Goal: Transaction & Acquisition: Download file/media

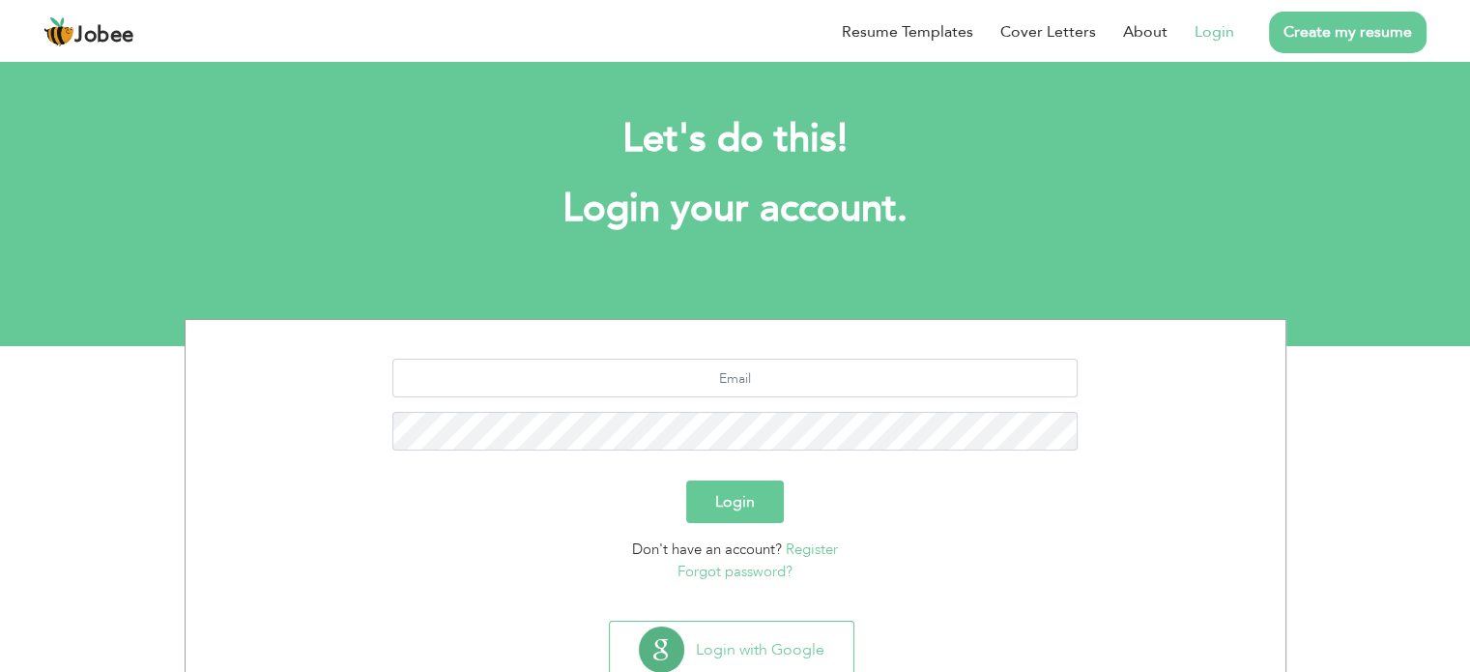
click at [881, 208] on h1 "Login your account." at bounding box center [736, 209] width 1044 height 50
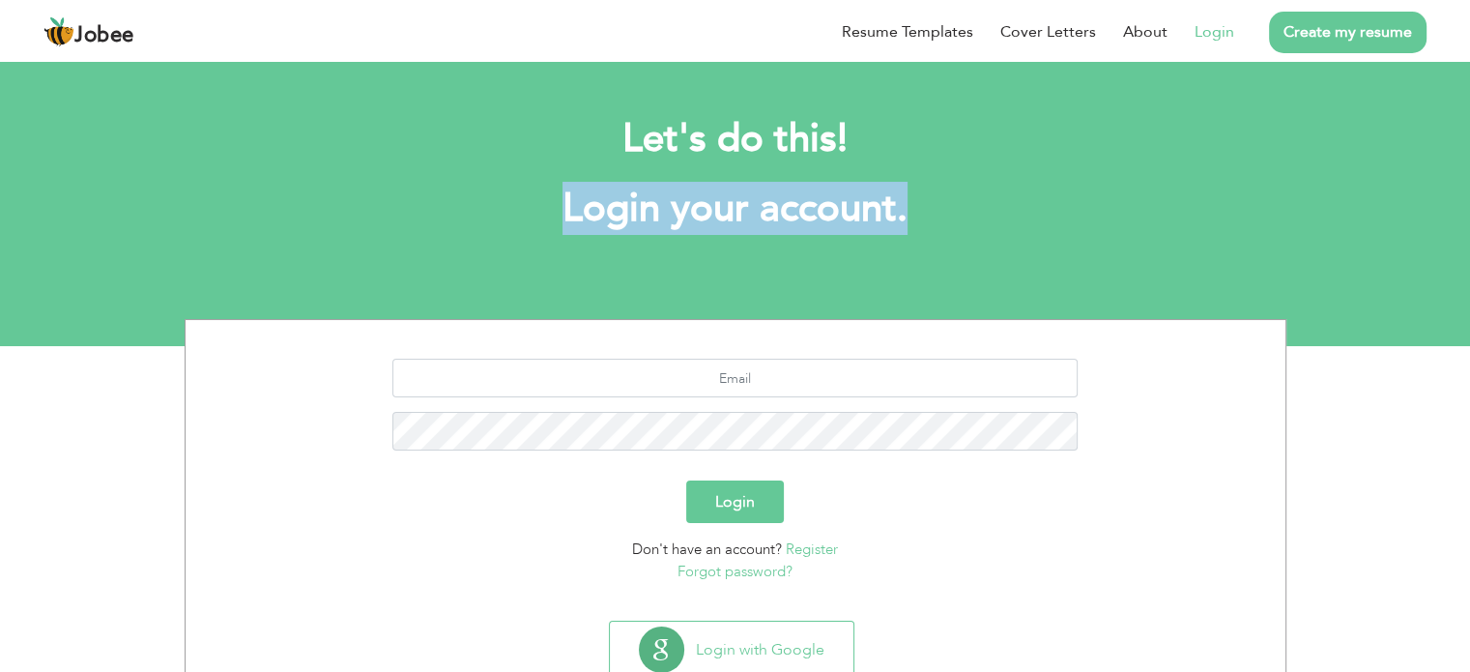
click at [881, 208] on h1 "Login your account." at bounding box center [736, 209] width 1044 height 50
click at [884, 212] on h1 "Login your account." at bounding box center [736, 209] width 1044 height 50
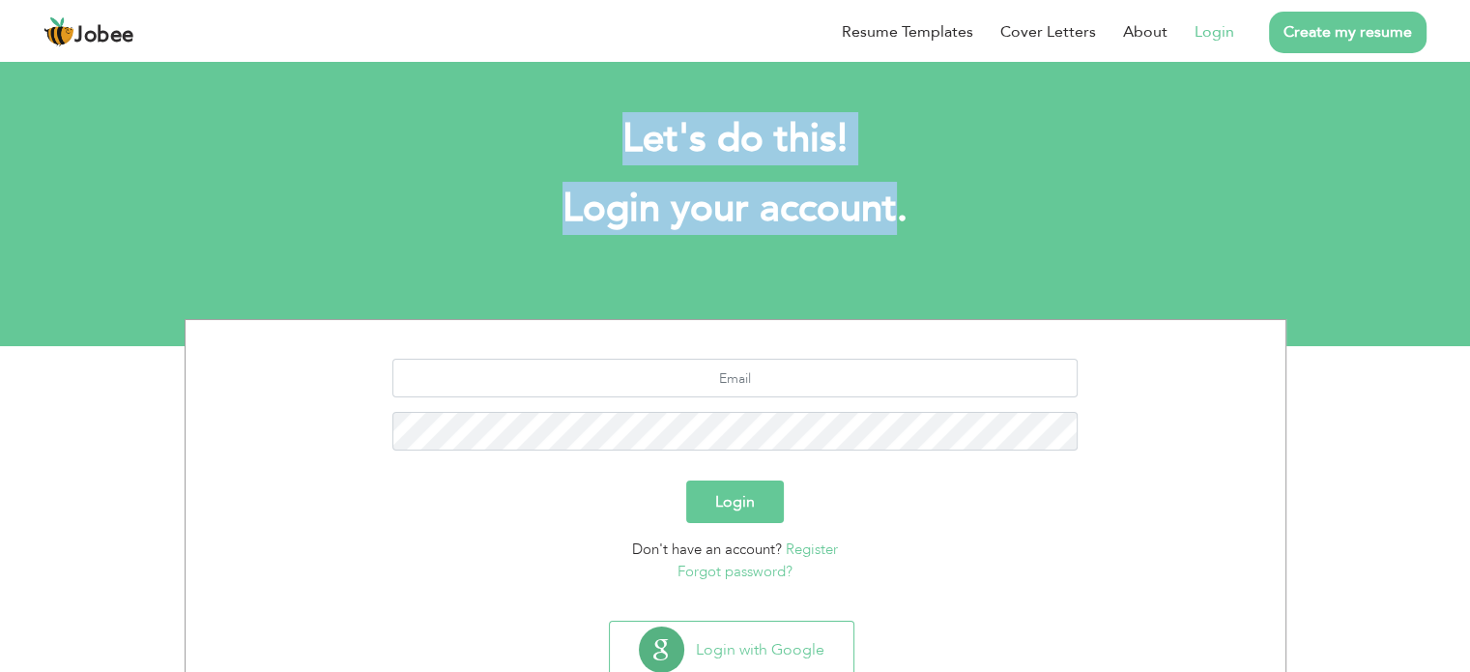
drag, startPoint x: 884, startPoint y: 212, endPoint x: 617, endPoint y: 111, distance: 285.9
click at [617, 111] on div "Let's do this! Login your account." at bounding box center [735, 184] width 1073 height 178
drag, startPoint x: 617, startPoint y: 111, endPoint x: 1009, endPoint y: 266, distance: 421.7
click at [1009, 266] on div "Let's do this! Login your account." at bounding box center [735, 184] width 1073 height 178
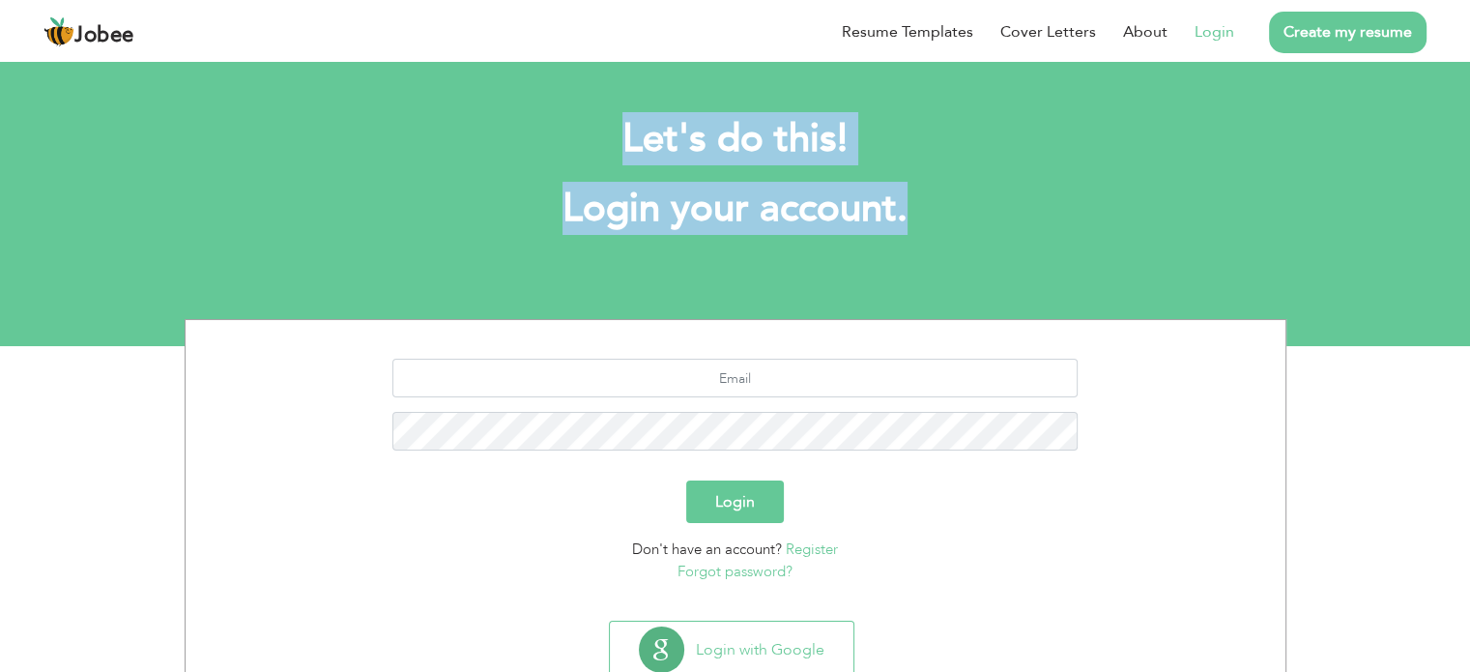
click at [1014, 206] on h1 "Login your account." at bounding box center [736, 209] width 1044 height 50
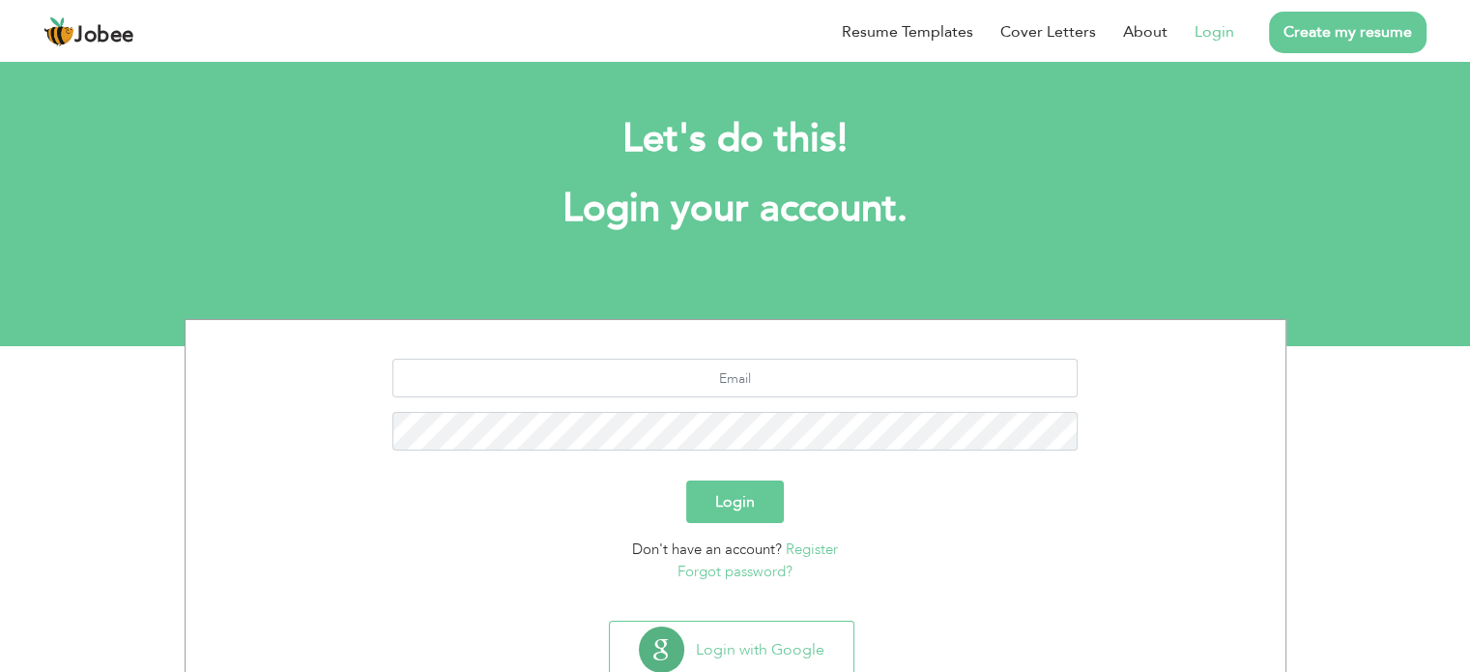
click at [1350, 92] on section "Let's do this! Login your account. Login Don't have an account? Register Forgot…" at bounding box center [735, 201] width 1470 height 290
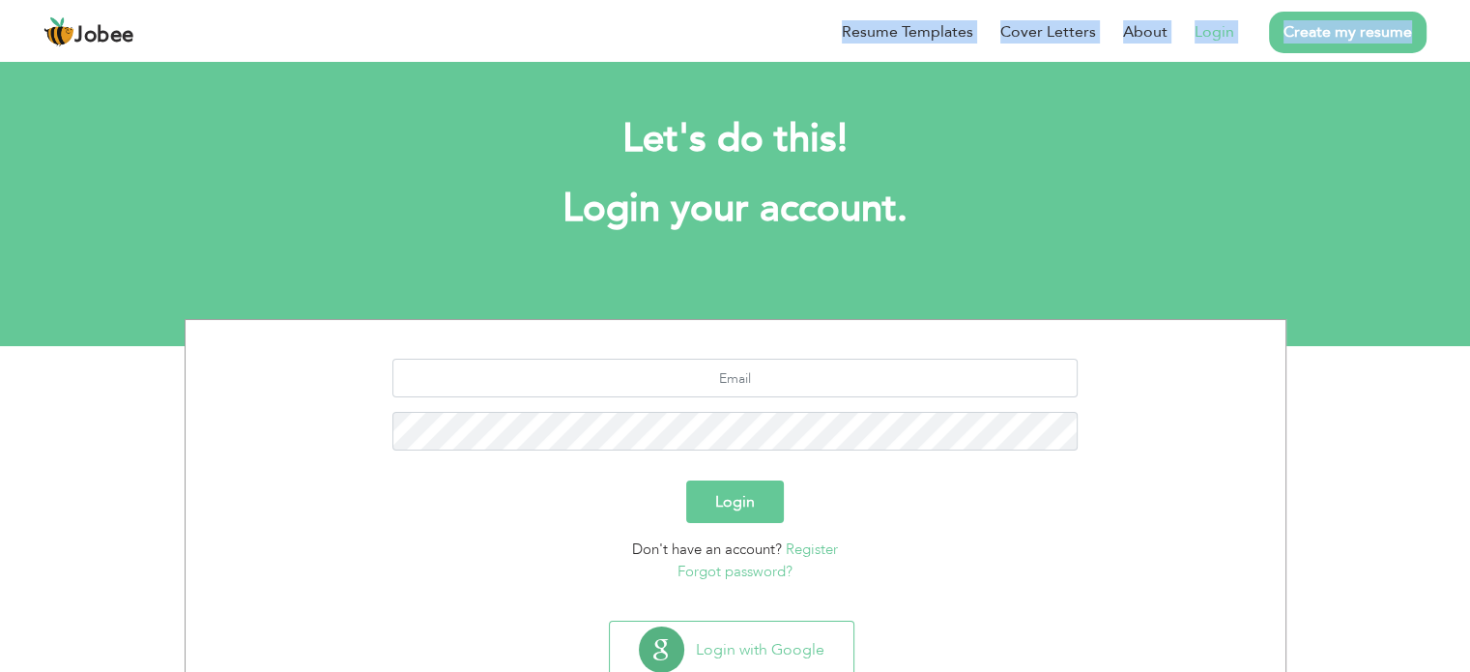
drag, startPoint x: 1449, startPoint y: 33, endPoint x: 1409, endPoint y: 37, distance: 39.8
click at [1409, 37] on header "Jobee Resume Templates Cover Letters About Login Create my resume" at bounding box center [735, 30] width 1470 height 62
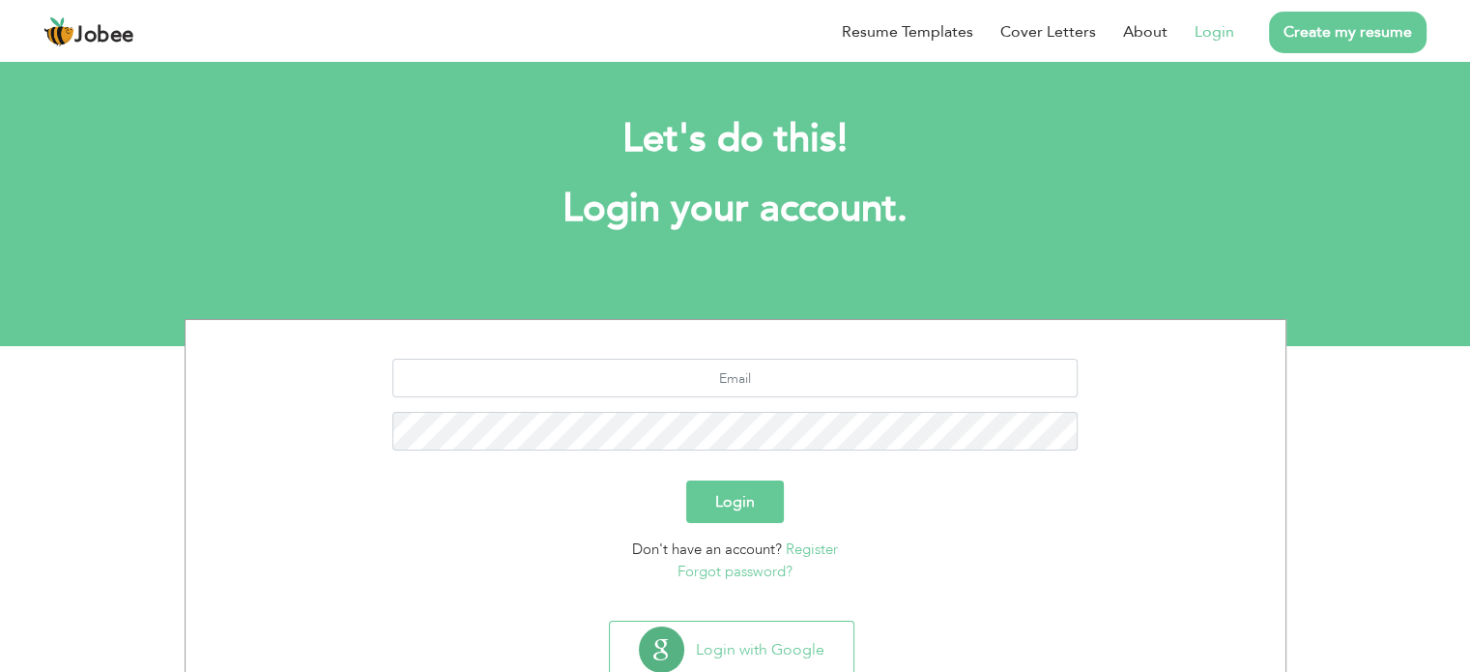
click at [1430, 72] on section "Let's do this! Login your account. Login Don't have an account? Register Forgot…" at bounding box center [735, 201] width 1470 height 290
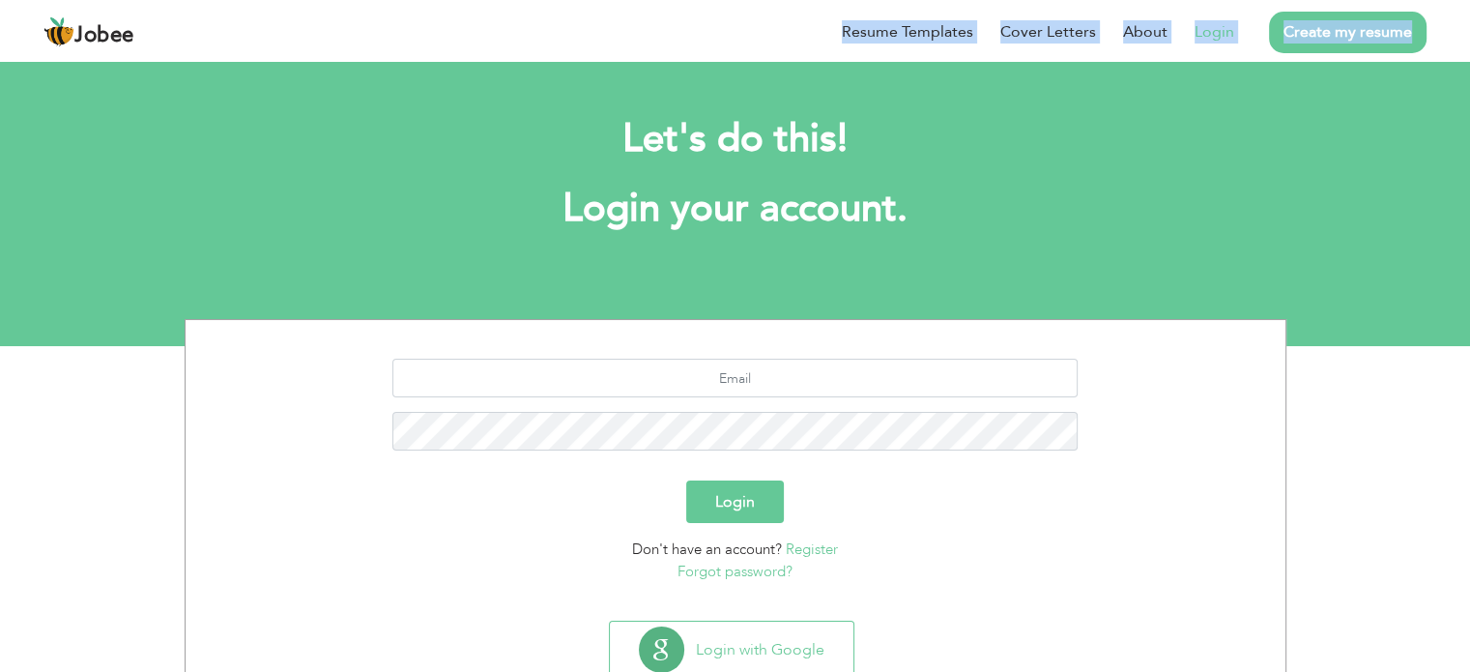
drag, startPoint x: 1438, startPoint y: 33, endPoint x: 1411, endPoint y: 32, distance: 27.1
click at [1411, 32] on div "Jobee Resume Templates Cover Letters About Login Create my resume" at bounding box center [735, 32] width 1412 height 50
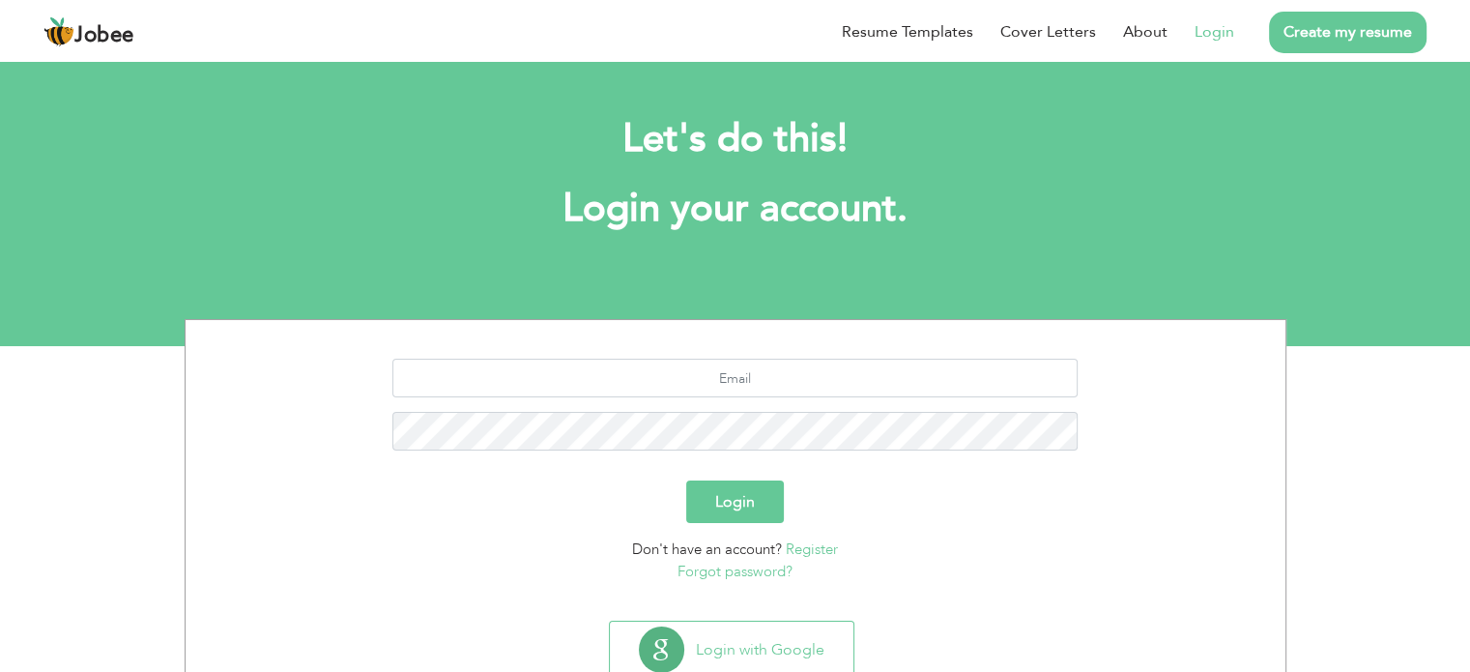
click at [1357, 92] on section "Let's do this! Login your account. Login Don't have an account? Register Forgot…" at bounding box center [735, 201] width 1470 height 290
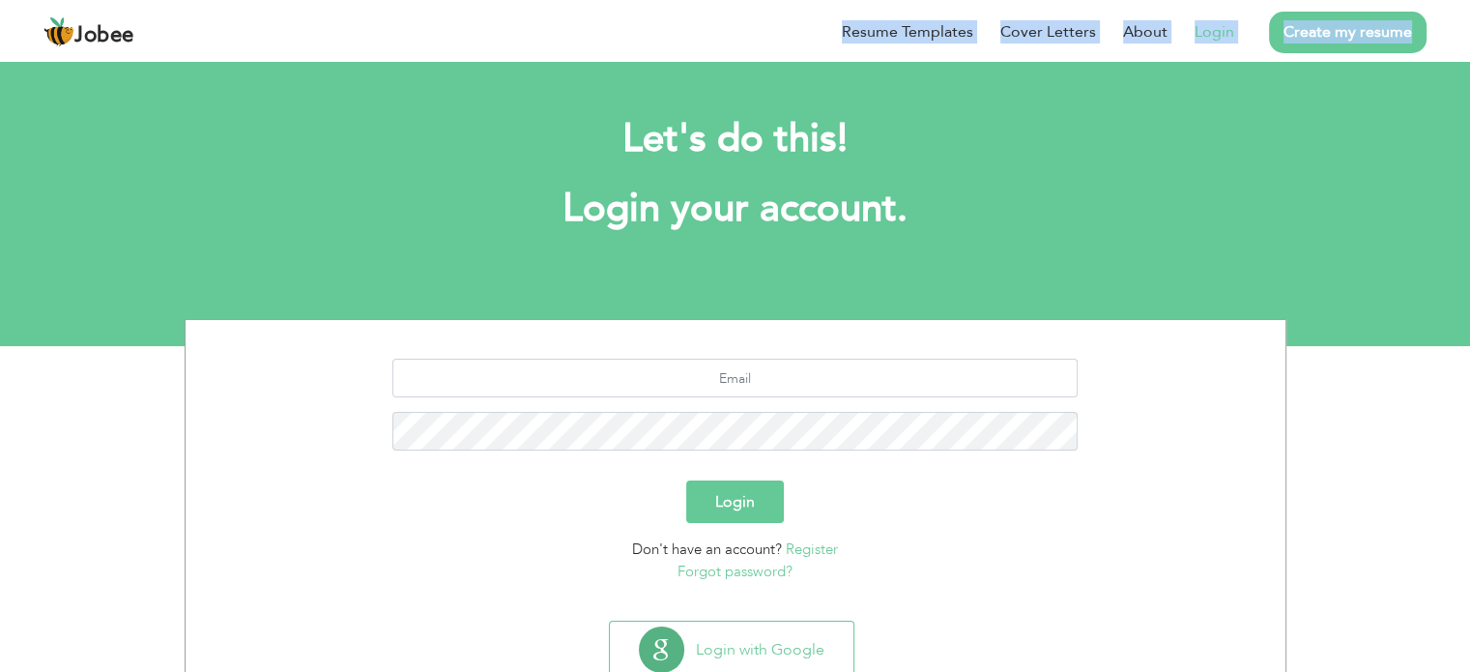
drag, startPoint x: 1430, startPoint y: 33, endPoint x: 1315, endPoint y: 92, distance: 129.2
click at [1411, 33] on div "Jobee Resume Templates Cover Letters About Login Create my resume" at bounding box center [735, 32] width 1412 height 50
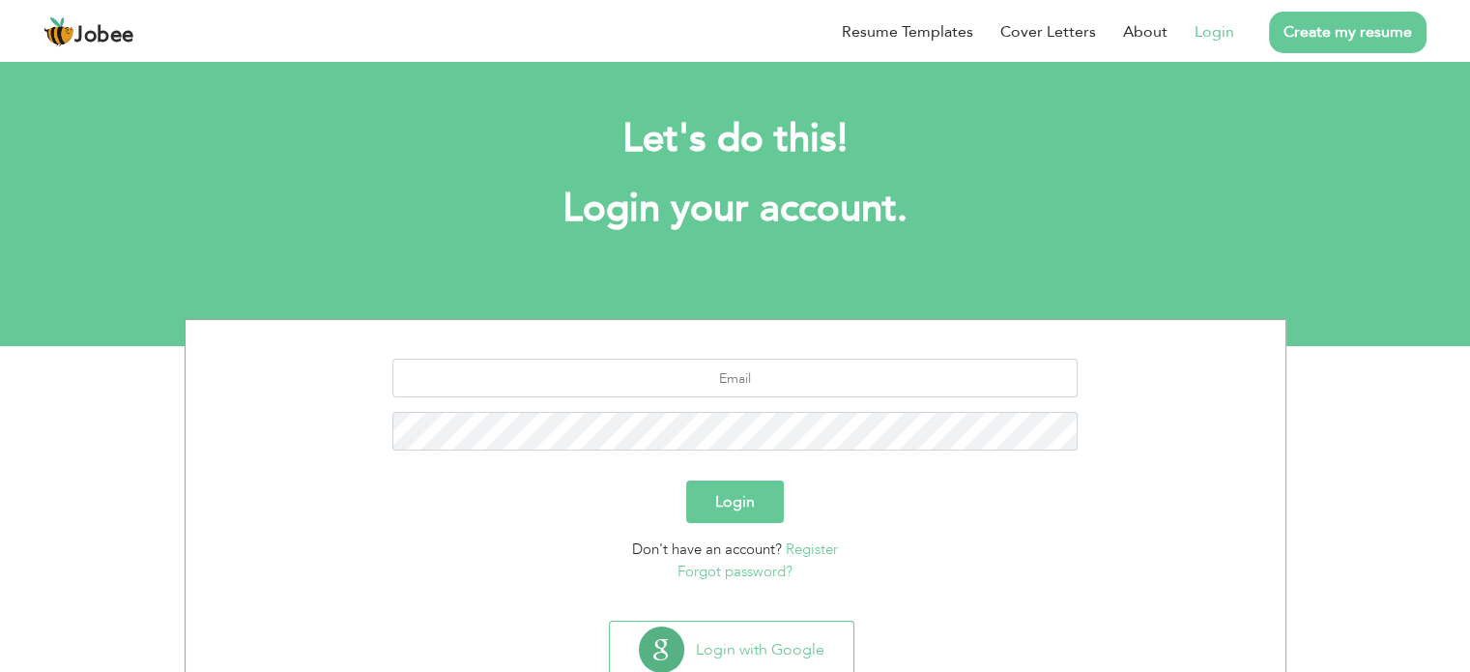
click at [1137, 169] on div "Let's do this! Login your account." at bounding box center [735, 184] width 1073 height 178
click at [816, 351] on section "Login Don't have an account? Register Forgot password?" at bounding box center [735, 466] width 1071 height 293
click at [777, 370] on input "text" at bounding box center [734, 378] width 685 height 39
type input "mustafaaftab8005@gmail.com"
click at [491, 368] on input "mustafaaftab8005@gmail.com" at bounding box center [734, 378] width 685 height 39
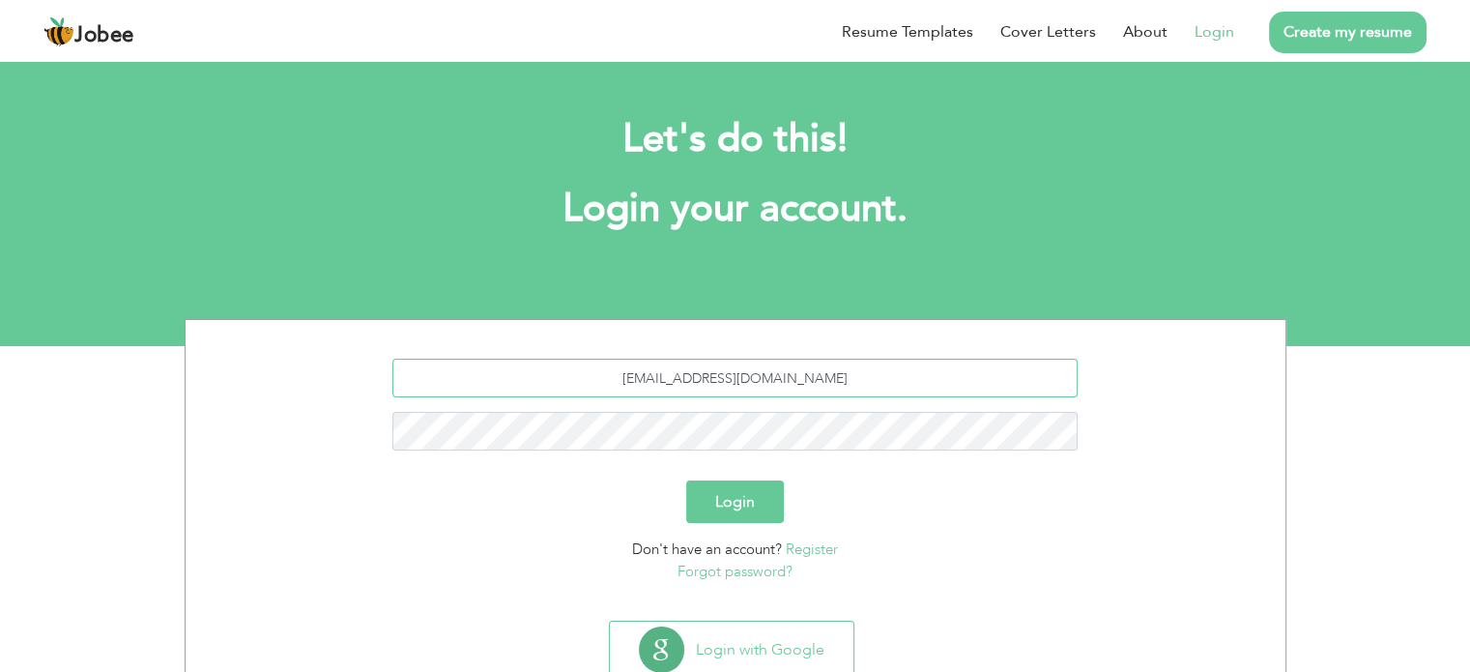
click at [491, 368] on input "mustafaaftab8005@gmail.com" at bounding box center [734, 378] width 685 height 39
click at [574, 243] on div "Let's do this! Login your account." at bounding box center [735, 184] width 1073 height 178
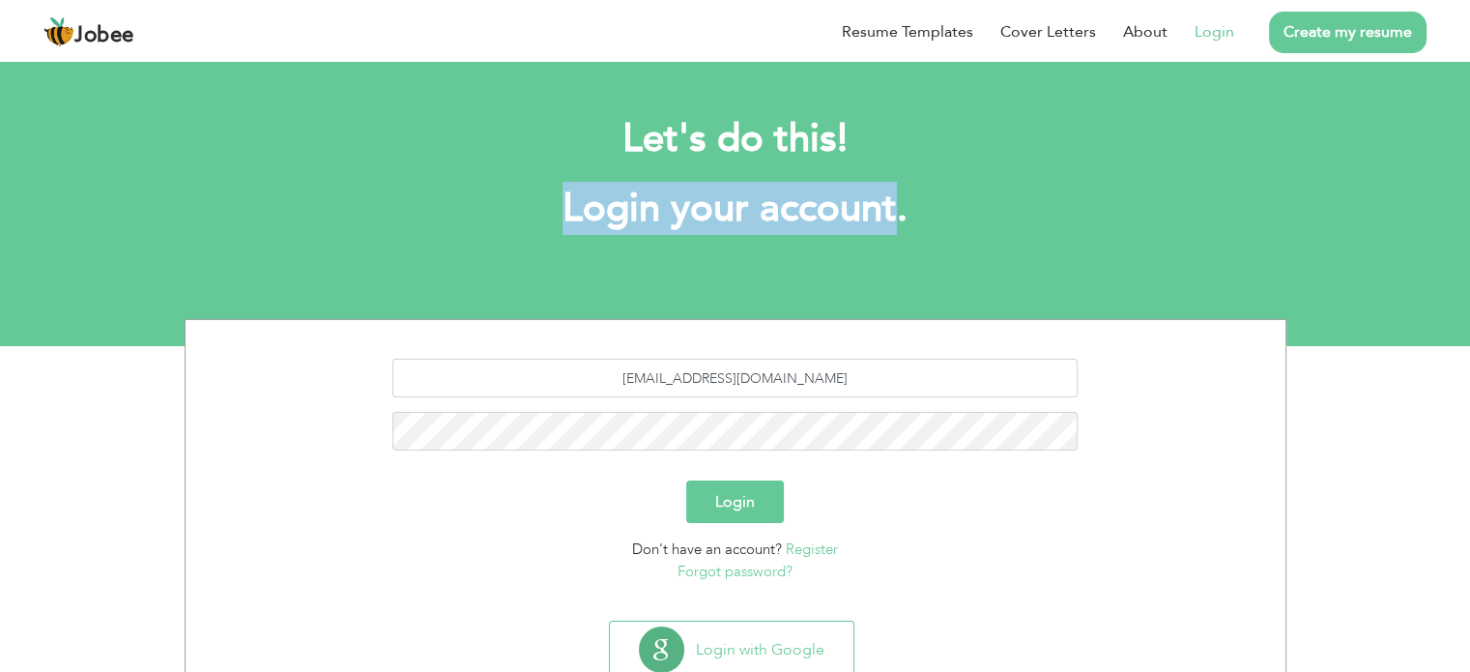
drag, startPoint x: 574, startPoint y: 243, endPoint x: 842, endPoint y: 244, distance: 267.7
click at [842, 244] on div "Let's do this! Login your account." at bounding box center [735, 184] width 1073 height 178
click at [829, 235] on div at bounding box center [829, 235] width 0 height 0
click at [842, 244] on div "Let's do this! Login your account." at bounding box center [735, 184] width 1073 height 178
click at [816, 215] on h1 "Login your account." at bounding box center [736, 209] width 1044 height 50
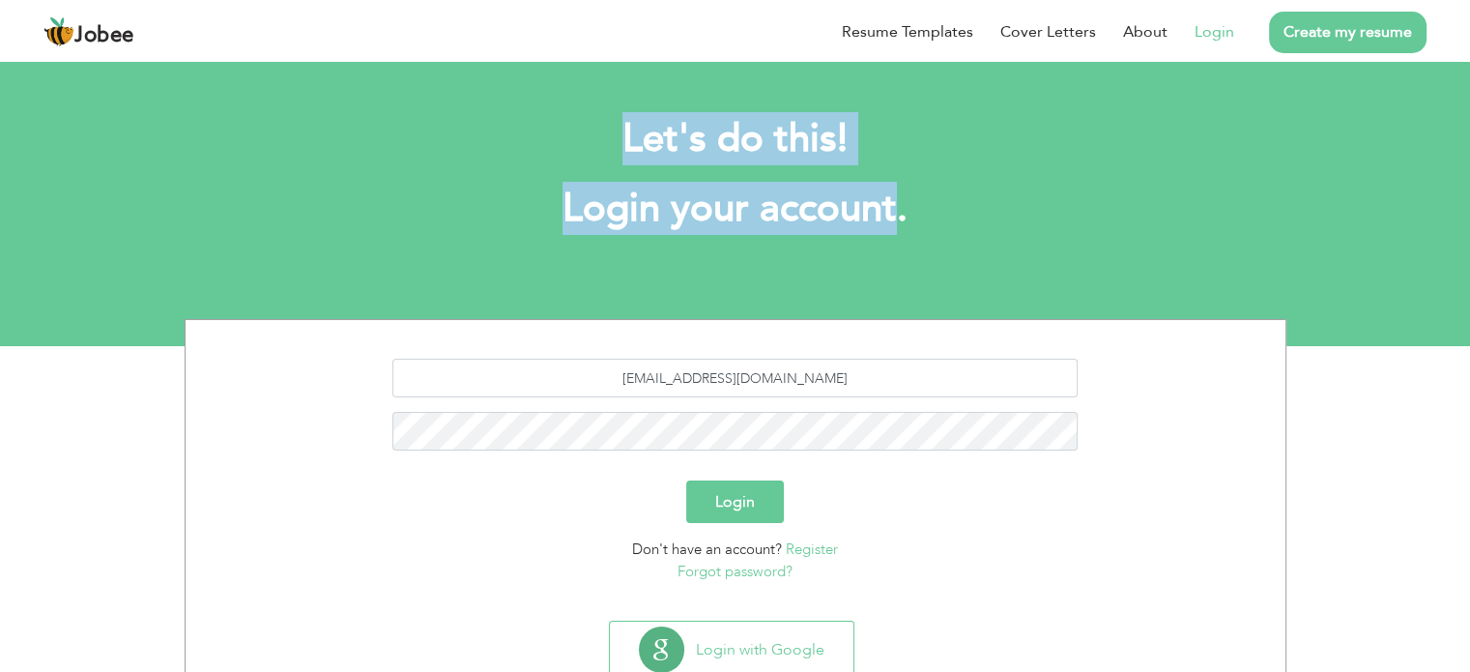
drag, startPoint x: 816, startPoint y: 215, endPoint x: 520, endPoint y: 163, distance: 300.1
click at [520, 163] on div "Let's do this! Login your account." at bounding box center [735, 184] width 1073 height 178
click at [560, 135] on h2 "Let's do this!" at bounding box center [736, 139] width 1044 height 50
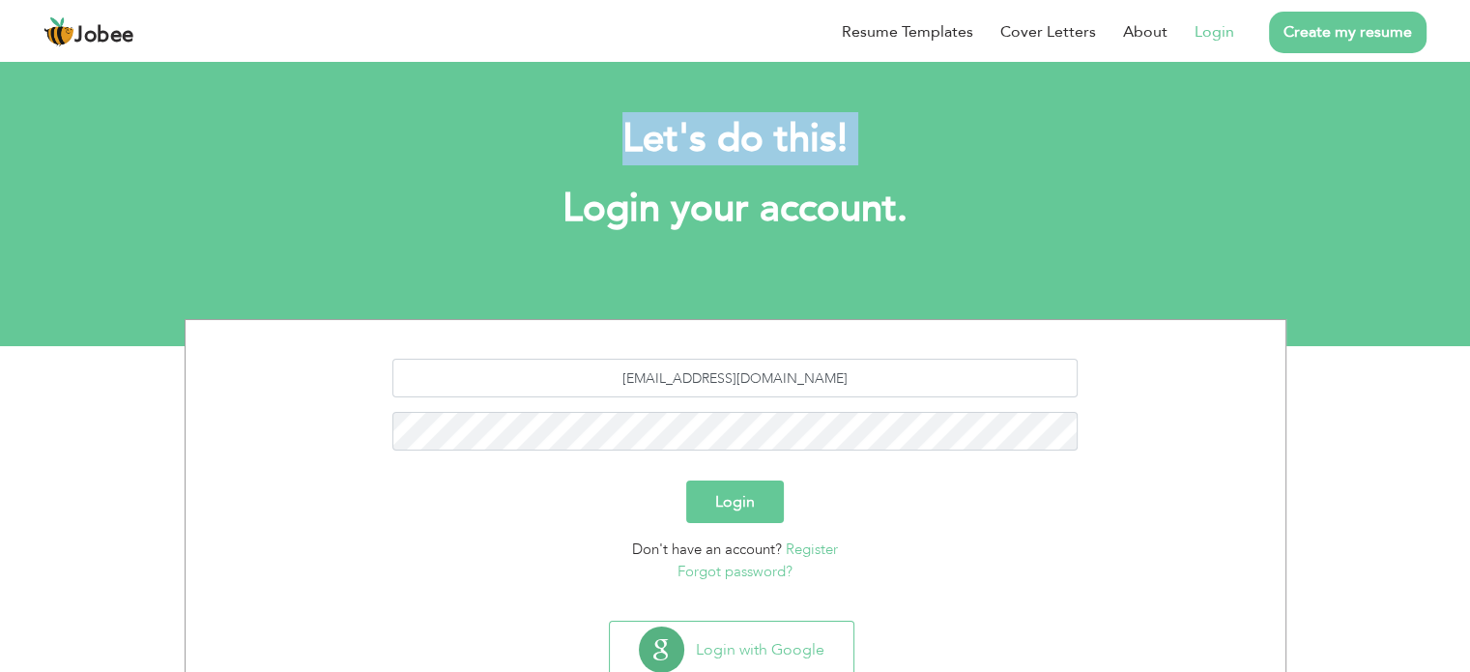
drag, startPoint x: 560, startPoint y: 135, endPoint x: 843, endPoint y: 154, distance: 283.7
click at [843, 154] on h2 "Let's do this!" at bounding box center [736, 139] width 1044 height 50
drag, startPoint x: 843, startPoint y: 154, endPoint x: 518, endPoint y: 142, distance: 324.9
click at [518, 142] on h2 "Let's do this!" at bounding box center [736, 139] width 1044 height 50
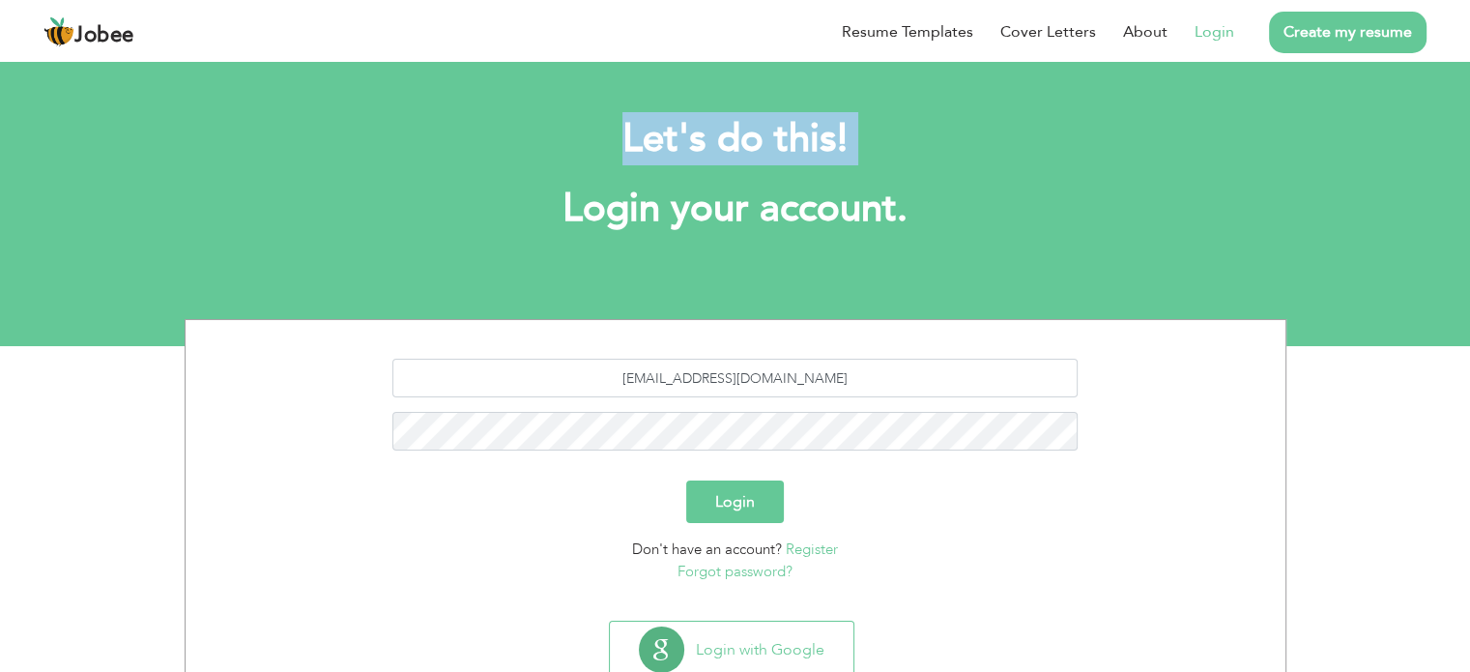
click at [518, 142] on h2 "Let's do this!" at bounding box center [736, 139] width 1044 height 50
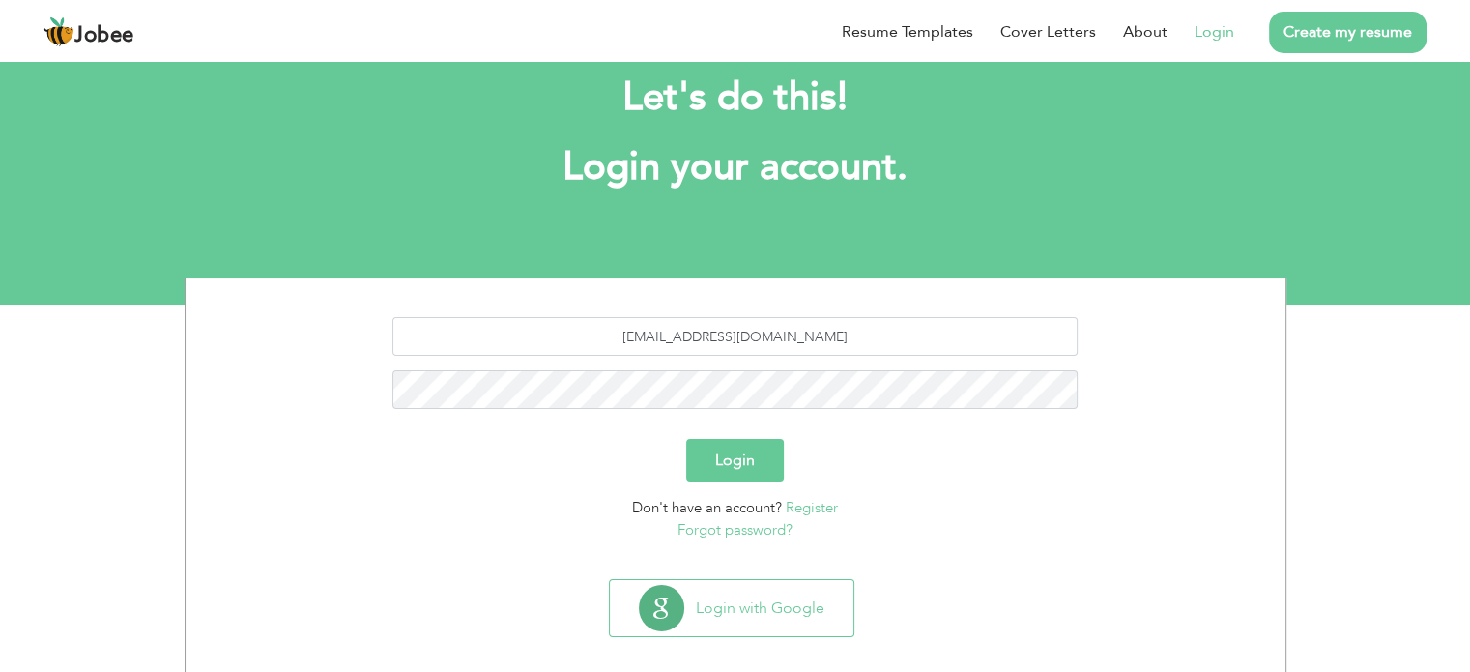
scroll to position [61, 0]
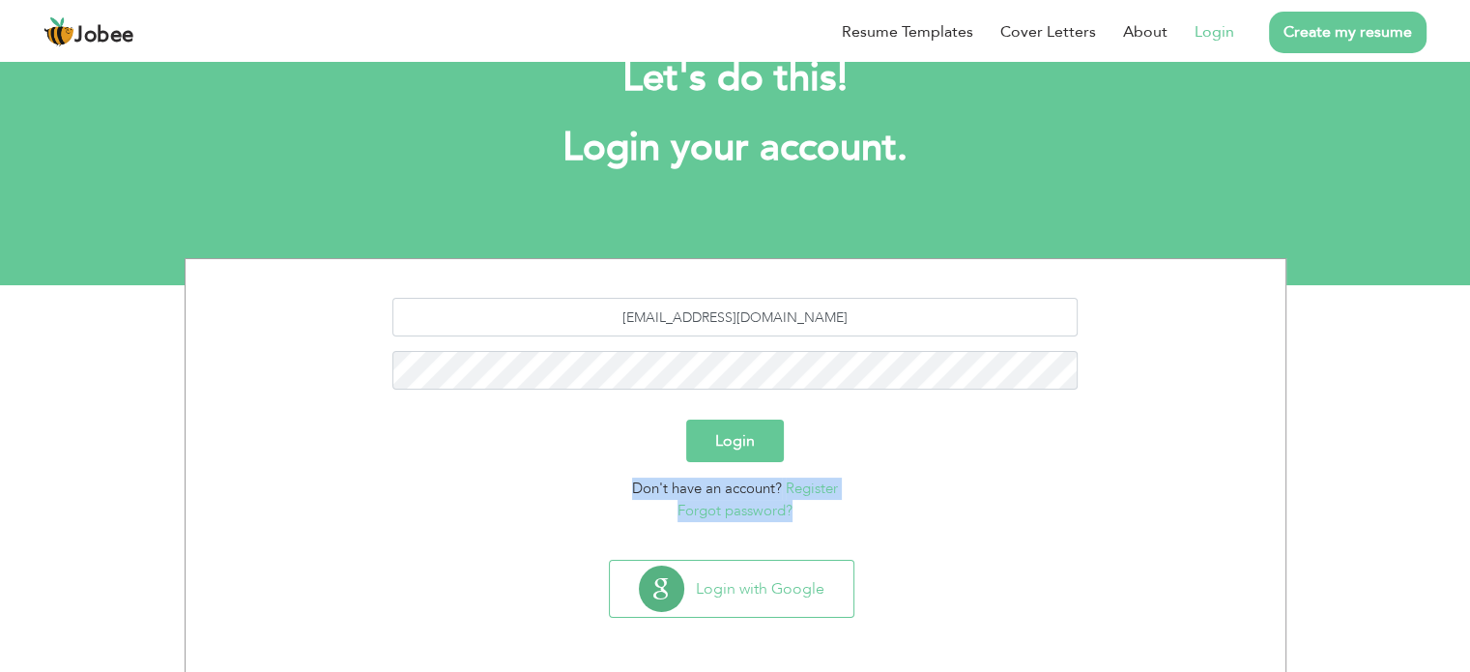
drag, startPoint x: 577, startPoint y: 484, endPoint x: 892, endPoint y: 603, distance: 336.7
click at [901, 624] on div "mustafaaftab8005@gmail.com Login Don't have an account? Register Forgot passwor…" at bounding box center [736, 465] width 1102 height 415
click at [955, 474] on form "mustafaaftab8005@gmail.com Login Don't have an account? Register Forgot passwor…" at bounding box center [735, 409] width 1071 height 223
drag, startPoint x: 848, startPoint y: 444, endPoint x: 568, endPoint y: 444, distance: 280.2
click at [568, 444] on div "Login" at bounding box center [735, 440] width 1071 height 43
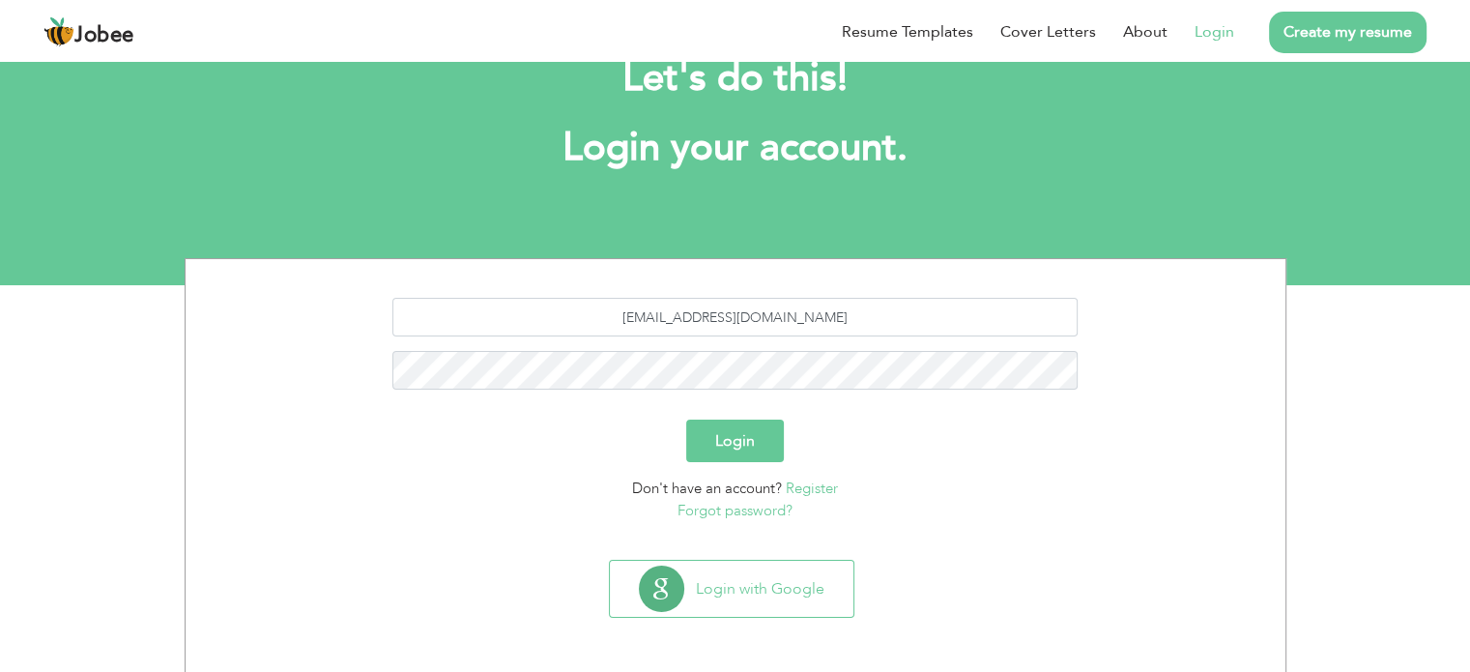
click at [674, 431] on div "Login" at bounding box center [735, 440] width 1071 height 43
click at [807, 435] on div "Login" at bounding box center [735, 440] width 1071 height 43
click at [730, 440] on button "Login" at bounding box center [735, 440] width 98 height 43
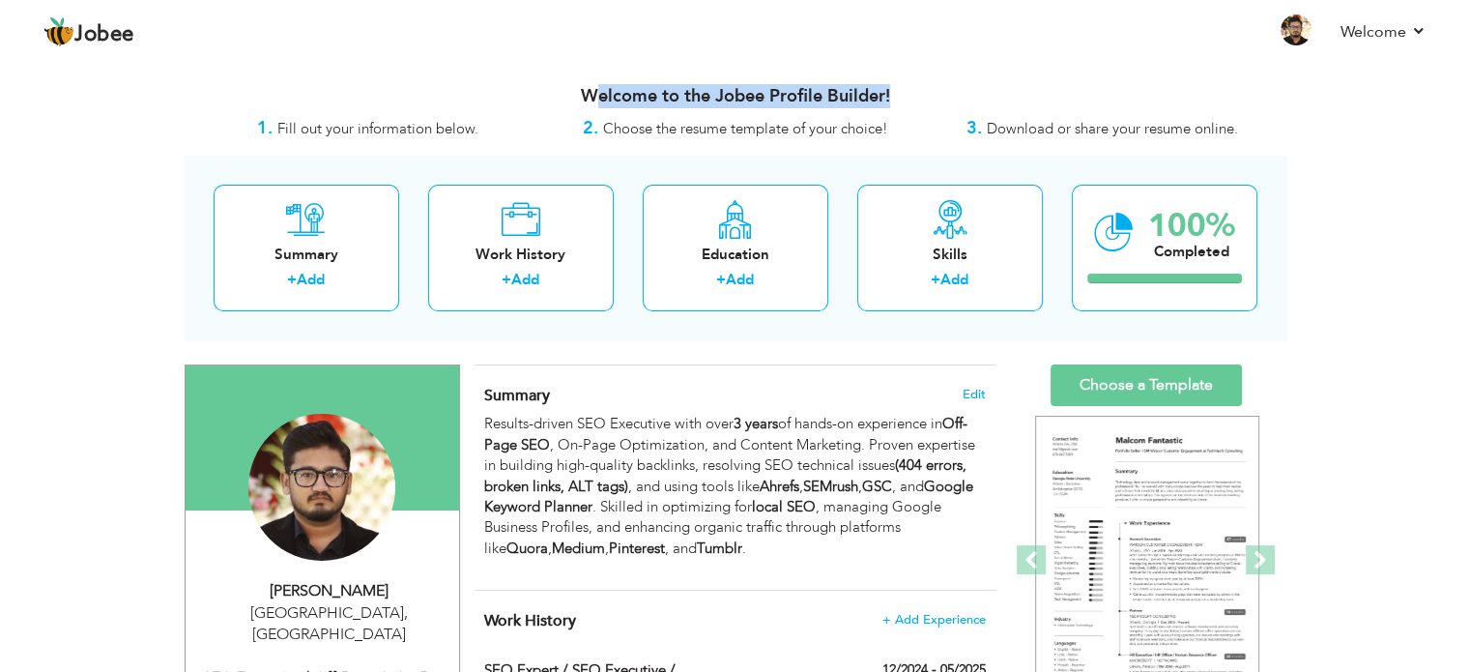
drag, startPoint x: 863, startPoint y: 80, endPoint x: 589, endPoint y: 96, distance: 274.9
click at [589, 96] on div "Welcome to the Jobee Profile Builder!" at bounding box center [736, 92] width 1102 height 48
click at [589, 96] on h3 "Welcome to the Jobee Profile Builder!" at bounding box center [736, 96] width 1102 height 19
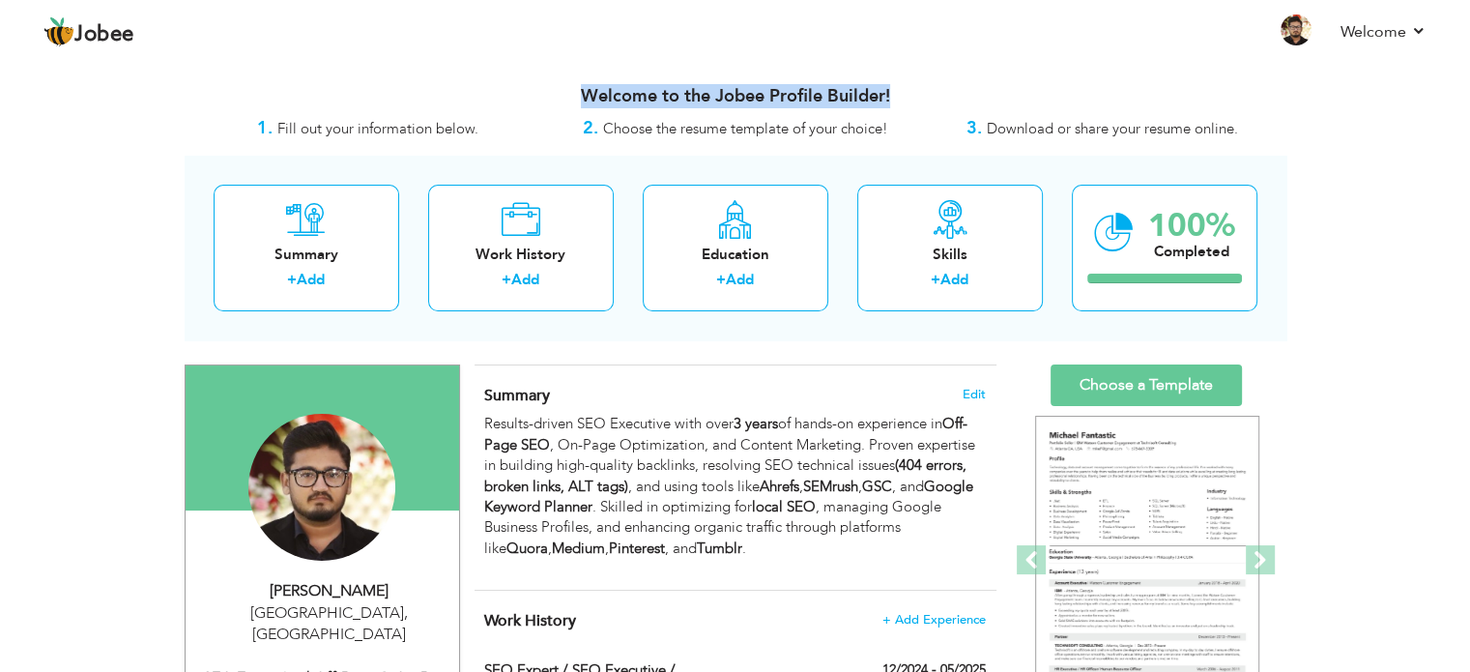
drag, startPoint x: 589, startPoint y: 96, endPoint x: 892, endPoint y: 103, distance: 303.5
click at [892, 103] on h3 "Welcome to the Jobee Profile Builder!" at bounding box center [736, 96] width 1102 height 19
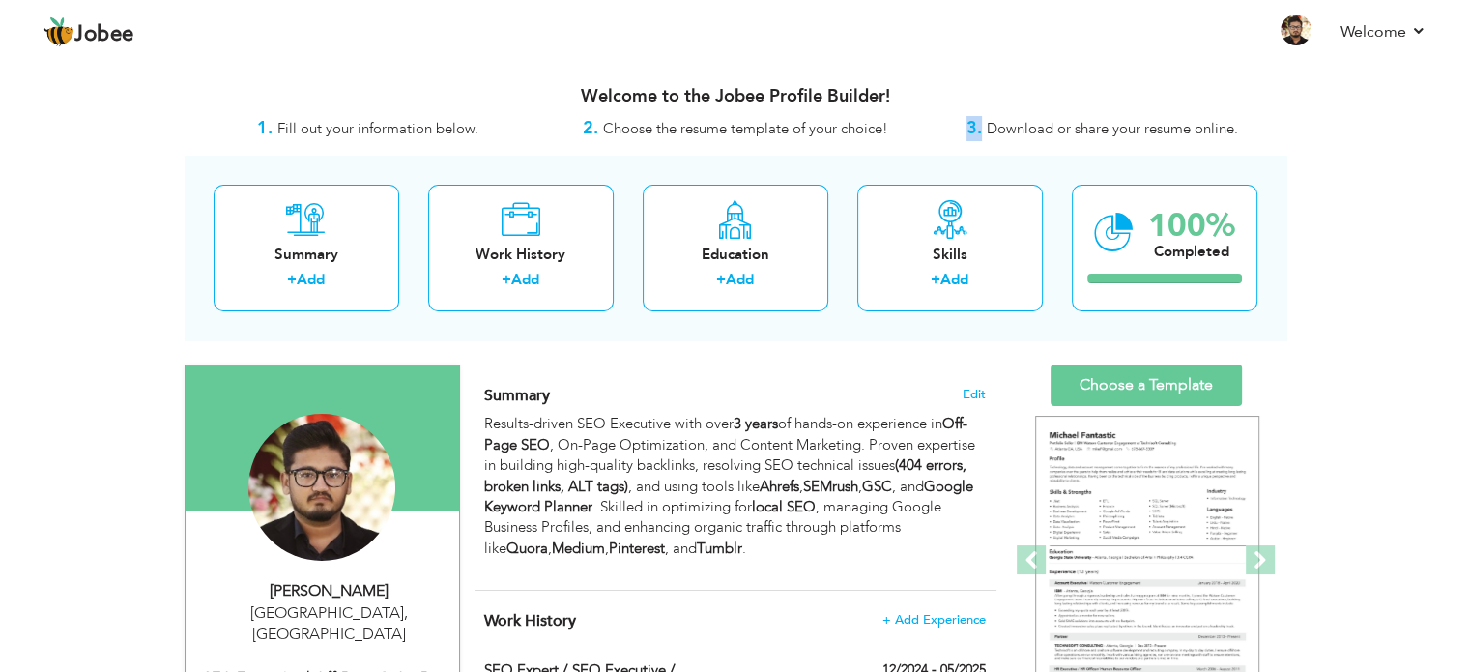
click at [967, 133] on div "3. Download or share your resume online." at bounding box center [1102, 128] width 367 height 25
click at [967, 133] on strong "3." at bounding box center [973, 128] width 15 height 24
click at [968, 133] on strong "3." at bounding box center [973, 128] width 15 height 24
click at [584, 129] on strong "2." at bounding box center [590, 128] width 15 height 24
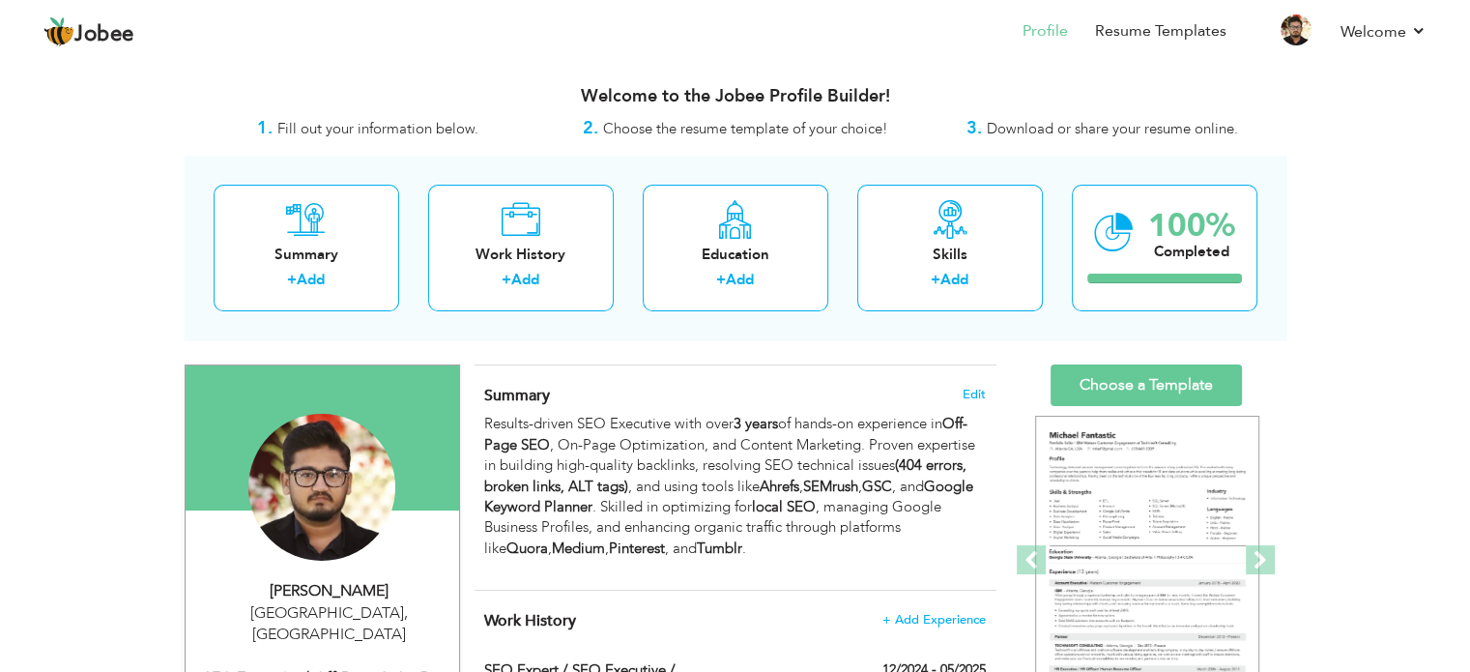
click at [265, 119] on strong "1." at bounding box center [264, 128] width 15 height 24
click at [260, 127] on strong "1." at bounding box center [264, 128] width 15 height 24
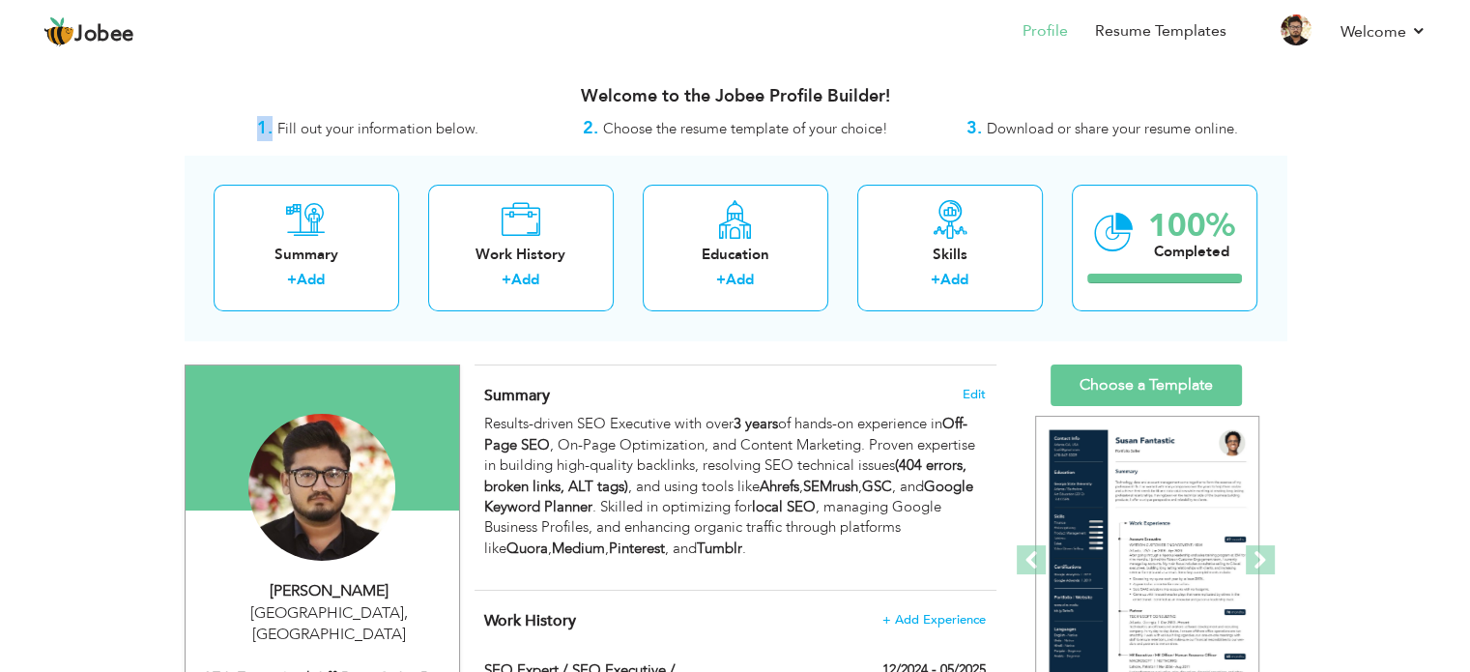
click at [259, 127] on strong "1." at bounding box center [264, 128] width 15 height 24
click at [261, 127] on strong "1." at bounding box center [264, 128] width 15 height 24
click at [194, 126] on div "1. Fill out your information below." at bounding box center [368, 128] width 367 height 25
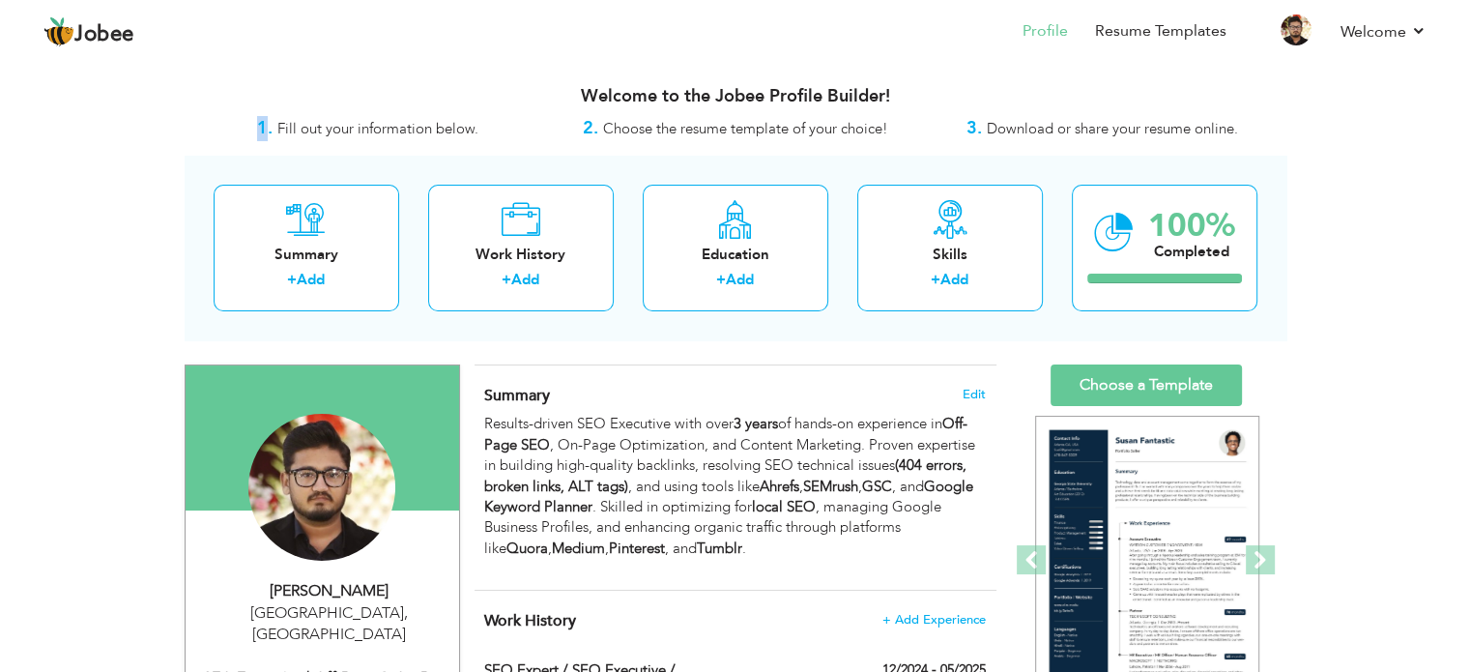
drag, startPoint x: 113, startPoint y: 258, endPoint x: 1303, endPoint y: 324, distance: 1191.4
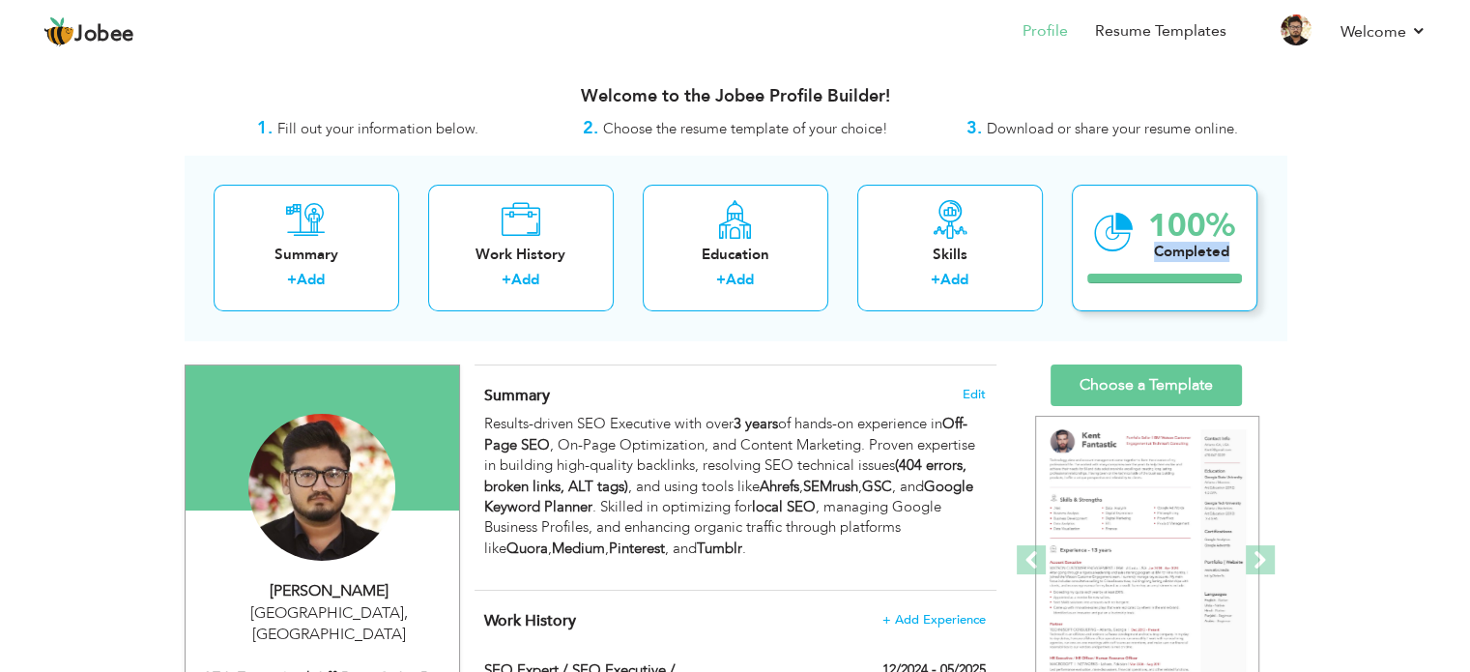
drag, startPoint x: 1240, startPoint y: 252, endPoint x: 1144, endPoint y: 250, distance: 95.7
click at [1144, 250] on div "Summary + Add Work History + Add Education + Add Skills + Add 100% Completed" at bounding box center [736, 248] width 1102 height 185
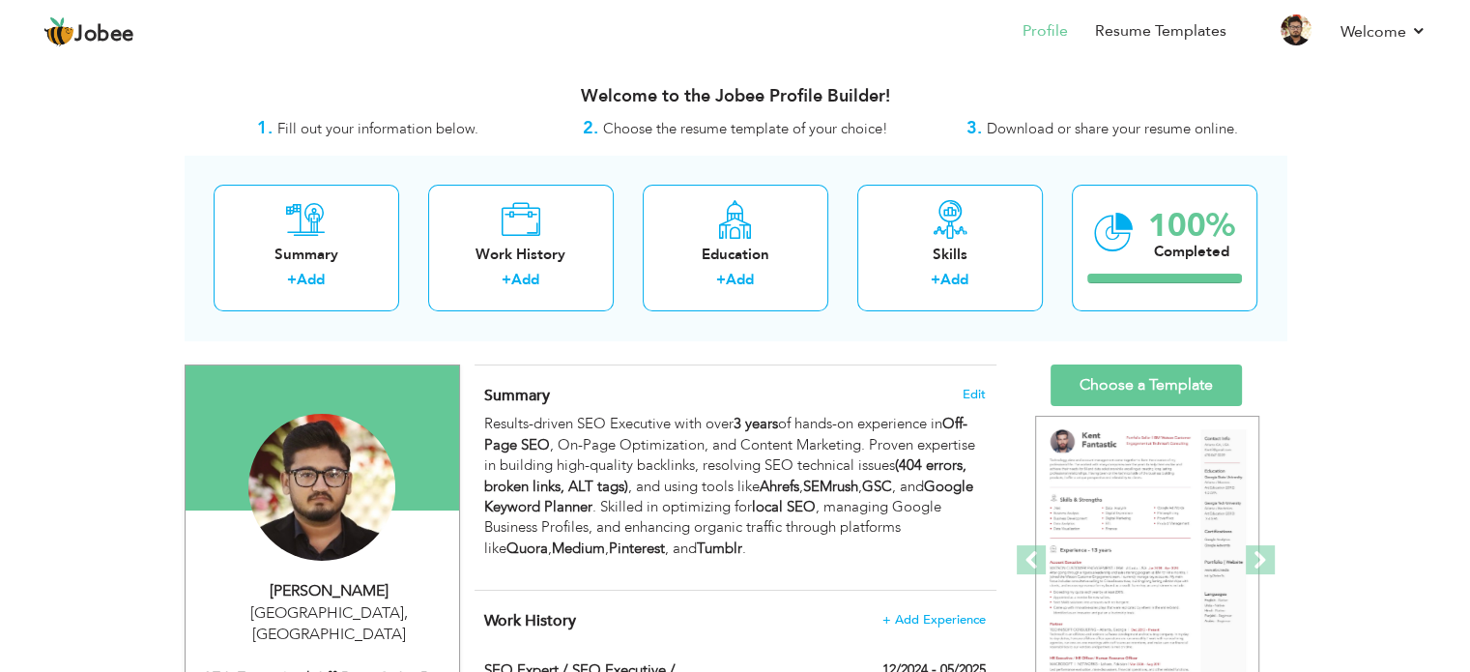
click at [1265, 251] on div "Summary + Add Work History + Add Education + Add Skills + Add 100% Completed" at bounding box center [736, 248] width 1102 height 185
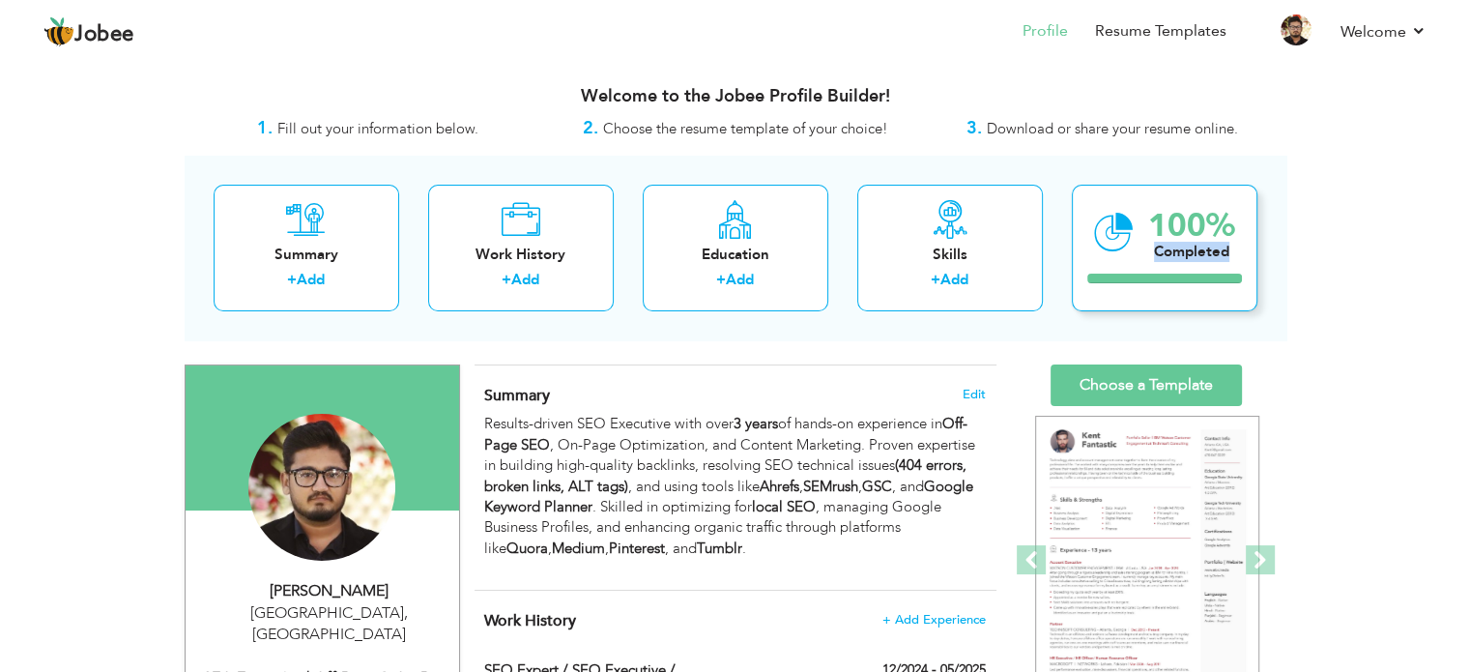
drag, startPoint x: 1234, startPoint y: 250, endPoint x: 1143, endPoint y: 247, distance: 90.9
click at [1143, 247] on div "100% Completed" at bounding box center [1165, 248] width 186 height 127
click at [1164, 251] on div "Completed" at bounding box center [1191, 252] width 87 height 20
drag, startPoint x: 1164, startPoint y: 251, endPoint x: 1155, endPoint y: 221, distance: 31.2
click at [1155, 222] on div "100% Completed" at bounding box center [1191, 232] width 87 height 65
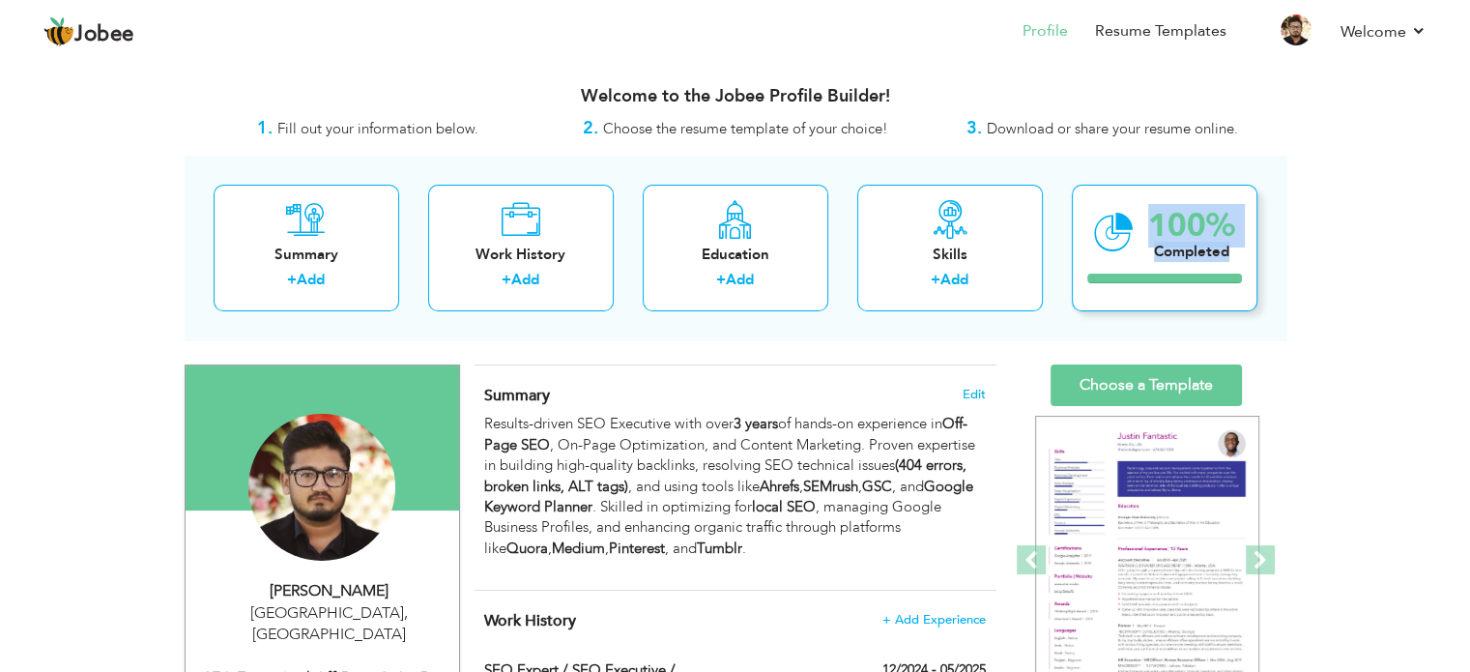
click at [1156, 221] on div "100%" at bounding box center [1191, 226] width 87 height 32
drag, startPoint x: 1156, startPoint y: 221, endPoint x: 1241, endPoint y: 221, distance: 85.0
click at [1241, 221] on div "100% Completed" at bounding box center [1165, 248] width 186 height 127
drag, startPoint x: 1249, startPoint y: 229, endPoint x: 1218, endPoint y: 227, distance: 31.0
click at [1248, 229] on div "100% Completed" at bounding box center [1165, 248] width 186 height 127
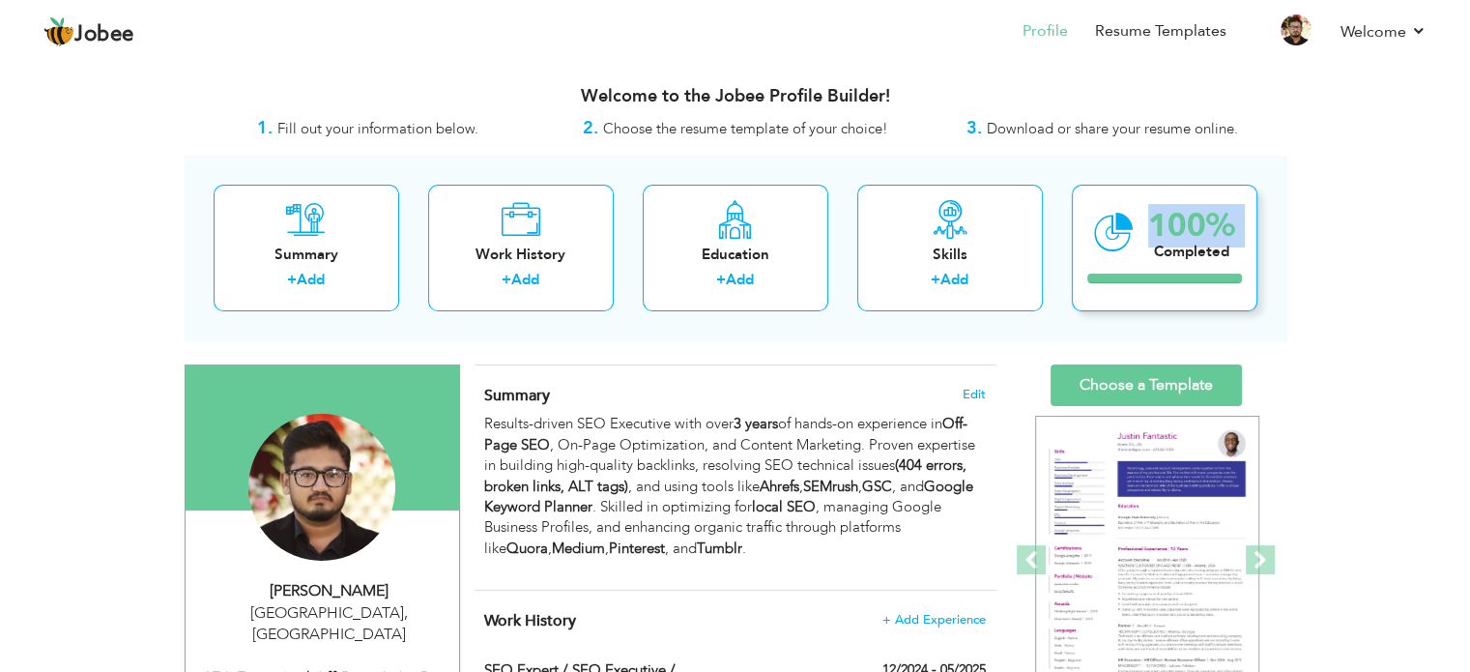
click at [1173, 215] on div "100%" at bounding box center [1191, 226] width 87 height 32
click at [1152, 173] on div "Summary + Add Work History + Add Education + Add Skills + Add 100% Completed" at bounding box center [736, 248] width 1102 height 185
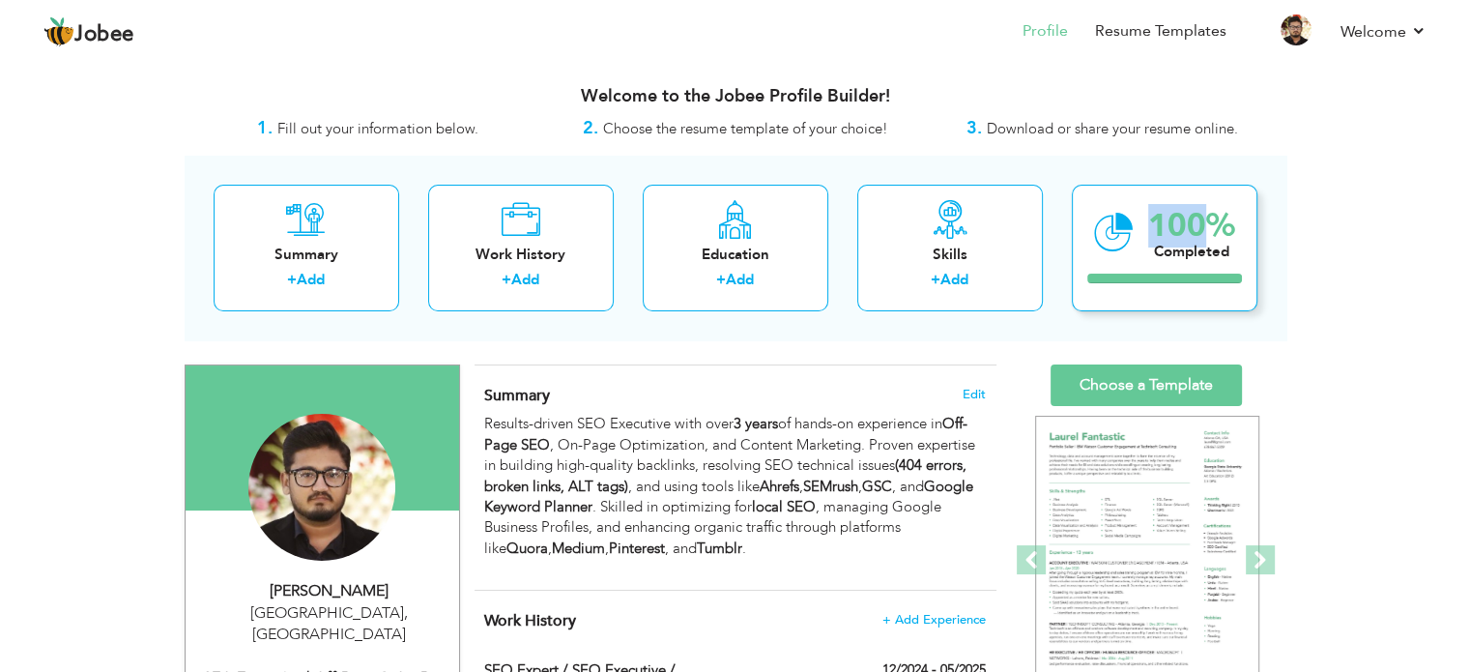
drag, startPoint x: 1152, startPoint y: 175, endPoint x: 1166, endPoint y: 208, distance: 35.9
click at [1166, 208] on div "Summary + Add Work History + Add Education + Add Skills + Add 100% Completed" at bounding box center [736, 248] width 1102 height 185
click at [1198, 167] on div "Summary + Add Work History + Add Education + Add Skills + Add 100% Completed" at bounding box center [736, 248] width 1102 height 185
click at [972, 133] on div "3. Download or share your resume online." at bounding box center [1102, 128] width 367 height 25
click at [869, 131] on span "Choose the resume template of your choice!" at bounding box center [745, 128] width 285 height 19
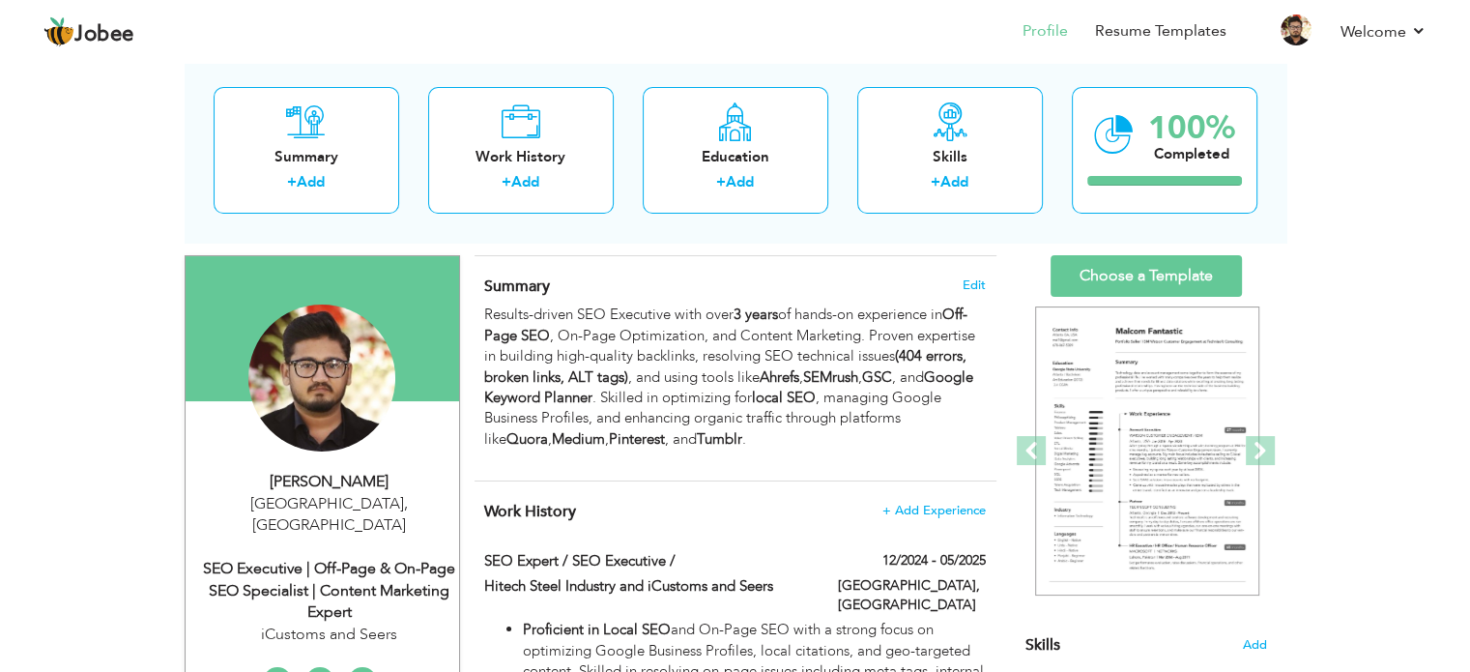
scroll to position [193, 0]
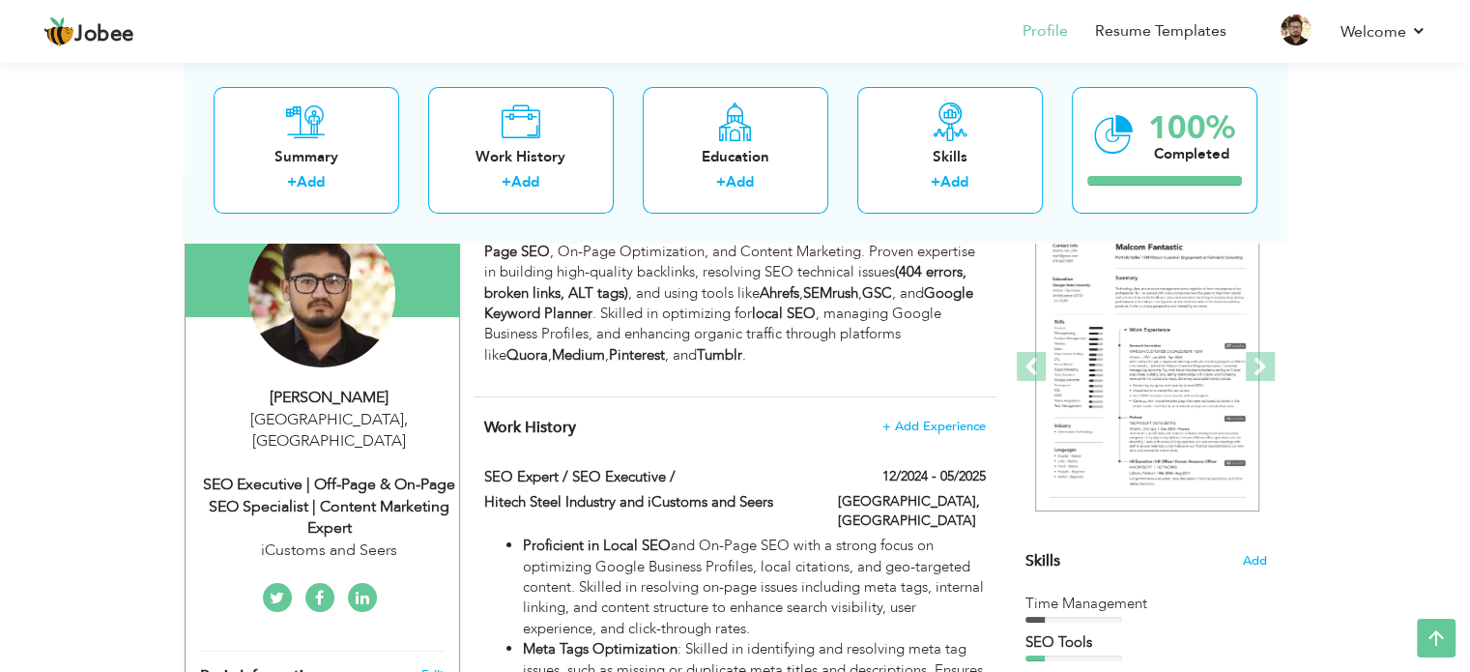
drag, startPoint x: 477, startPoint y: 420, endPoint x: 546, endPoint y: 436, distance: 70.3
click at [280, 474] on div "SEO Executive | Off-Page & On-Page SEO Specialist | Content Marketing Expert" at bounding box center [329, 507] width 259 height 67
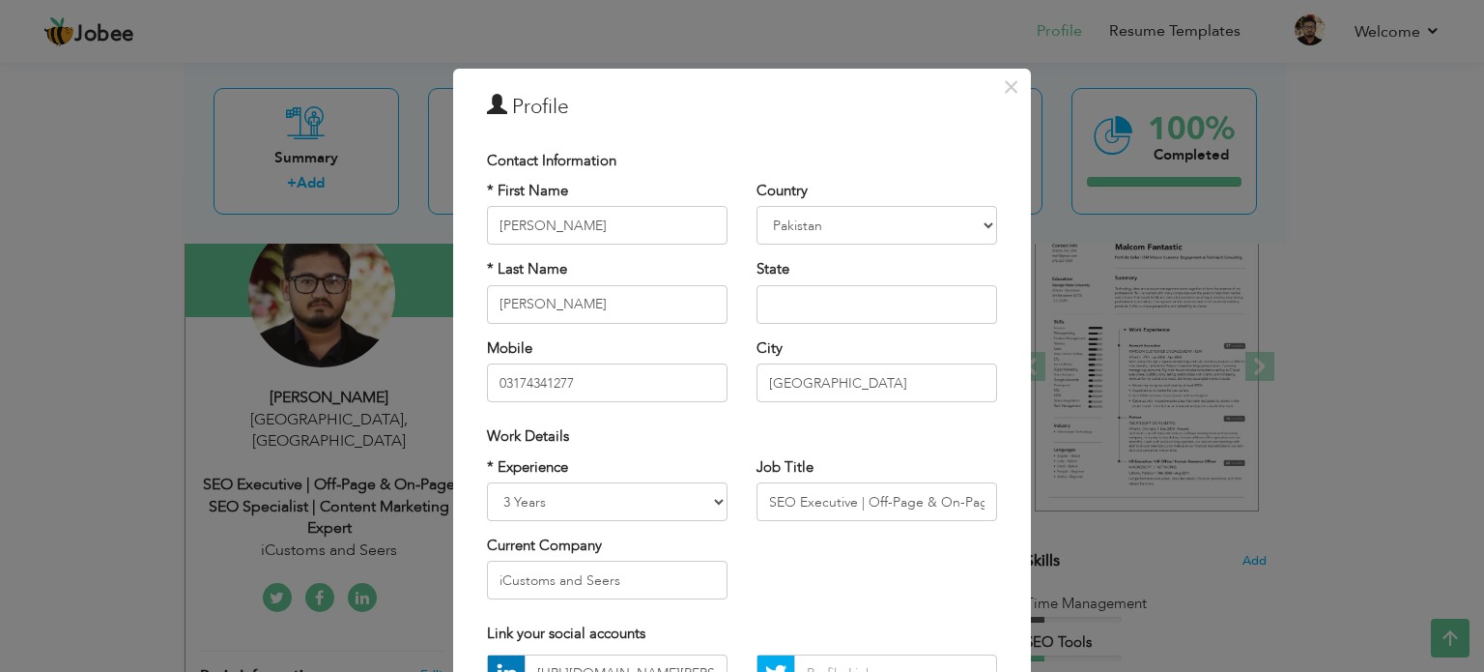
click at [27, 406] on div "× Profile Contact Information * First Name [PERSON_NAME] * Last Name [PERSON_NA…" at bounding box center [742, 336] width 1484 height 672
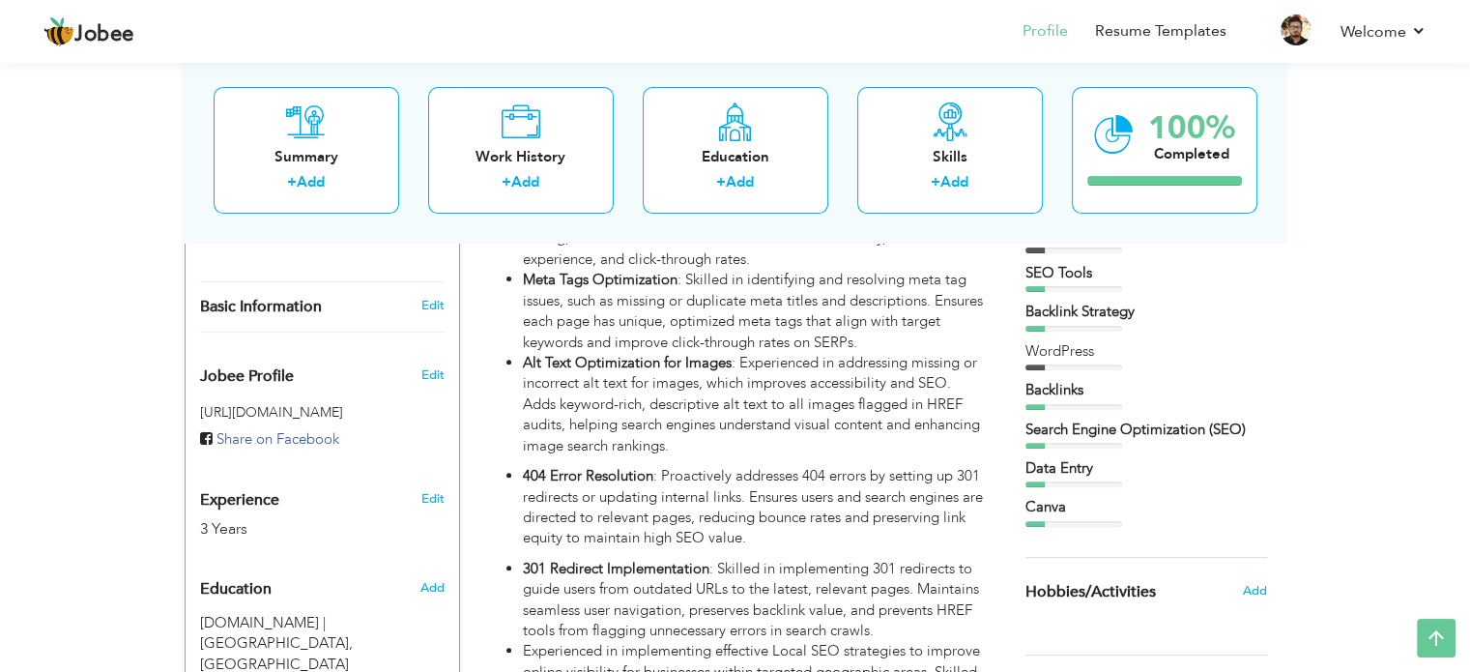
scroll to position [580, 0]
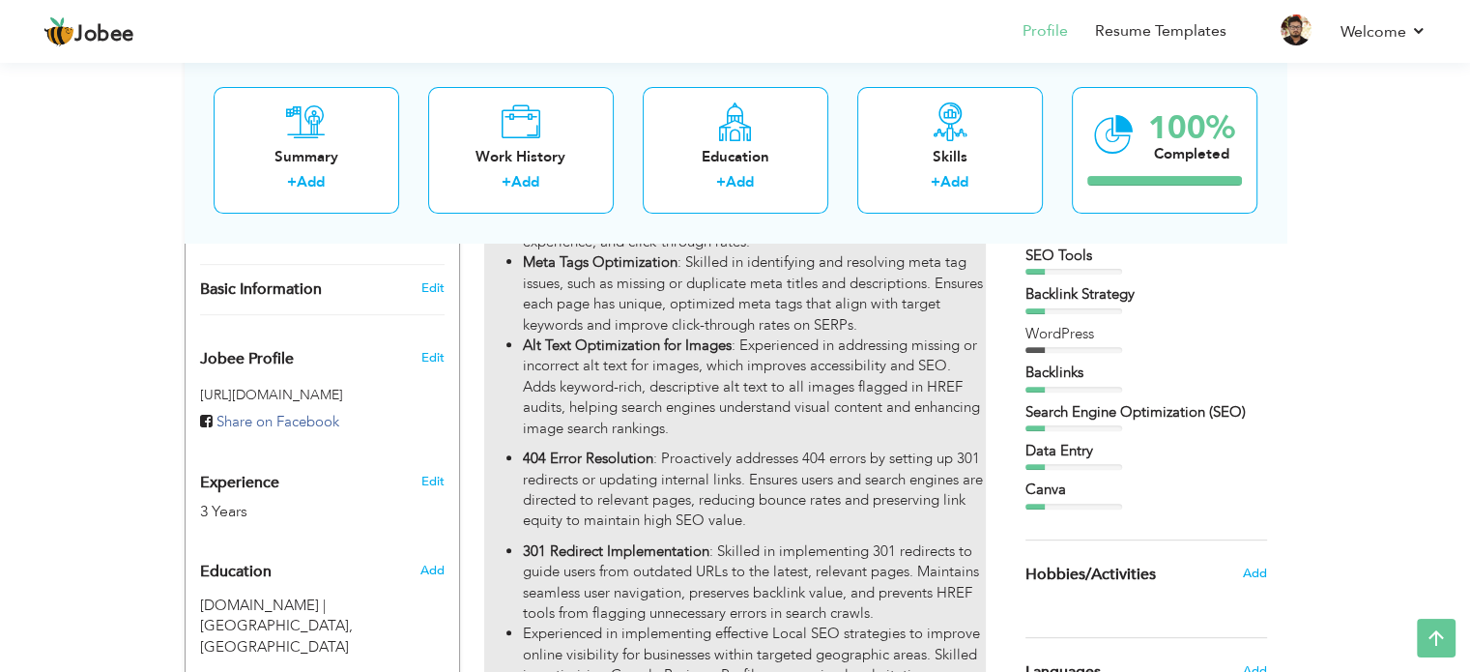
drag, startPoint x: 1327, startPoint y: 409, endPoint x: 679, endPoint y: 352, distance: 650.0
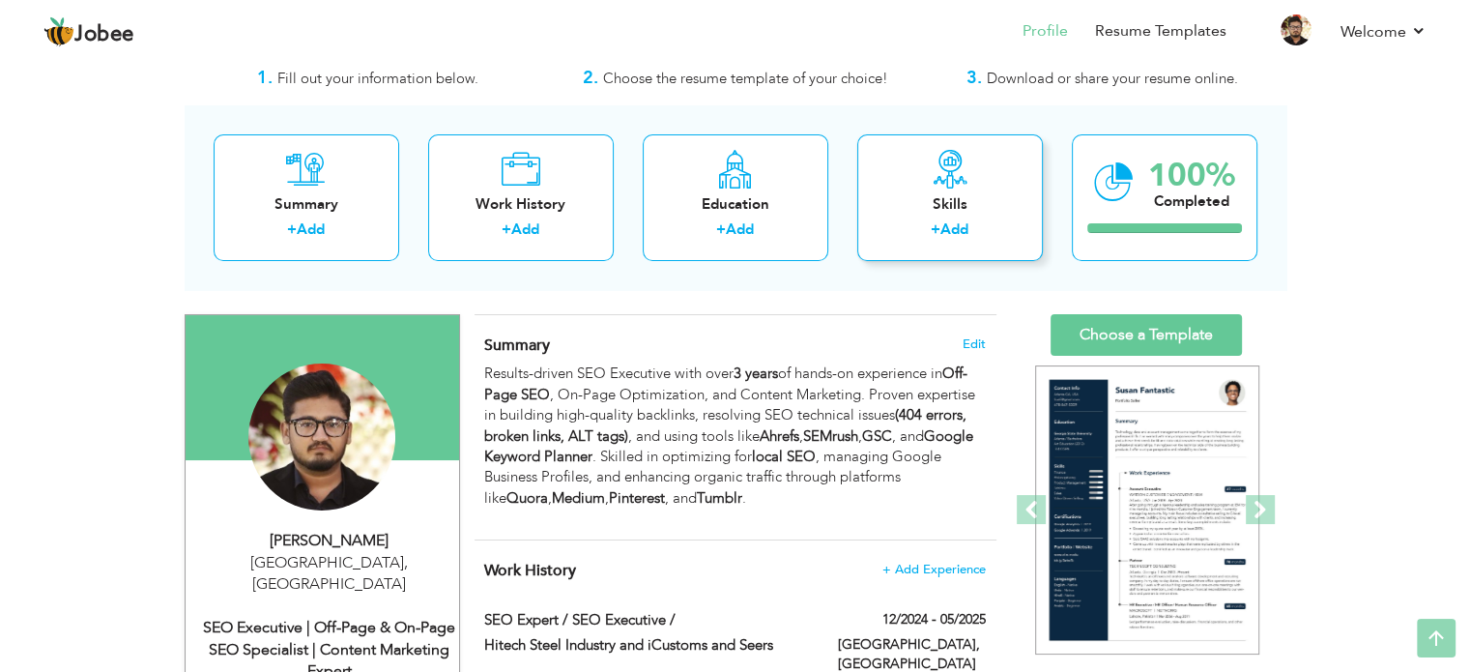
scroll to position [0, 0]
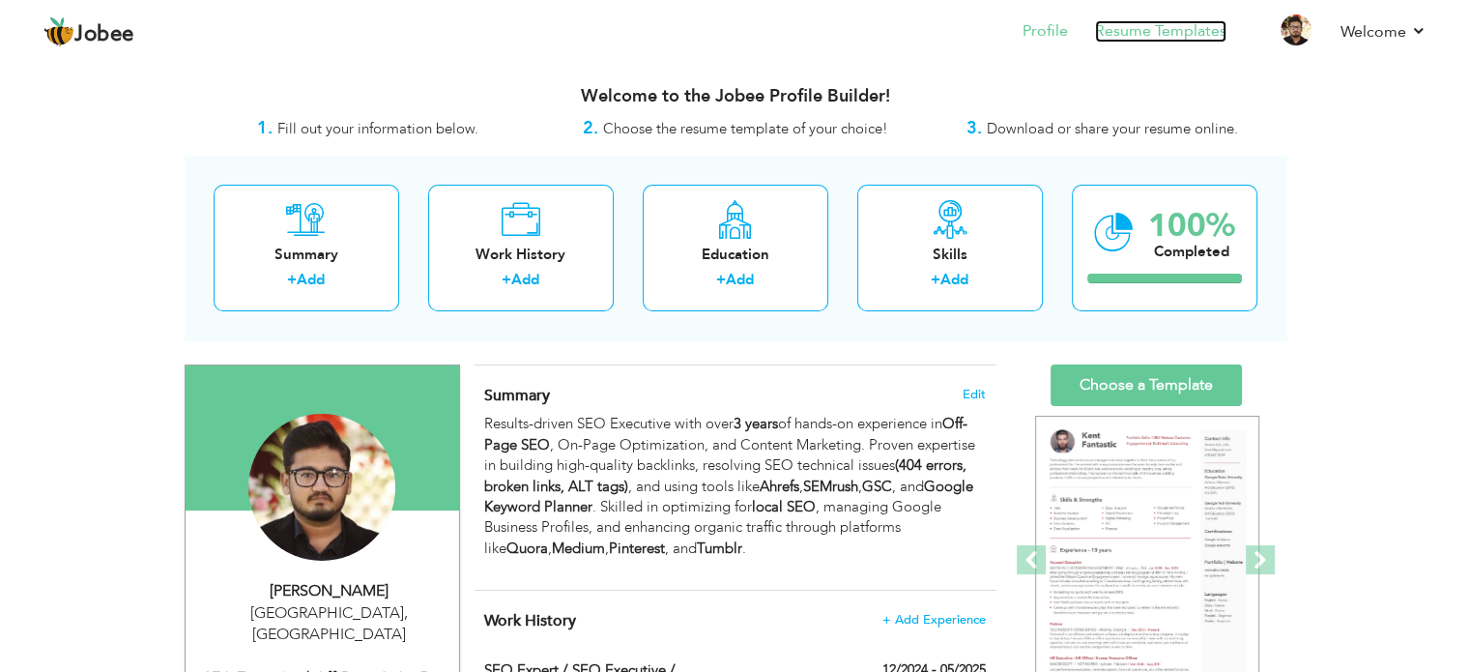
click at [1182, 35] on link "Resume Templates" at bounding box center [1160, 31] width 131 height 22
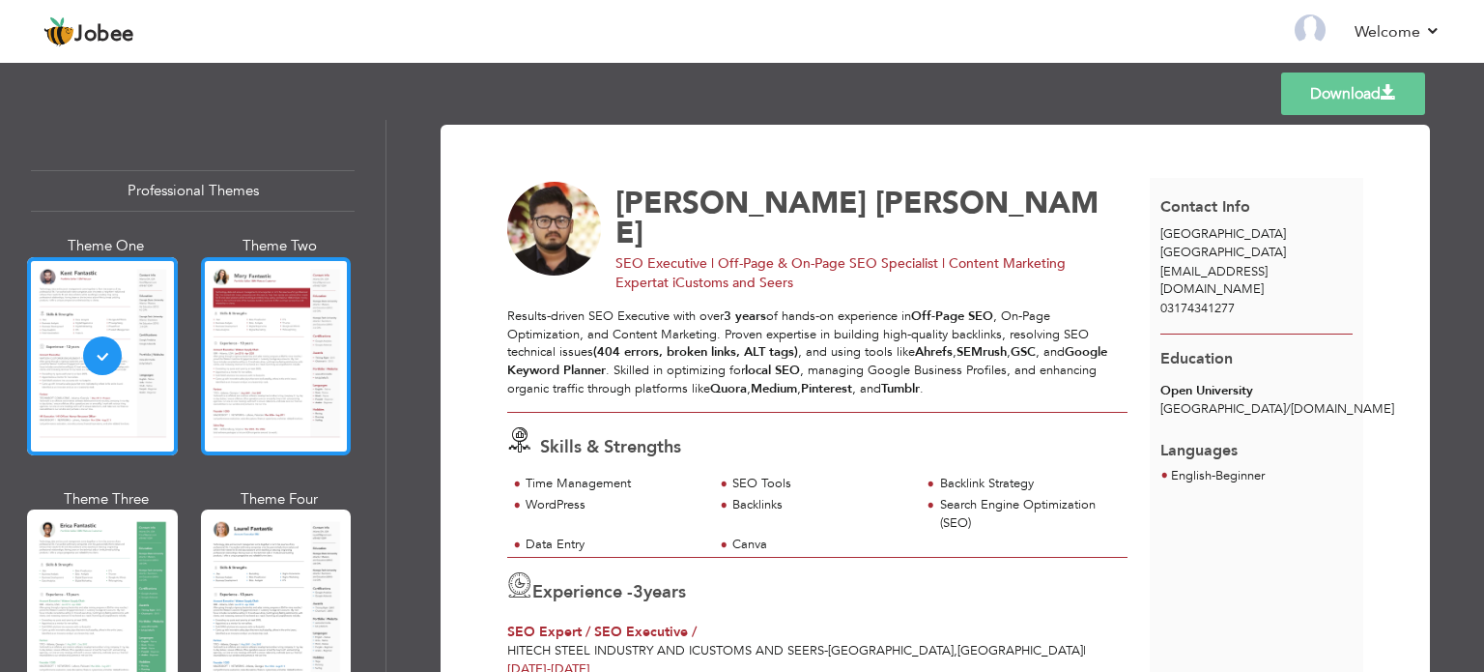
click at [283, 401] on div at bounding box center [276, 356] width 151 height 198
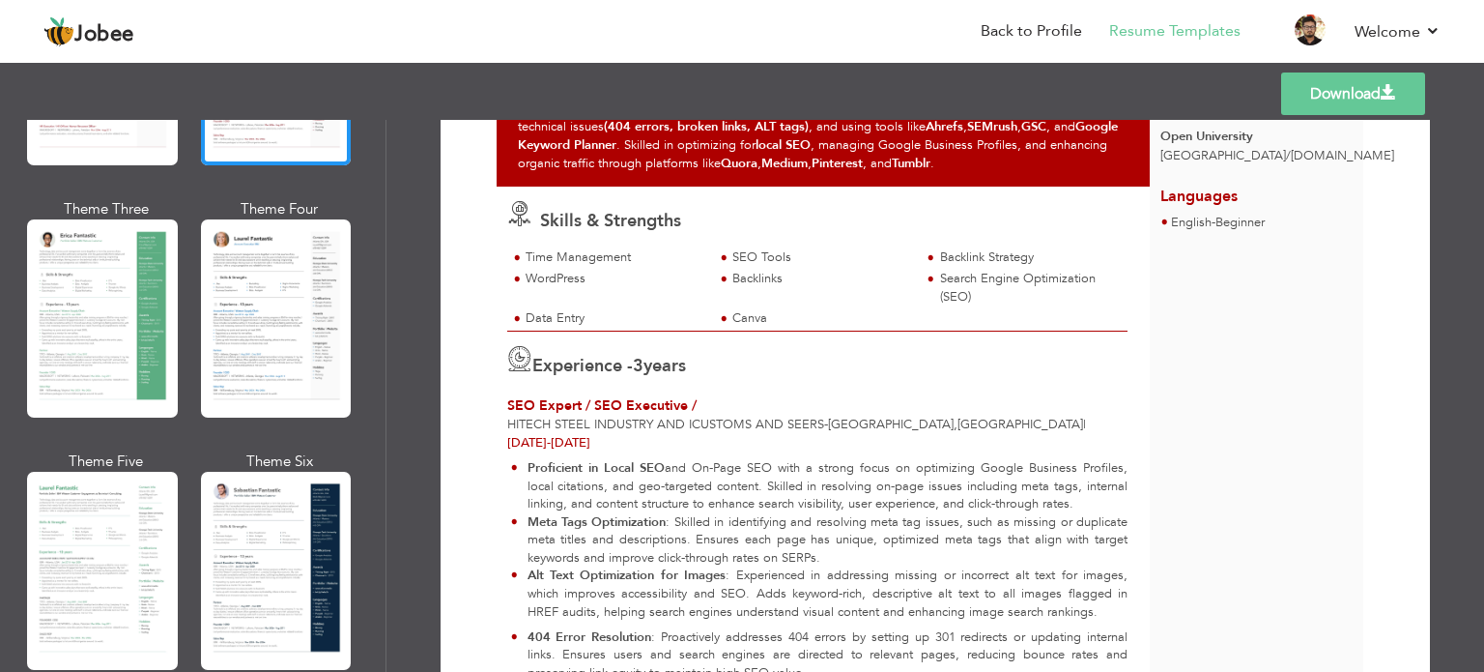
scroll to position [290, 0]
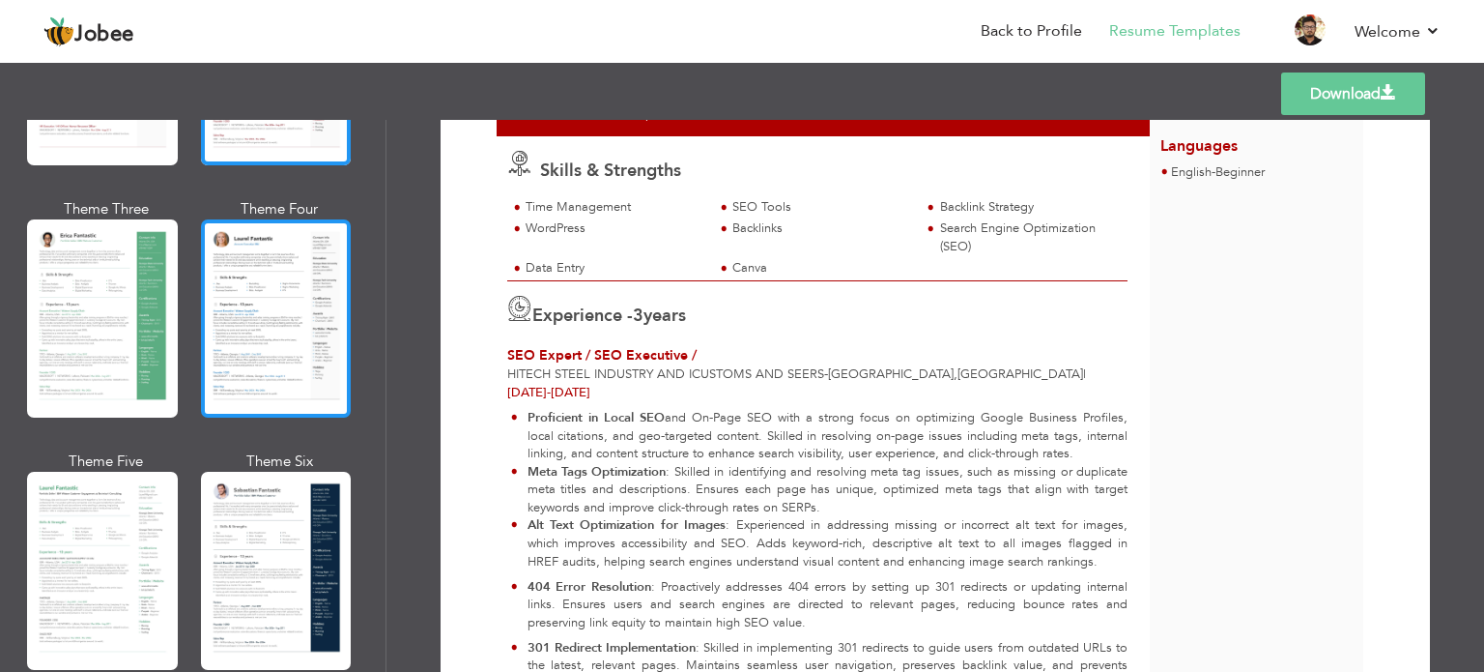
click at [324, 351] on div at bounding box center [276, 318] width 151 height 198
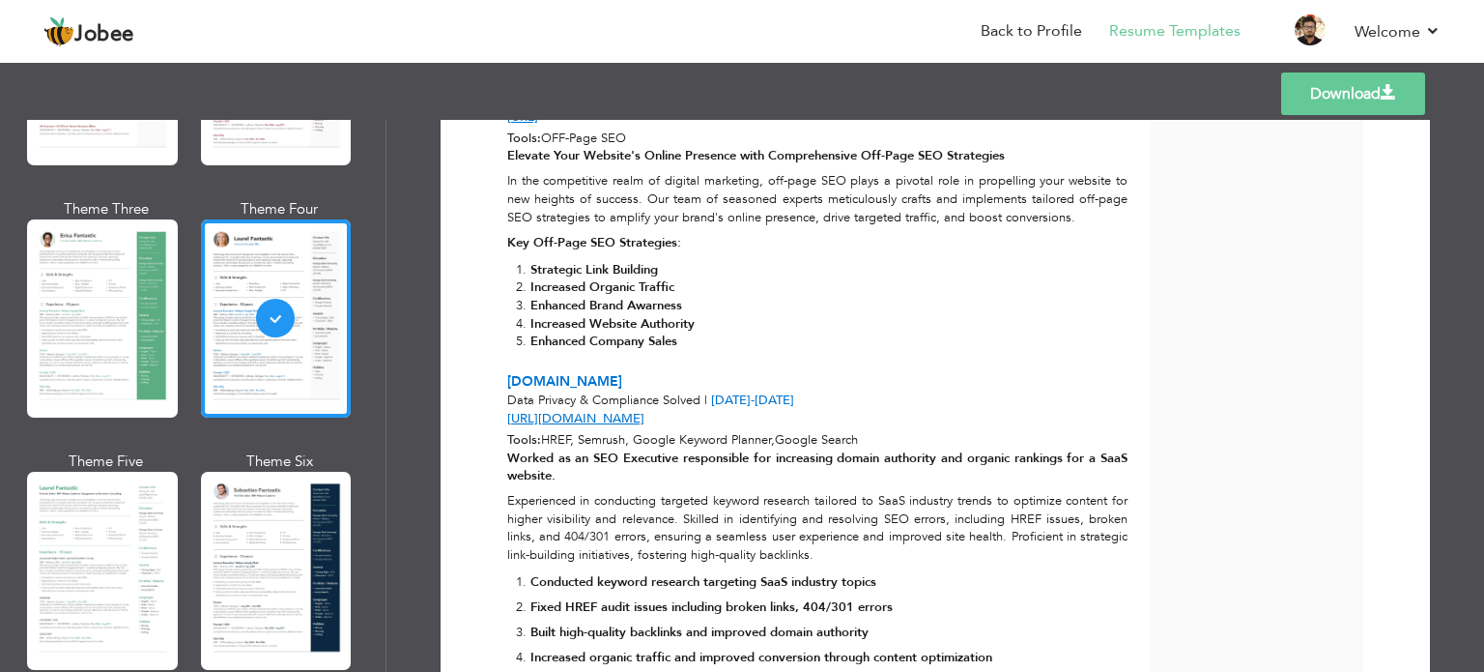
scroll to position [1571, 0]
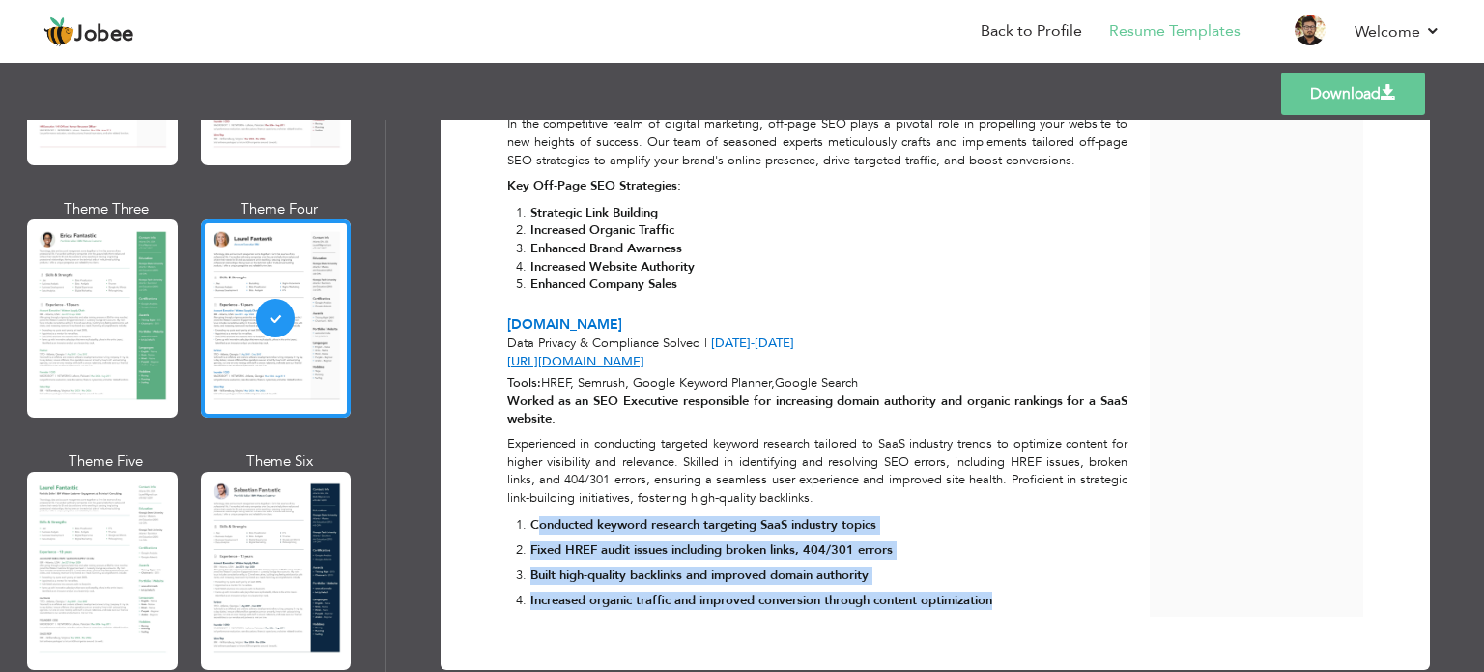
drag, startPoint x: 532, startPoint y: 485, endPoint x: 1016, endPoint y: 560, distance: 488.9
click at [1016, 560] on ol "Conducted keyword research targeting SaaS industry topics Fixed HREF audit issu…" at bounding box center [817, 563] width 620 height 94
click at [1017, 591] on p "Increased organic traffic and improved conversion through content optimization" at bounding box center [829, 600] width 597 height 18
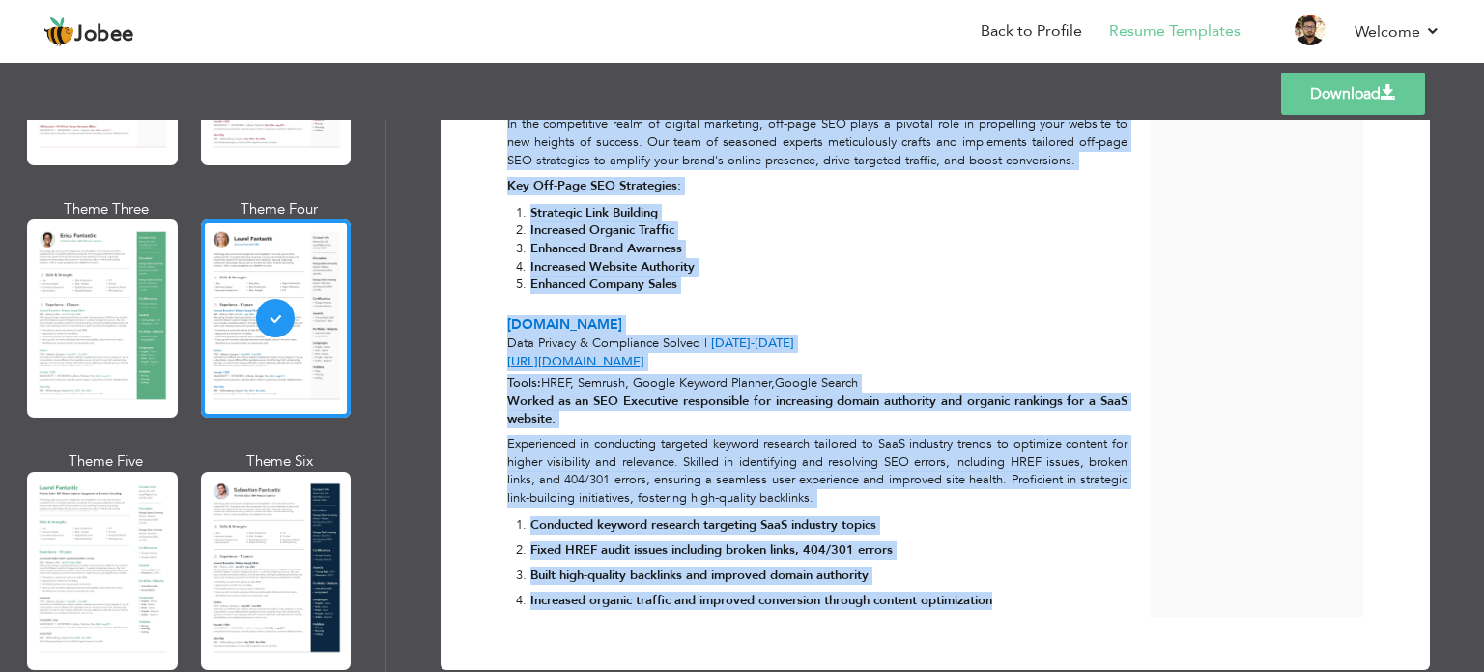
drag, startPoint x: 1017, startPoint y: 560, endPoint x: 468, endPoint y: 345, distance: 589.3
click at [507, 392] on strong "Worked as an SEO Executive responsible for increasing domain authority and orga…" at bounding box center [817, 410] width 620 height 36
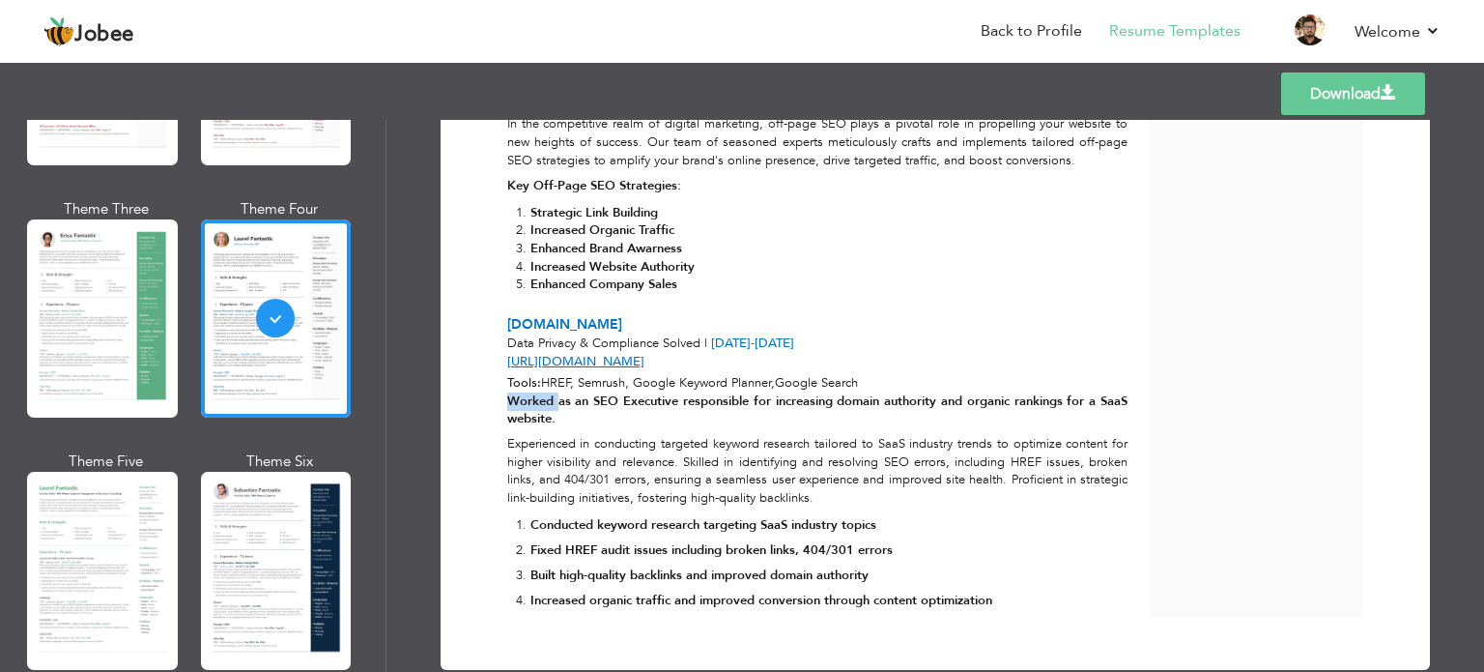
click at [507, 392] on strong "Worked as an SEO Executive responsible for increasing domain authority and orga…" at bounding box center [817, 410] width 620 height 36
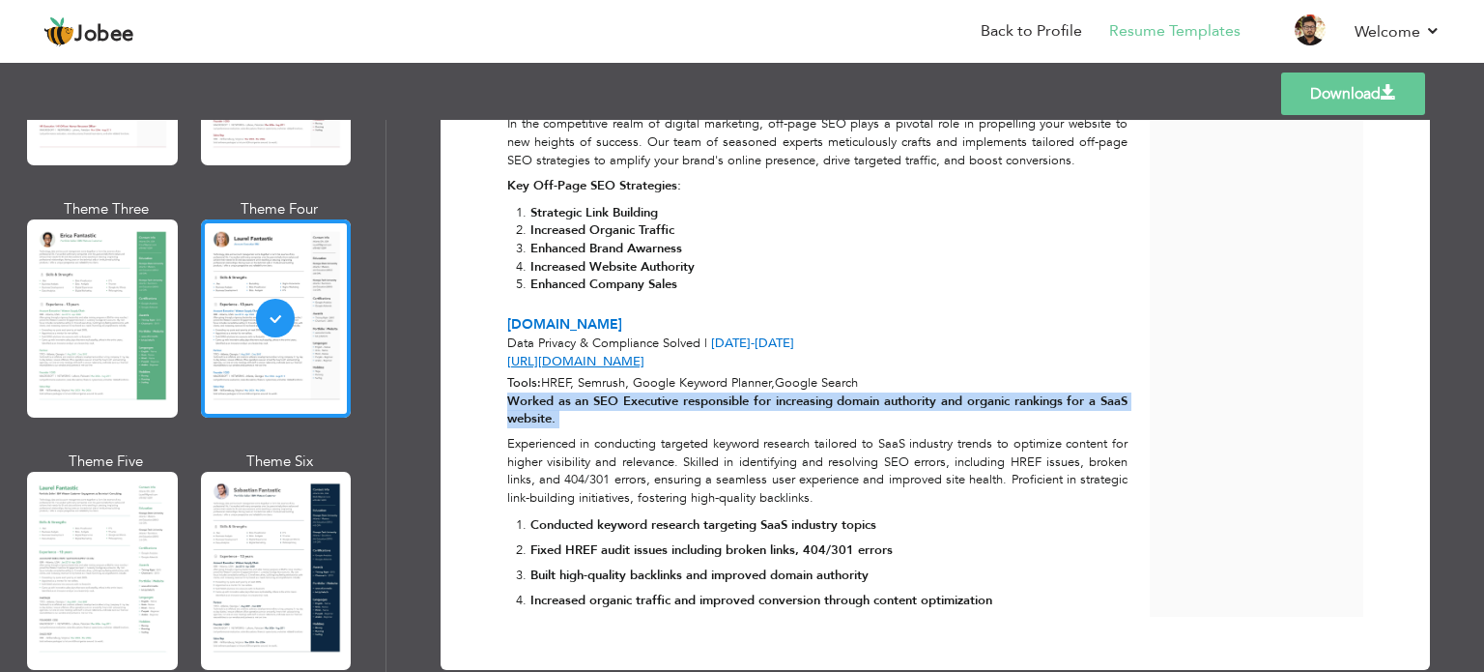
click at [507, 392] on strong "Worked as an SEO Executive responsible for increasing domain authority and orga…" at bounding box center [817, 410] width 620 height 36
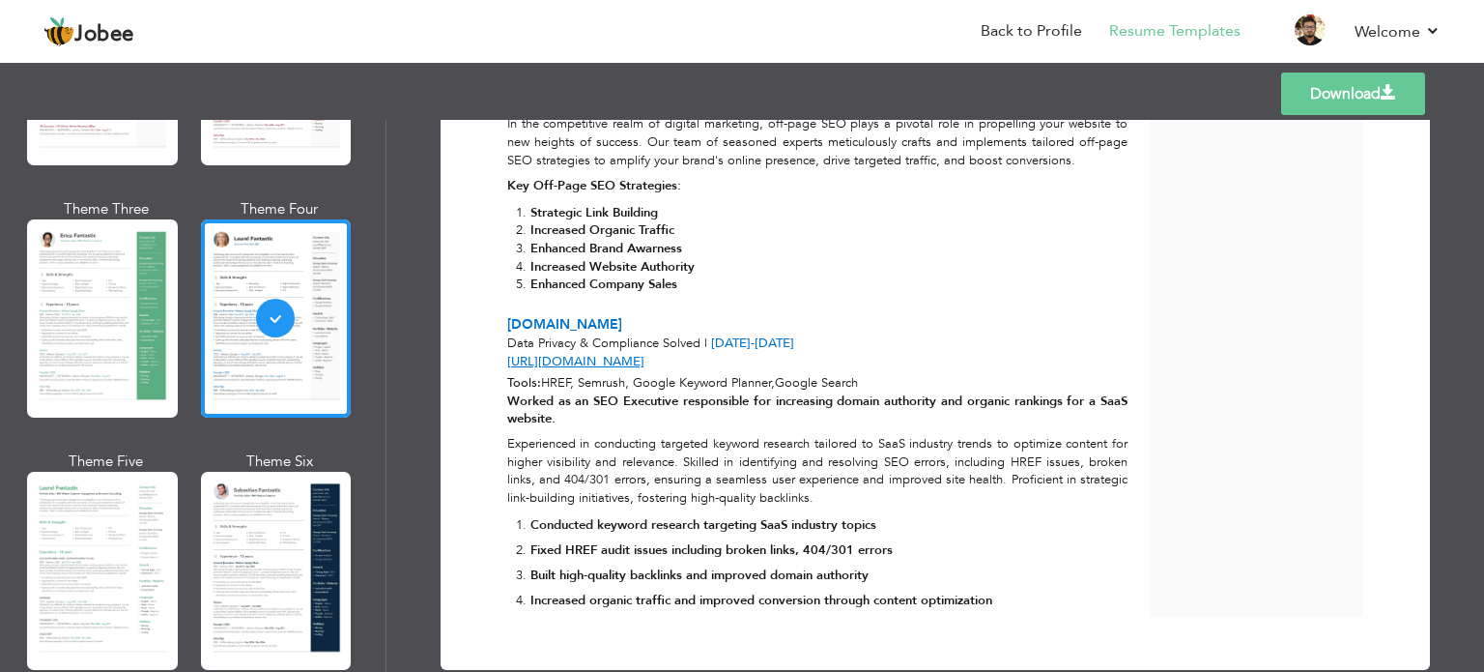
click at [520, 315] on span "[DOMAIN_NAME]" at bounding box center [564, 324] width 115 height 18
click at [517, 315] on span "[DOMAIN_NAME]" at bounding box center [564, 324] width 115 height 18
drag, startPoint x: 517, startPoint y: 286, endPoint x: 567, endPoint y: 275, distance: 51.4
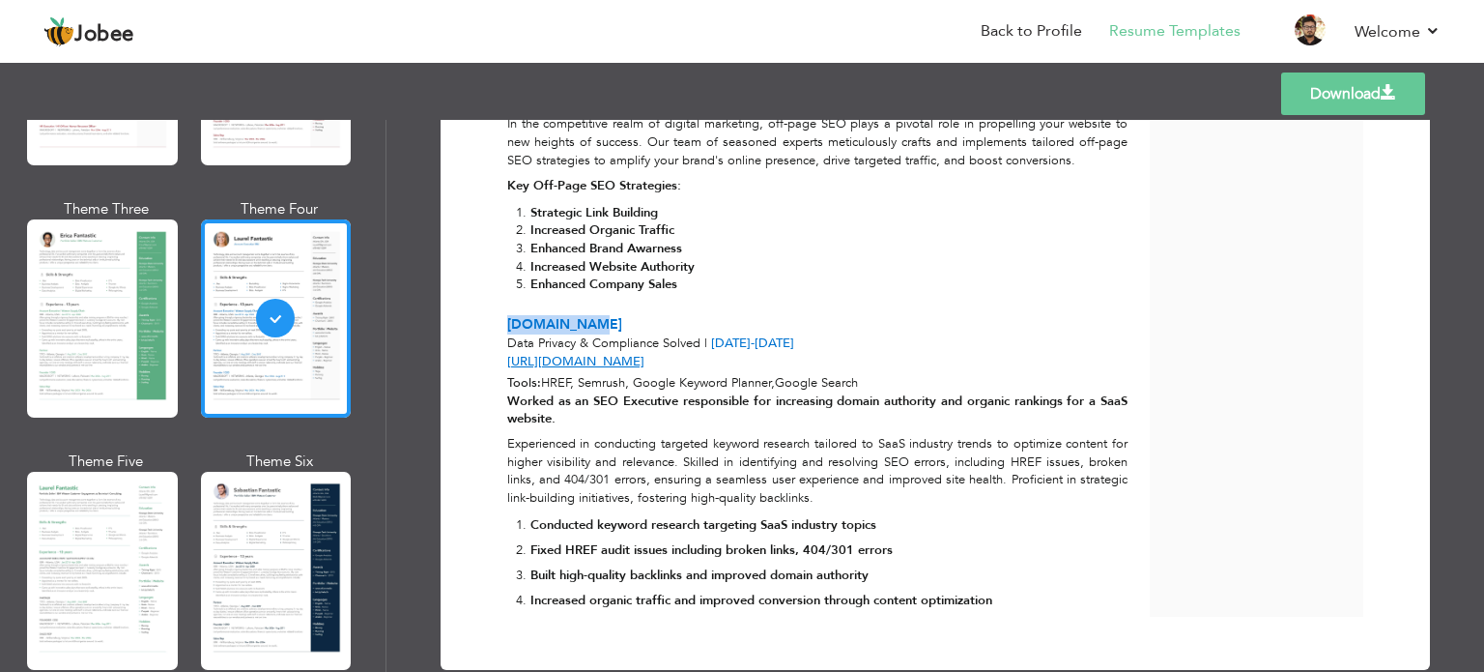
click at [567, 315] on span "[DOMAIN_NAME]" at bounding box center [564, 324] width 115 height 18
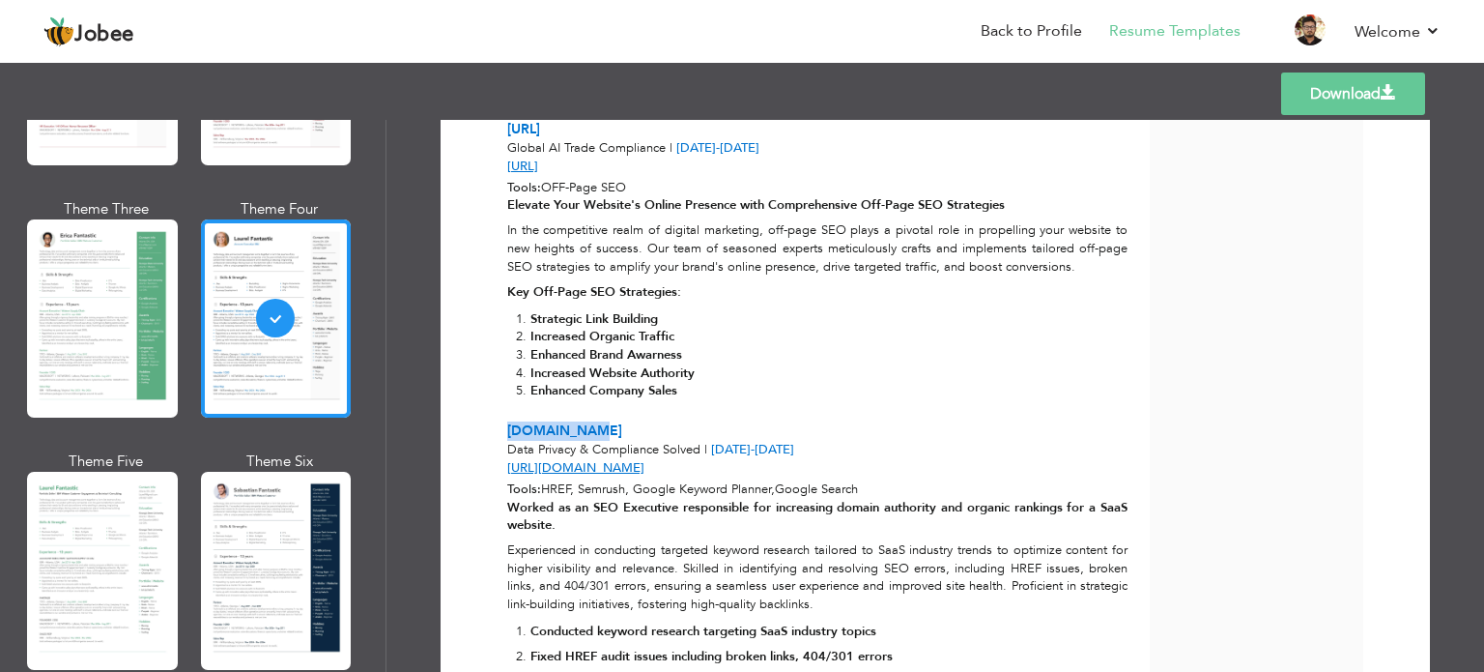
scroll to position [1378, 0]
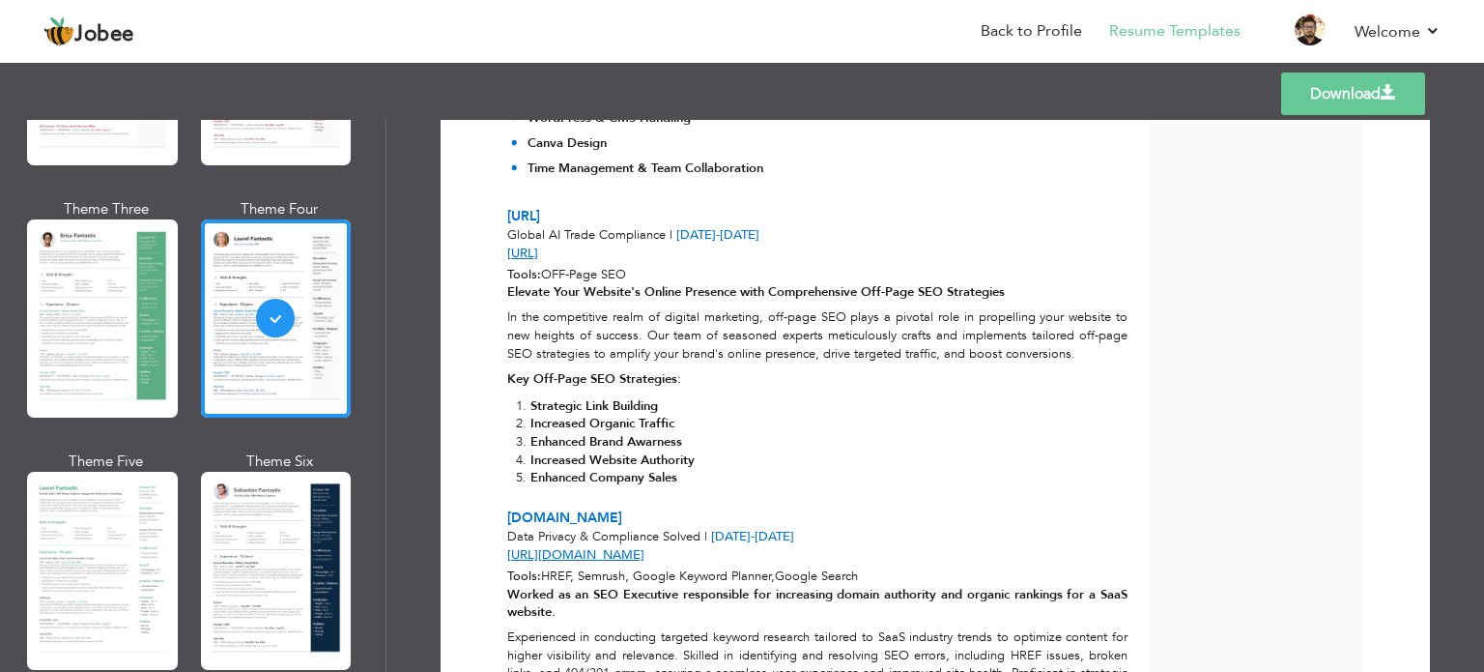
click at [580, 283] on strong "Elevate Your Website's Online Presence with Comprehensive Off-Page SEO Strategi…" at bounding box center [756, 291] width 498 height 17
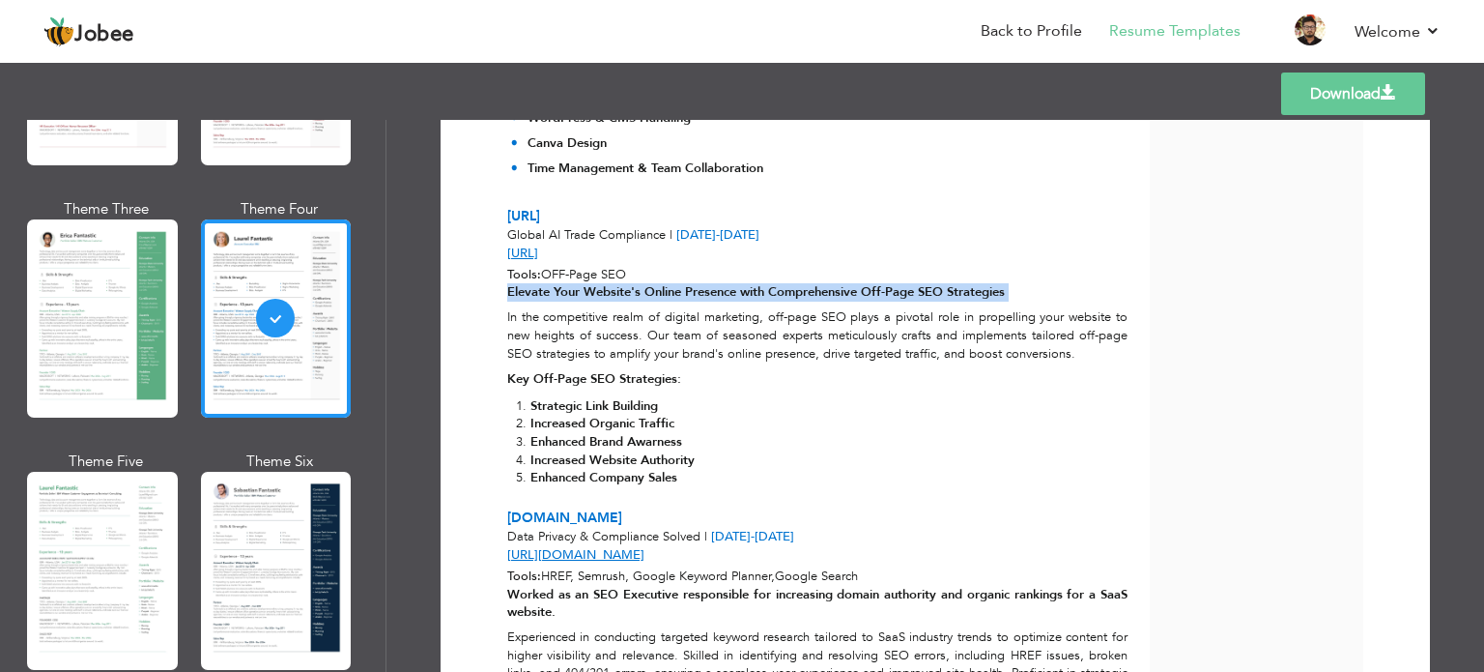
click at [580, 283] on strong "Elevate Your Website's Online Presence with Comprehensive Off-Page SEO Strategi…" at bounding box center [756, 291] width 498 height 17
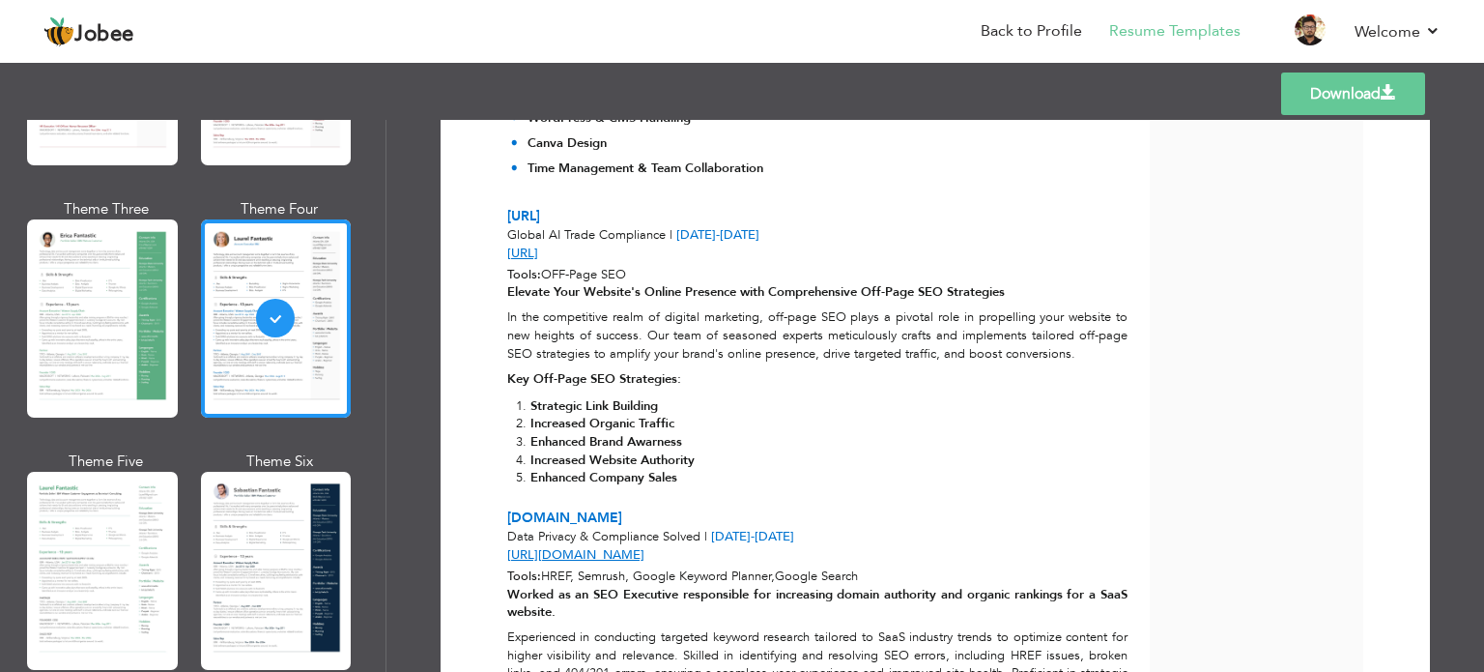
click at [655, 370] on strong "Key Off-Page SEO Strategies:" at bounding box center [594, 378] width 174 height 17
drag, startPoint x: 655, startPoint y: 343, endPoint x: 503, endPoint y: 332, distance: 153.1
click at [507, 370] on strong "Key Off-Page SEO Strategies:" at bounding box center [594, 378] width 174 height 17
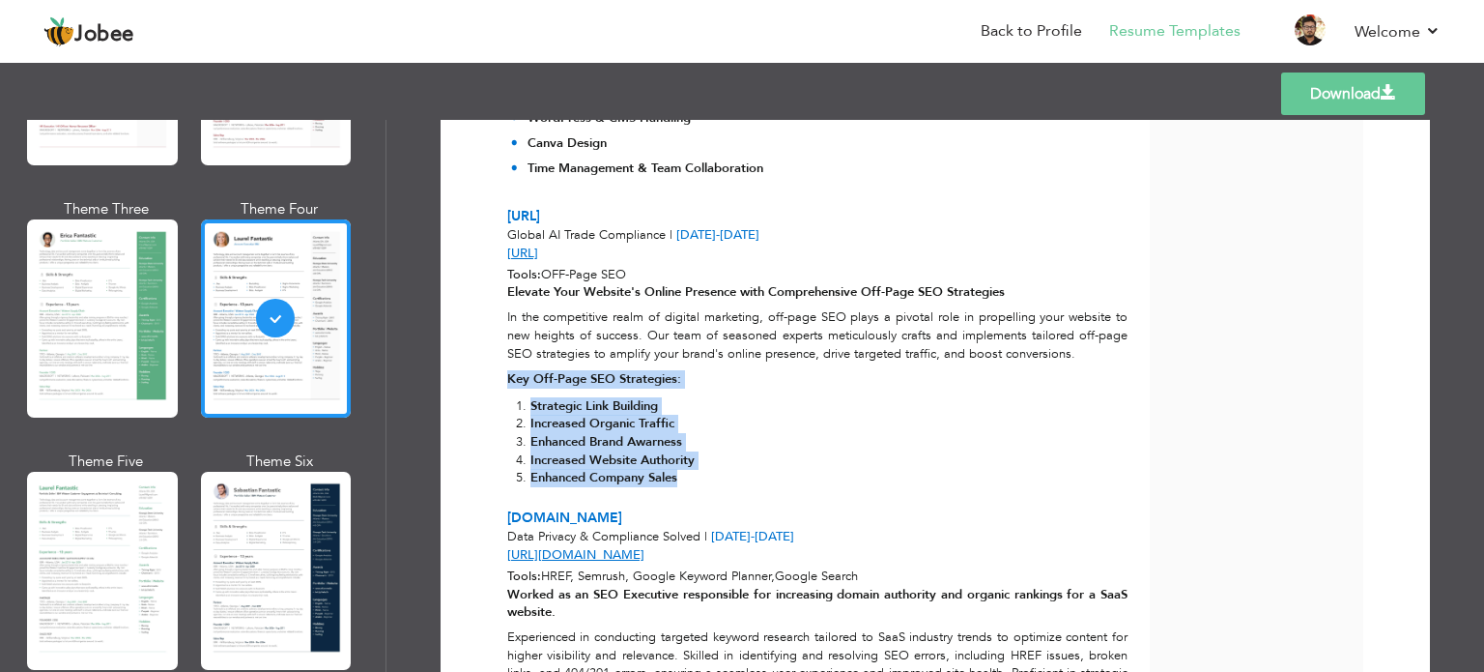
drag, startPoint x: 503, startPoint y: 332, endPoint x: 665, endPoint y: 437, distance: 193.0
click at [665, 437] on div "Elevate Your Website's Online Presence with Comprehensive Off-Page SEO Strategi…" at bounding box center [818, 388] width 643 height 211
click at [649, 415] on strong "Increased Organic Traffic" at bounding box center [603, 423] width 144 height 17
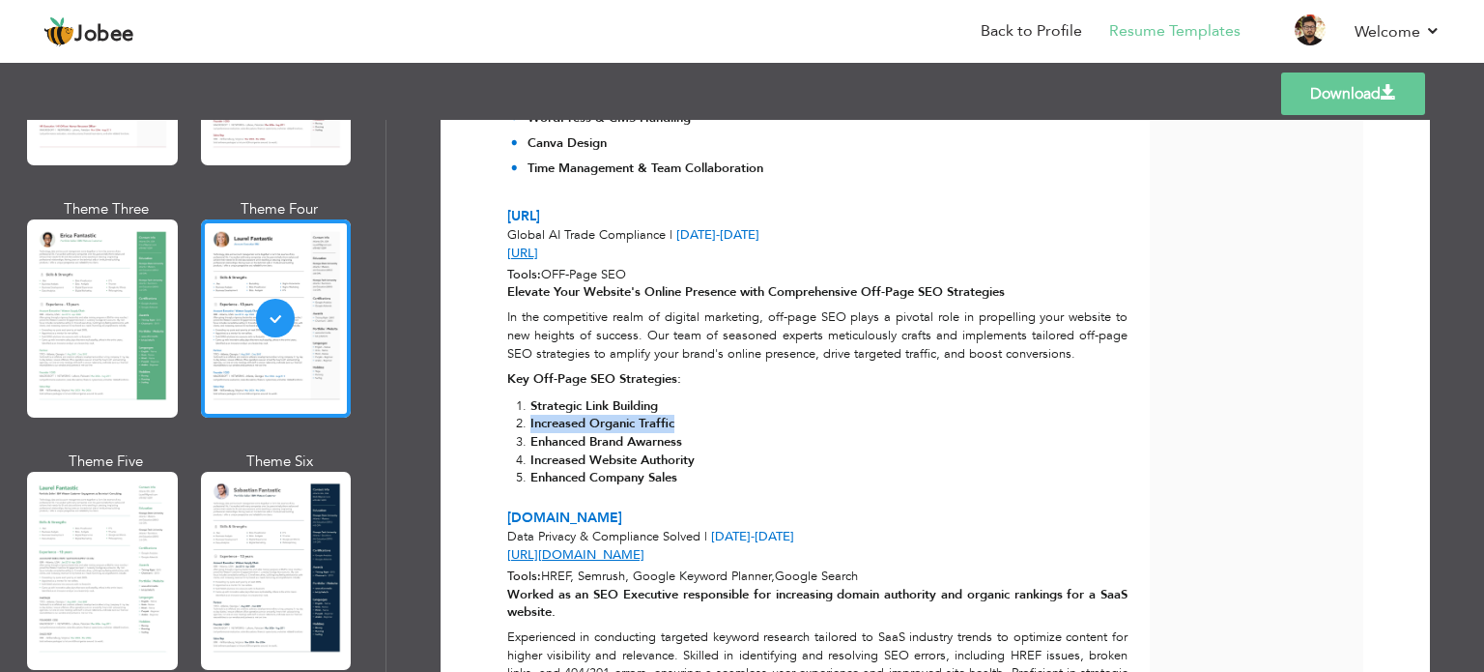
drag, startPoint x: 649, startPoint y: 384, endPoint x: 560, endPoint y: 387, distance: 89.0
click at [560, 415] on strong "Increased Organic Traffic" at bounding box center [603, 423] width 144 height 17
click at [563, 415] on strong "Increased Organic Traffic" at bounding box center [603, 423] width 144 height 17
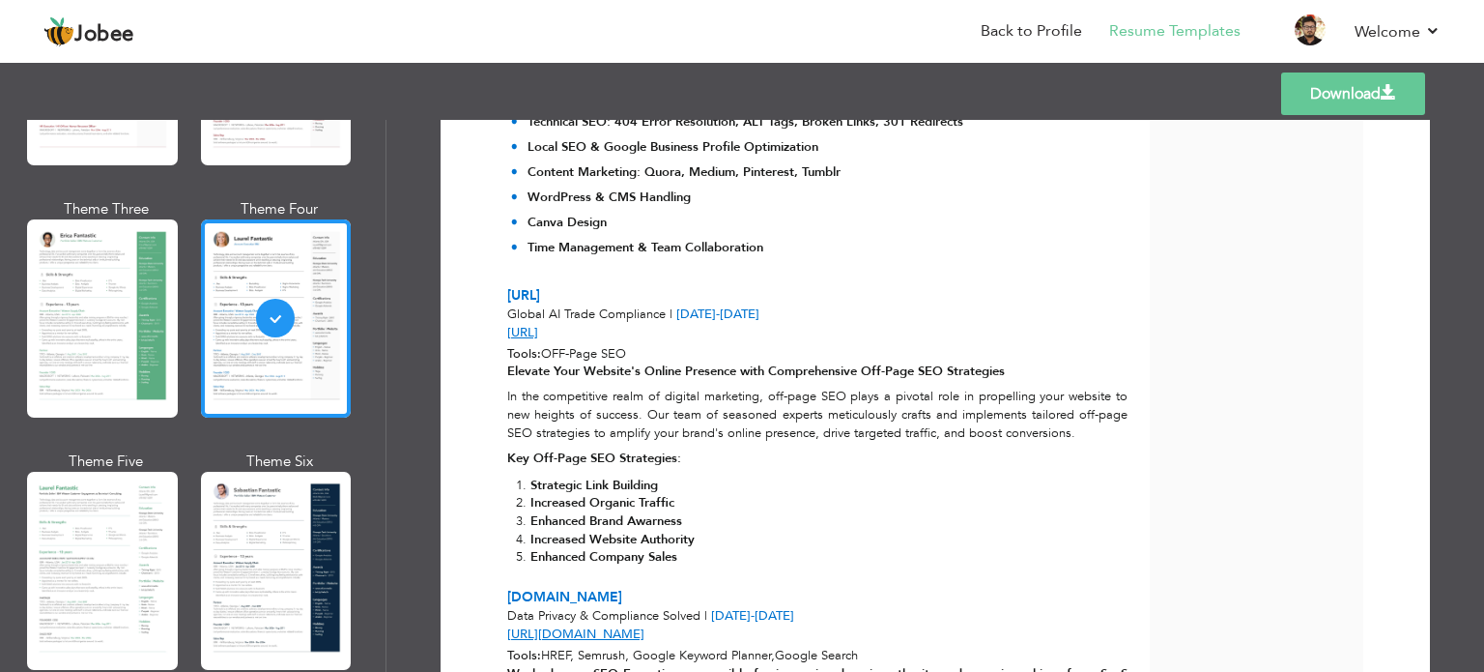
scroll to position [1088, 0]
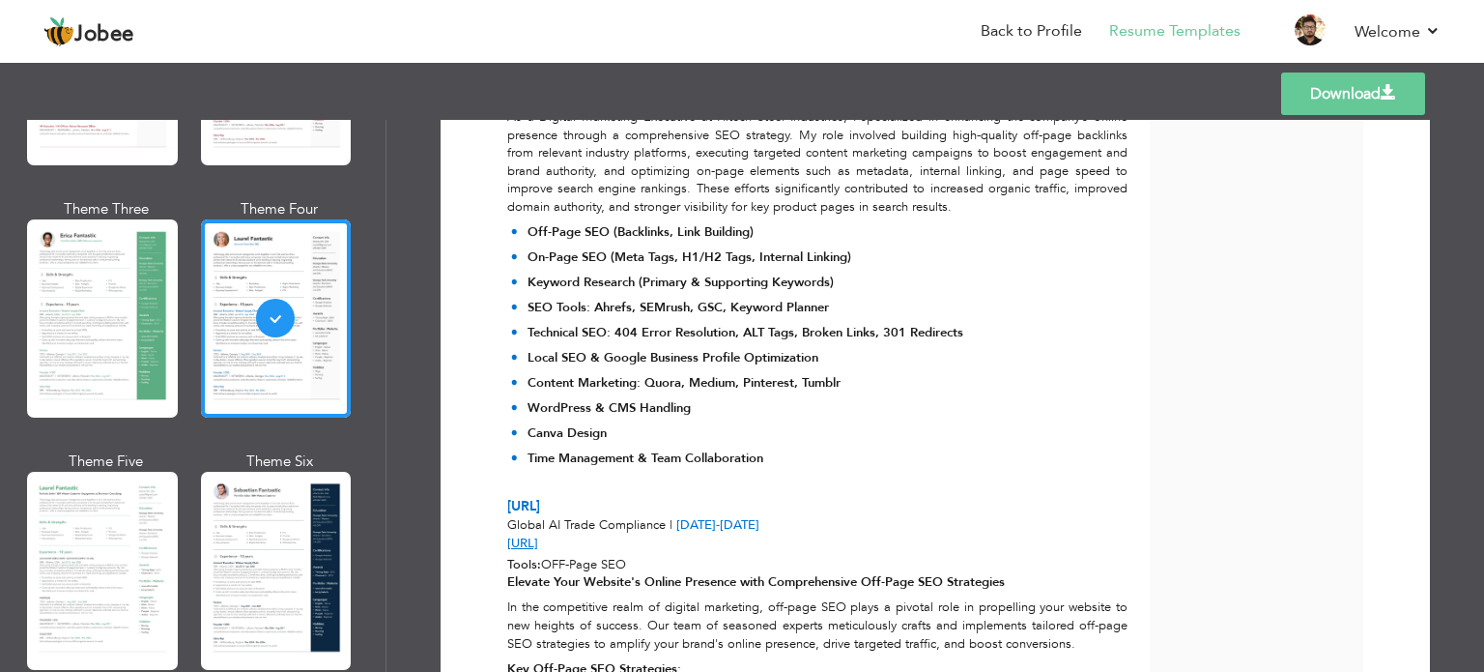
click at [580, 324] on strong "Technical SEO: 404 Error Resolution, ALT Tags, Broken Links, 301 Redirects" at bounding box center [746, 332] width 436 height 17
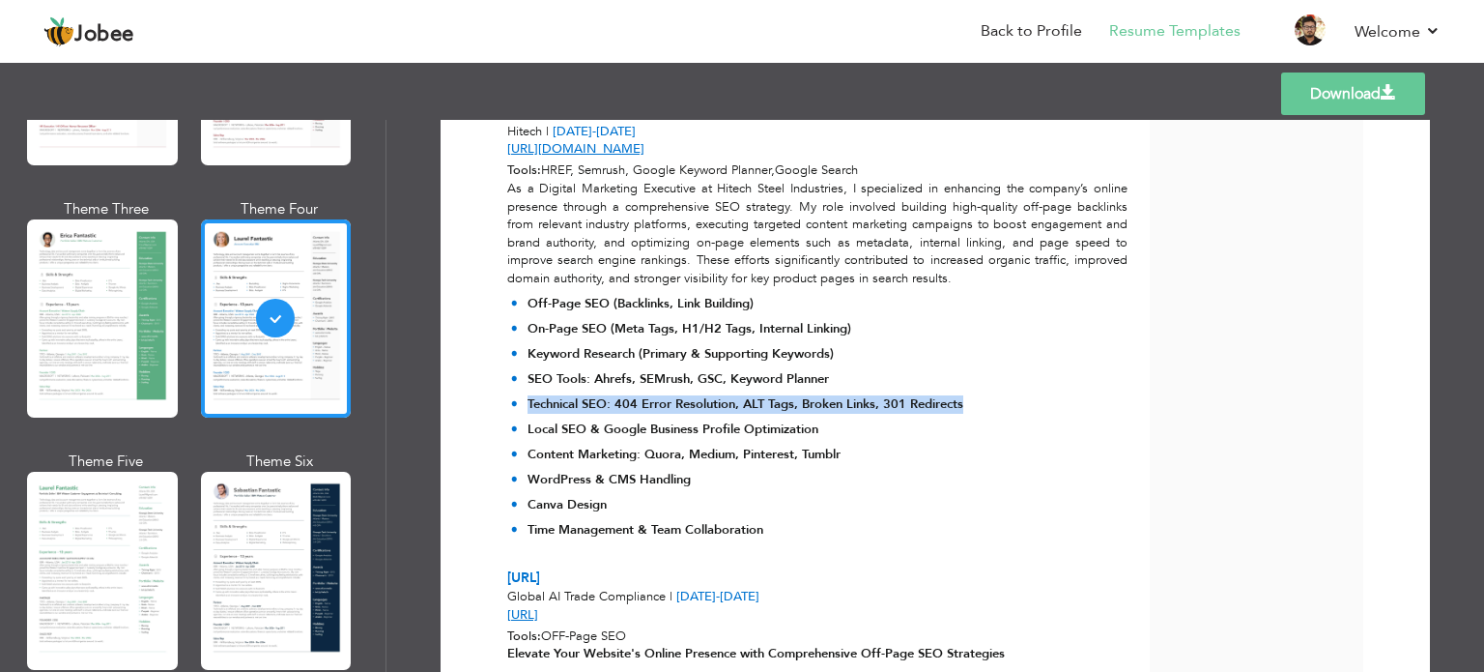
scroll to position [895, 0]
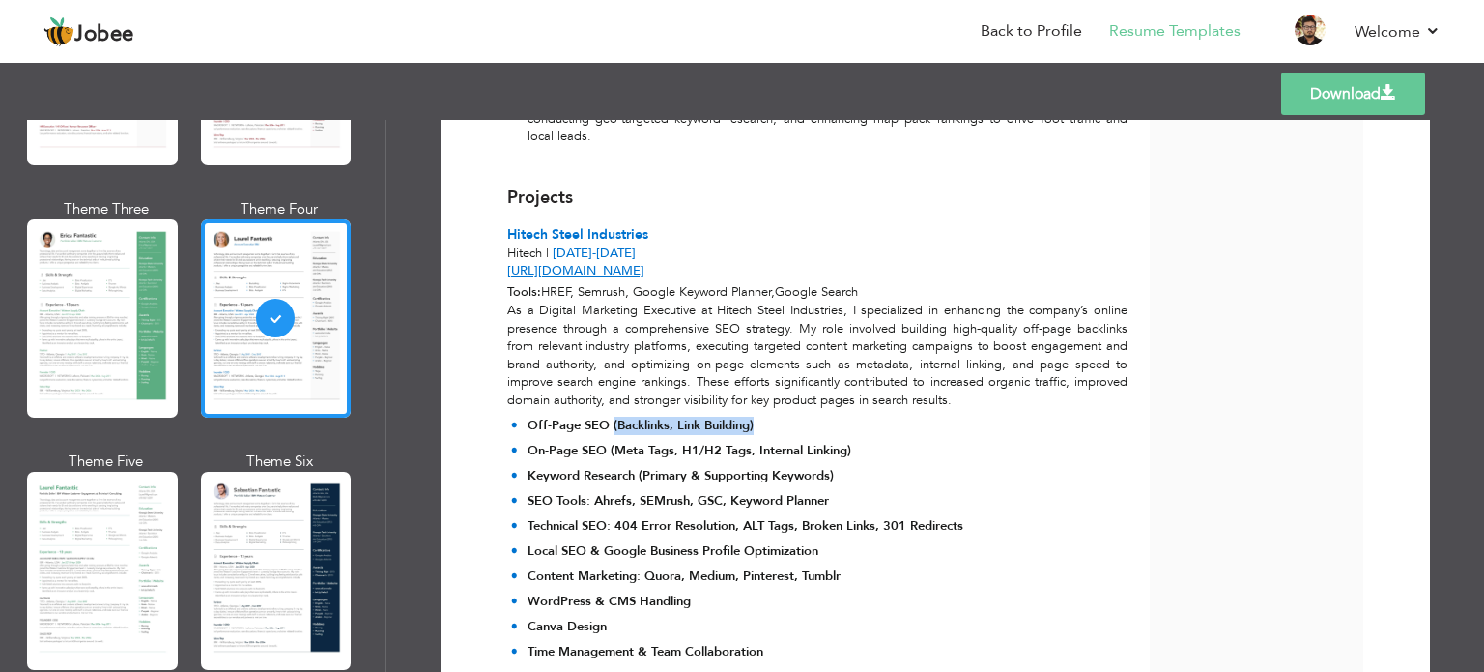
drag, startPoint x: 763, startPoint y: 383, endPoint x: 609, endPoint y: 382, distance: 154.6
click at [609, 417] on p "Off-Page SEO (Backlinks, Link Building)" at bounding box center [746, 426] width 436 height 18
click at [609, 417] on strong "Off-Page SEO (Backlinks, Link Building)" at bounding box center [641, 425] width 226 height 17
drag, startPoint x: 609, startPoint y: 382, endPoint x: 765, endPoint y: 386, distance: 156.6
click at [765, 417] on p "Off-Page SEO (Backlinks, Link Building)" at bounding box center [746, 426] width 436 height 18
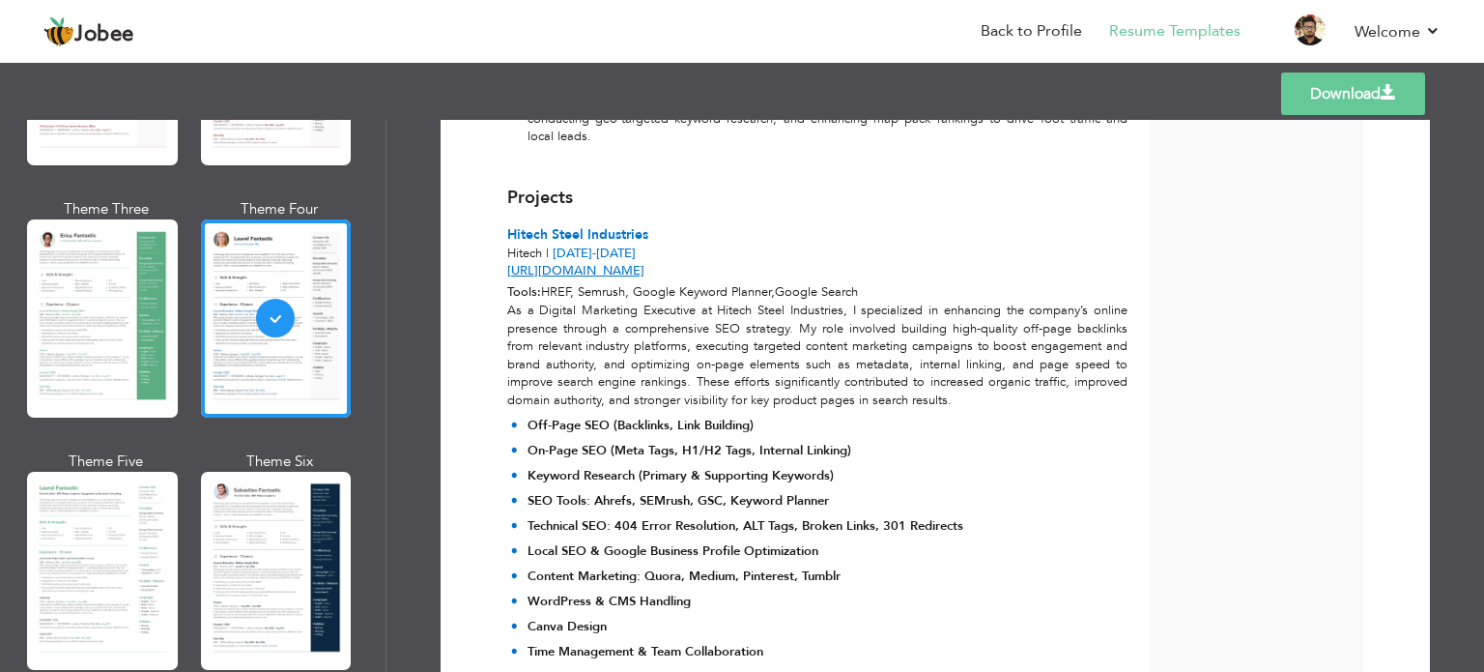
click at [770, 317] on p "As a Digital Marketing Executive at Hitech Steel Industries, I specialized in e…" at bounding box center [817, 355] width 620 height 107
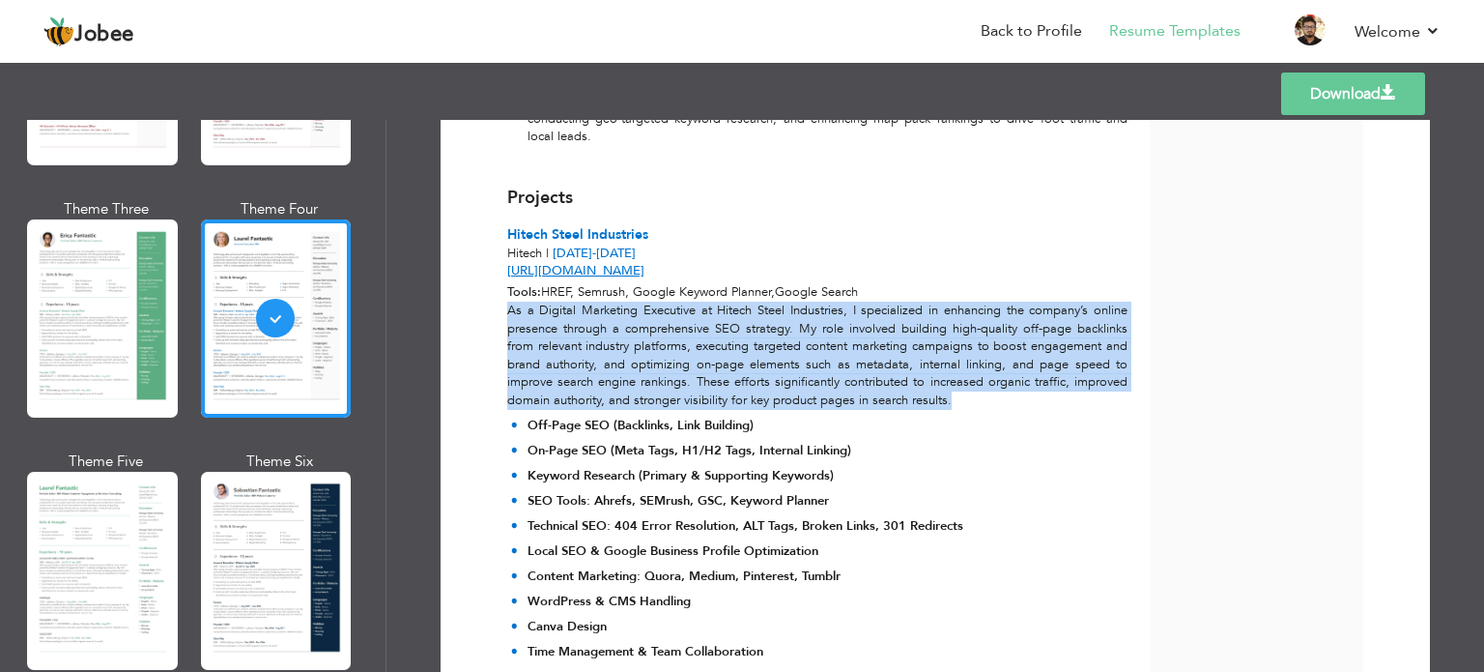
click at [770, 317] on p "As a Digital Marketing Executive at Hitech Steel Industries, I specialized in e…" at bounding box center [817, 355] width 620 height 107
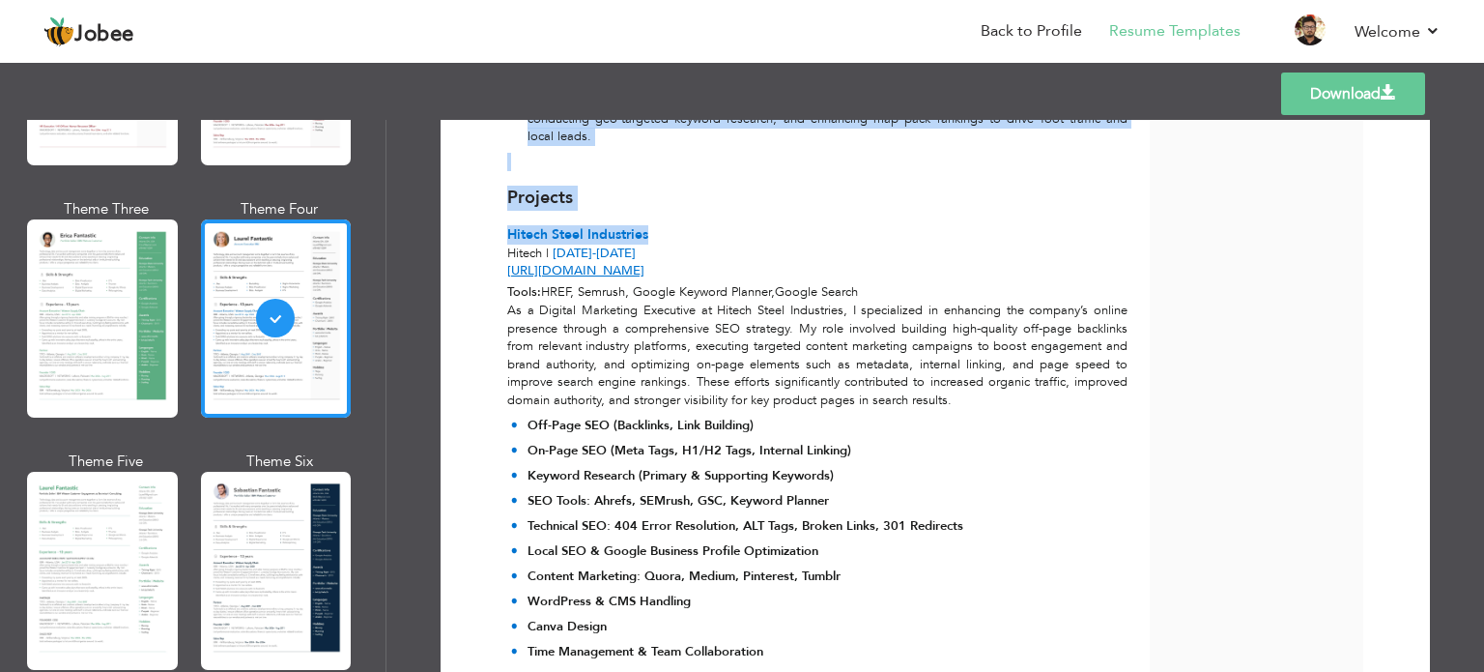
drag, startPoint x: 706, startPoint y: 196, endPoint x: 475, endPoint y: 200, distance: 231.0
click at [475, 200] on div "Download Mustafa Aftab SEO Executive | Off-Page & On-Page SEO Specialist | Cont…" at bounding box center [935, 288] width 922 height 2068
click at [514, 186] on span "Projects" at bounding box center [540, 198] width 66 height 24
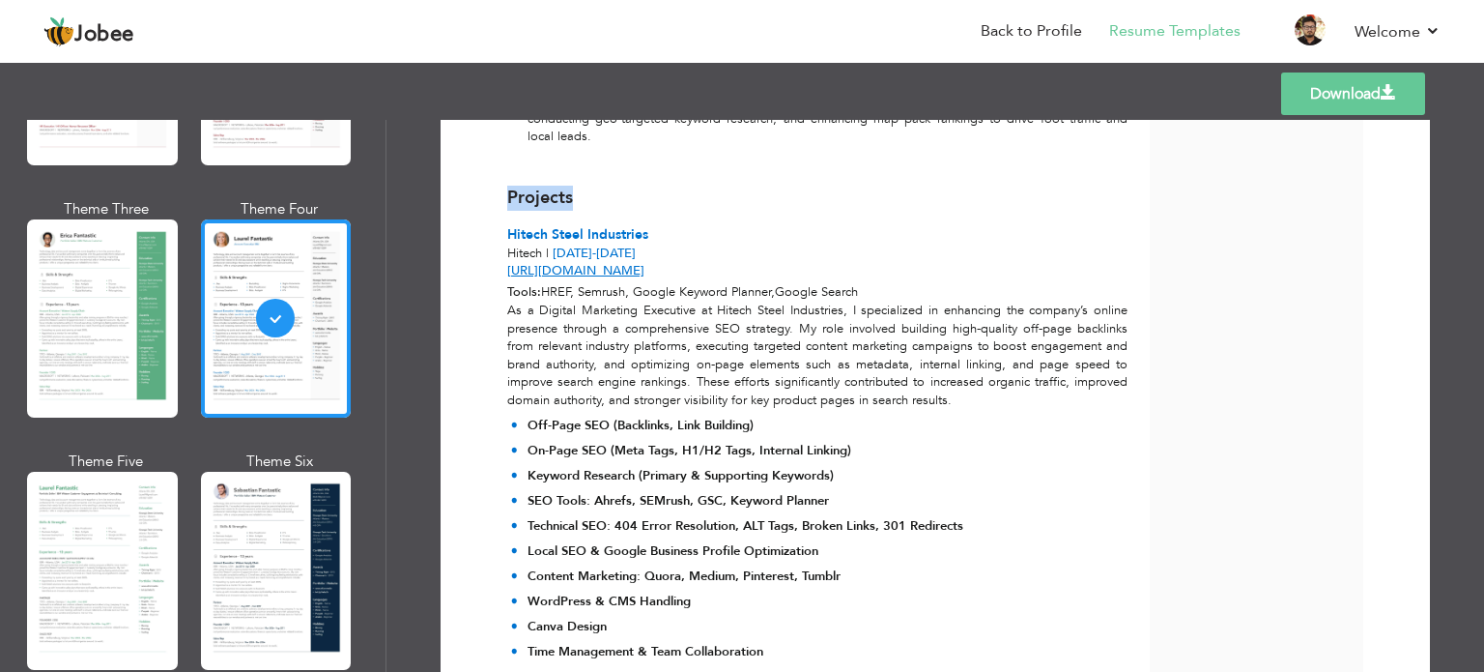
click at [514, 186] on span "Projects" at bounding box center [540, 198] width 66 height 24
click at [599, 302] on p "As a Digital Marketing Executive at Hitech Steel Industries, I specialized in e…" at bounding box center [817, 355] width 620 height 107
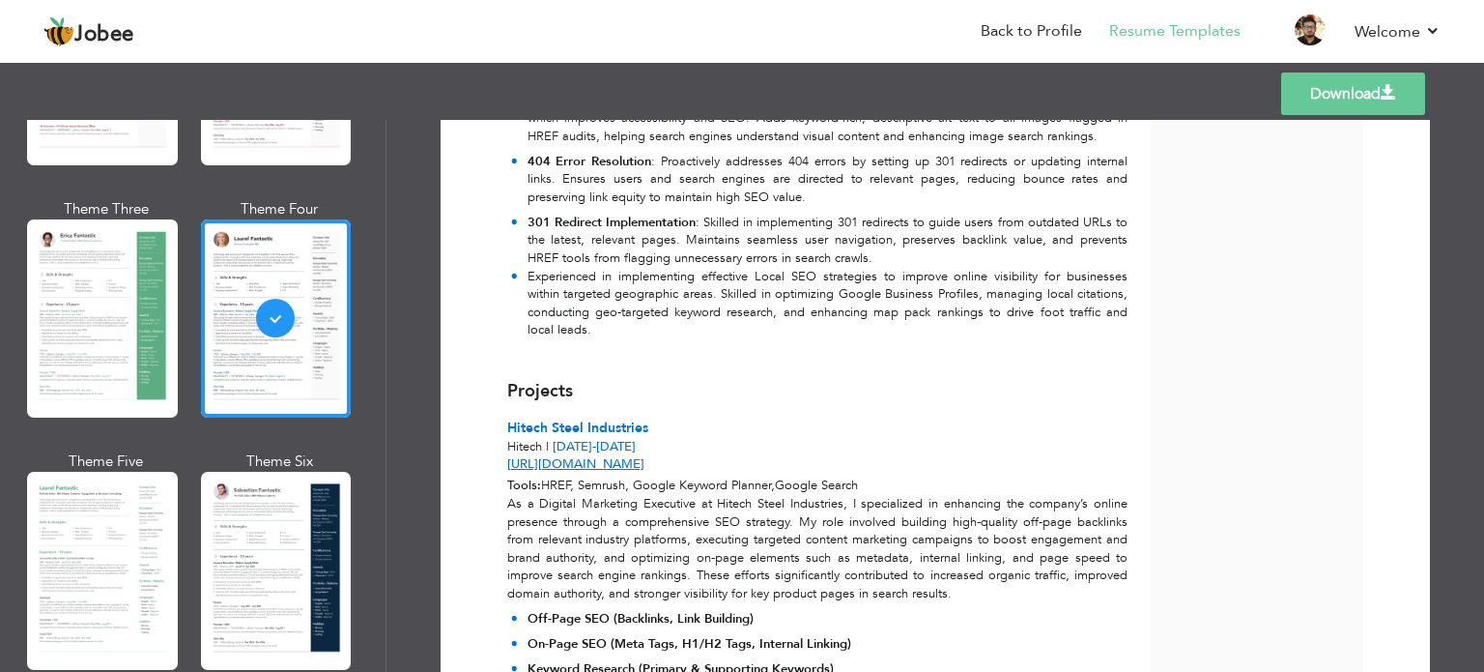
click at [769, 298] on li "Experienced in implementing effective Local SEO strategies to improve online vi…" at bounding box center [819, 304] width 617 height 72
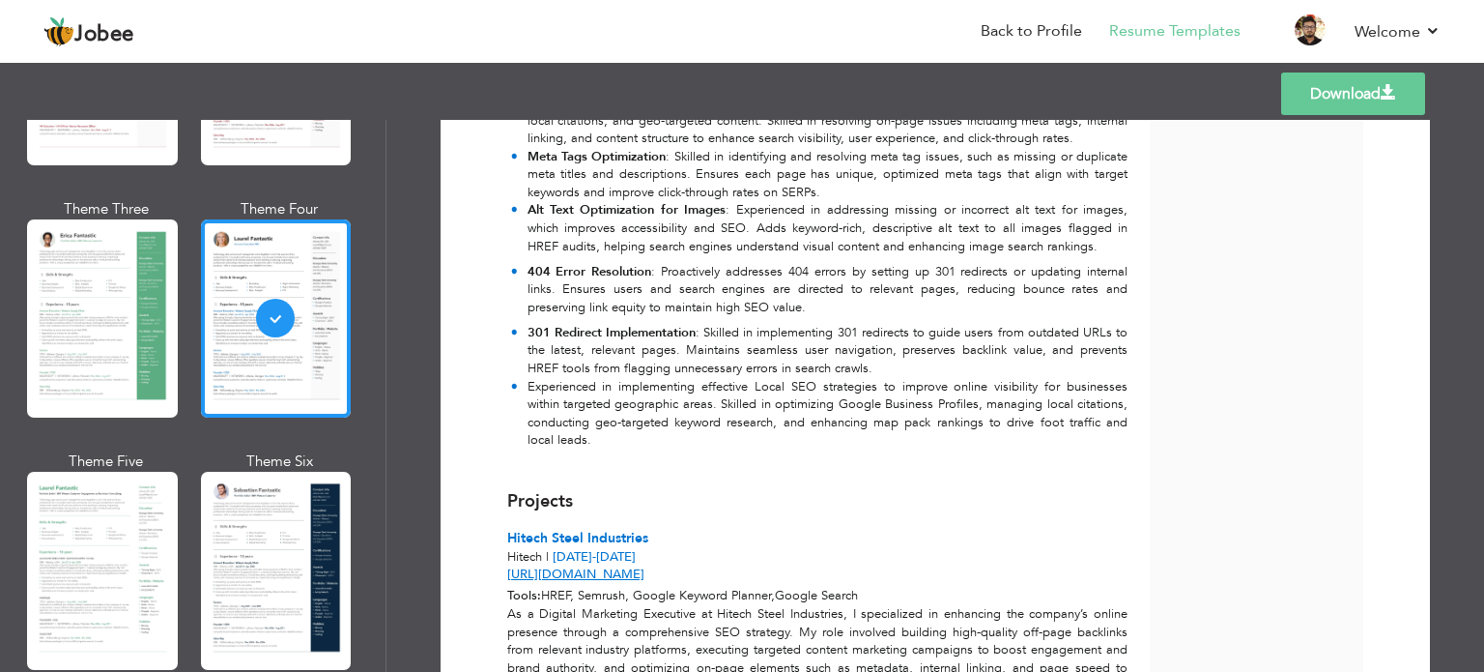
scroll to position [508, 0]
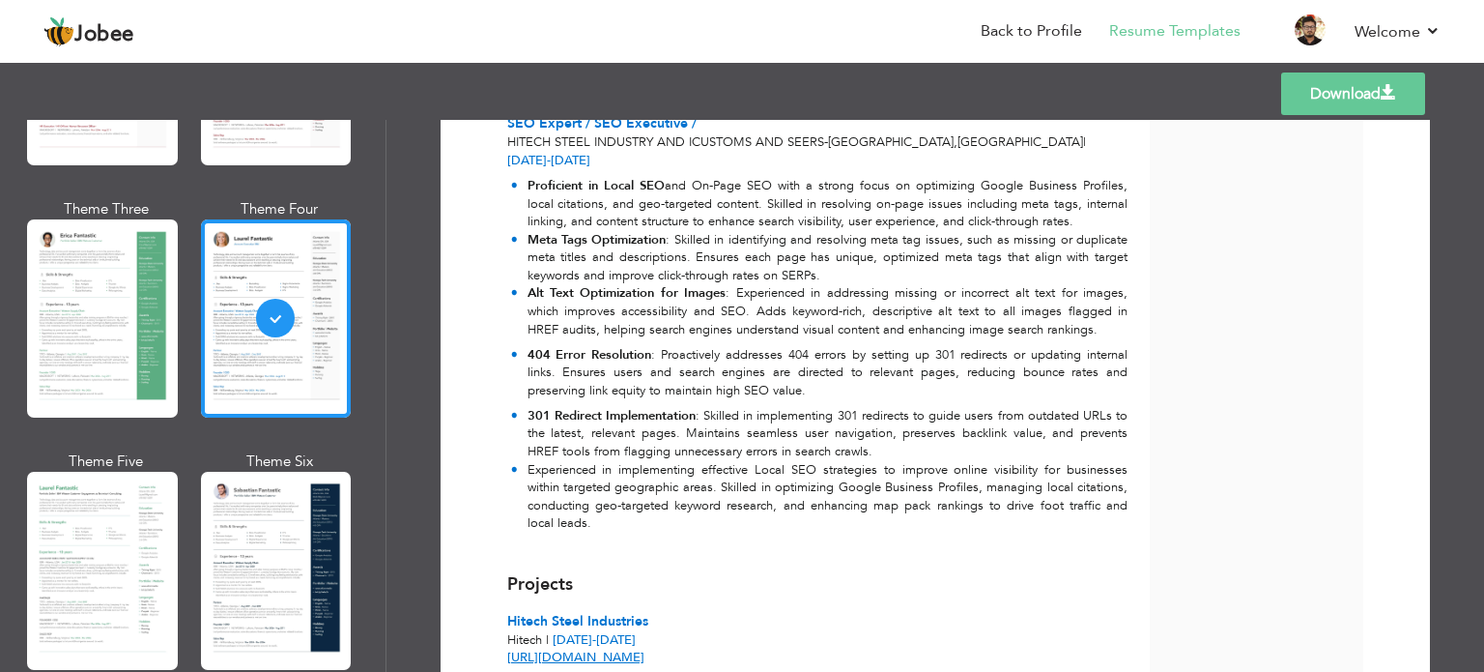
click at [655, 407] on strong "301 Redirect Implementation" at bounding box center [612, 415] width 168 height 17
drag, startPoint x: 654, startPoint y: 376, endPoint x: 545, endPoint y: 372, distance: 109.3
click at [545, 407] on strong "301 Redirect Implementation" at bounding box center [612, 415] width 168 height 17
click at [529, 407] on strong "301 Redirect Implementation" at bounding box center [612, 415] width 168 height 17
drag, startPoint x: 529, startPoint y: 372, endPoint x: 619, endPoint y: 376, distance: 90.9
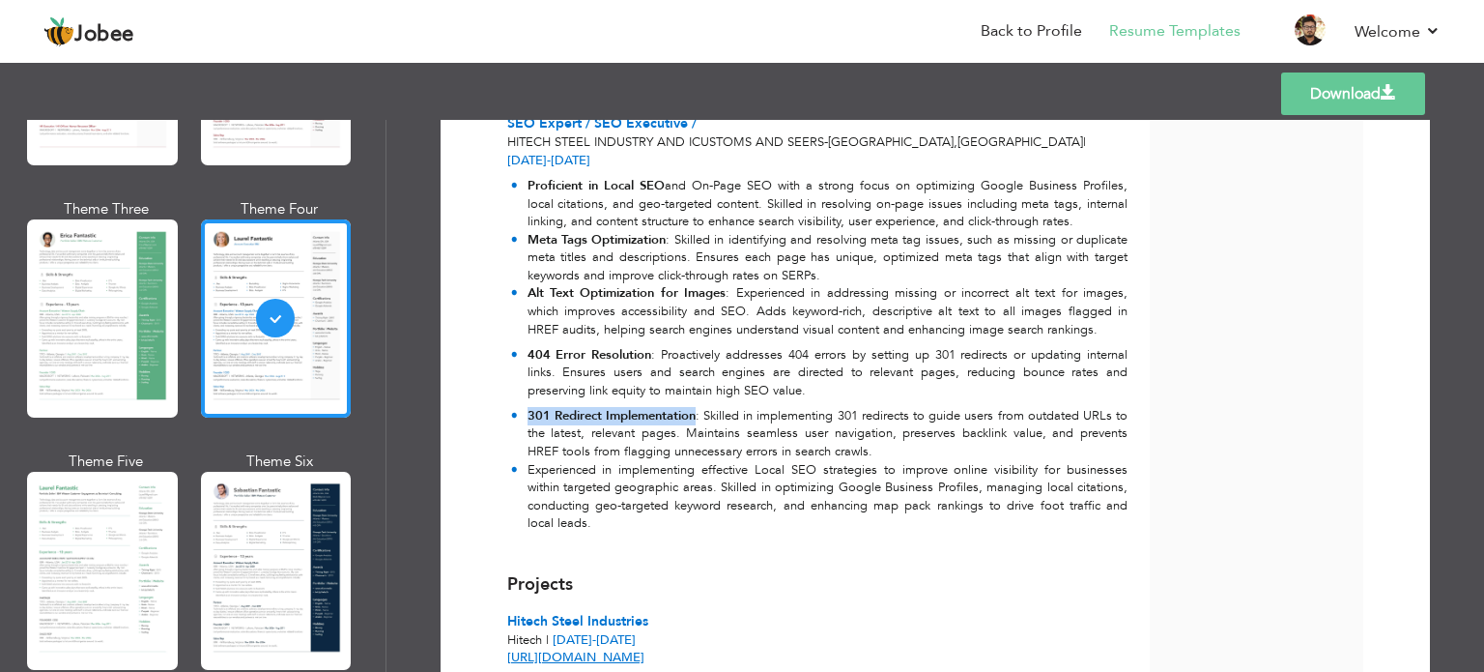
click at [619, 407] on strong "301 Redirect Implementation" at bounding box center [612, 415] width 168 height 17
click at [616, 346] on strong "404 Error Resolution" at bounding box center [590, 354] width 125 height 17
drag, startPoint x: 616, startPoint y: 320, endPoint x: 530, endPoint y: 320, distance: 86.0
click at [530, 346] on strong "404 Error Resolution" at bounding box center [590, 354] width 125 height 17
click at [533, 284] on strong "Alt Text Optimization for Images" at bounding box center [627, 292] width 199 height 17
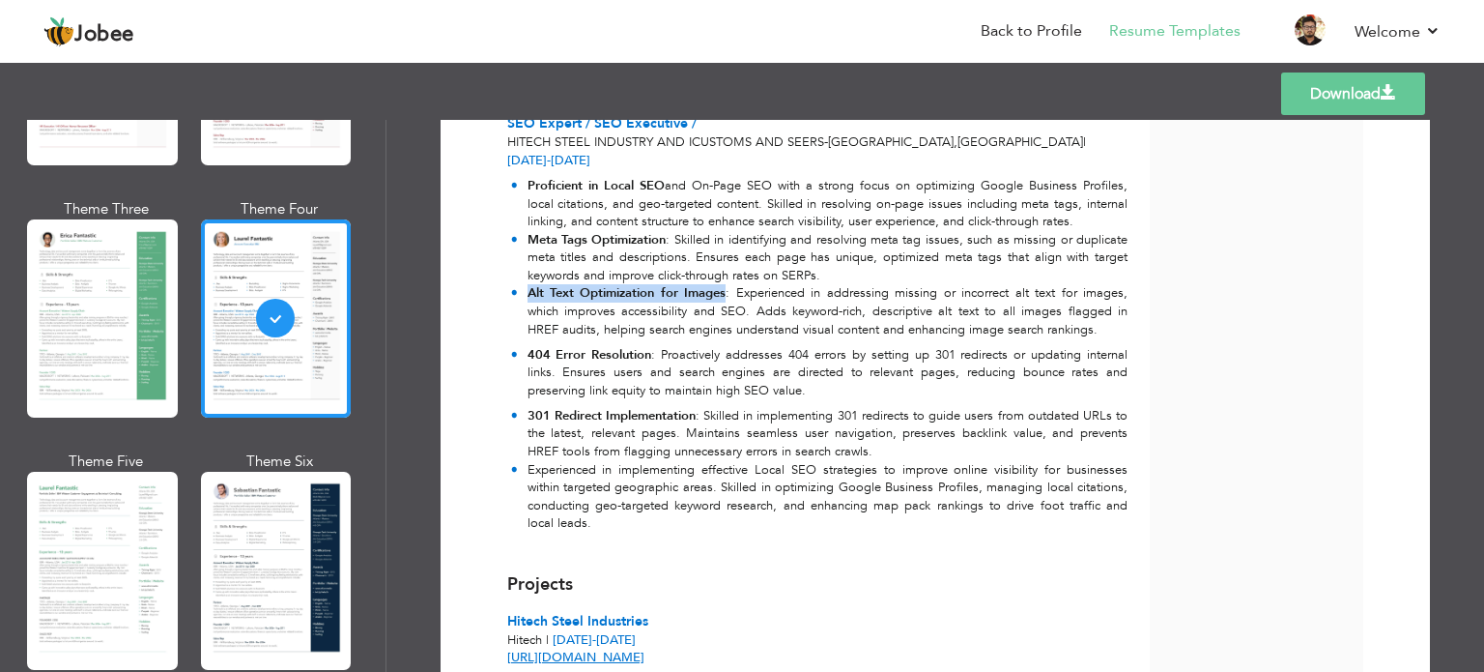
drag, startPoint x: 533, startPoint y: 253, endPoint x: 696, endPoint y: 254, distance: 162.4
click at [696, 284] on strong "Alt Text Optimization for Images" at bounding box center [627, 292] width 199 height 17
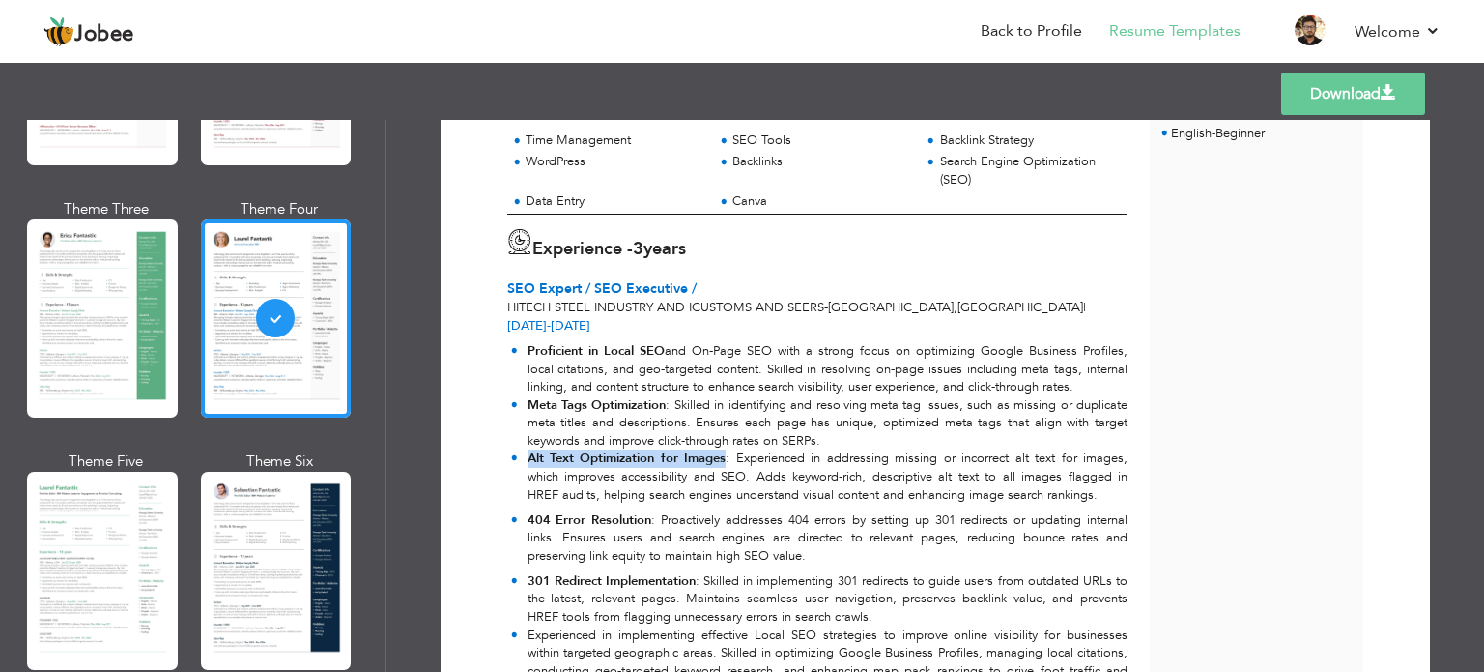
scroll to position [315, 0]
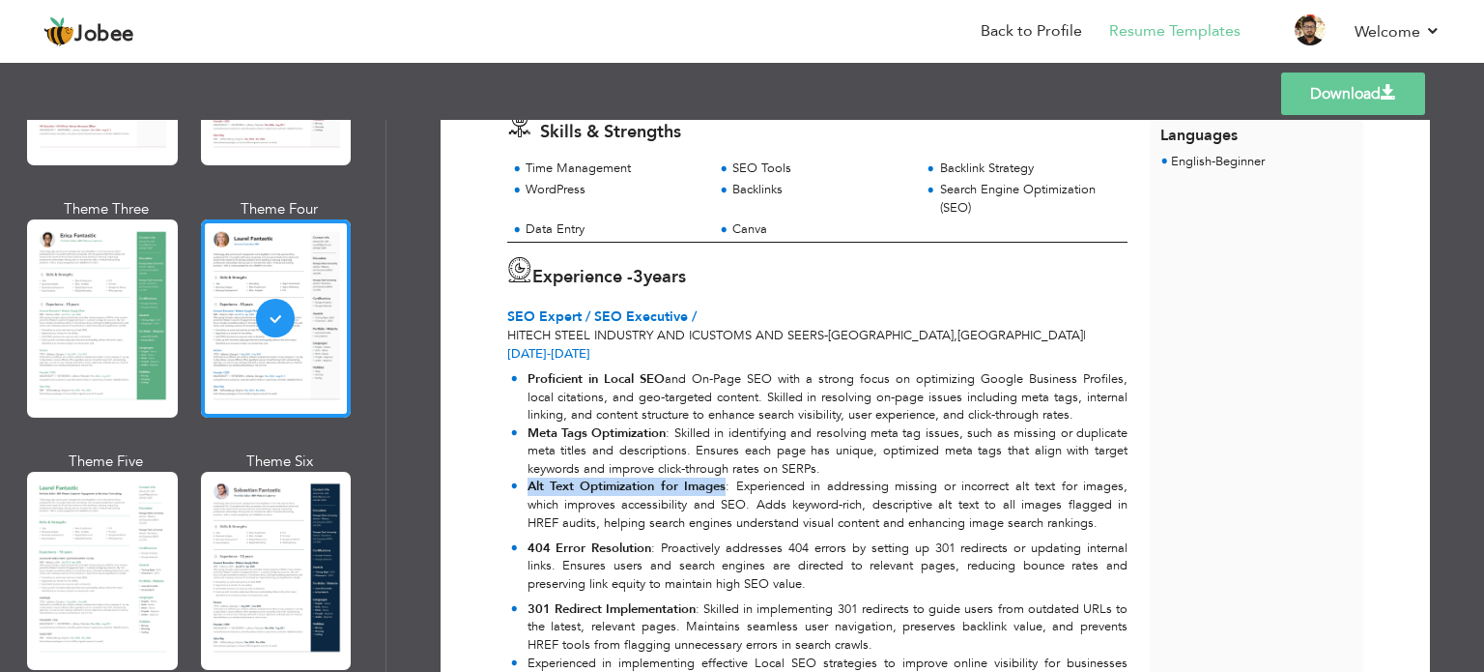
drag, startPoint x: 707, startPoint y: 261, endPoint x: 537, endPoint y: 250, distance: 170.4
click at [537, 257] on div "Experience - 3 years" at bounding box center [817, 275] width 620 height 36
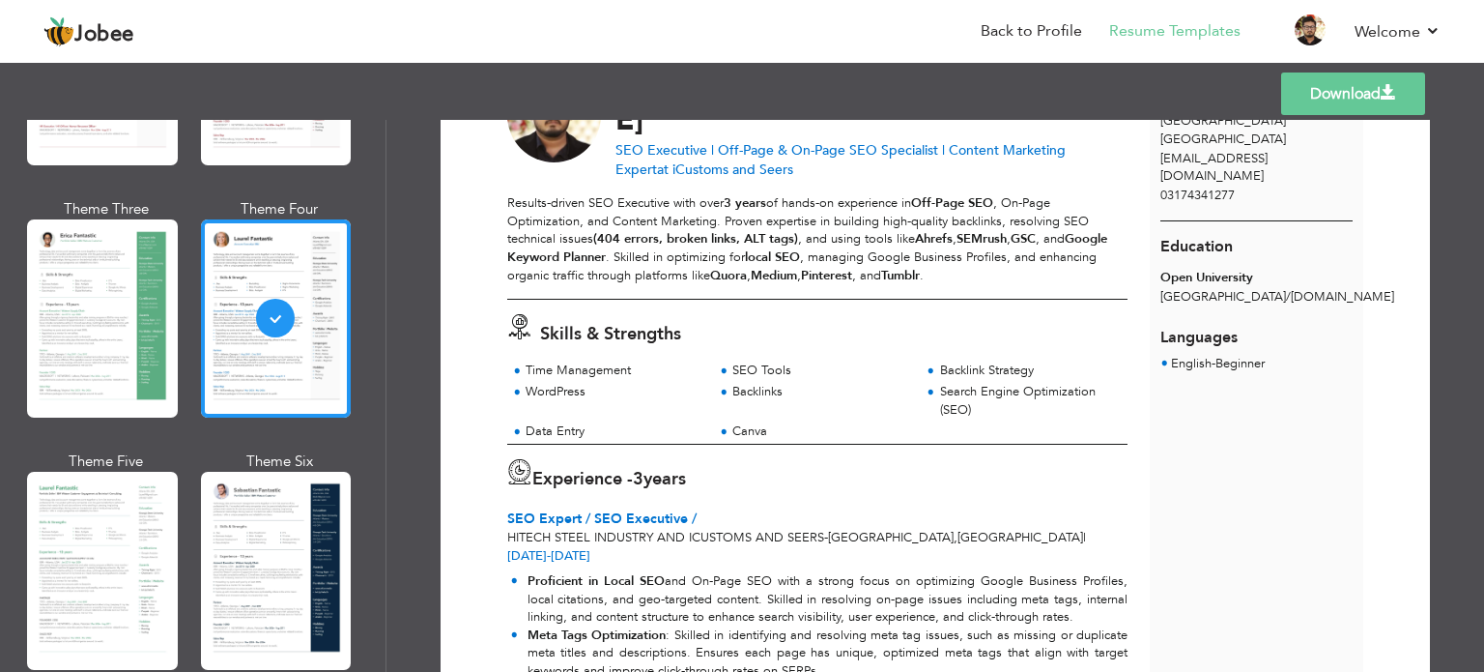
scroll to position [25, 0]
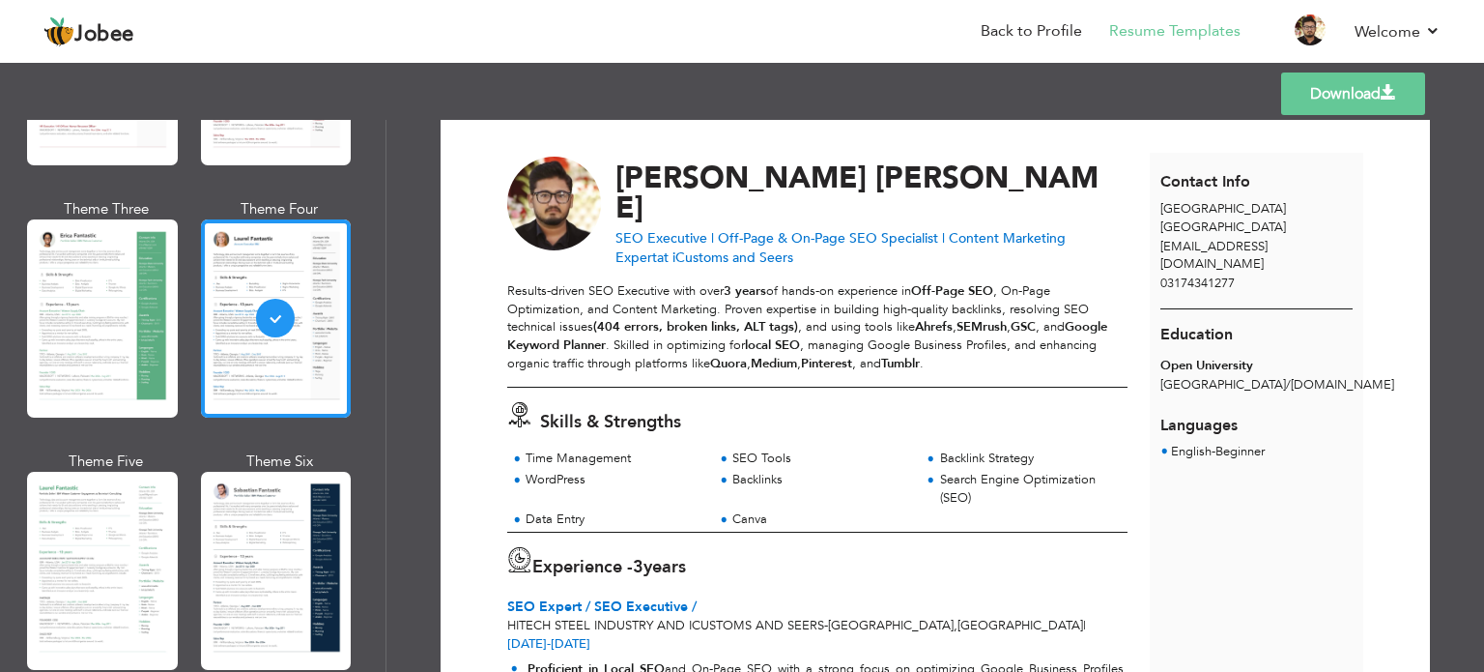
click at [664, 555] on label "3 years" at bounding box center [659, 567] width 53 height 25
click at [644, 555] on span "3" at bounding box center [638, 567] width 11 height 24
click at [541, 321] on strong "Google Keyword Planner" at bounding box center [807, 336] width 600 height 36
drag, startPoint x: 533, startPoint y: 327, endPoint x: 611, endPoint y: 316, distance: 78.0
click at [607, 328] on p "Results-driven SEO Executive with over 3 years of hands-on experience in Off-Pa…" at bounding box center [817, 327] width 620 height 90
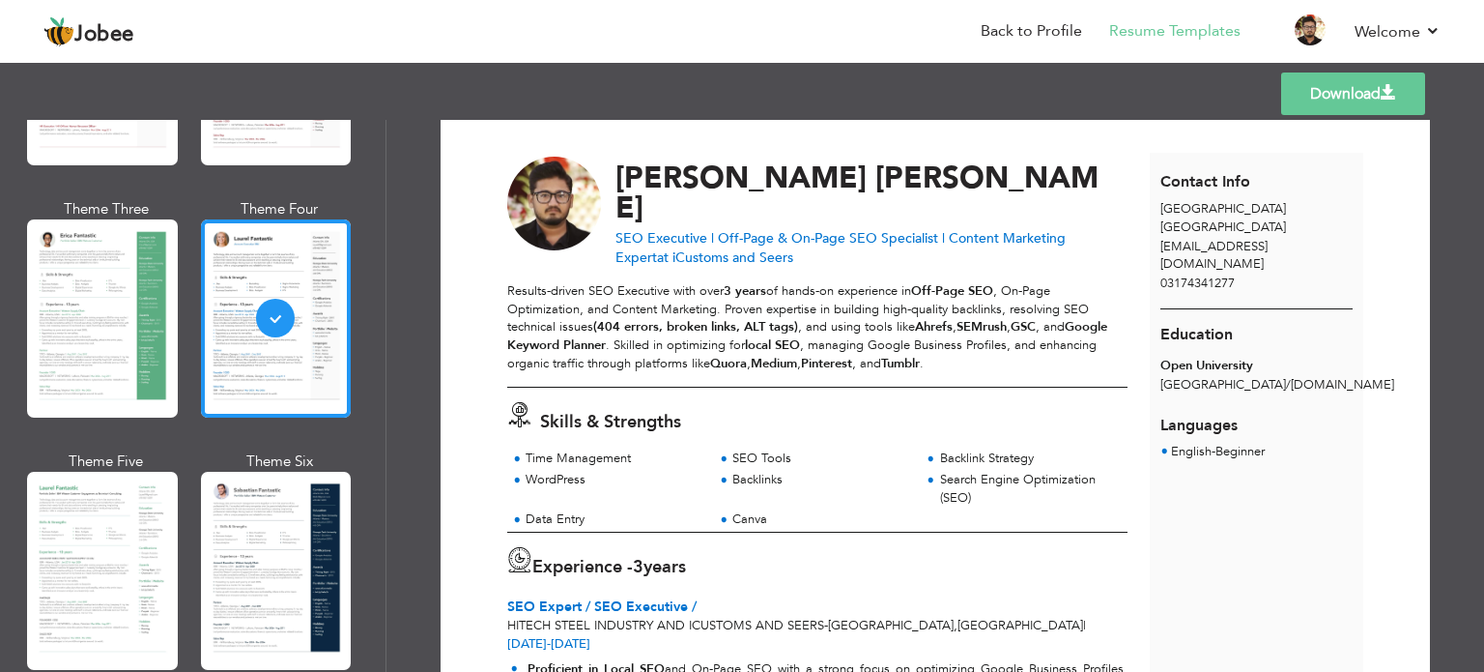
click at [605, 318] on strong "(404 errors, broken links, ALT tags)" at bounding box center [695, 326] width 205 height 17
drag, startPoint x: 605, startPoint y: 308, endPoint x: 781, endPoint y: 312, distance: 175.9
click at [781, 318] on strong "(404 errors, broken links, ALT tags)" at bounding box center [695, 326] width 205 height 17
click at [765, 336] on strong "local SEO" at bounding box center [772, 344] width 55 height 17
drag, startPoint x: 765, startPoint y: 331, endPoint x: 777, endPoint y: 331, distance: 11.6
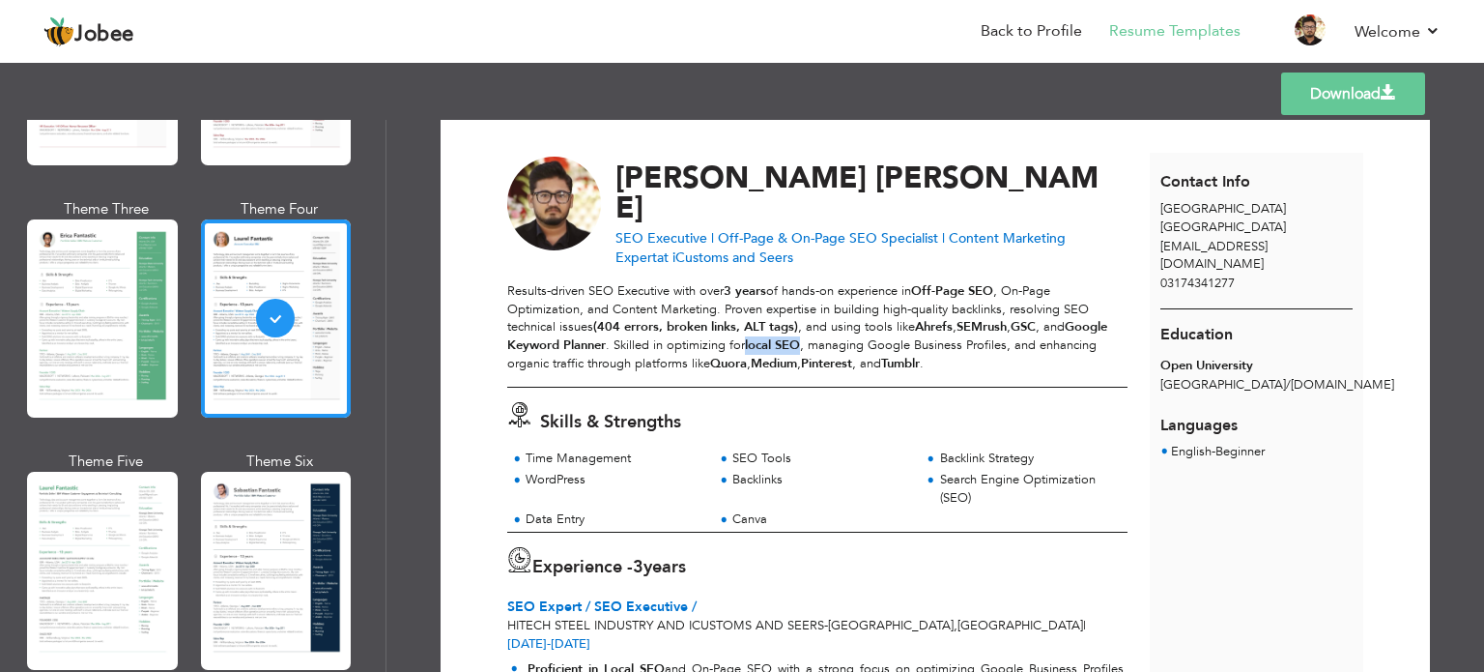
click at [777, 336] on strong "local SEO" at bounding box center [772, 344] width 55 height 17
click at [733, 355] on strong "Quora" at bounding box center [728, 363] width 37 height 17
drag, startPoint x: 733, startPoint y: 348, endPoint x: 966, endPoint y: 354, distance: 233.9
click at [966, 354] on p "Results-driven SEO Executive with over 3 years of hands-on experience in Off-Pa…" at bounding box center [817, 327] width 620 height 90
click at [970, 353] on p "Results-driven SEO Executive with over 3 years of hands-on experience in Off-Pa…" at bounding box center [817, 327] width 620 height 90
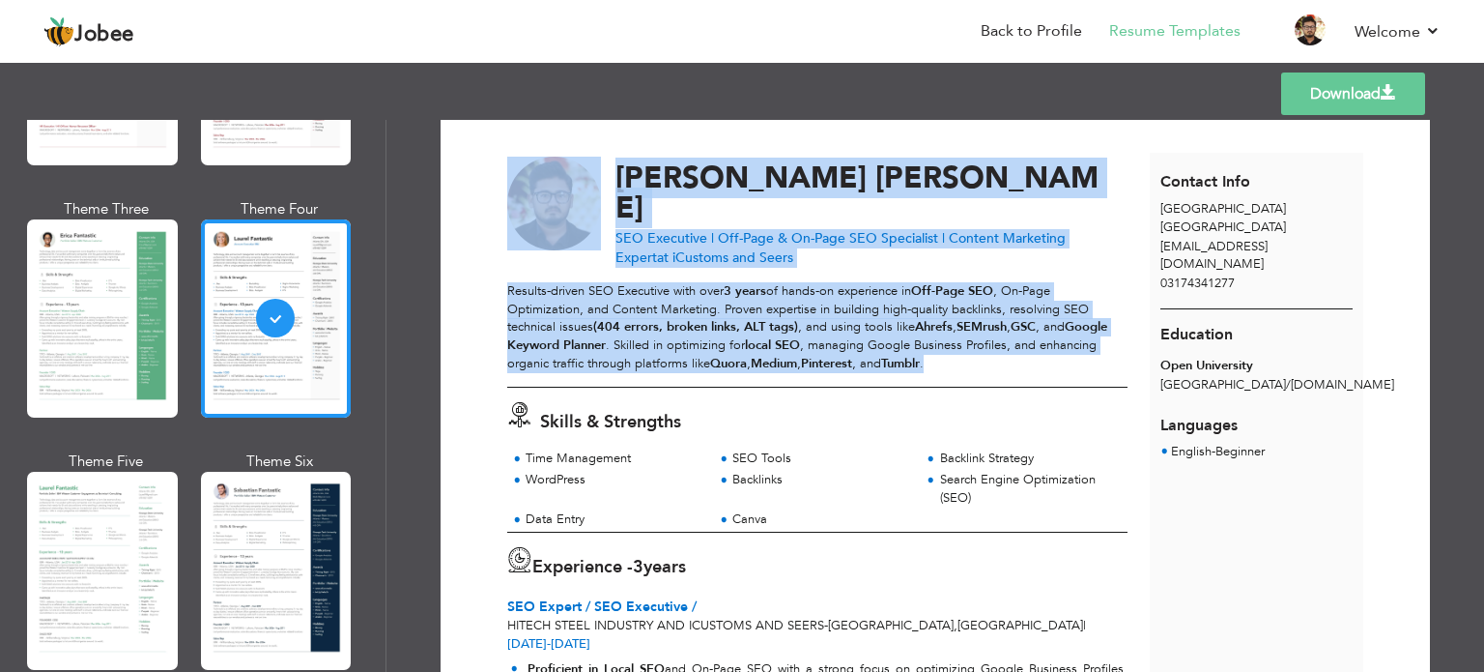
drag, startPoint x: 970, startPoint y: 353, endPoint x: 503, endPoint y: 256, distance: 477.6
click at [507, 282] on p "Results-driven SEO Executive with over 3 years of hands-on experience in Off-Pa…" at bounding box center [817, 327] width 620 height 90
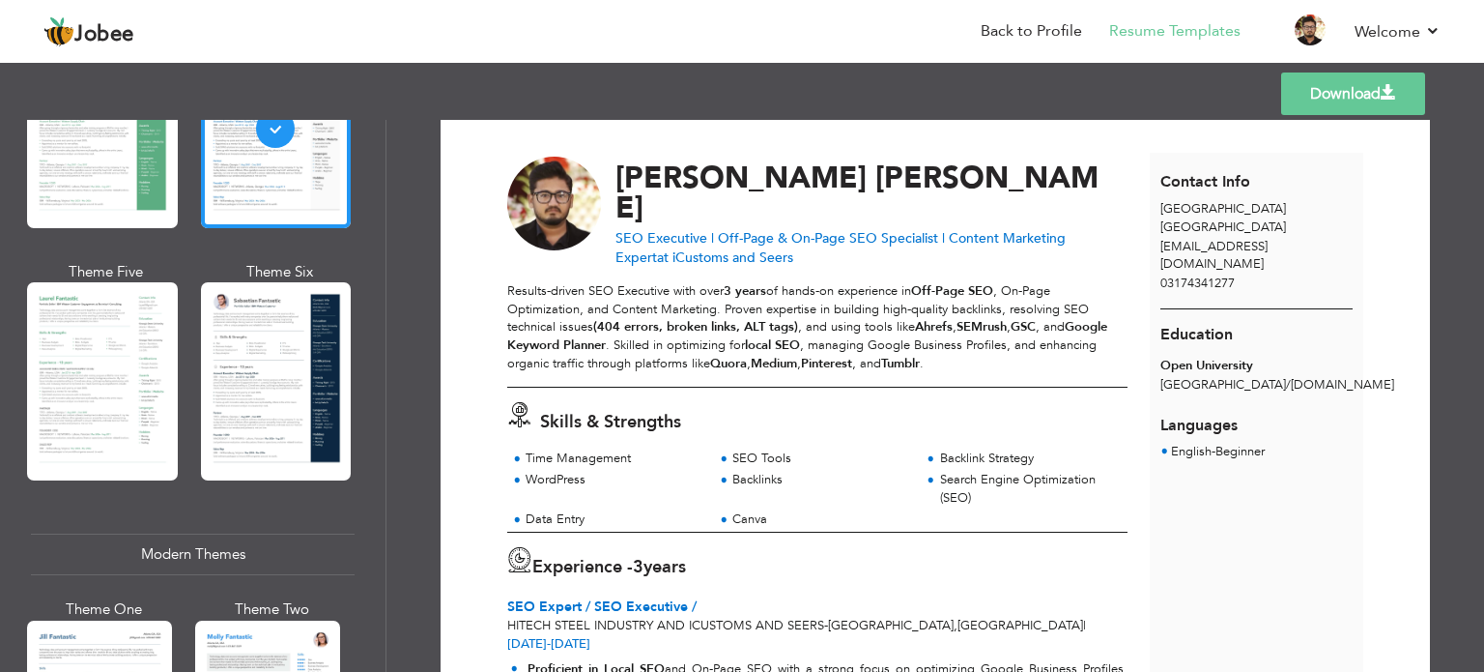
scroll to position [483, 0]
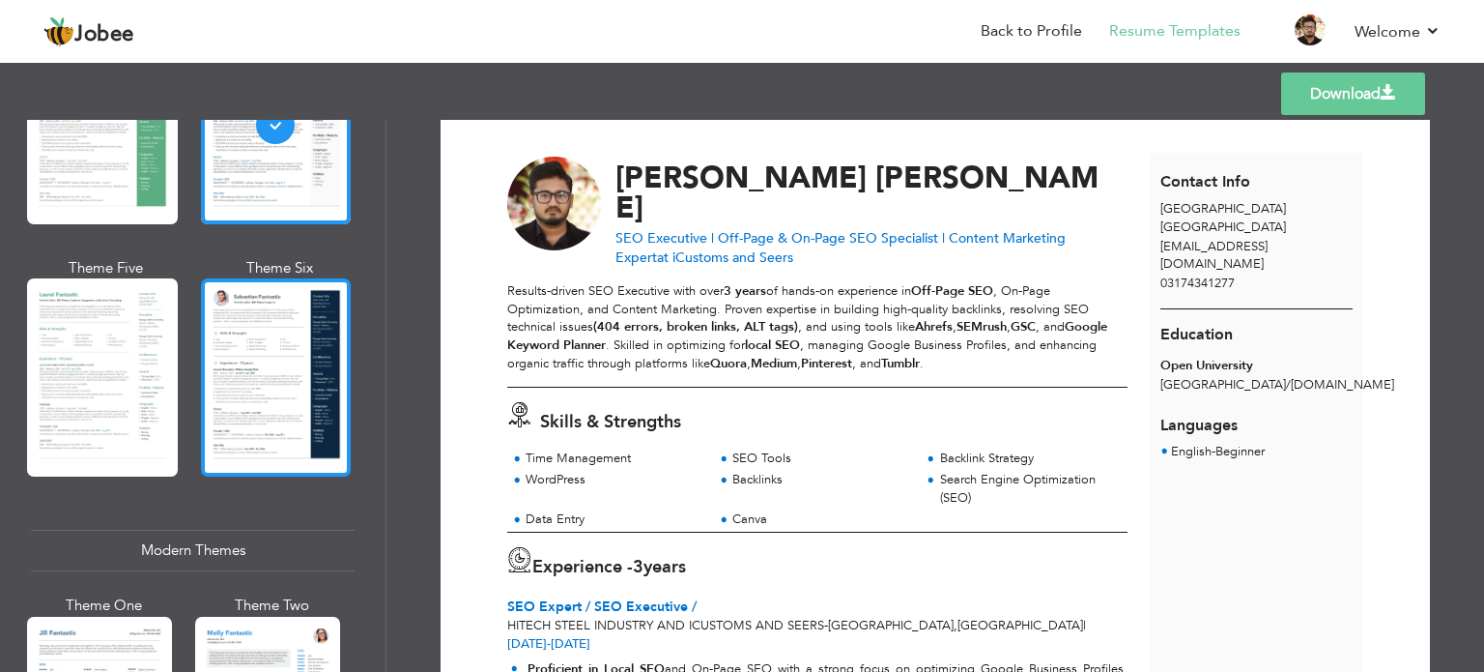
click at [244, 359] on div at bounding box center [276, 377] width 151 height 198
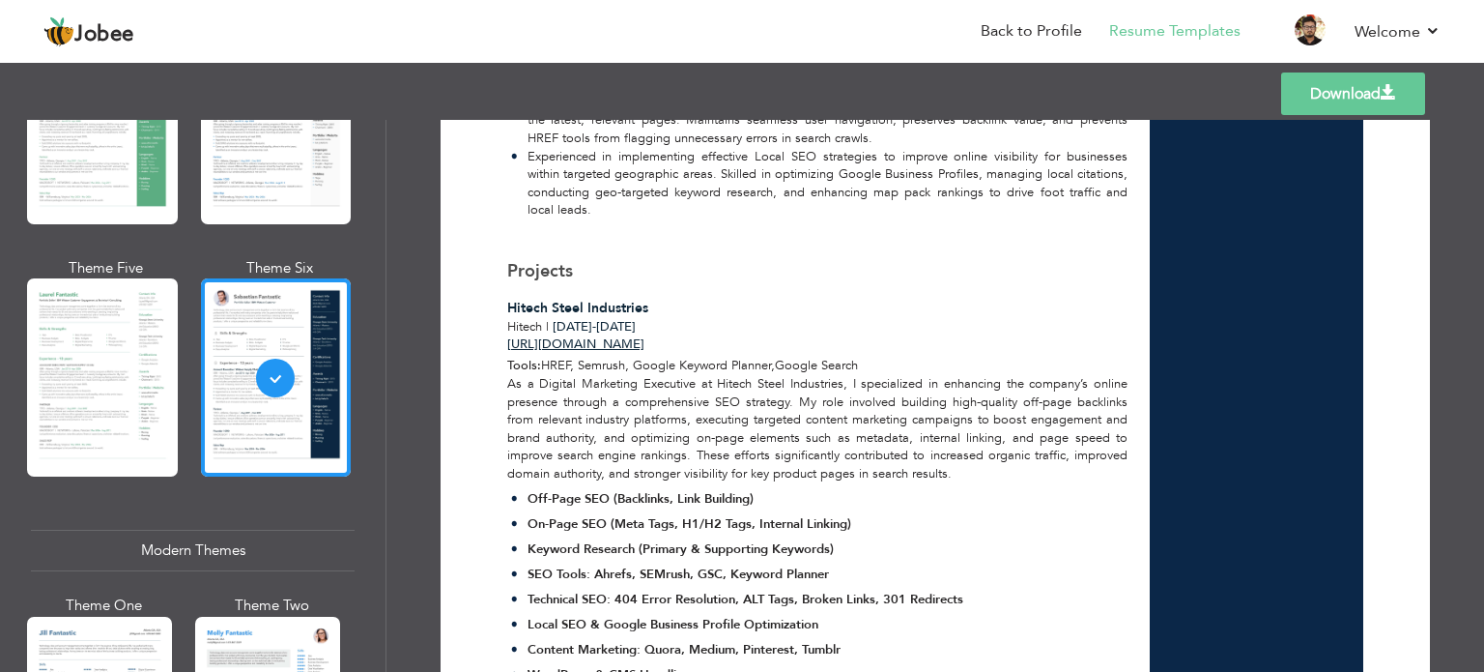
scroll to position [1160, 0]
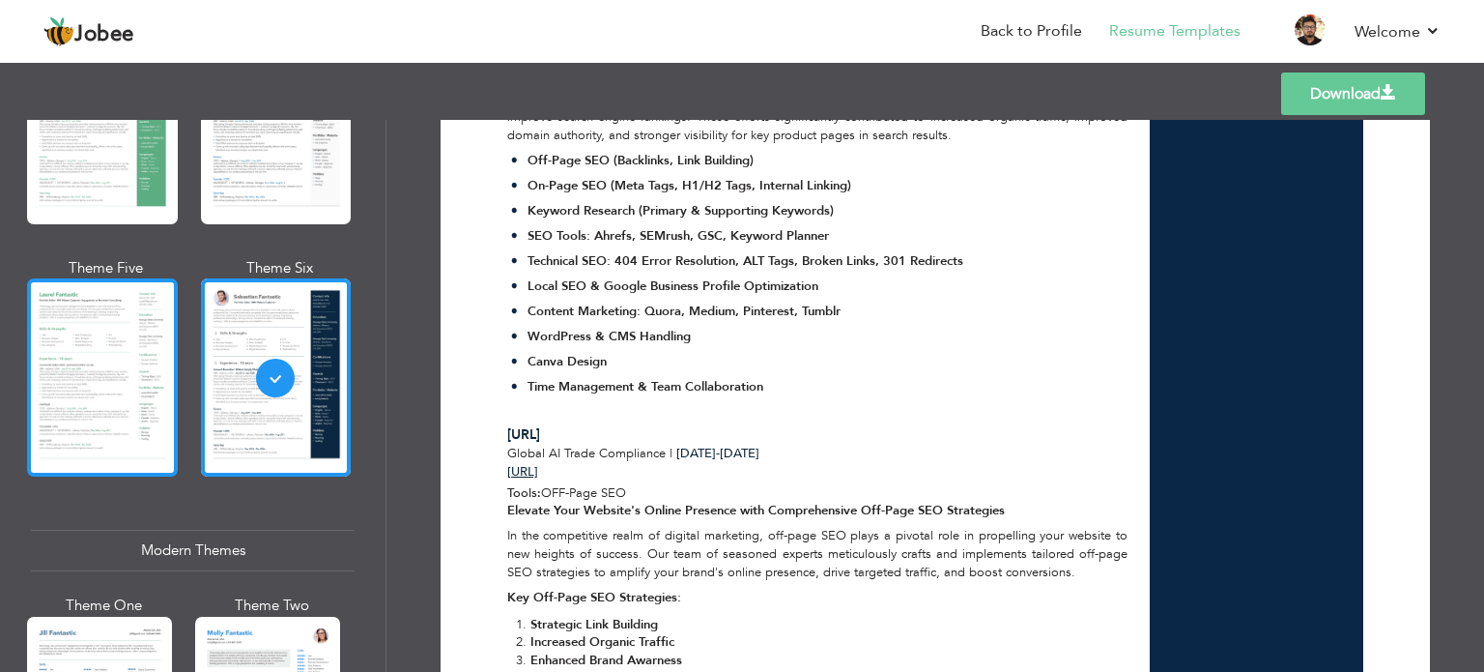
click at [132, 343] on div at bounding box center [102, 377] width 151 height 198
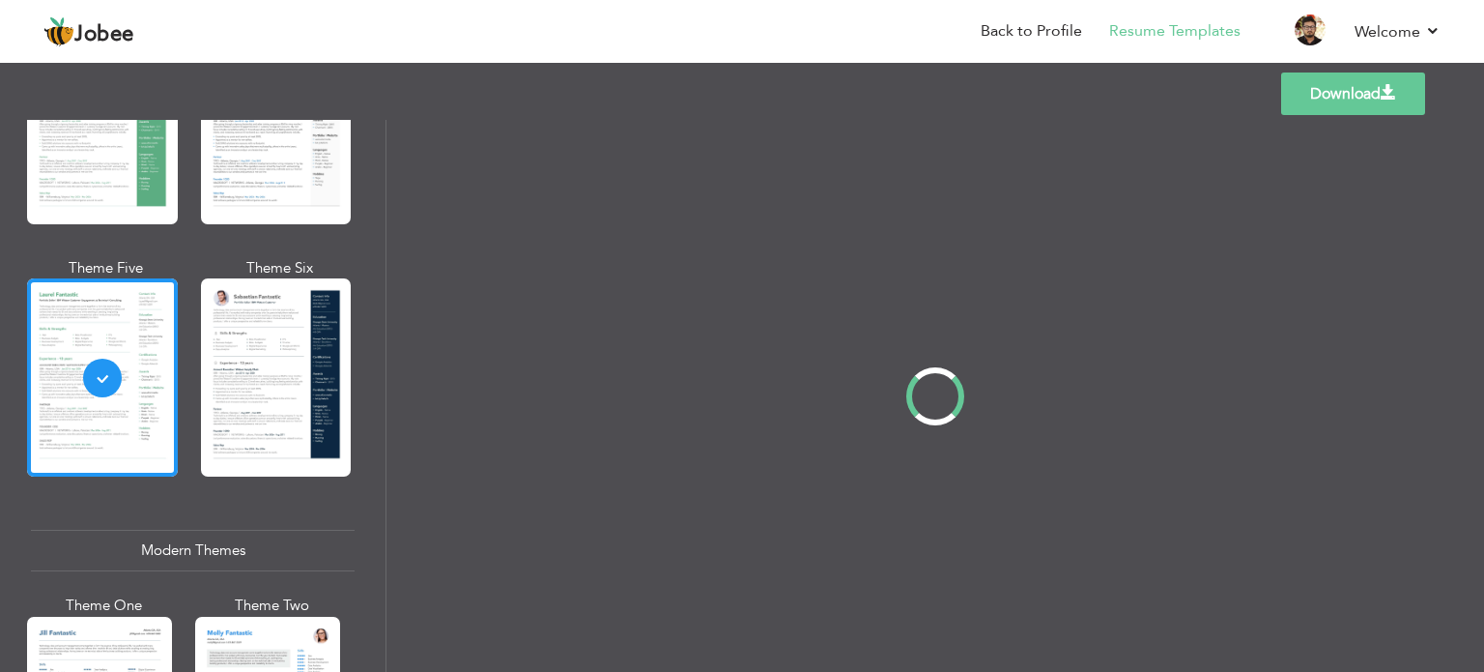
scroll to position [0, 0]
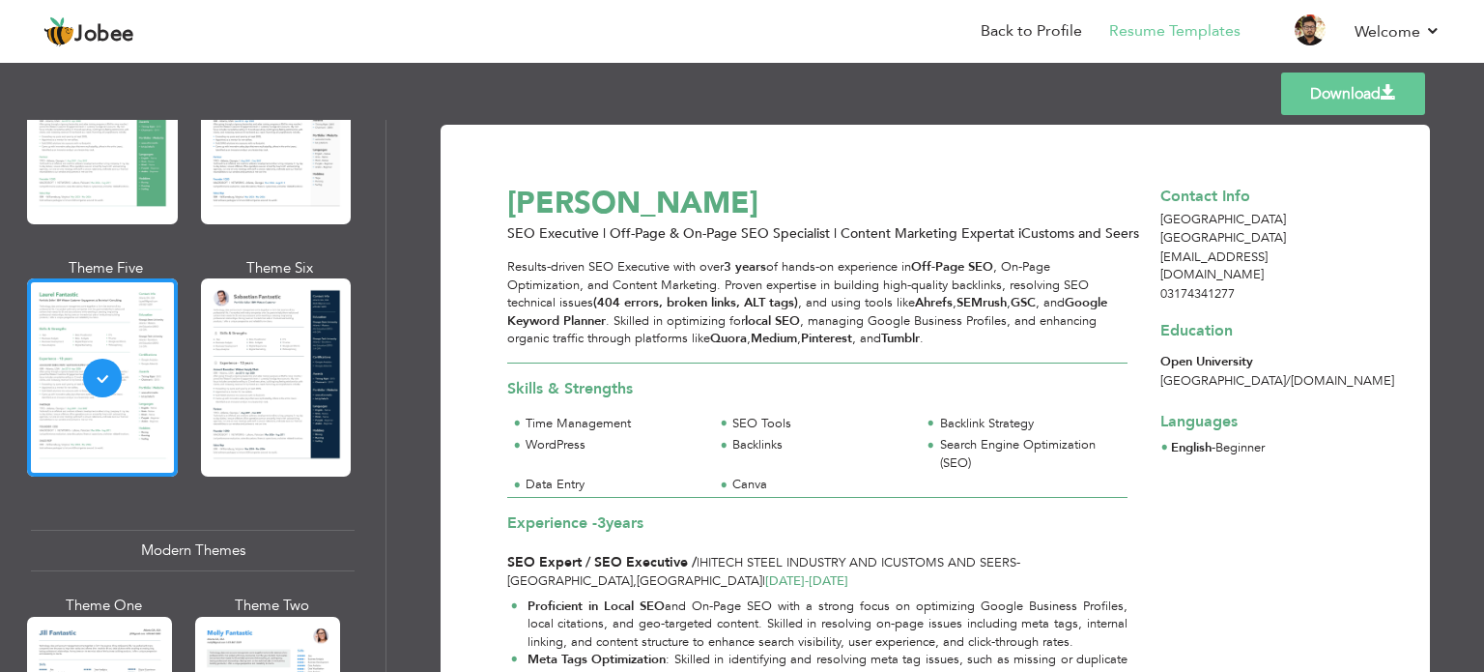
click at [738, 273] on strong "3 years" at bounding box center [745, 266] width 43 height 17
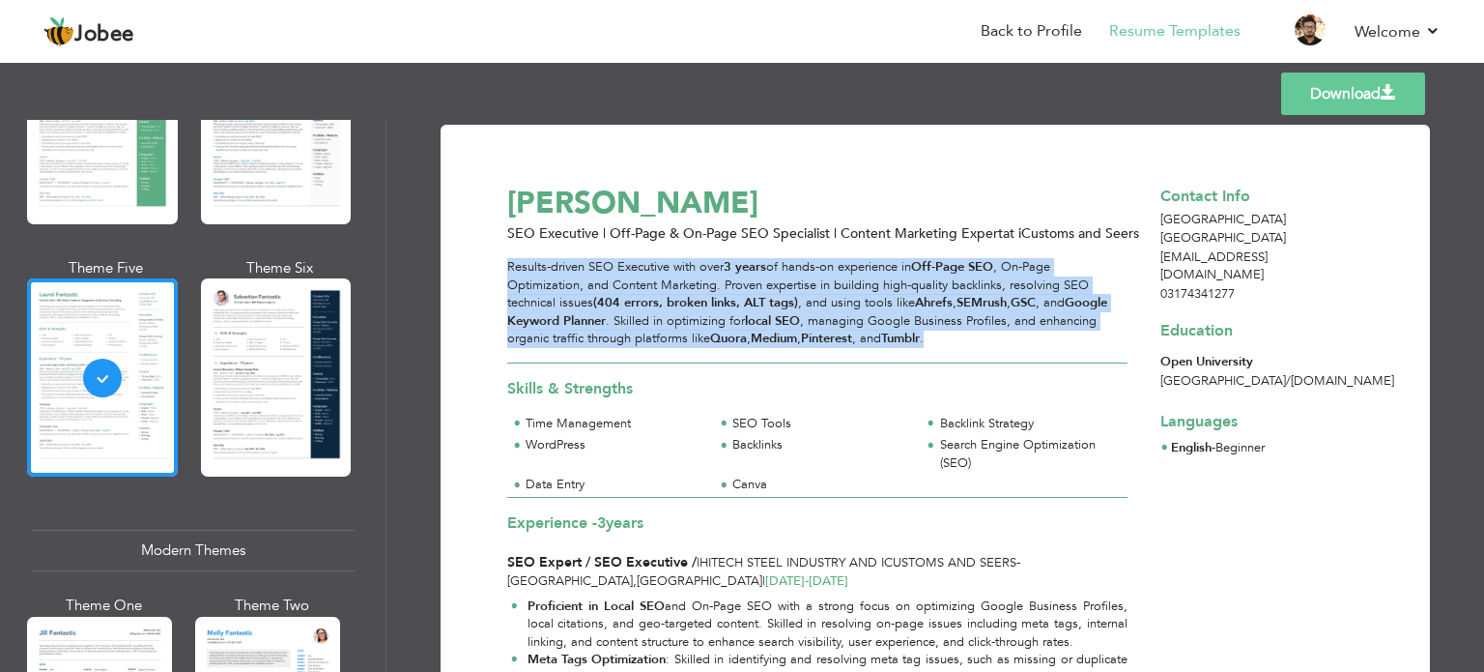
click at [738, 273] on strong "3 years" at bounding box center [745, 266] width 43 height 17
click at [718, 335] on strong "Quora" at bounding box center [728, 338] width 37 height 17
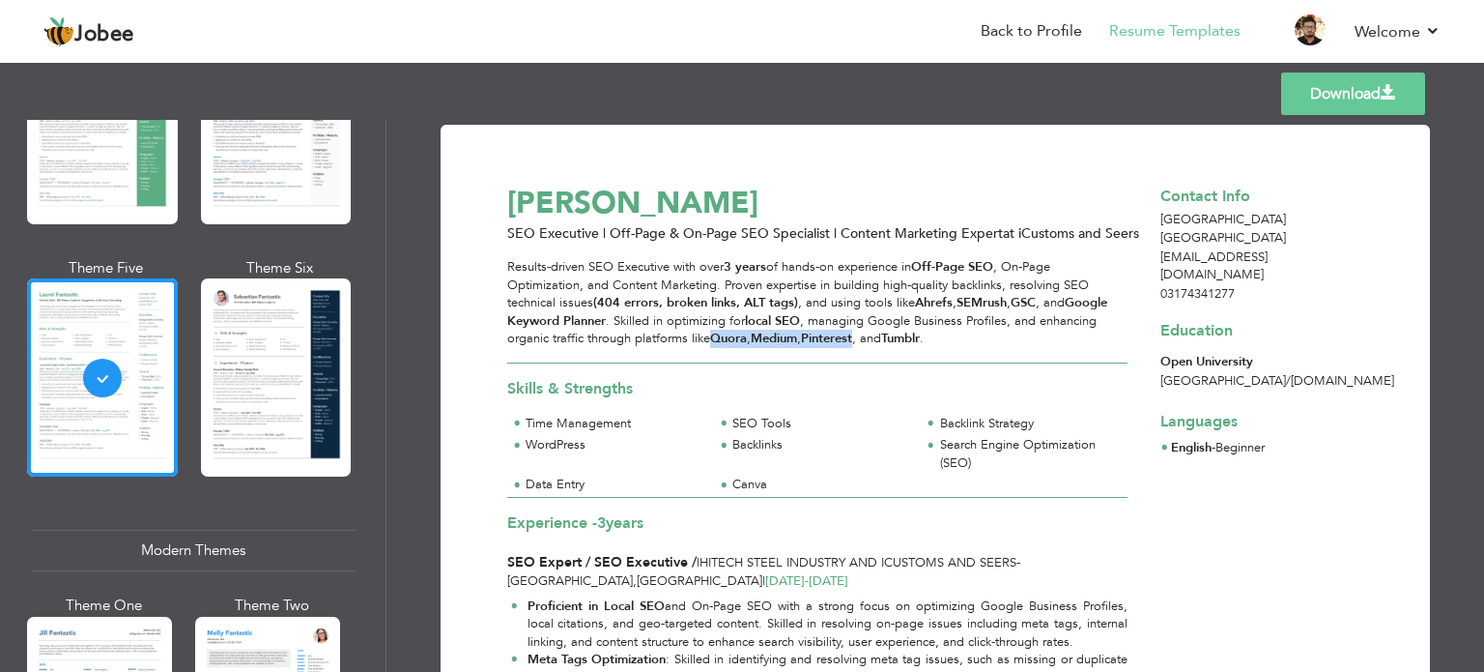
drag, startPoint x: 718, startPoint y: 335, endPoint x: 829, endPoint y: 339, distance: 111.2
click at [829, 339] on p "Results-driven SEO Executive with over 3 years of hands-on experience in Off-Pa…" at bounding box center [817, 303] width 620 height 90
click at [905, 334] on strong "Tumblr" at bounding box center [900, 338] width 39 height 17
click at [905, 335] on strong "Tumblr" at bounding box center [900, 338] width 39 height 17
click at [942, 300] on strong "Ahrefs" at bounding box center [934, 302] width 38 height 17
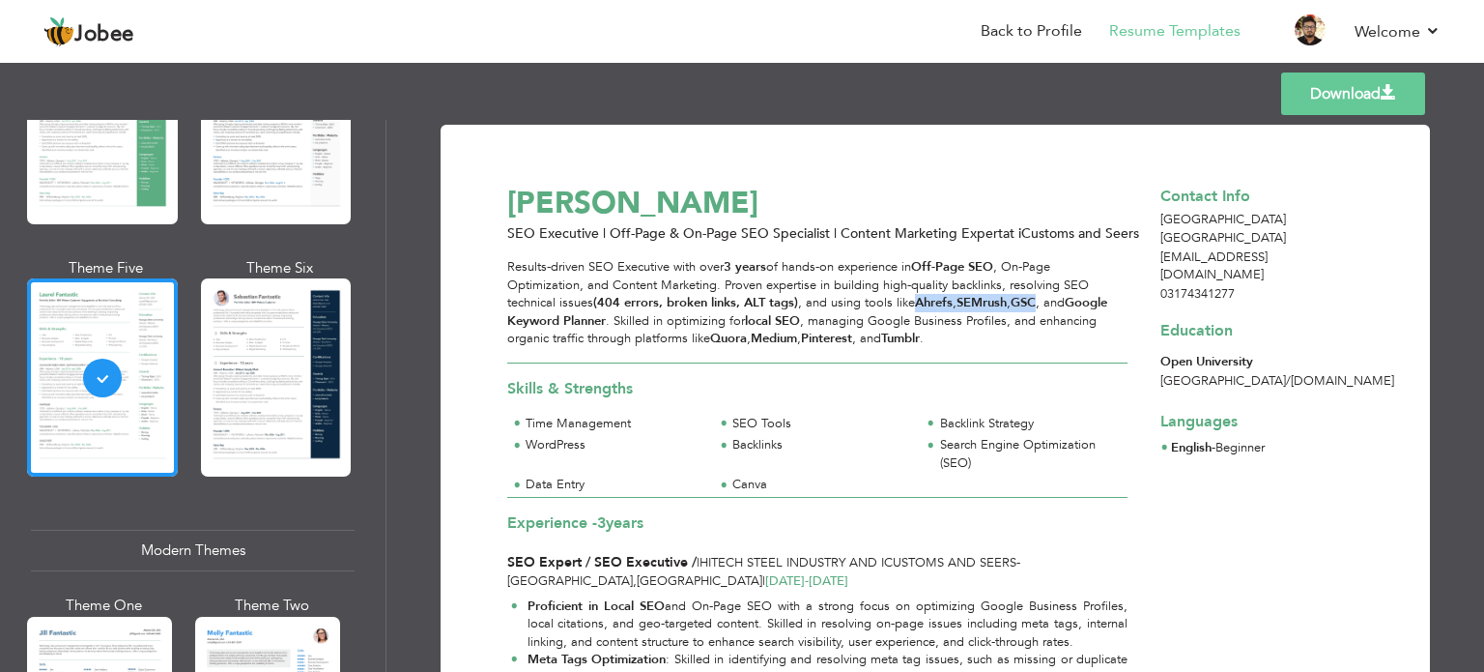
drag, startPoint x: 942, startPoint y: 300, endPoint x: 1027, endPoint y: 301, distance: 85.0
click at [1027, 301] on p "Results-driven SEO Executive with over 3 years of hands-on experience in Off-Pa…" at bounding box center [817, 303] width 620 height 90
click at [1027, 301] on strong "GSC" at bounding box center [1023, 302] width 25 height 17
click at [1028, 302] on strong "GSC" at bounding box center [1023, 302] width 25 height 17
click at [1077, 300] on p "Results-driven SEO Executive with over 3 years of hands-on experience in Off-Pa…" at bounding box center [817, 303] width 620 height 90
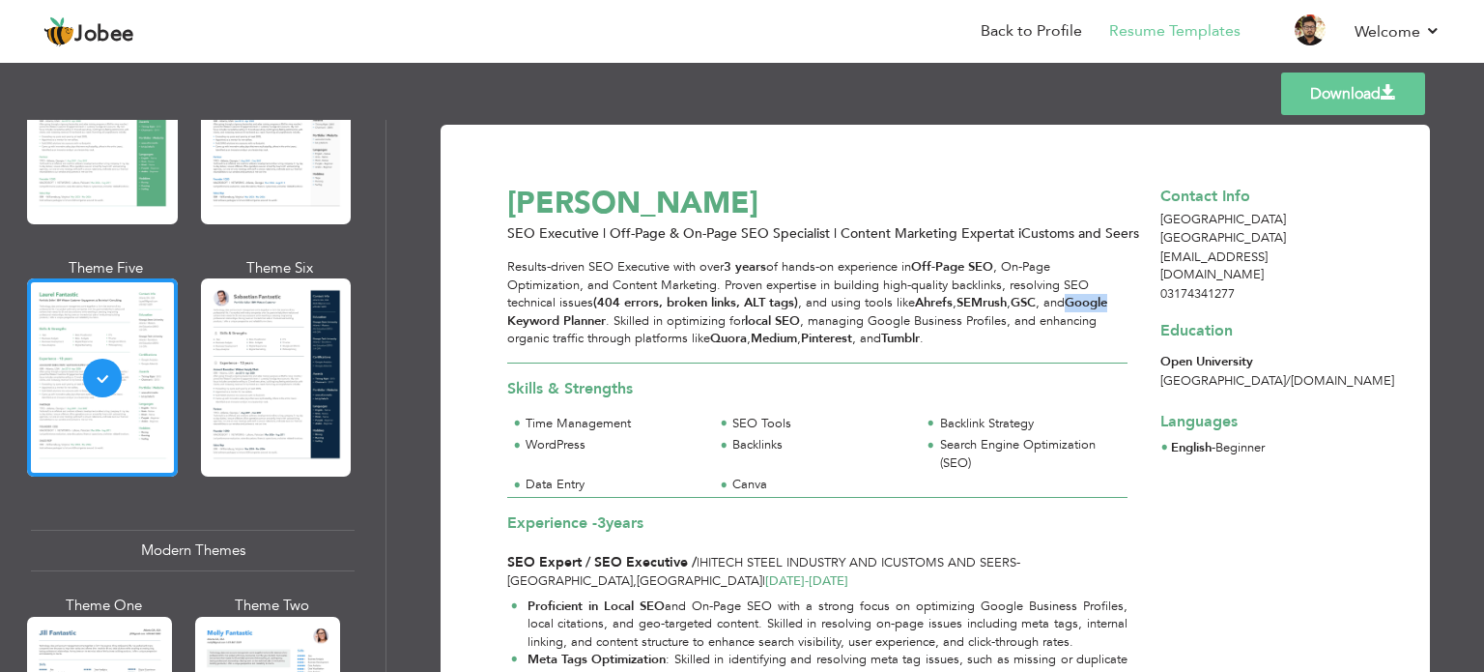
click at [1079, 303] on strong "Google Keyword Planner" at bounding box center [807, 312] width 600 height 36
click at [982, 273] on strong "Off-Page SEO" at bounding box center [952, 266] width 82 height 17
drag, startPoint x: 982, startPoint y: 273, endPoint x: 922, endPoint y: 270, distance: 60.0
click at [922, 270] on strong "Off-Page SEO" at bounding box center [952, 266] width 82 height 17
click at [921, 270] on strong "Off-Page SEO" at bounding box center [952, 266] width 82 height 17
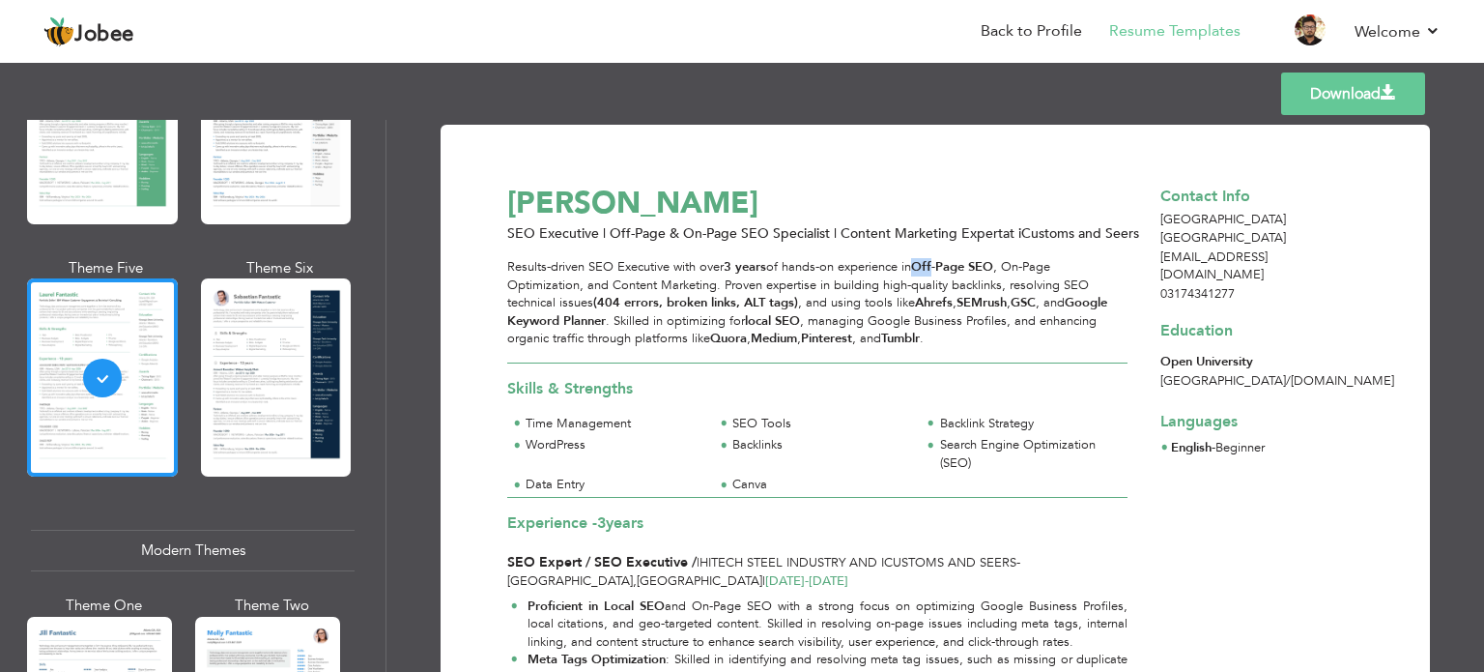
click at [921, 270] on strong "Off-Page SEO" at bounding box center [952, 266] width 82 height 17
click at [877, 240] on span "SEO Executive | Off-Page & On-Page SEO Specialist | Content Marketing Expert" at bounding box center [755, 233] width 496 height 18
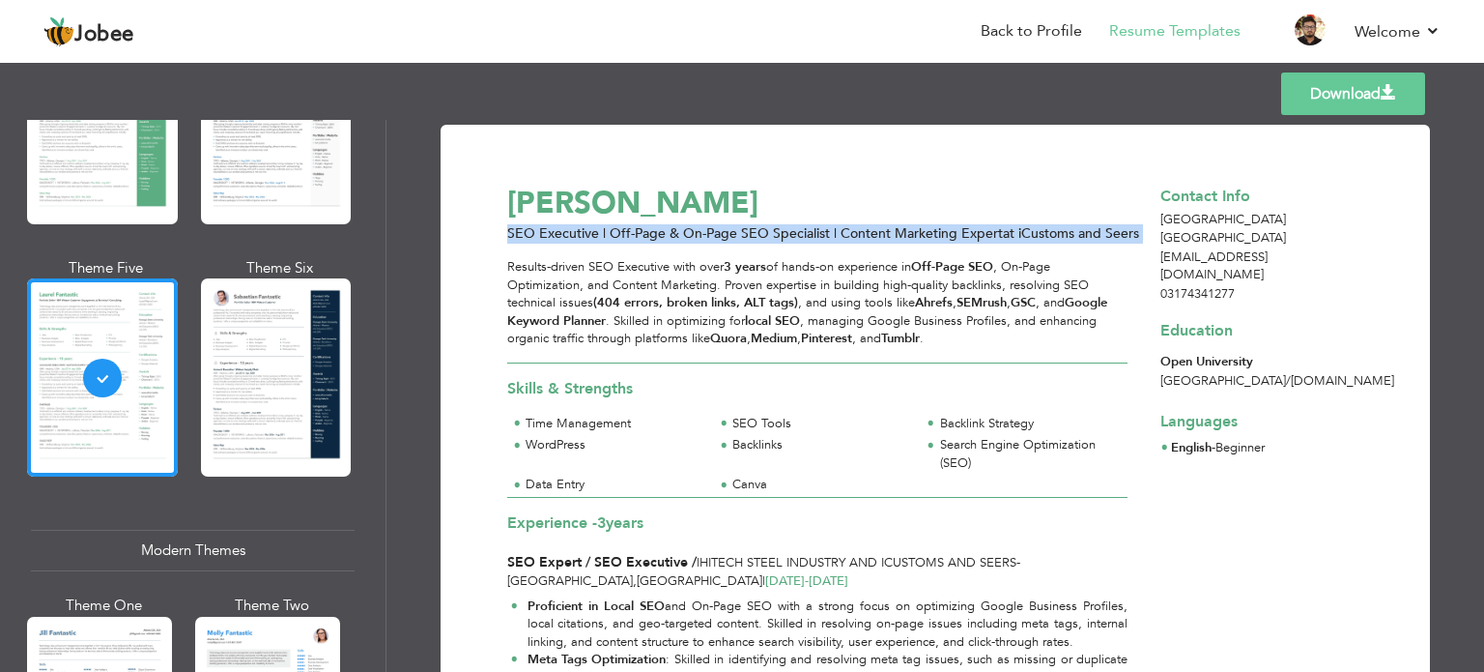
click at [877, 240] on span "SEO Executive | Off-Page & On-Page SEO Specialist | Content Marketing Expert" at bounding box center [755, 233] width 496 height 18
click at [876, 240] on span "SEO Executive | Off-Page & On-Page SEO Specialist | Content Marketing Expert" at bounding box center [755, 233] width 496 height 18
drag, startPoint x: 604, startPoint y: 205, endPoint x: 516, endPoint y: 210, distance: 88.1
click at [516, 210] on div "[PERSON_NAME]" at bounding box center [829, 203] width 664 height 43
click at [515, 212] on div "[PERSON_NAME]" at bounding box center [829, 203] width 664 height 43
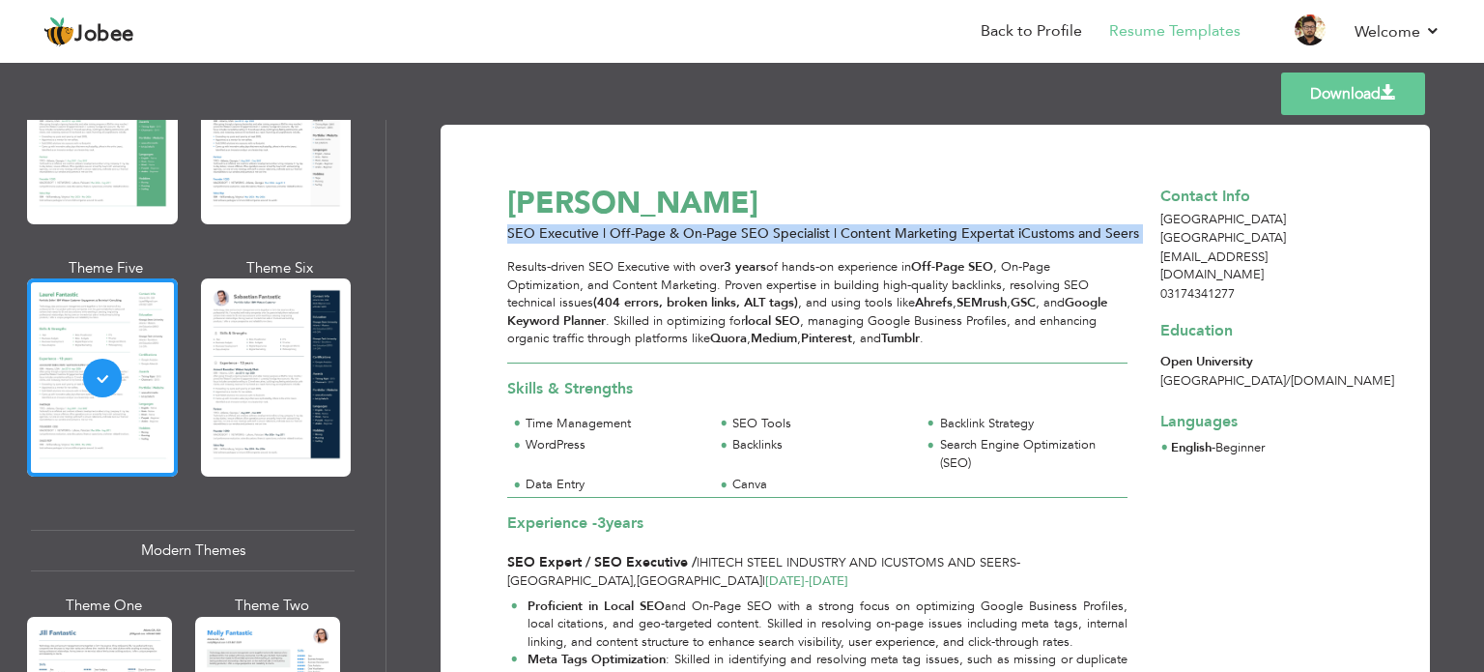
click at [518, 211] on div "[PERSON_NAME]" at bounding box center [829, 203] width 664 height 43
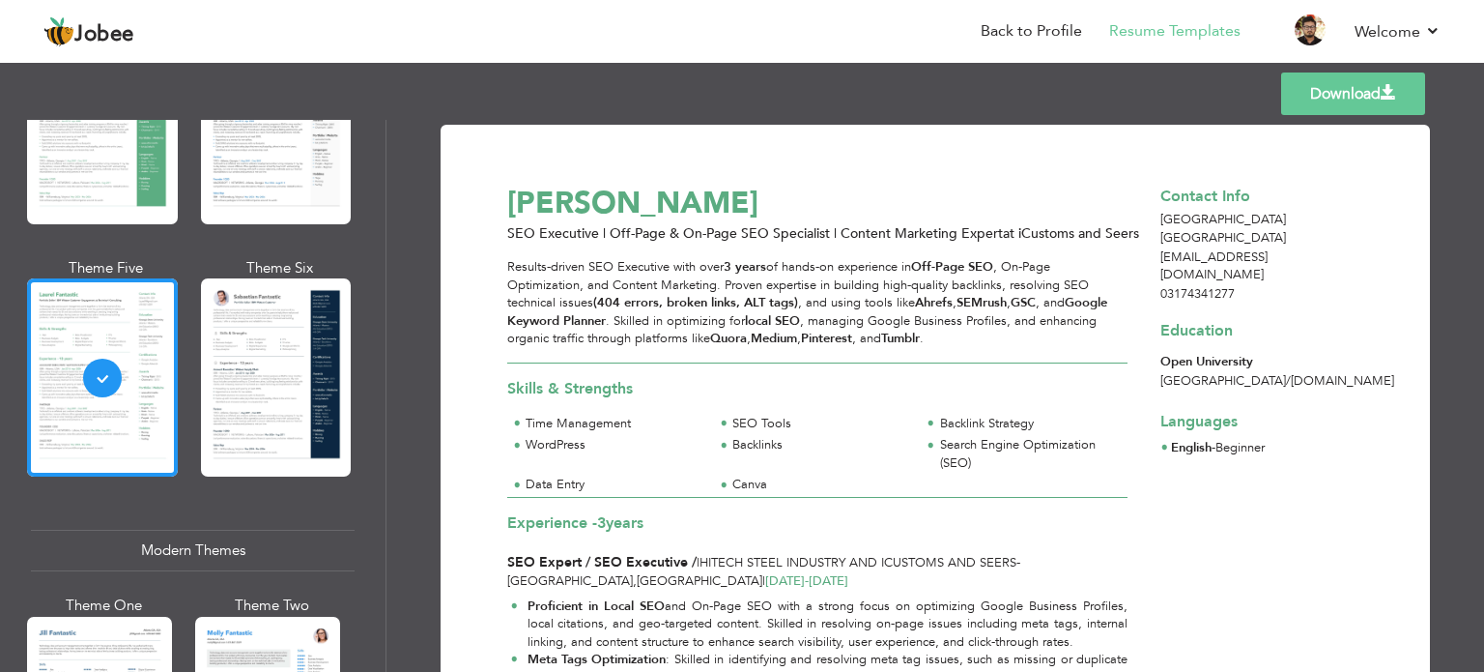
click at [649, 203] on div "[PERSON_NAME]" at bounding box center [829, 203] width 664 height 43
click at [646, 204] on div "[PERSON_NAME]" at bounding box center [829, 203] width 664 height 43
click at [615, 205] on div "[PERSON_NAME]" at bounding box center [829, 203] width 664 height 43
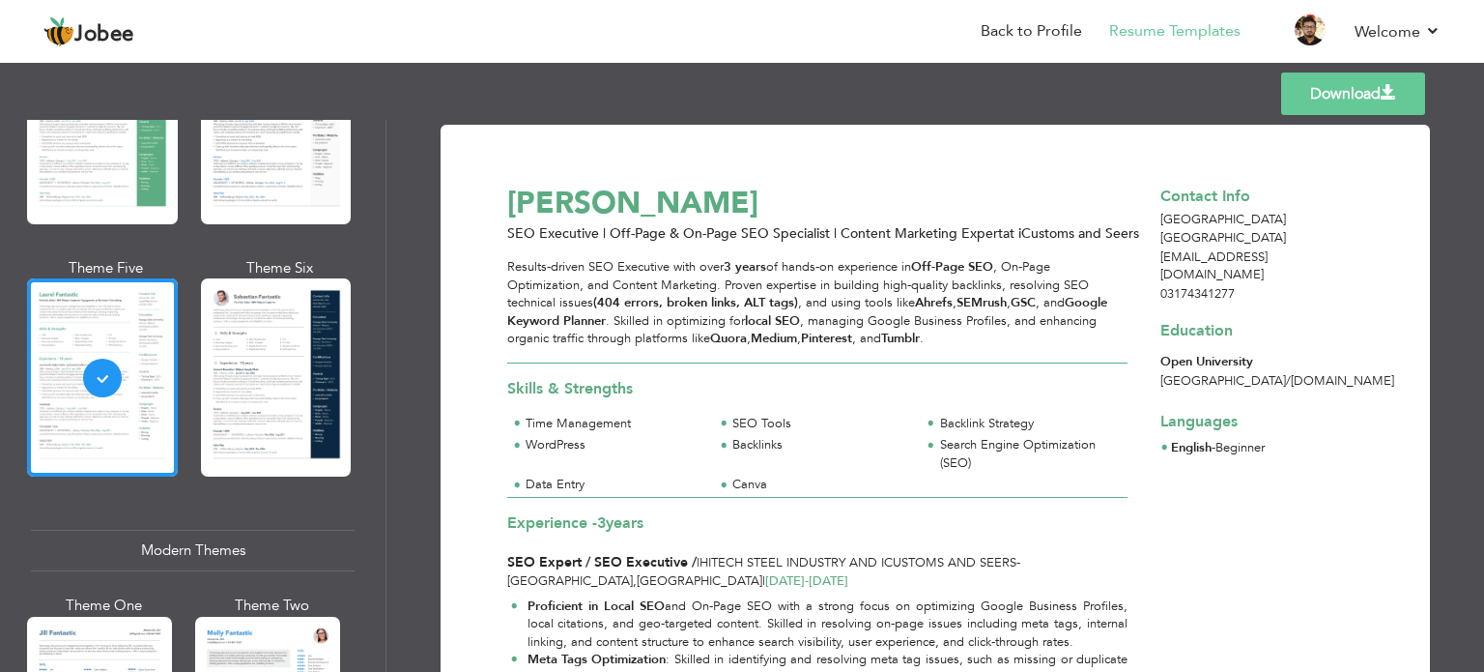
click at [615, 205] on div "[PERSON_NAME]" at bounding box center [829, 203] width 664 height 43
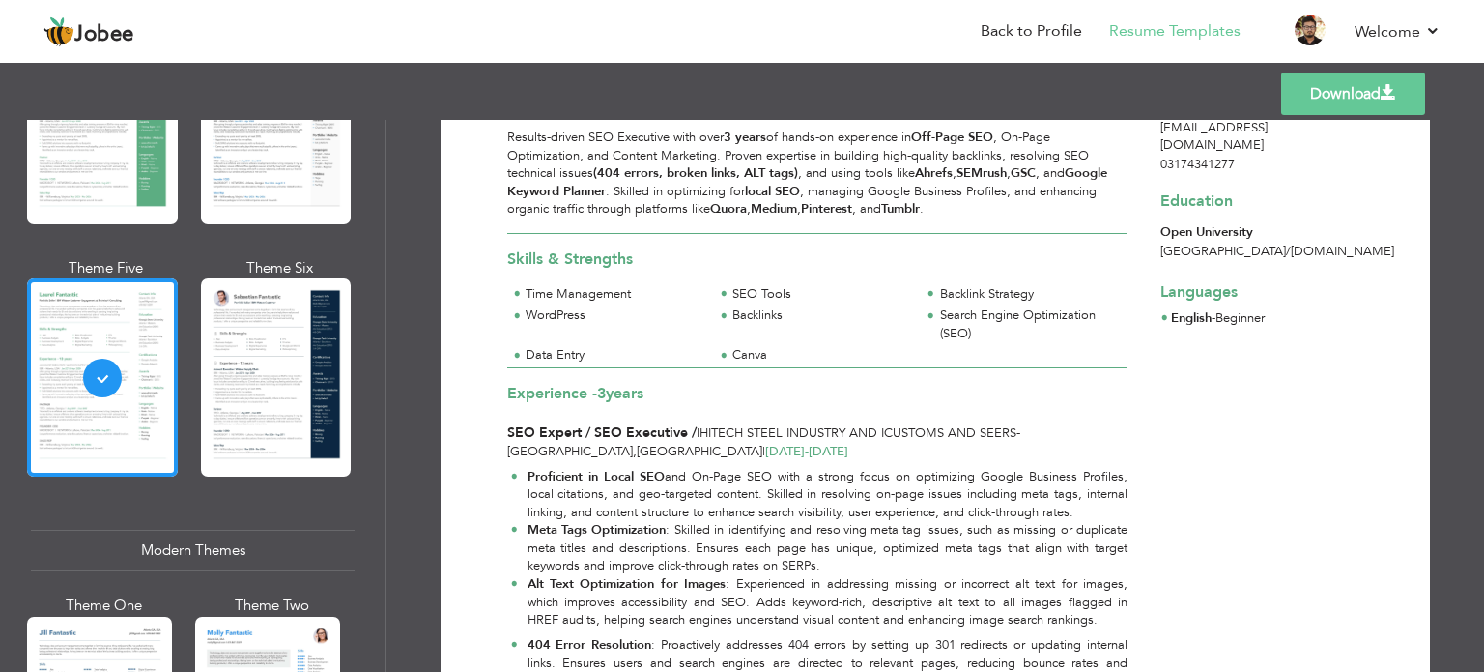
scroll to position [290, 0]
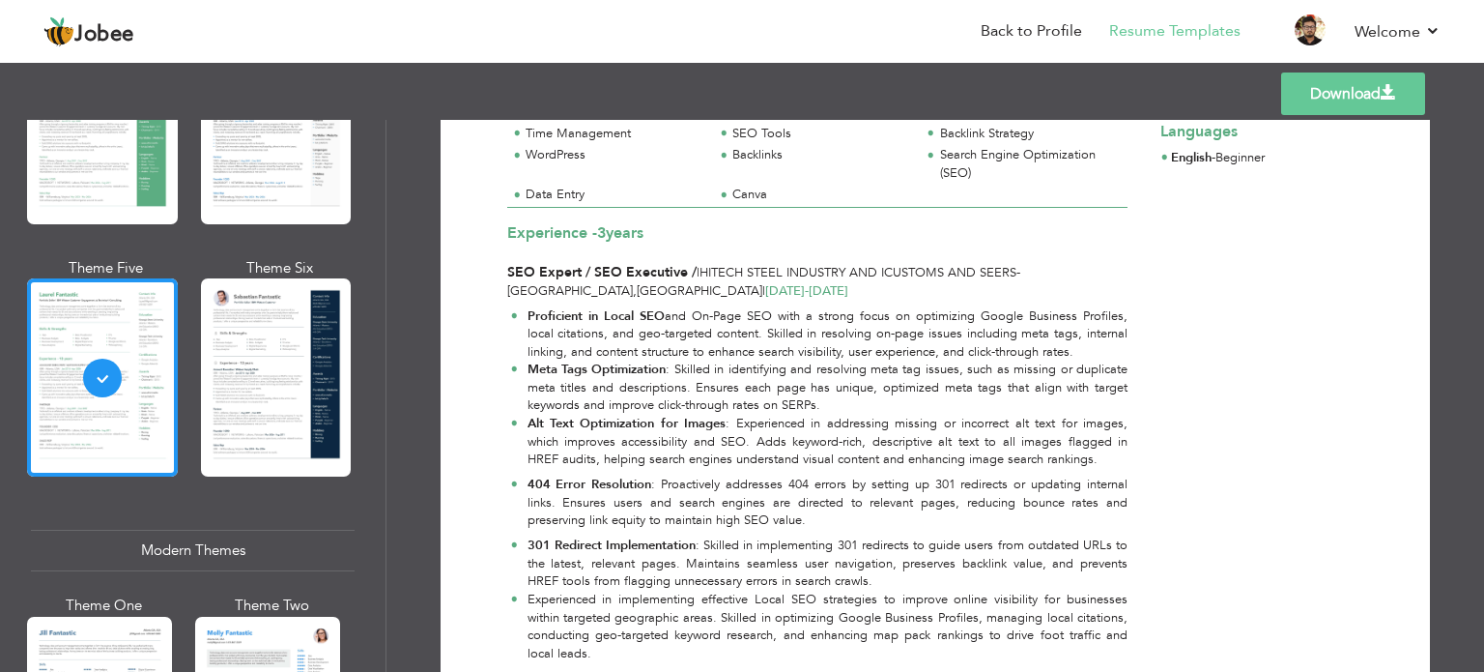
click at [616, 266] on span "SEO Expert / SEO Executive /" at bounding box center [601, 272] width 189 height 18
click at [618, 266] on span "SEO Expert / SEO Executive /" at bounding box center [601, 272] width 189 height 18
drag, startPoint x: 618, startPoint y: 266, endPoint x: 493, endPoint y: 252, distance: 126.4
click at [497, 252] on div "Experience - 3 years SEO Expert / SEO Executive / | Hitech Steel Industry and i…" at bounding box center [818, 254] width 643 height 92
click at [522, 319] on li "Proficient in Local SEO and On-Page SEO with a strong focus on optimizing Googl…" at bounding box center [819, 334] width 617 height 54
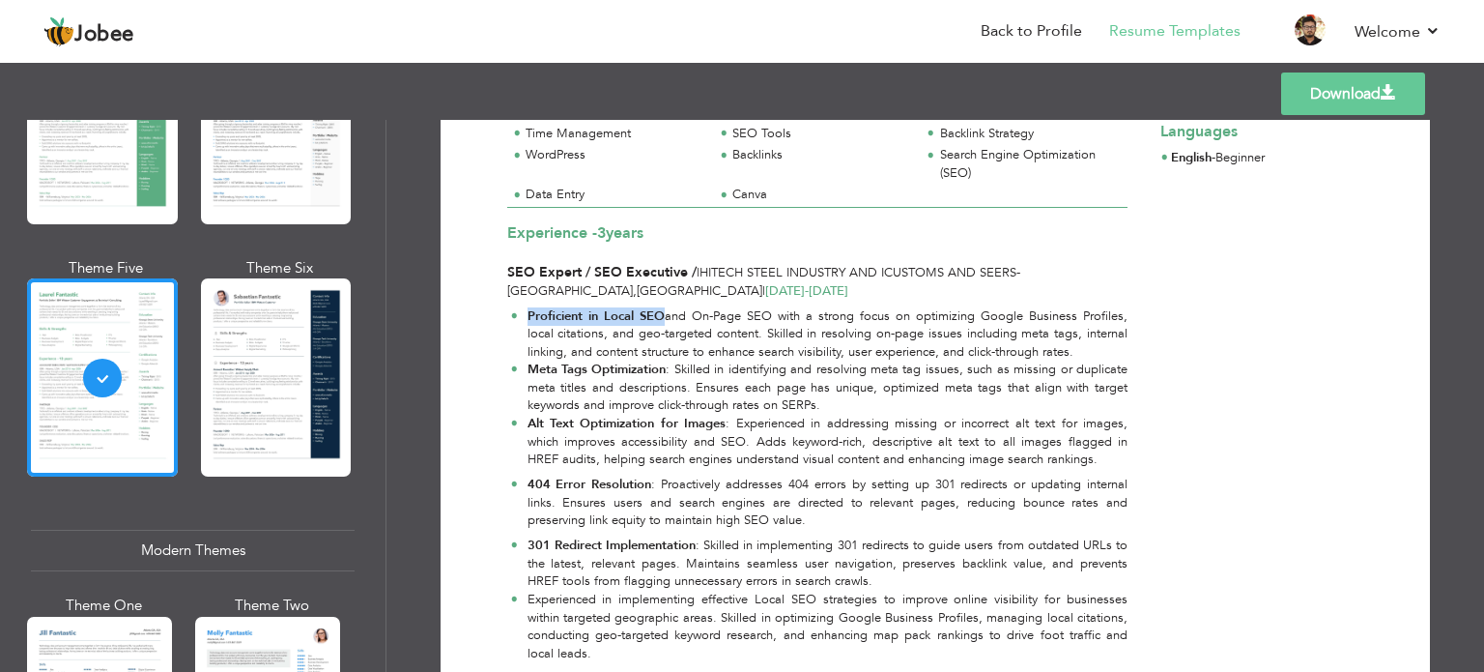
drag, startPoint x: 522, startPoint y: 319, endPoint x: 655, endPoint y: 313, distance: 133.5
click at [655, 313] on li "Proficient in Local SEO and On-Page SEO with a strong focus on optimizing Googl…" at bounding box center [819, 334] width 617 height 54
click at [653, 314] on strong "Proficient in Local SEO" at bounding box center [596, 315] width 137 height 17
drag, startPoint x: 653, startPoint y: 314, endPoint x: 537, endPoint y: 316, distance: 116.0
click at [537, 316] on strong "Proficient in Local SEO" at bounding box center [596, 315] width 137 height 17
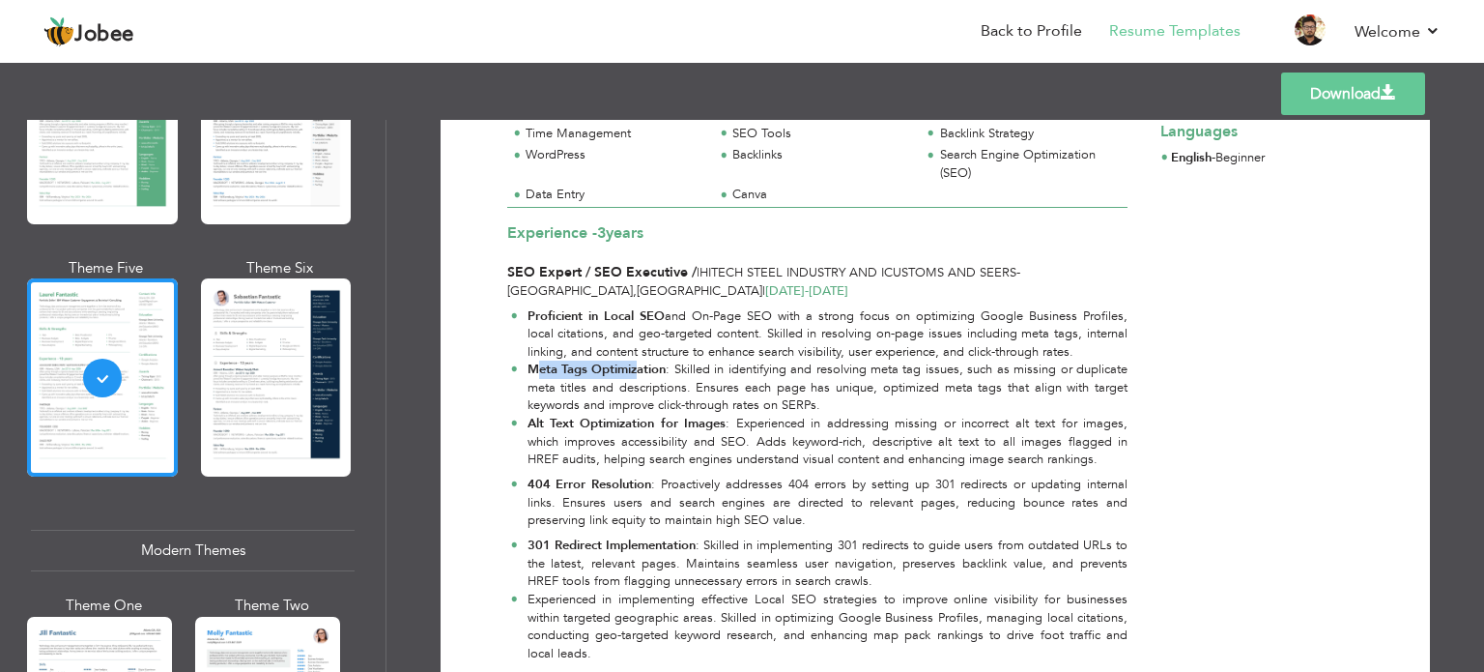
drag, startPoint x: 537, startPoint y: 370, endPoint x: 636, endPoint y: 371, distance: 98.6
click at [636, 371] on strong "Meta Tags Optimization" at bounding box center [597, 368] width 139 height 17
click at [642, 372] on strong "Meta Tags Optimization" at bounding box center [597, 368] width 139 height 17
click at [686, 420] on strong "Alt Text Optimization for Images" at bounding box center [627, 423] width 199 height 17
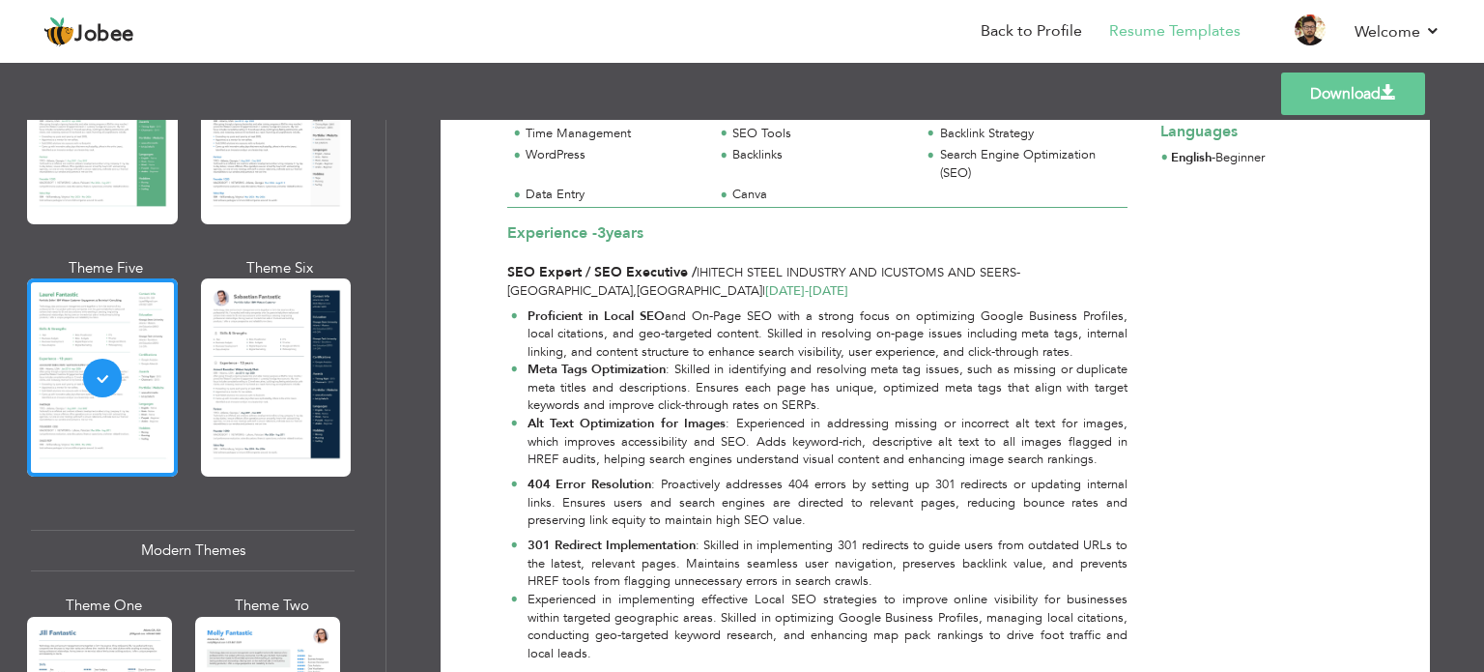
drag, startPoint x: 686, startPoint y: 420, endPoint x: 491, endPoint y: 416, distance: 195.3
click at [537, 488] on strong "404 Error Resolution" at bounding box center [590, 483] width 125 height 17
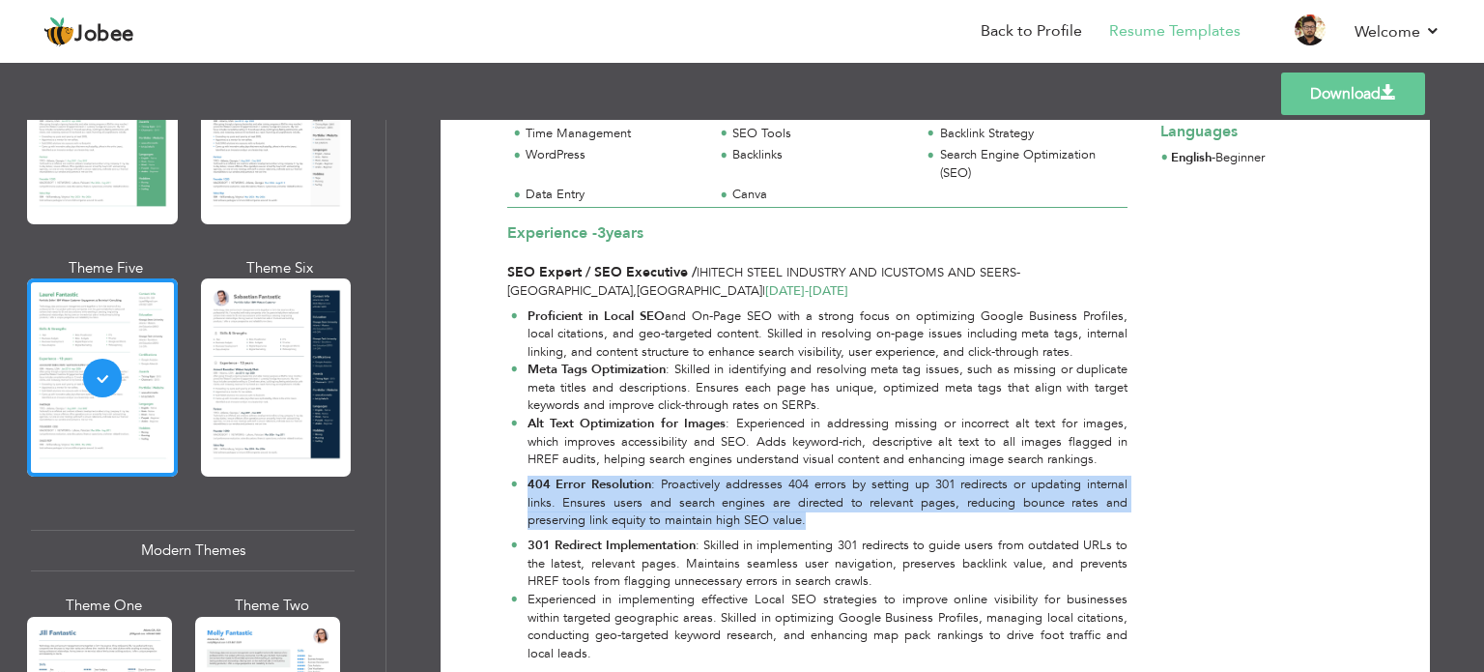
click at [540, 487] on strong "404 Error Resolution" at bounding box center [590, 483] width 125 height 17
click at [530, 481] on strong "404 Error Resolution" at bounding box center [590, 483] width 125 height 17
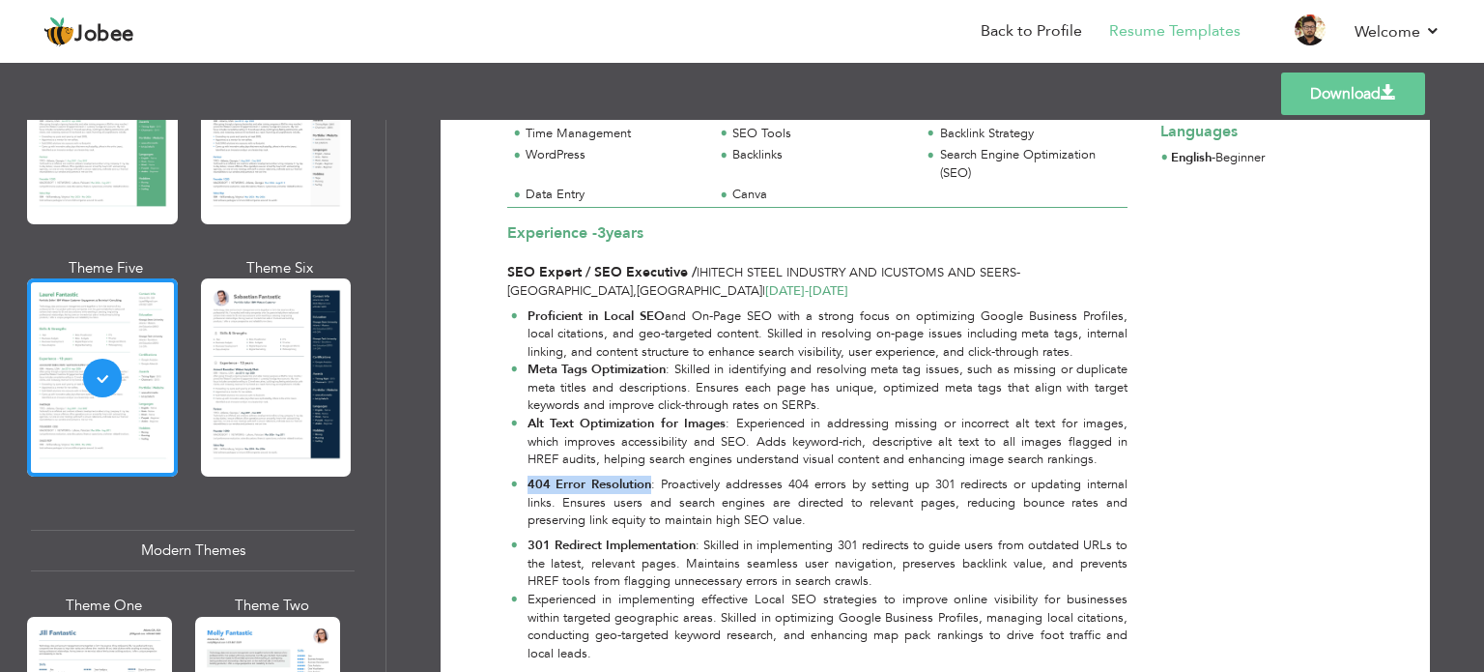
drag, startPoint x: 530, startPoint y: 479, endPoint x: 627, endPoint y: 482, distance: 97.6
click at [627, 482] on strong "404 Error Resolution" at bounding box center [590, 483] width 125 height 17
click at [626, 481] on strong "404 Error Resolution" at bounding box center [590, 483] width 125 height 17
drag, startPoint x: 626, startPoint y: 481, endPoint x: 427, endPoint y: 481, distance: 199.1
click at [427, 481] on div "Download Mustafa Aftab SEO Executive | Off-Page & On-Page SEO Specialist | Cont…" at bounding box center [936, 396] width 1098 height 552
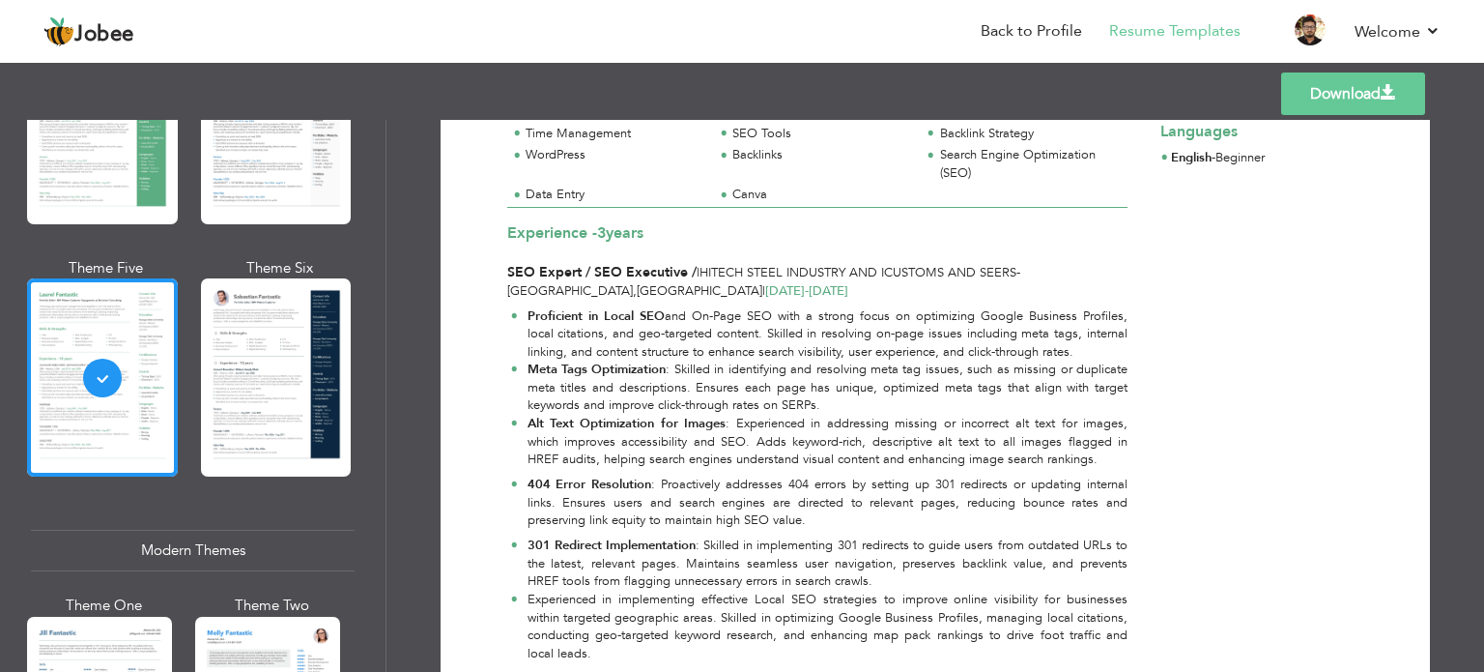
click at [607, 547] on strong "301 Redirect Implementation" at bounding box center [612, 544] width 168 height 17
drag, startPoint x: 607, startPoint y: 547, endPoint x: 493, endPoint y: 545, distance: 114.0
click at [497, 545] on div "Proficient in Local SEO and On-Page SEO with a strong focus on optimizing Googl…" at bounding box center [818, 494] width 643 height 388
click at [560, 413] on li "Meta Tags Optimization : Skilled in identifying and resolving meta tag issues, …" at bounding box center [819, 387] width 617 height 54
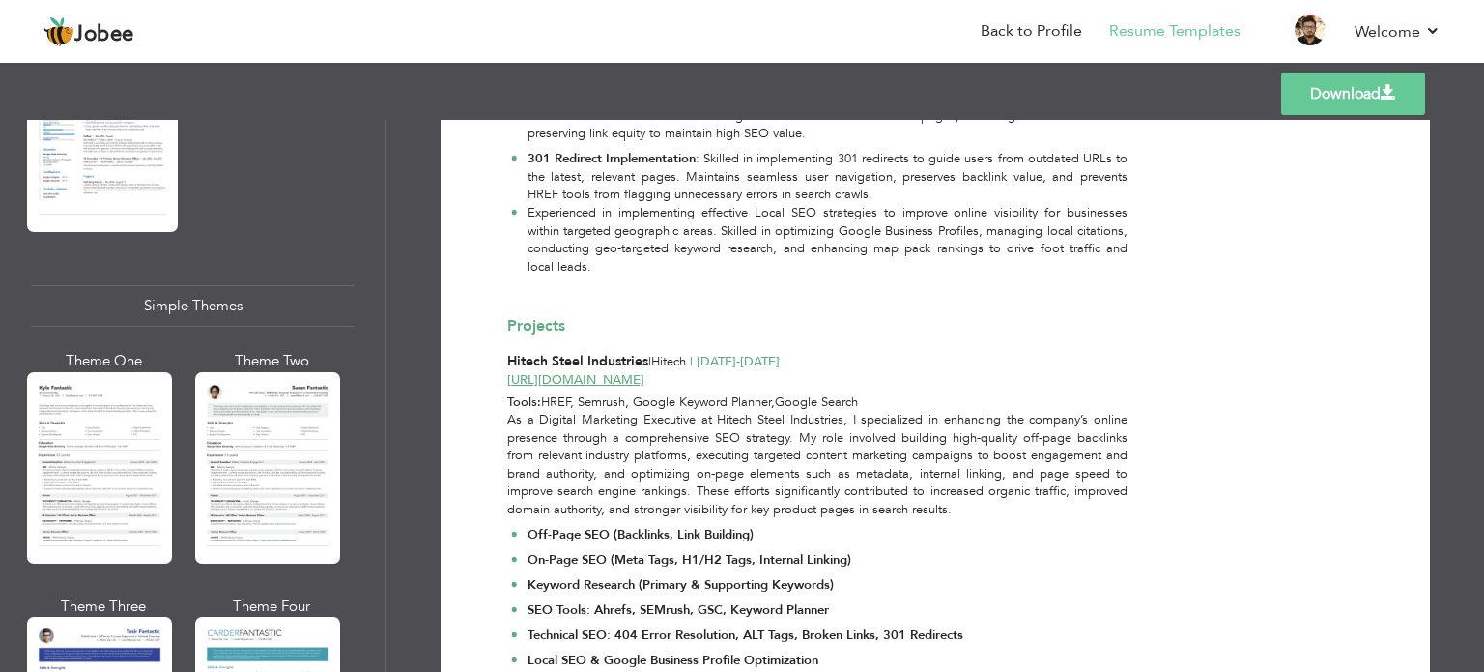
scroll to position [3391, 0]
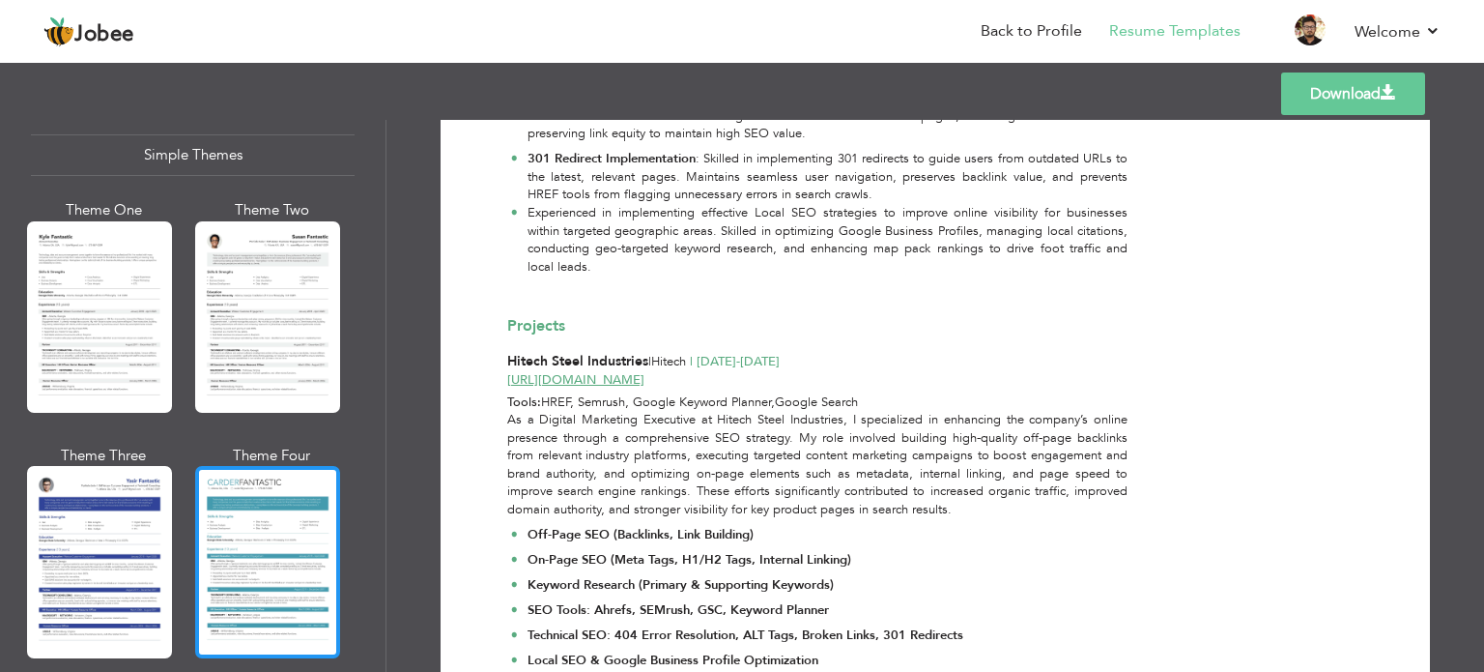
click at [267, 517] on div at bounding box center [267, 561] width 145 height 191
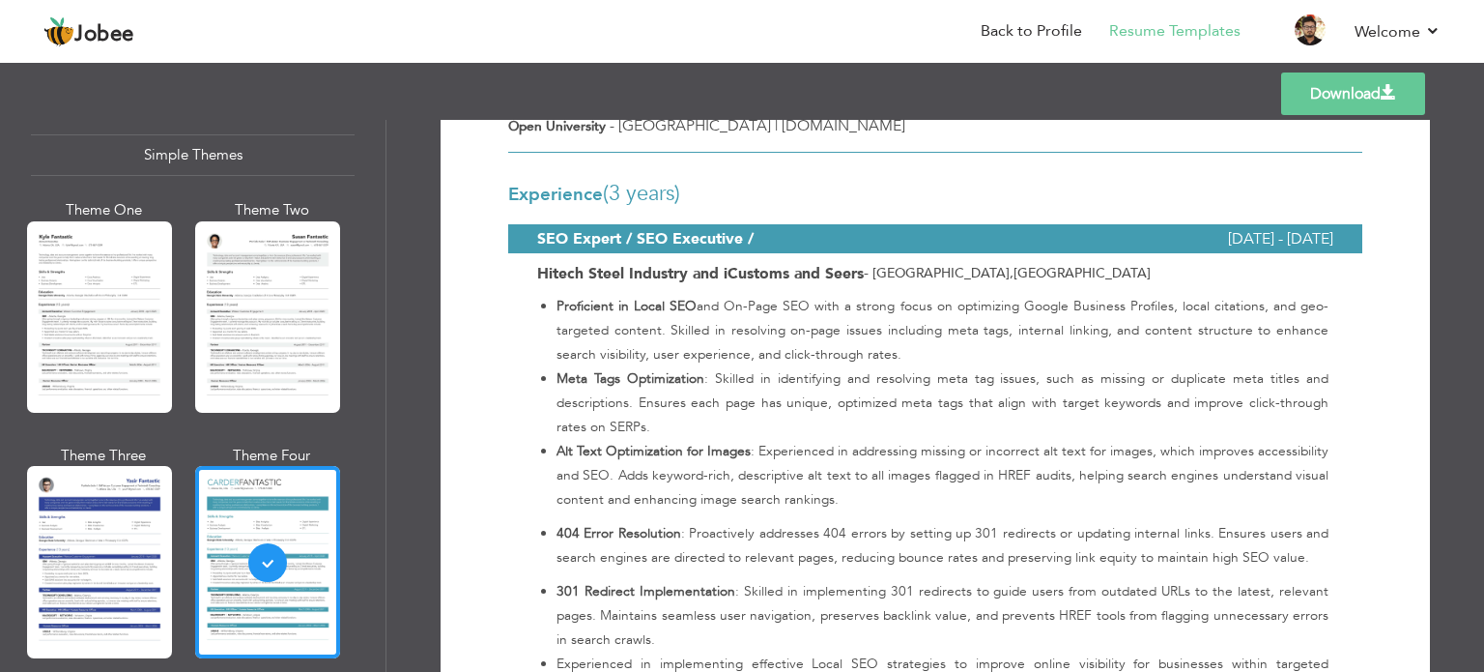
scroll to position [773, 0]
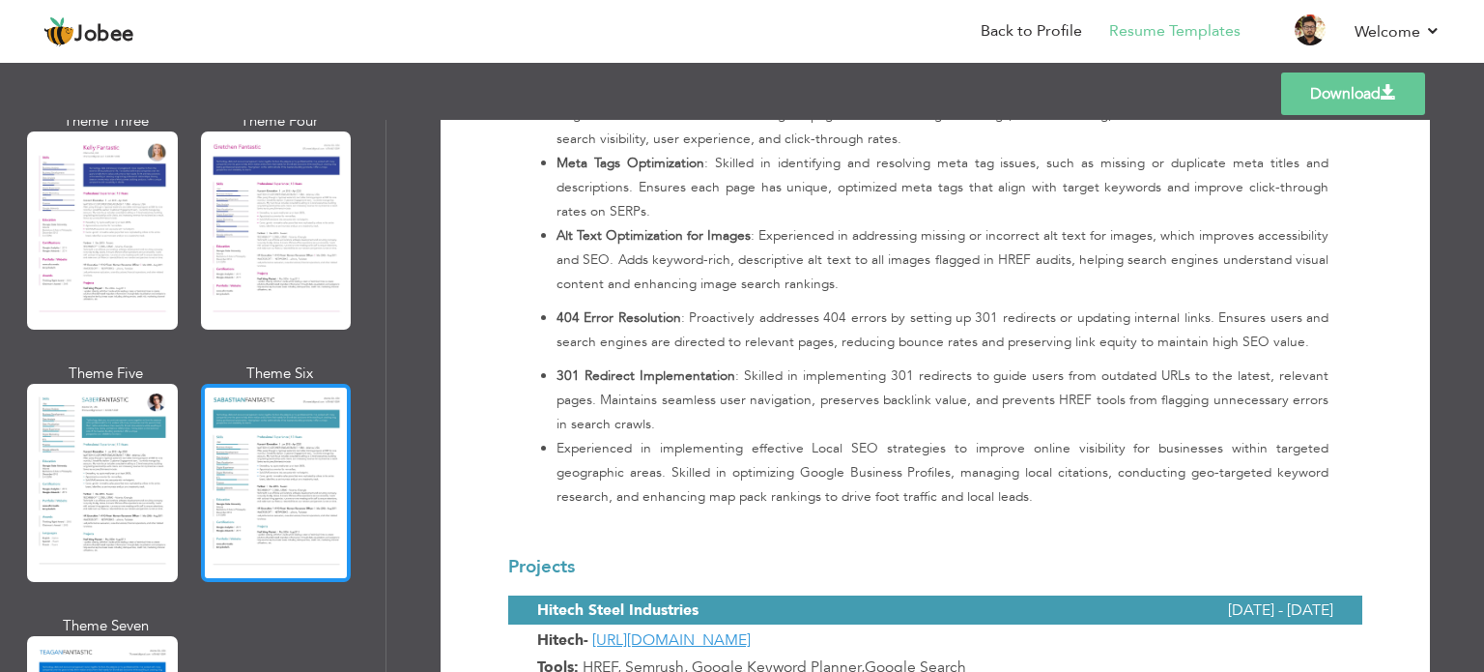
click at [251, 328] on div "Theme One Theme Two Theme Three Theme Four" at bounding box center [193, 363] width 324 height 1010
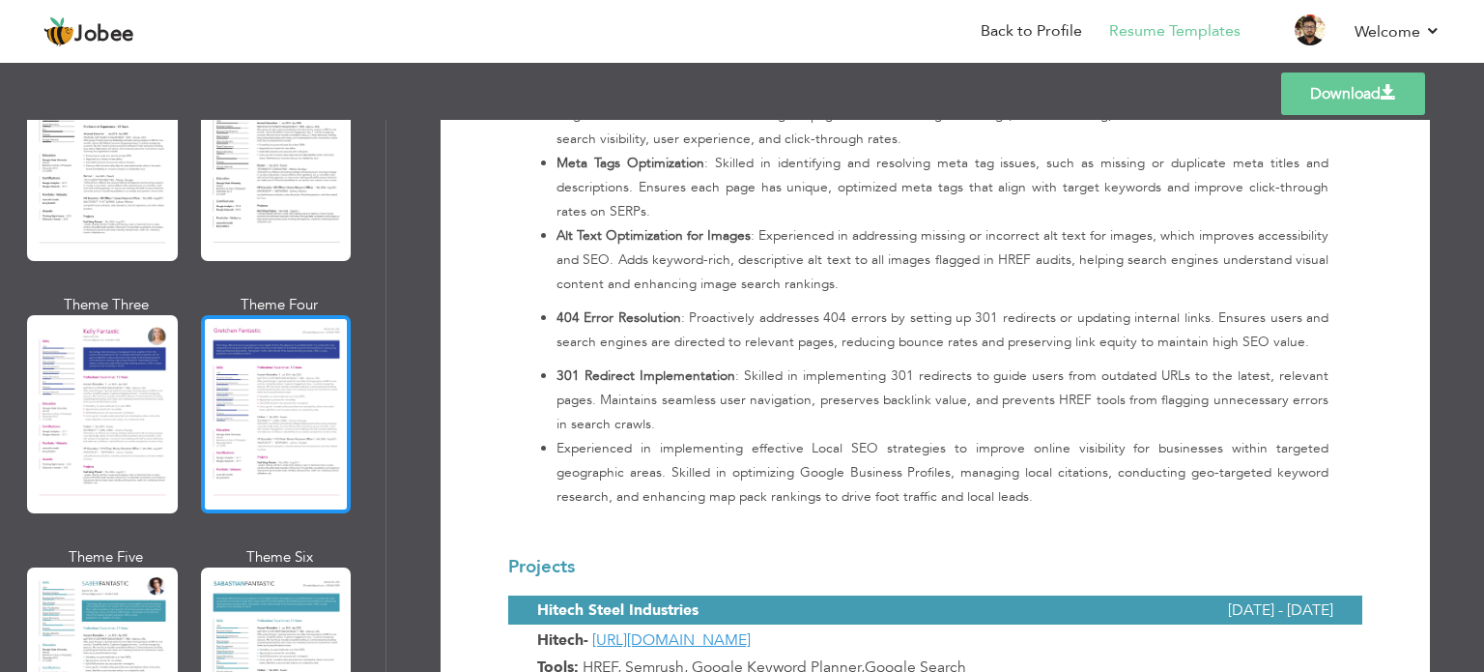
scroll to position [2425, 0]
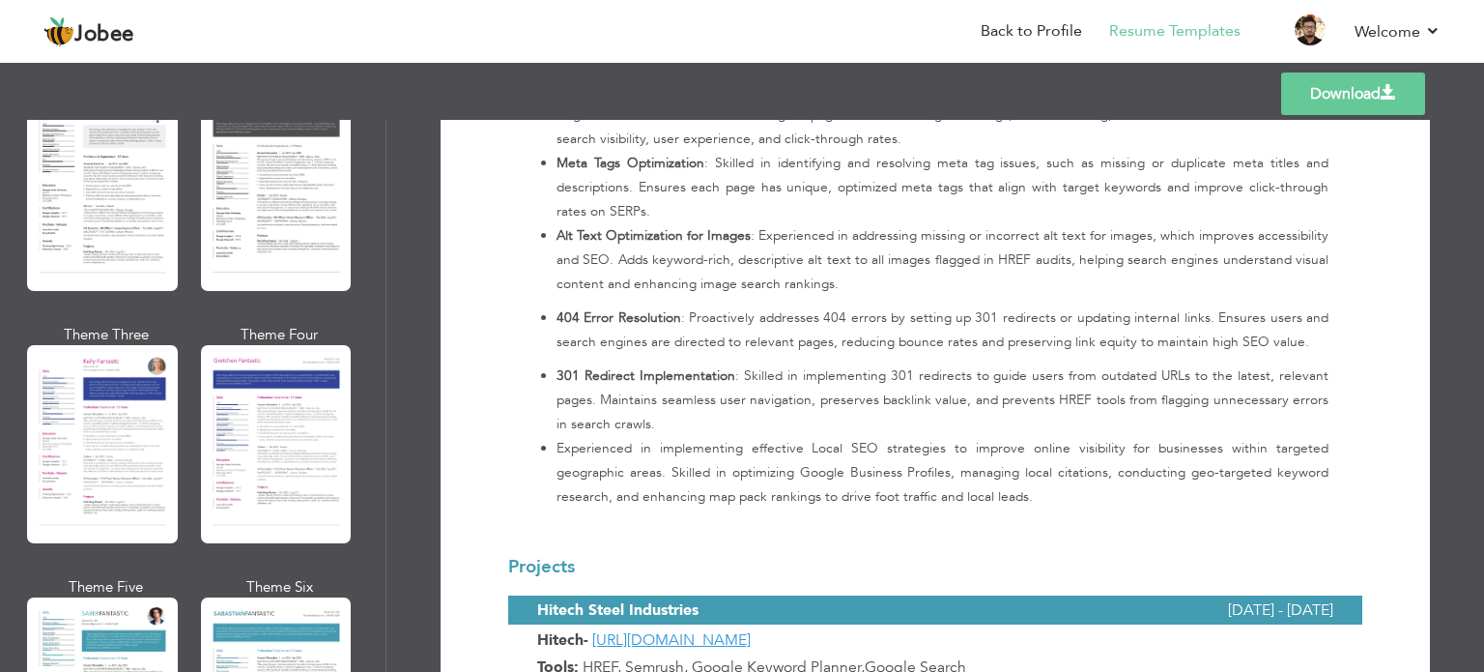
click at [243, 423] on div at bounding box center [276, 444] width 151 height 198
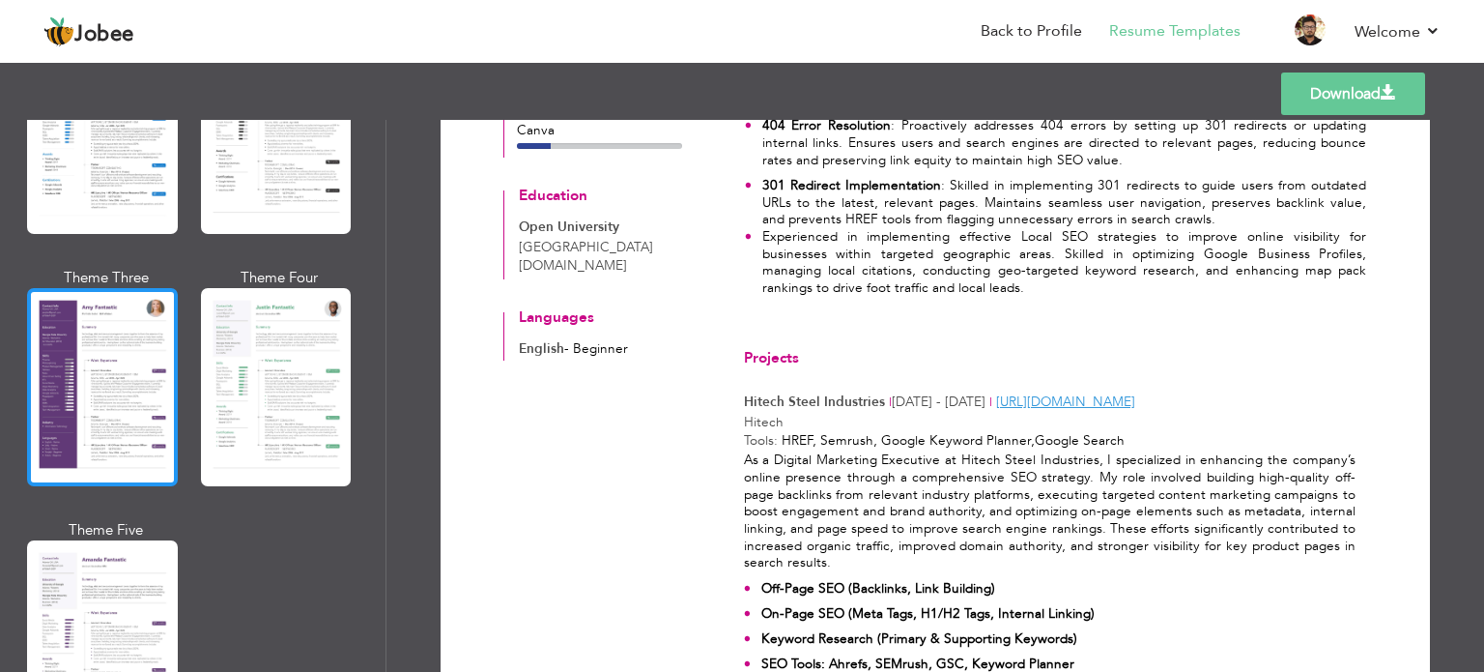
scroll to position [1555, 0]
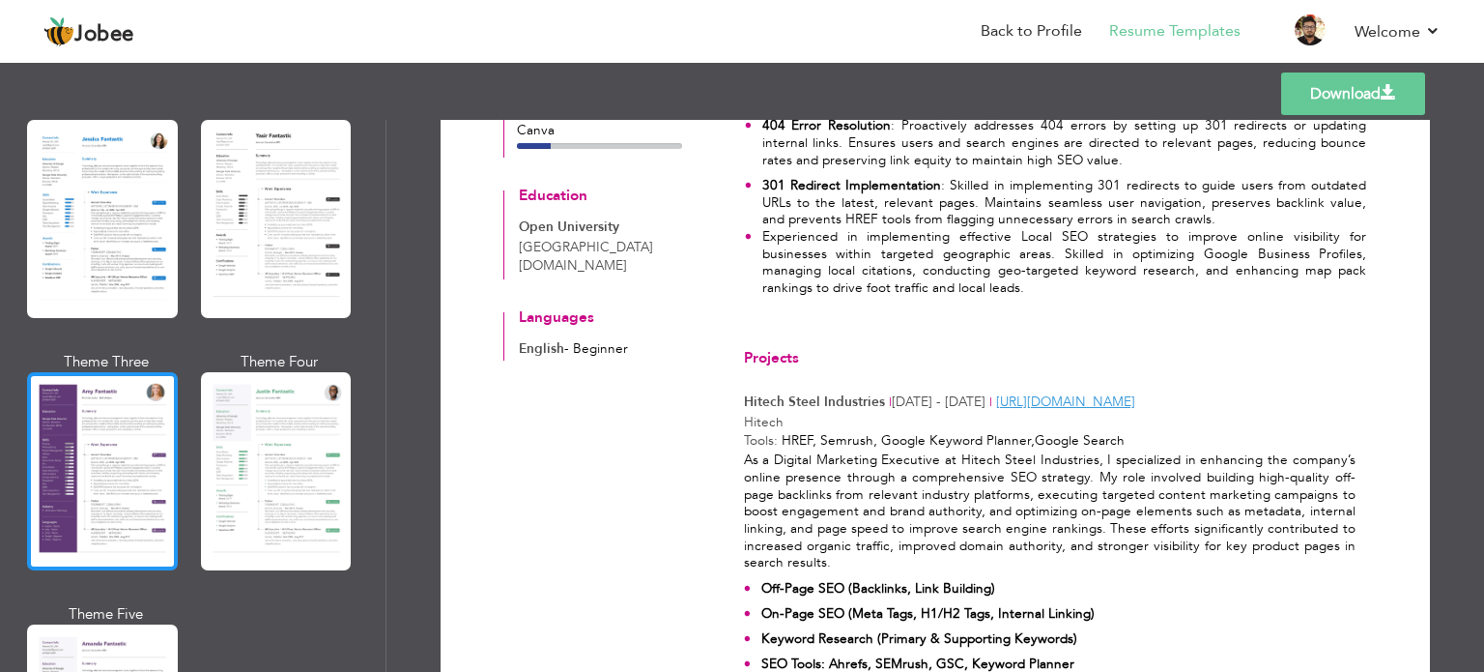
click at [46, 447] on div at bounding box center [102, 471] width 151 height 198
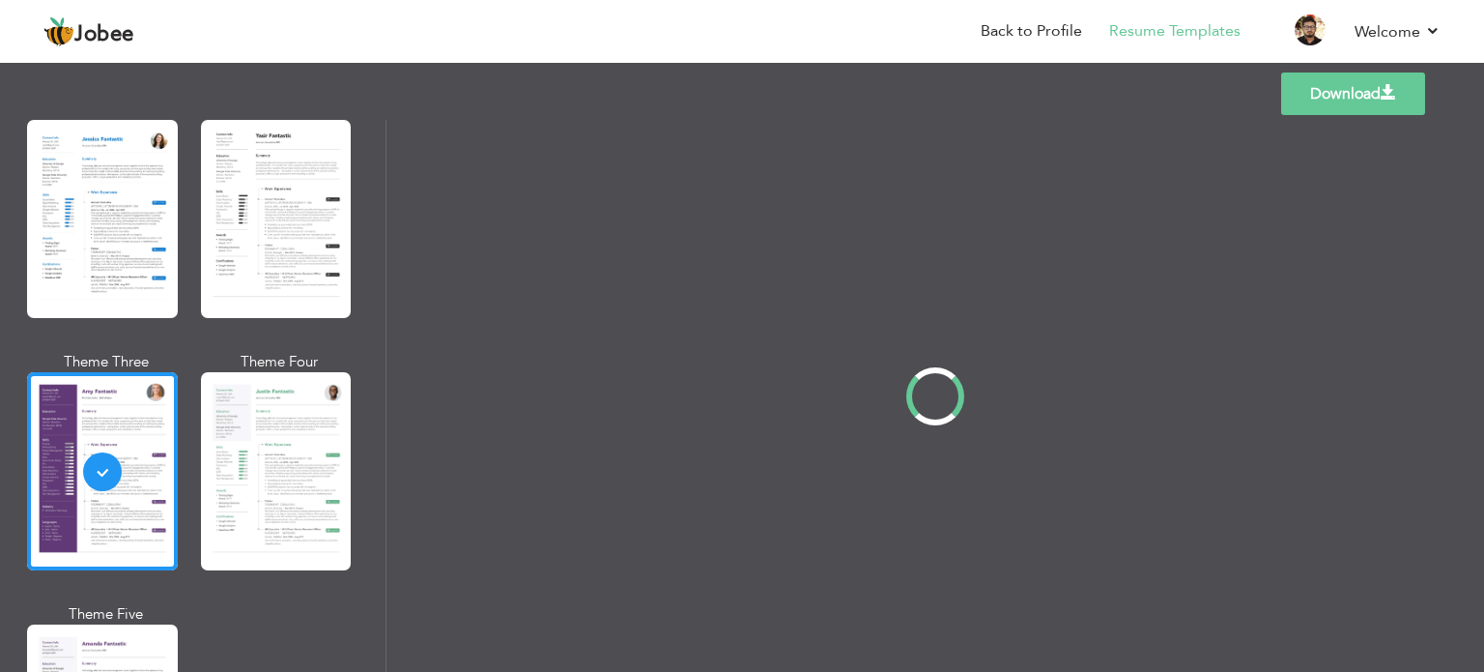
scroll to position [0, 0]
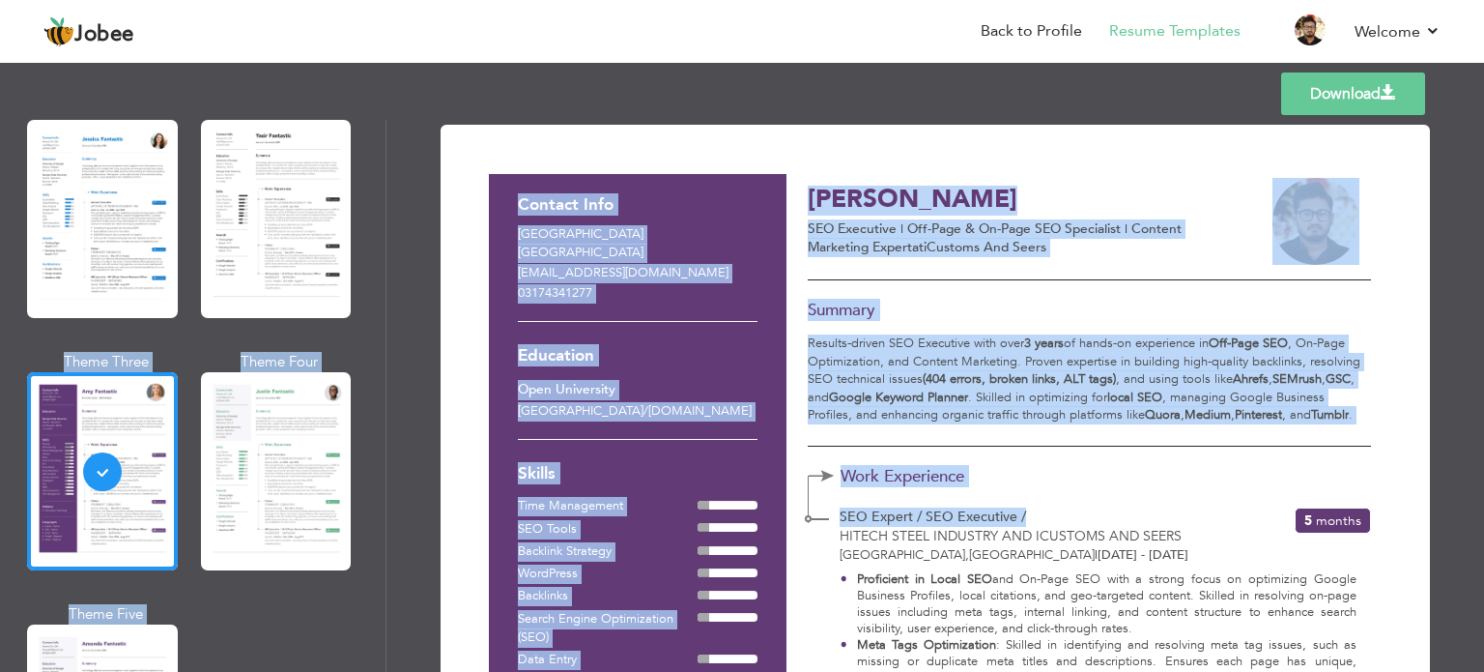
drag, startPoint x: 1256, startPoint y: 84, endPoint x: 1217, endPoint y: 513, distance: 430.9
click at [1217, 513] on div "Templates Download Professional Themes Theme One Theme Two Theme Three Theme Fo…" at bounding box center [742, 365] width 1484 height 614
click at [1077, 382] on strong "(404 errors, broken links, ALT tags)" at bounding box center [1019, 378] width 193 height 17
click at [1101, 375] on strong "(404 errors, broken links, ALT tags)" at bounding box center [1019, 378] width 193 height 17
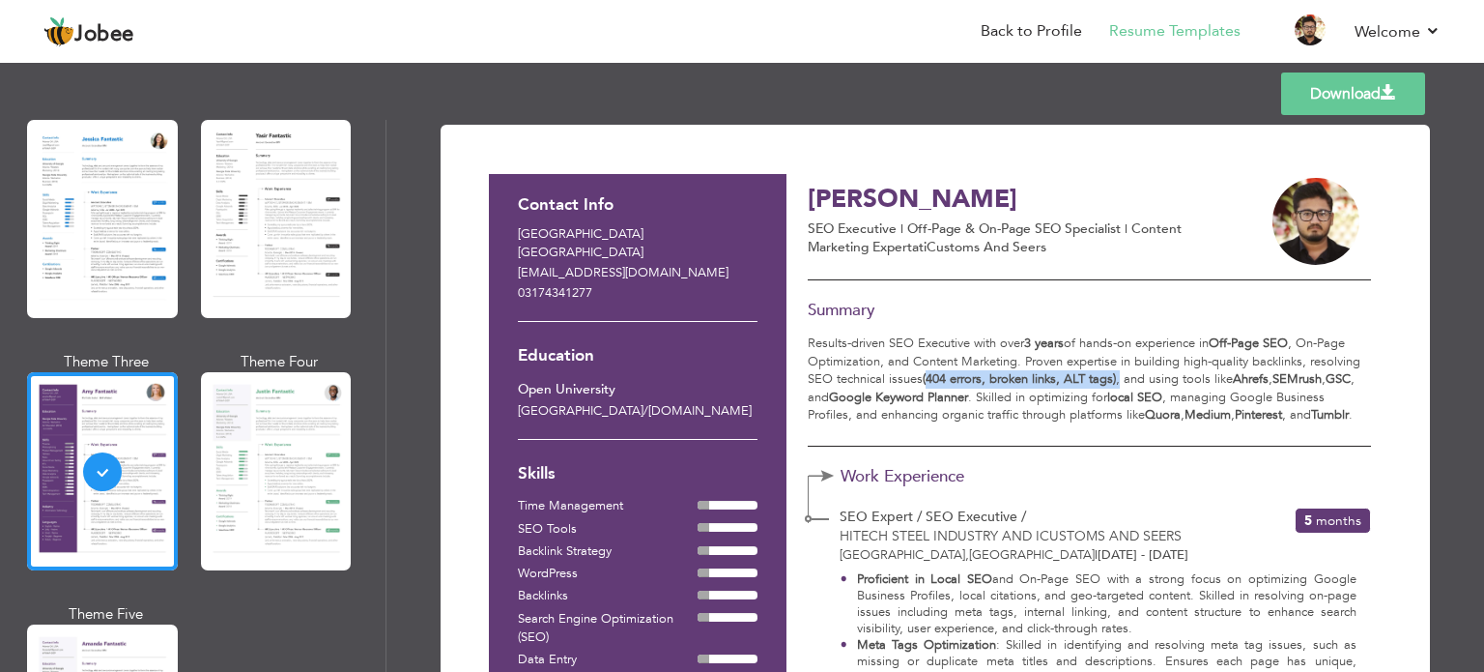
drag, startPoint x: 1117, startPoint y: 378, endPoint x: 923, endPoint y: 379, distance: 194.2
click at [923, 379] on p "Results-driven SEO Executive with over 3 years of hands-on experience in Off-Pa…" at bounding box center [1089, 379] width 562 height 90
click at [923, 379] on strong "(404 errors, broken links, ALT tags)" at bounding box center [1019, 378] width 193 height 17
click at [933, 396] on strong "Google Keyword Planner" at bounding box center [898, 396] width 139 height 17
drag, startPoint x: 933, startPoint y: 396, endPoint x: 853, endPoint y: 406, distance: 79.8
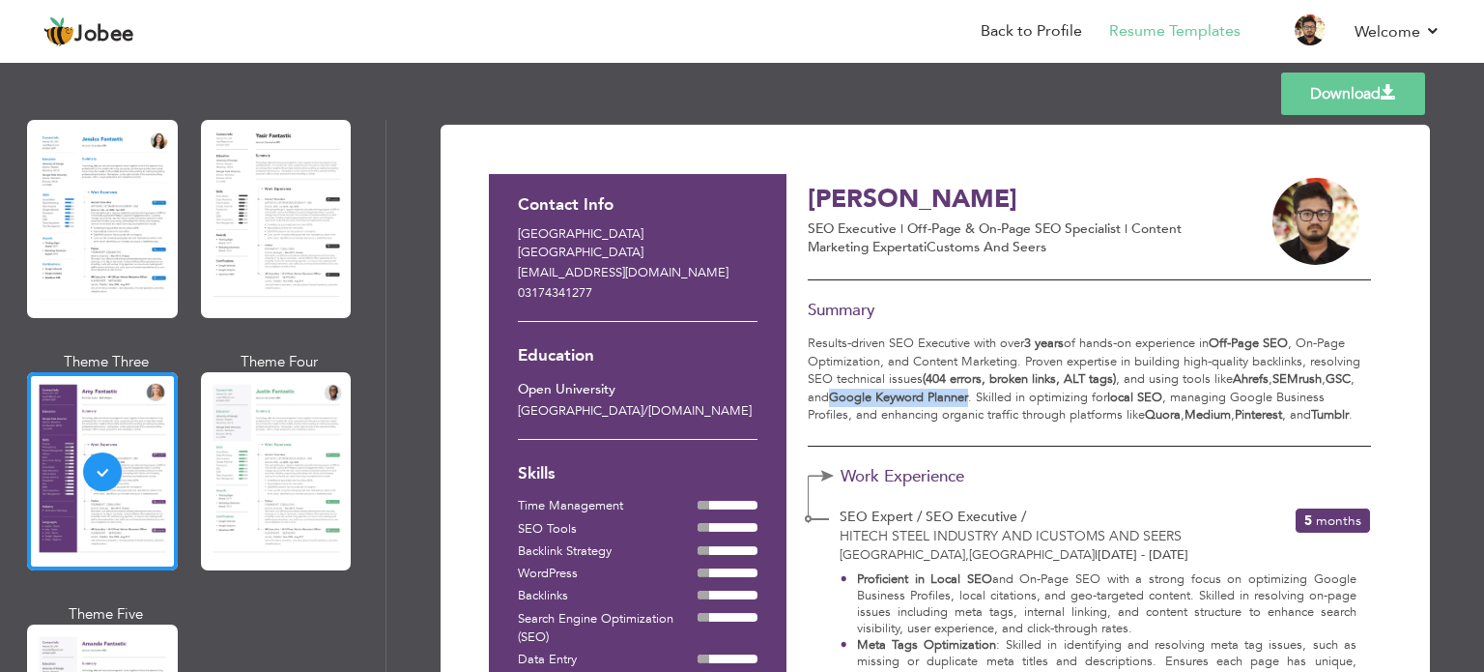
click at [853, 406] on p "Results-driven SEO Executive with over 3 years of hands-on experience in Off-Pa…" at bounding box center [1089, 379] width 562 height 90
click at [938, 401] on strong "Google Keyword Planner" at bounding box center [898, 396] width 139 height 17
drag, startPoint x: 938, startPoint y: 401, endPoint x: 847, endPoint y: 403, distance: 91.8
click at [847, 403] on strong "Google Keyword Planner" at bounding box center [898, 396] width 139 height 17
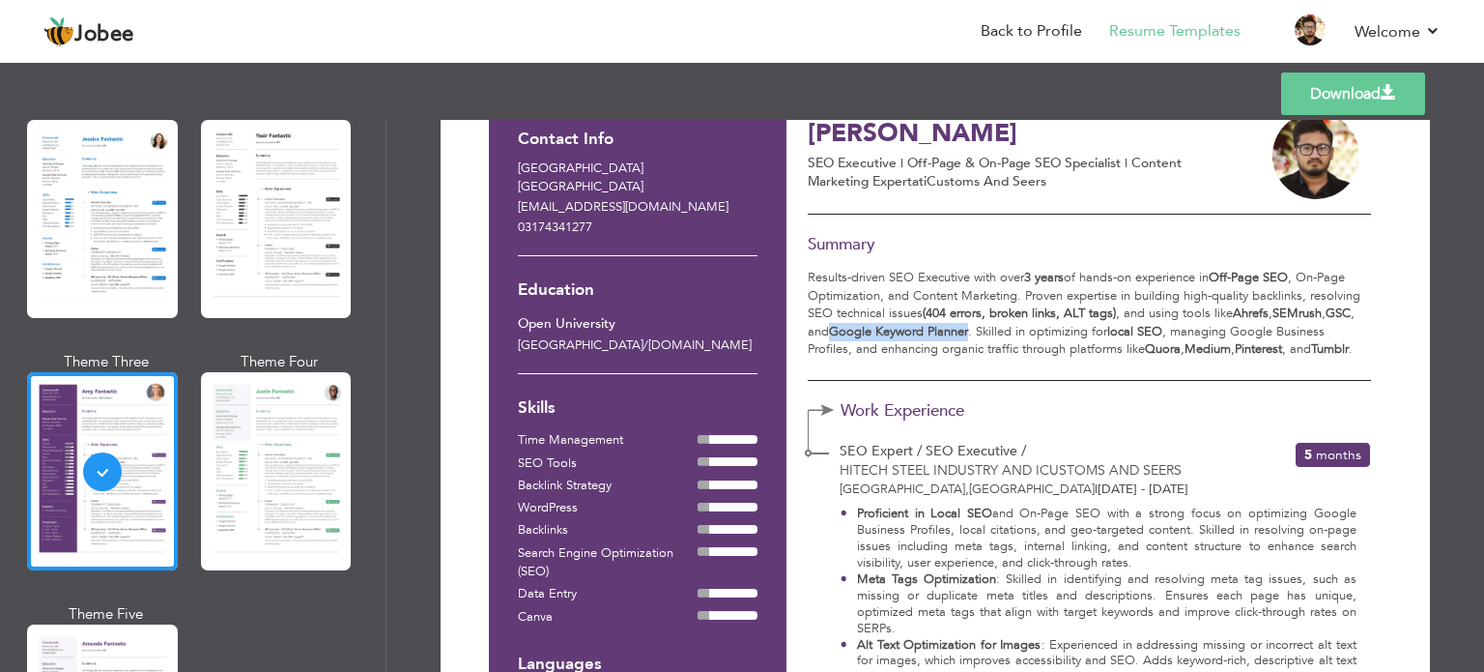
scroll to position [97, 0]
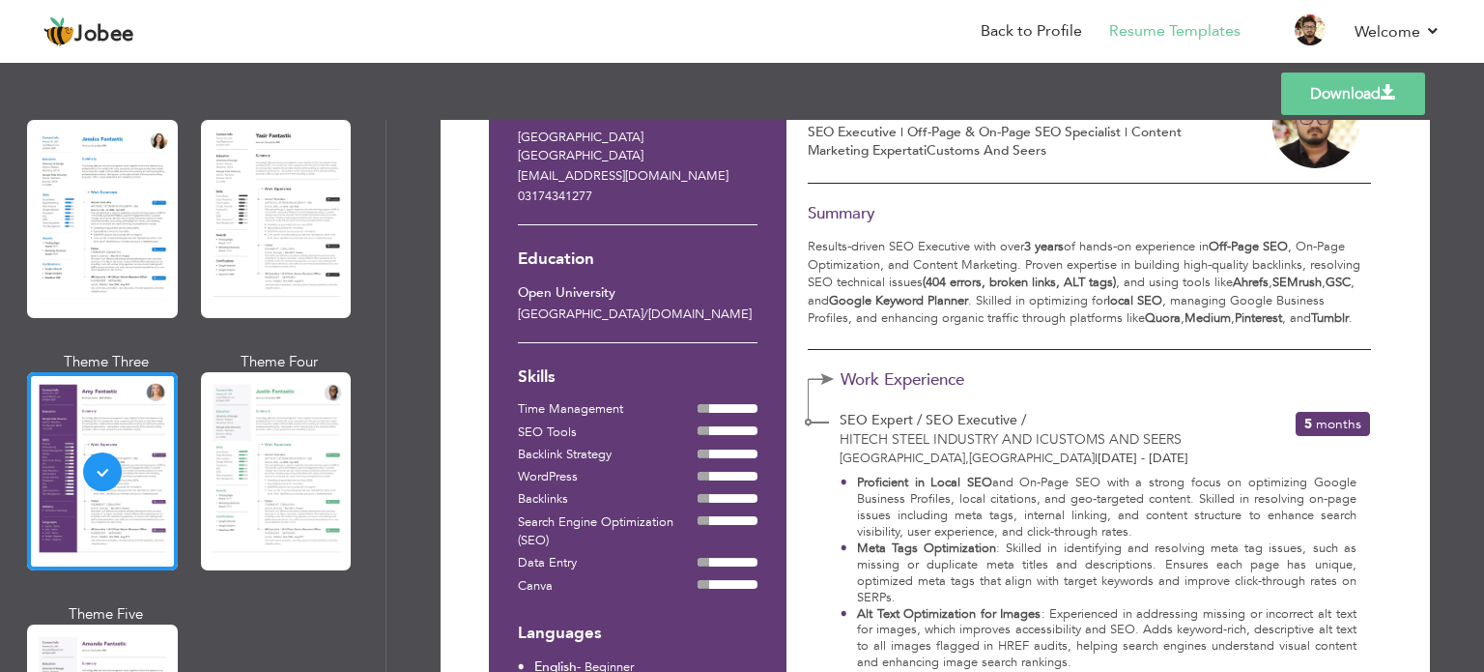
click at [966, 482] on strong "Proficient in Local SEO" at bounding box center [924, 482] width 135 height 17
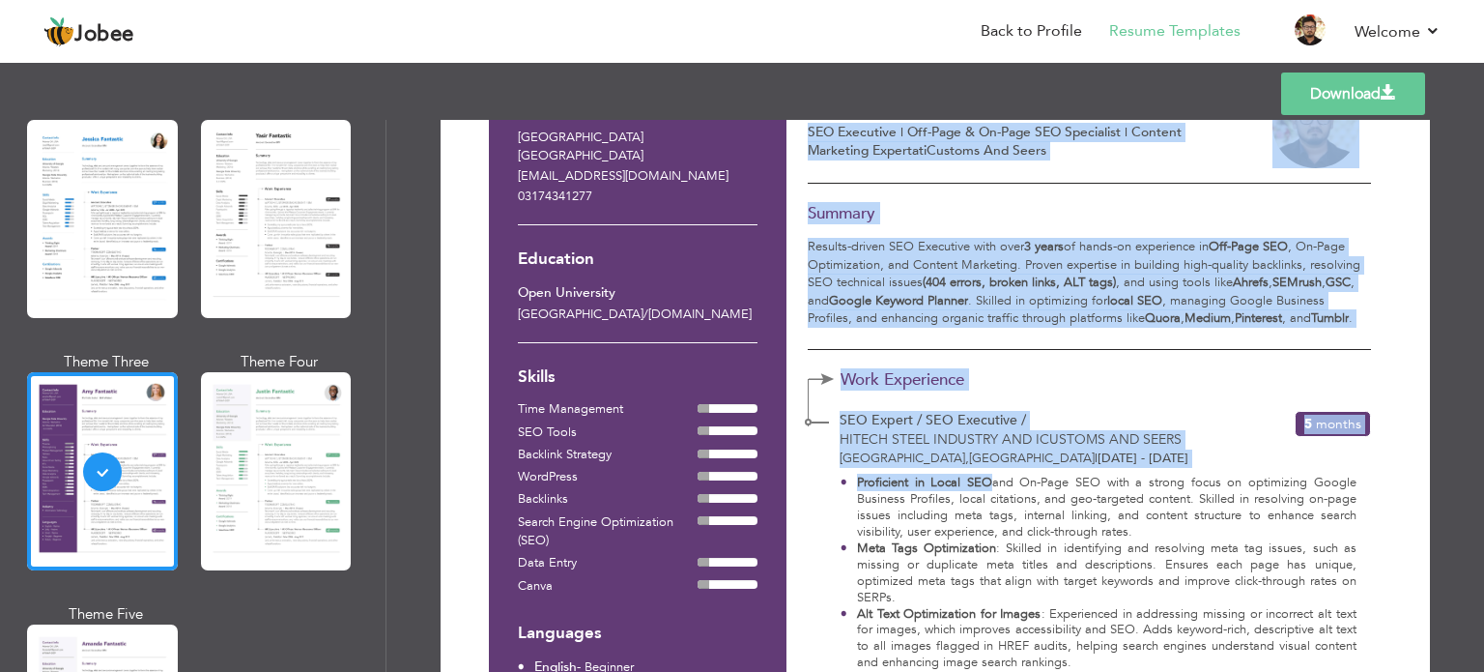
drag, startPoint x: 966, startPoint y: 482, endPoint x: 794, endPoint y: 480, distance: 172.0
click at [866, 474] on strong "Proficient in Local SEO" at bounding box center [924, 482] width 135 height 17
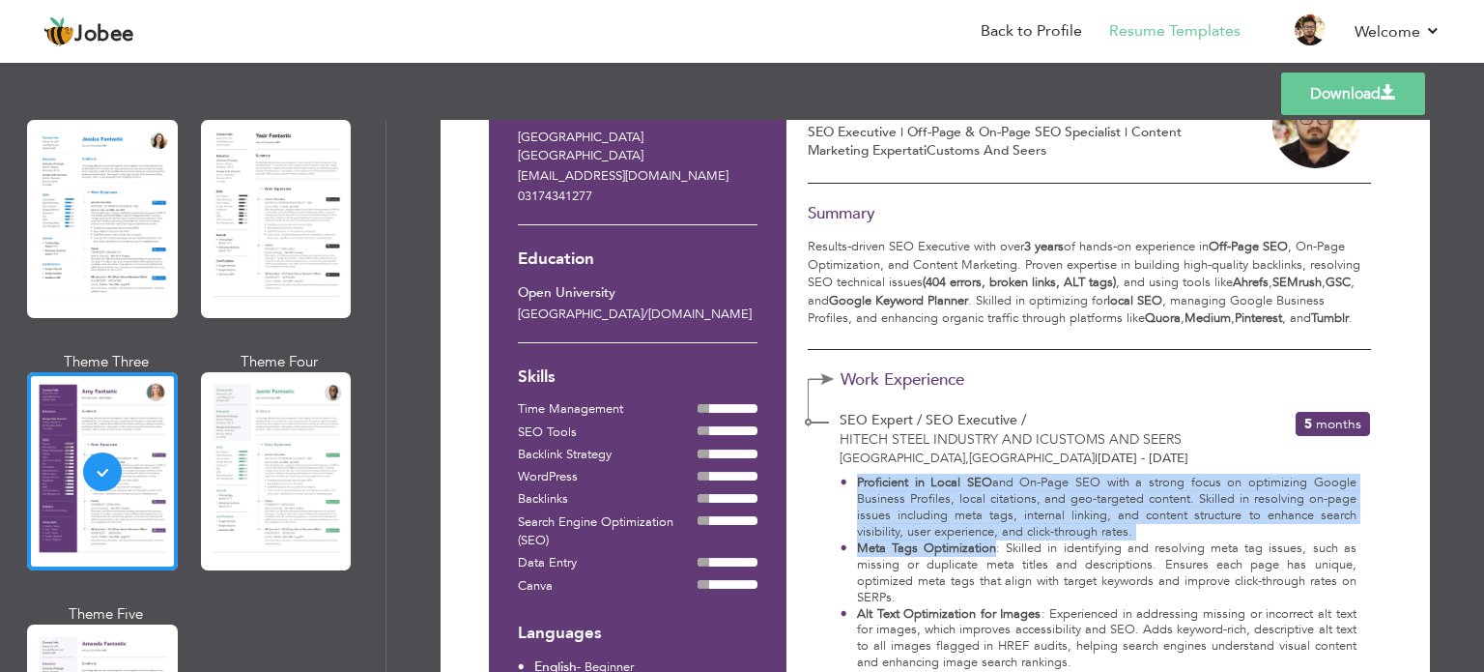
drag, startPoint x: 866, startPoint y: 474, endPoint x: 951, endPoint y: 552, distance: 114.9
click at [941, 552] on ul "Proficient in Local SEO and On-Page SEO with a strong focus on optimizing Googl…" at bounding box center [1099, 661] width 516 height 375
click at [951, 552] on strong "Meta Tags Optimization" at bounding box center [926, 547] width 139 height 17
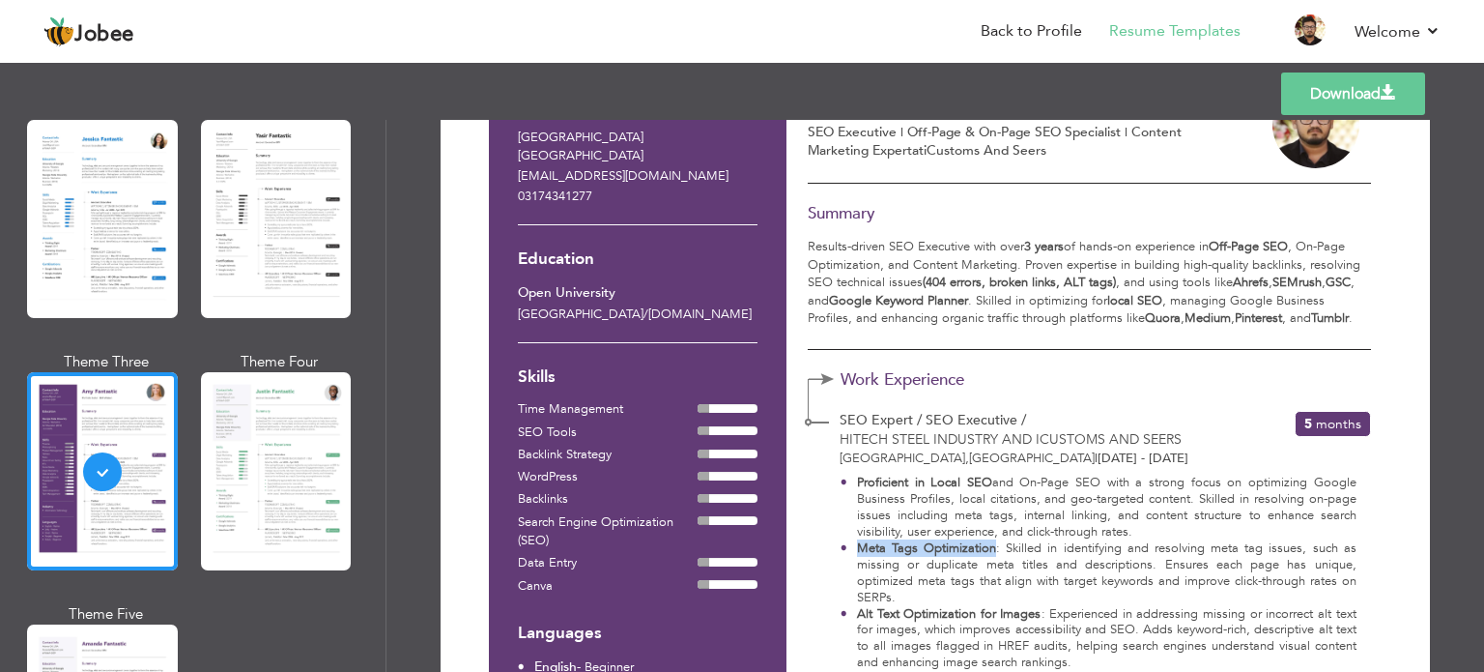
drag, startPoint x: 951, startPoint y: 552, endPoint x: 877, endPoint y: 554, distance: 73.5
click at [877, 554] on strong "Meta Tags Optimization" at bounding box center [926, 547] width 139 height 17
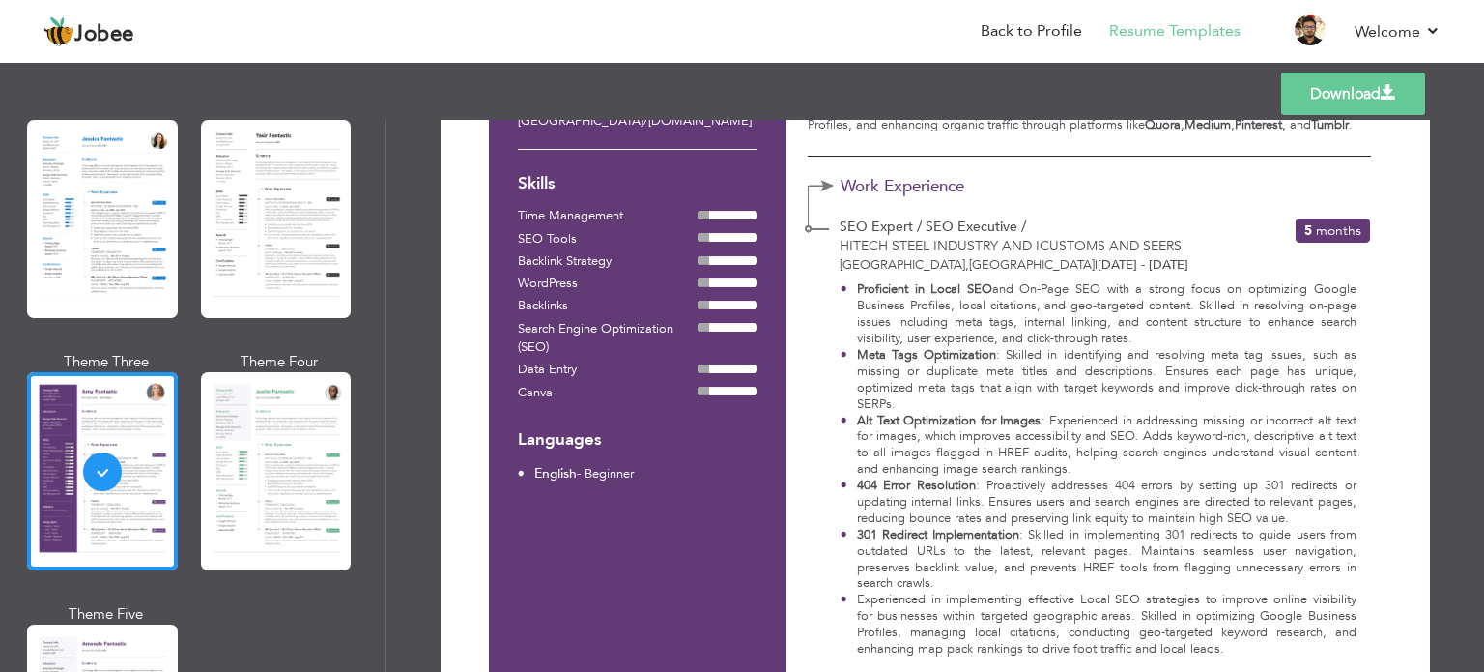
click at [860, 418] on strong "Alt Text Optimization for Images" at bounding box center [949, 420] width 185 height 17
drag, startPoint x: 860, startPoint y: 418, endPoint x: 997, endPoint y: 420, distance: 137.2
click at [997, 420] on strong "Alt Text Optimization for Images" at bounding box center [949, 420] width 185 height 17
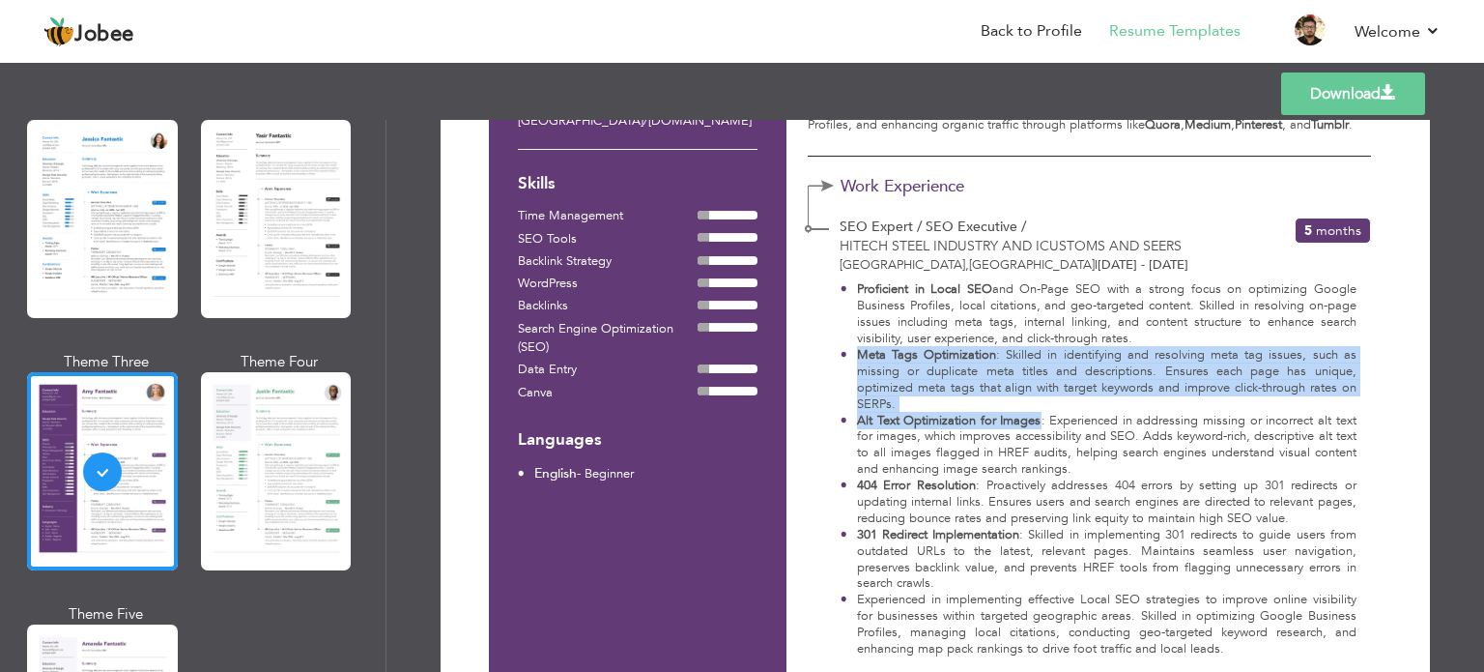
drag, startPoint x: 997, startPoint y: 420, endPoint x: 821, endPoint y: 409, distance: 176.3
click at [821, 409] on div "Proficient in Local SEO and On-Page SEO with a strong focus on optimizing Googl…" at bounding box center [1088, 477] width 560 height 407
click at [898, 420] on strong "Alt Text Optimization for Images" at bounding box center [949, 420] width 185 height 17
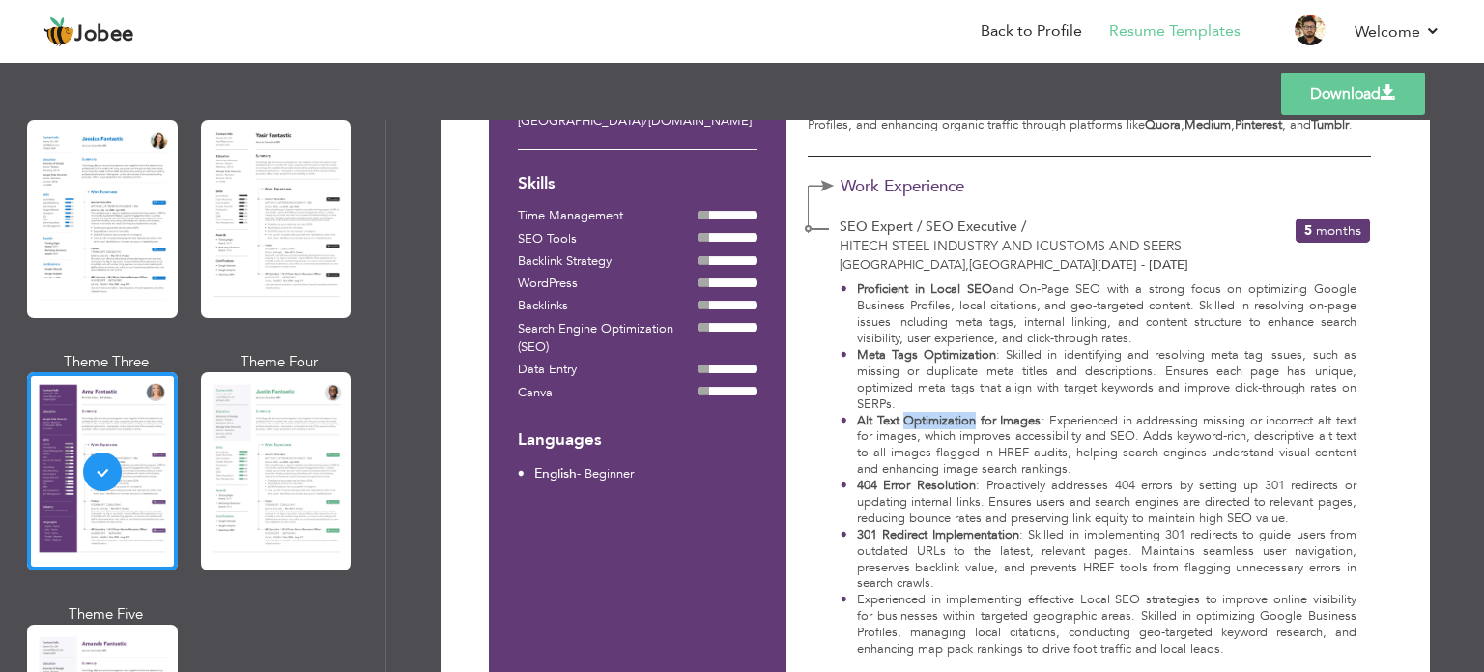
click at [905, 423] on strong "Alt Text Optimization for Images" at bounding box center [949, 420] width 185 height 17
click at [961, 542] on li "301 Redirect Implementation : Skilled in implementing 301 redirects to guide us…" at bounding box center [1099, 560] width 516 height 66
drag, startPoint x: 961, startPoint y: 542, endPoint x: 873, endPoint y: 538, distance: 88.0
click at [873, 538] on li "301 Redirect Implementation : Skilled in implementing 301 redirects to guide us…" at bounding box center [1099, 560] width 516 height 66
click at [862, 533] on strong "301 Redirect Implementation" at bounding box center [938, 534] width 162 height 17
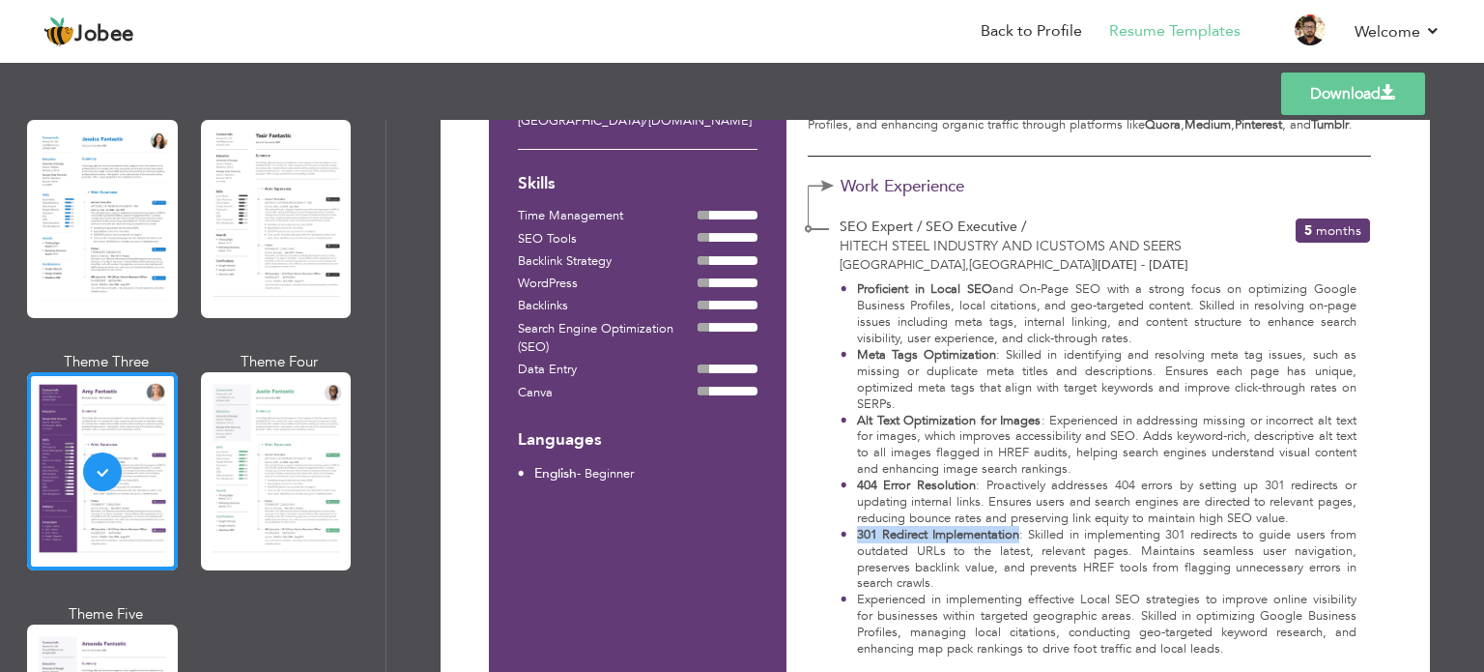
drag, startPoint x: 862, startPoint y: 533, endPoint x: 941, endPoint y: 535, distance: 79.3
click at [941, 535] on strong "301 Redirect Implementation" at bounding box center [938, 534] width 162 height 17
drag, startPoint x: 941, startPoint y: 535, endPoint x: 818, endPoint y: 536, distance: 123.7
click at [818, 536] on div "Proficient in Local SEO and On-Page SEO with a strong focus on optimizing Googl…" at bounding box center [1088, 477] width 560 height 407
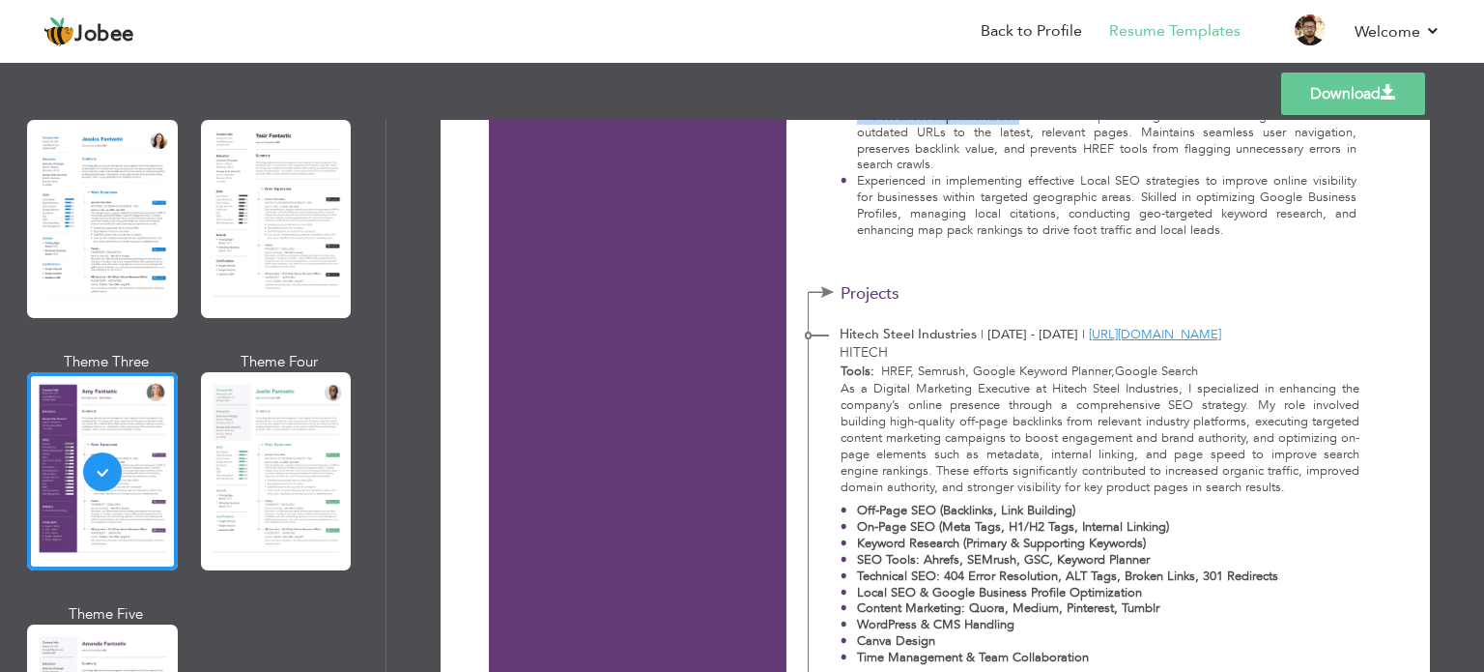
scroll to position [773, 0]
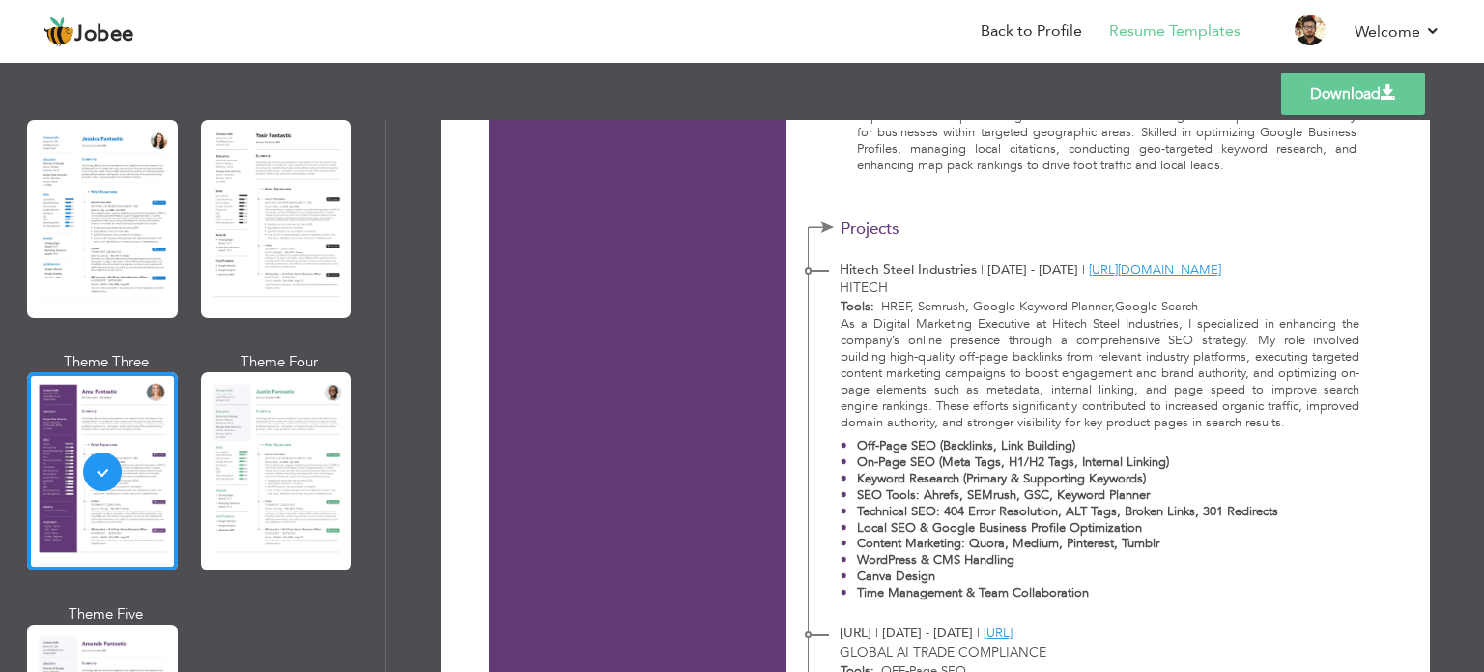
click at [860, 311] on b "Tools:" at bounding box center [858, 306] width 34 height 17
click at [861, 448] on strong "Off-Page SEO (Backlinks, Link Building)" at bounding box center [966, 445] width 218 height 17
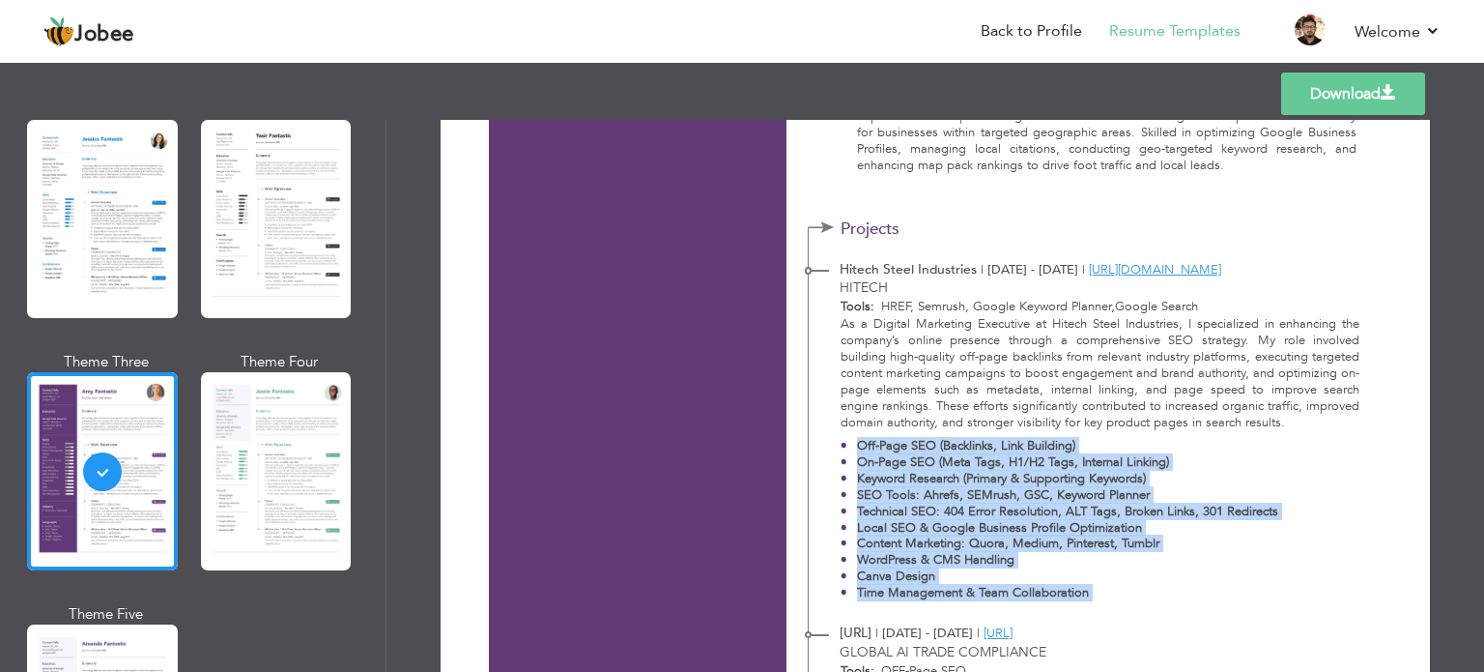
drag, startPoint x: 861, startPoint y: 448, endPoint x: 1098, endPoint y: 588, distance: 274.6
click at [1098, 588] on ul "Off-Page SEO (Backlinks, Link Building) On-Page SEO (Meta Tags, H1/H2 Tags, Int…" at bounding box center [1101, 519] width 520 height 163
click at [1090, 585] on p "Time Management & Team Collaboration" at bounding box center [1067, 593] width 421 height 16
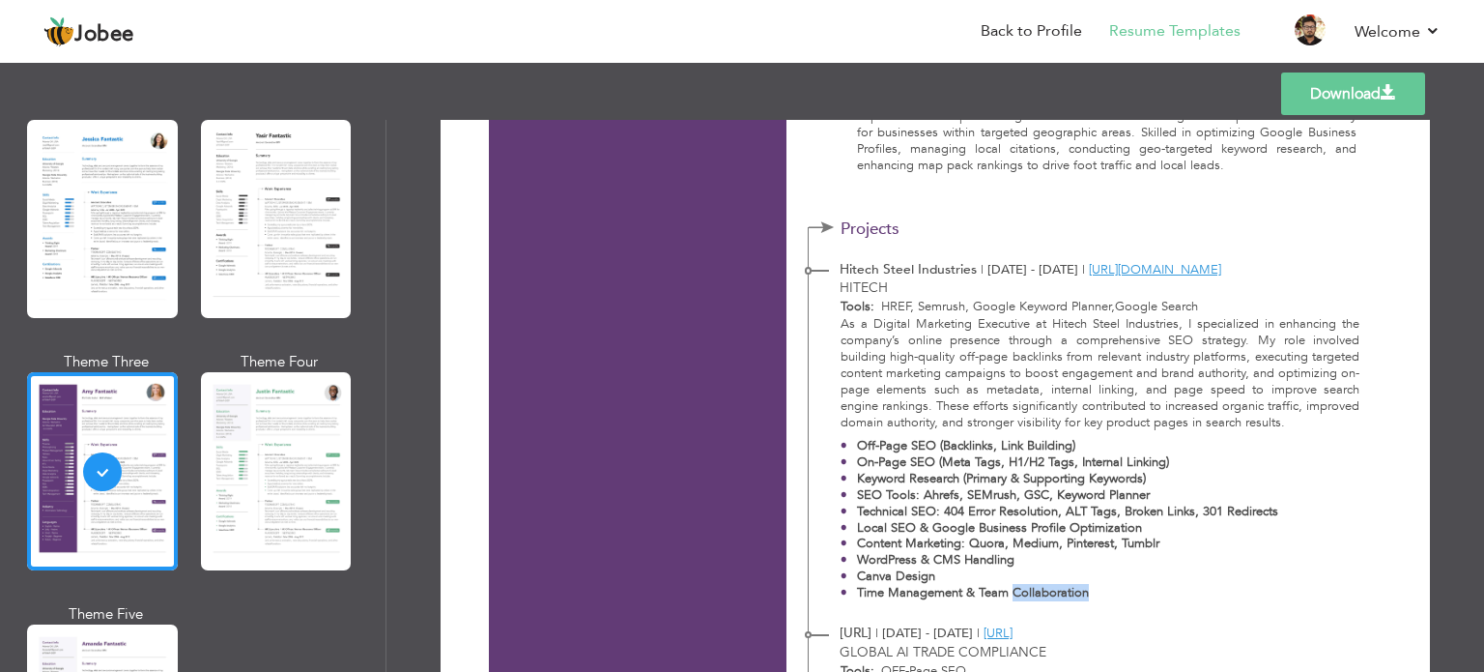
drag, startPoint x: 1091, startPoint y: 593, endPoint x: 1009, endPoint y: 590, distance: 82.2
click at [1009, 590] on p "Time Management & Team Collaboration" at bounding box center [1067, 593] width 421 height 16
click at [1009, 590] on strong "Time Management & Team Collaboration" at bounding box center [973, 592] width 232 height 17
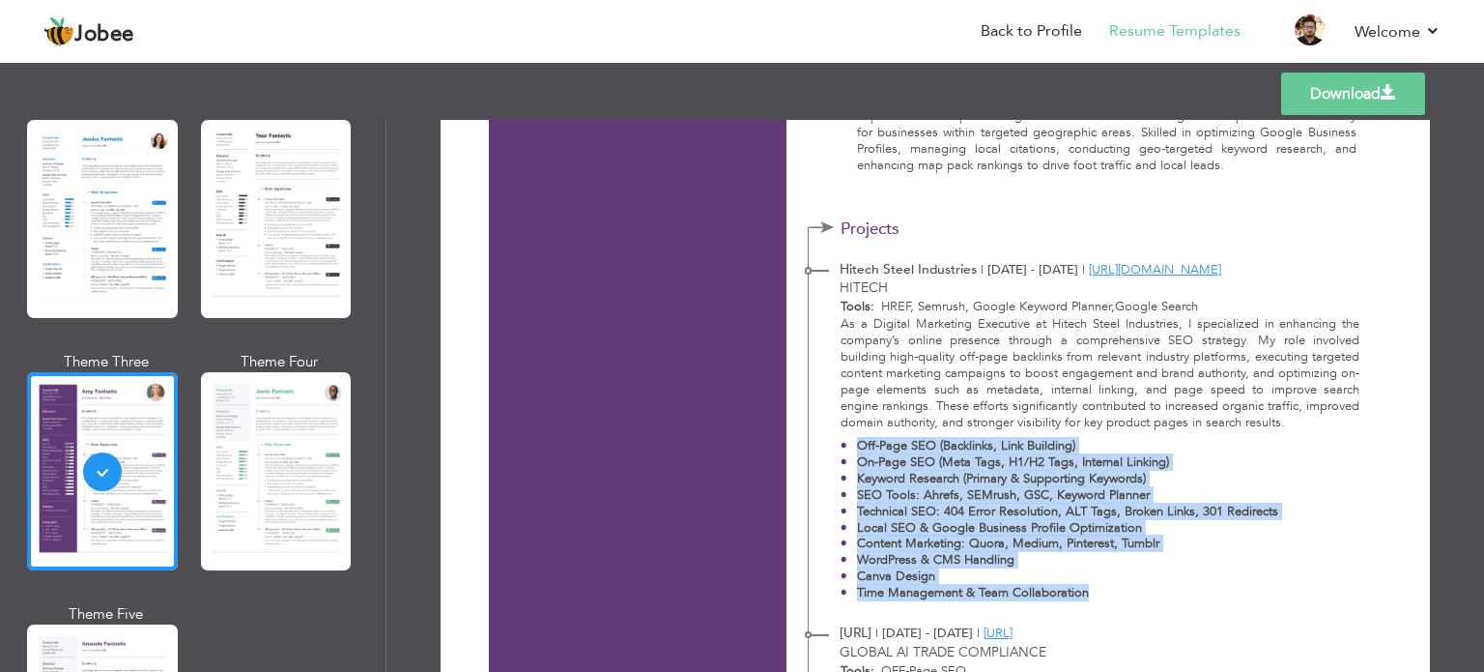
drag, startPoint x: 1009, startPoint y: 590, endPoint x: 867, endPoint y: 458, distance: 194.2
click at [848, 444] on ul "Off-Page SEO (Backlinks, Link Building) On-Page SEO (Meta Tags, H1/H2 Tags, Int…" at bounding box center [1101, 519] width 520 height 163
click at [1029, 535] on strong "Content Marketing: Quora, Medium, Pinterest, Tumblr" at bounding box center [1008, 542] width 302 height 17
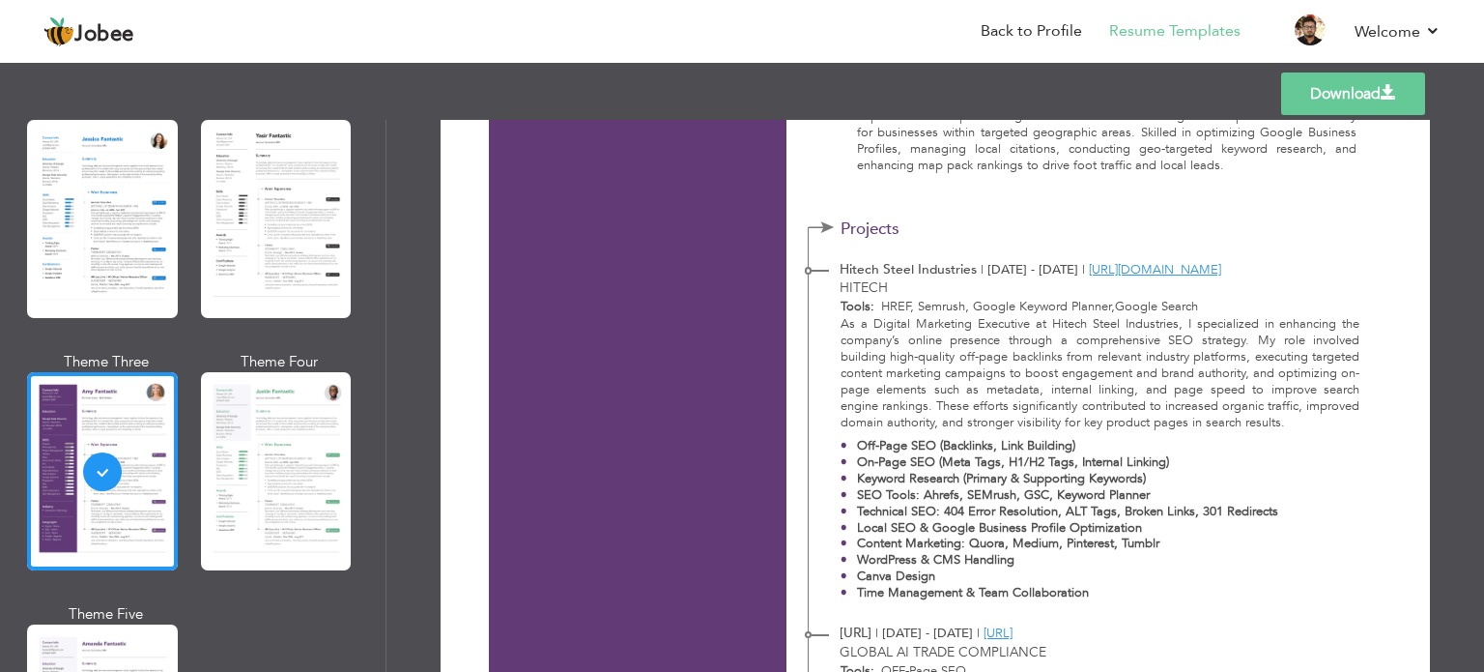
click at [1029, 528] on strong "Local SEO & Google Business Profile Optimization" at bounding box center [999, 527] width 285 height 17
click at [1041, 527] on strong "Local SEO & Google Business Profile Optimization" at bounding box center [999, 527] width 285 height 17
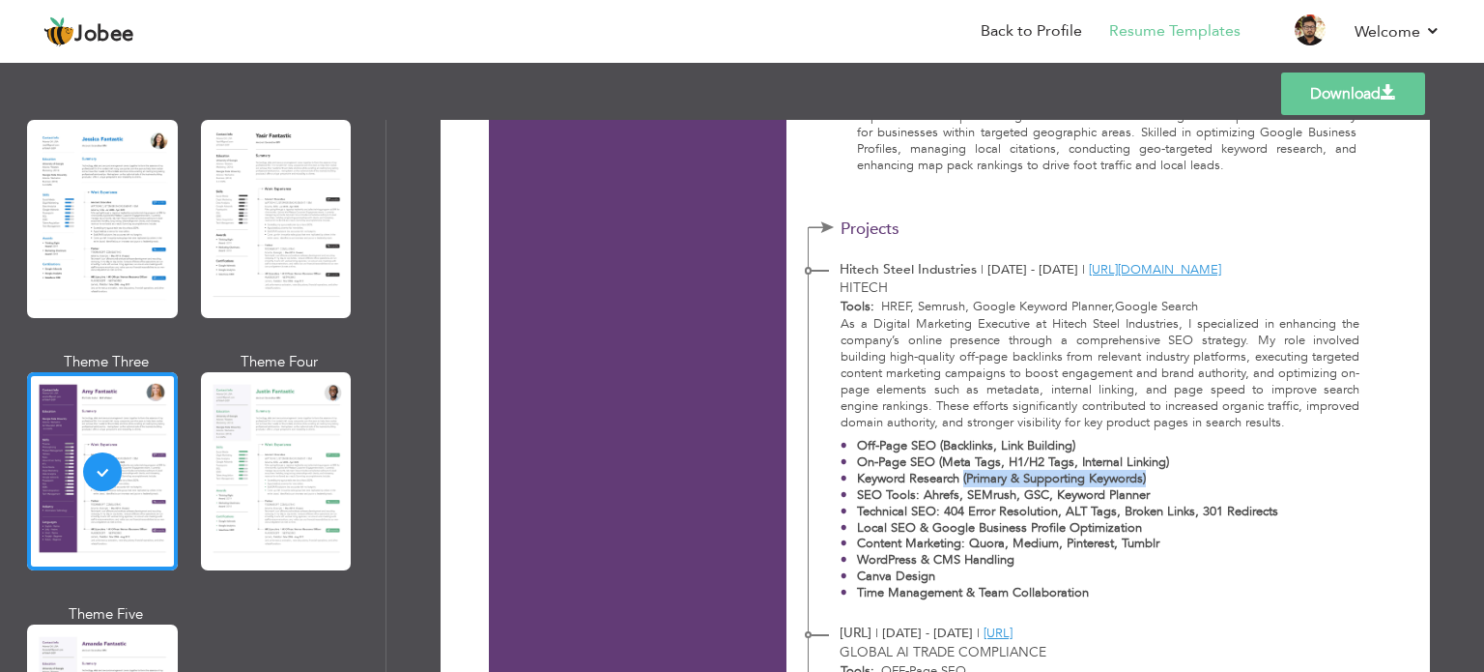
drag, startPoint x: 959, startPoint y: 477, endPoint x: 1171, endPoint y: 469, distance: 212.8
click at [1159, 483] on p "Keyword Research (Primary & Supporting Keywords)" at bounding box center [1067, 479] width 421 height 16
drag, startPoint x: 1171, startPoint y: 467, endPoint x: 935, endPoint y: 455, distance: 236.1
click at [935, 455] on p "On-Page SEO (Meta Tags, H1/H2 Tags, Internal Linking)" at bounding box center [1067, 462] width 421 height 16
drag, startPoint x: 934, startPoint y: 445, endPoint x: 1148, endPoint y: 447, distance: 213.6
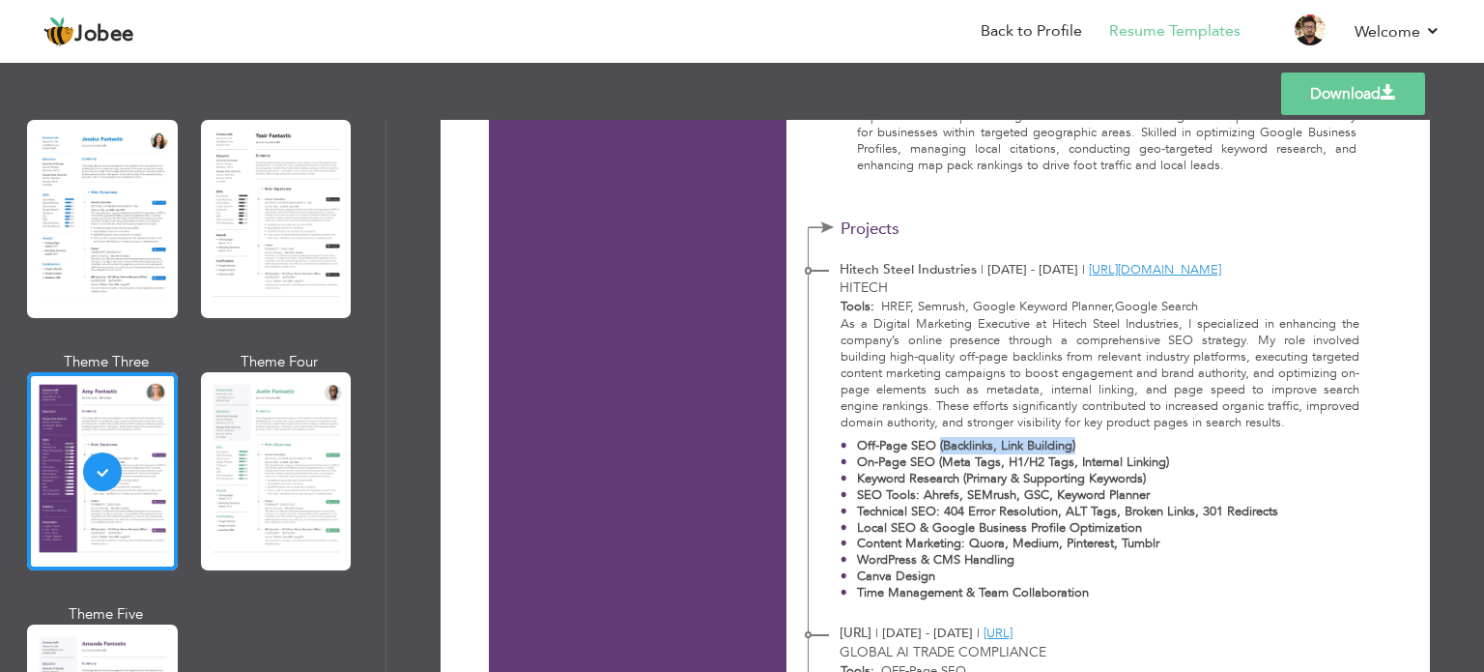
click at [1145, 447] on p "Off-Page SEO (Backlinks, Link Building)" at bounding box center [1067, 446] width 421 height 16
click at [1173, 461] on p "On-Page SEO (Meta Tags, H1/H2 Tags, Internal Linking)" at bounding box center [1067, 462] width 421 height 16
drag, startPoint x: 1183, startPoint y: 461, endPoint x: 936, endPoint y: 455, distance: 246.5
click at [936, 455] on p "On-Page SEO (Meta Tags, H1/H2 Tags, Internal Linking)" at bounding box center [1067, 462] width 421 height 16
click at [1044, 505] on strong "Technical SEO: 404 Error Resolution, ALT Tags, Broken Links, 301 Redirects" at bounding box center [1067, 511] width 421 height 17
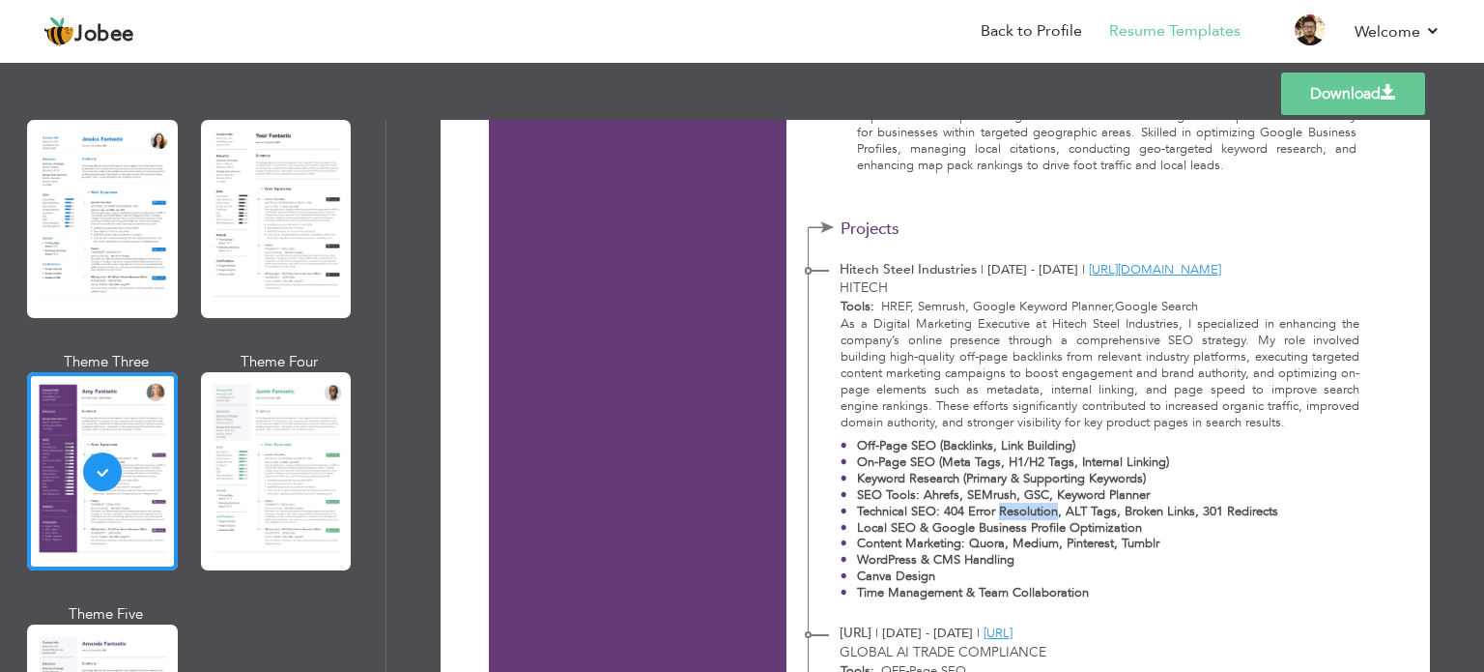
click at [1044, 505] on strong "Technical SEO: 404 Error Resolution, ALT Tags, Broken Links, 301 Redirects" at bounding box center [1067, 511] width 421 height 17
click at [1299, 505] on ul "Off-Page SEO (Backlinks, Link Building) On-Page SEO (Meta Tags, H1/H2 Tags, Int…" at bounding box center [1101, 519] width 520 height 163
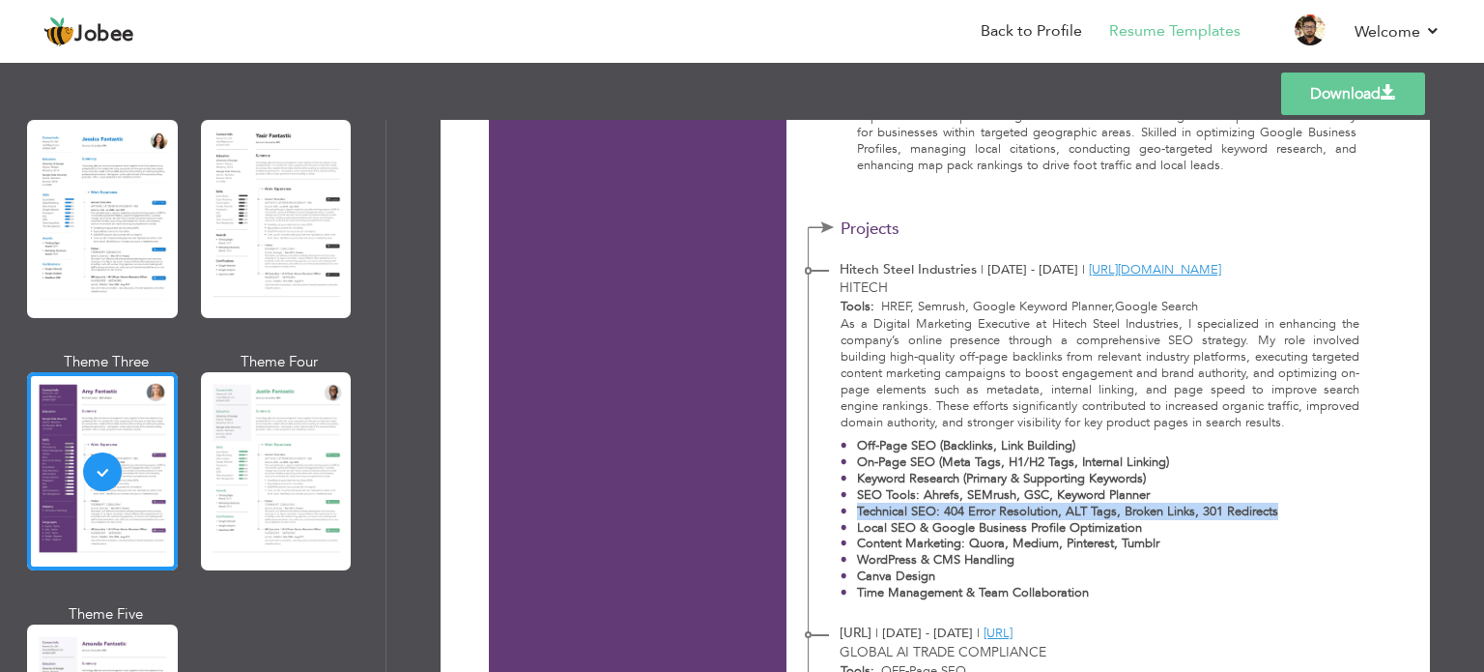
click at [1042, 463] on strong "On-Page SEO (Meta Tags, H1/H2 Tags, Internal Linking)" at bounding box center [1013, 461] width 312 height 17
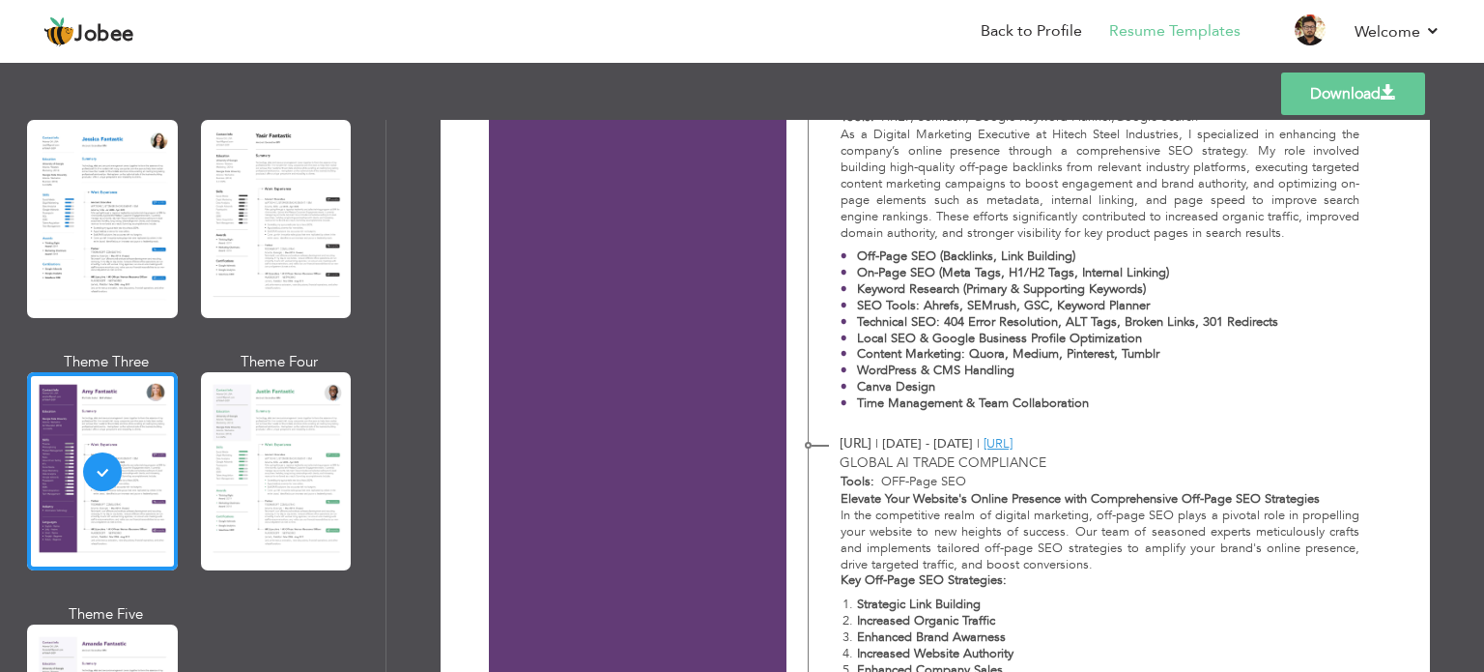
scroll to position [966, 0]
click at [1097, 394] on p "Time Management & Team Collaboration" at bounding box center [1067, 399] width 421 height 16
click at [1264, 492] on strong "Elevate Your Website's Online Presence with Comprehensive Off-Page SEO Strategi…" at bounding box center [1080, 494] width 479 height 17
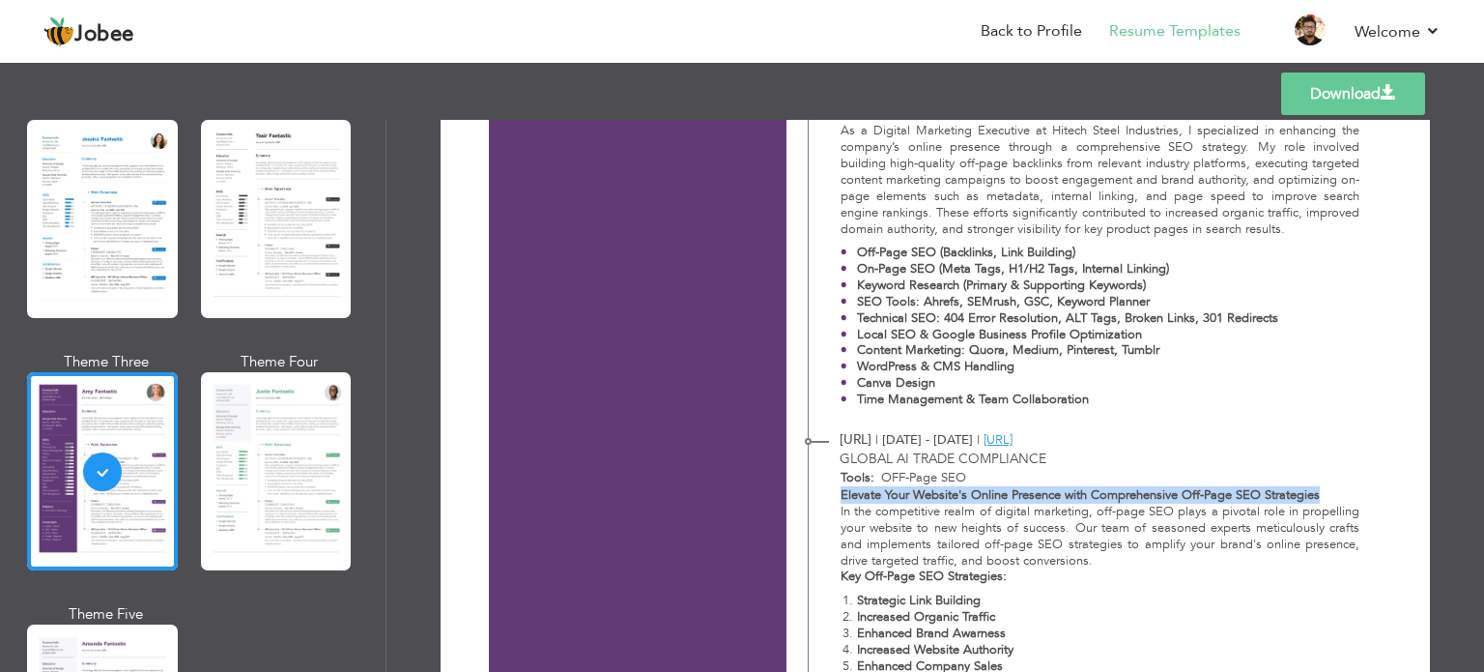
drag, startPoint x: 1264, startPoint y: 494, endPoint x: 845, endPoint y: 496, distance: 419.4
click at [845, 496] on strong "Elevate Your Website's Online Presence with Comprehensive Off-Page SEO Strategi…" at bounding box center [1080, 494] width 479 height 17
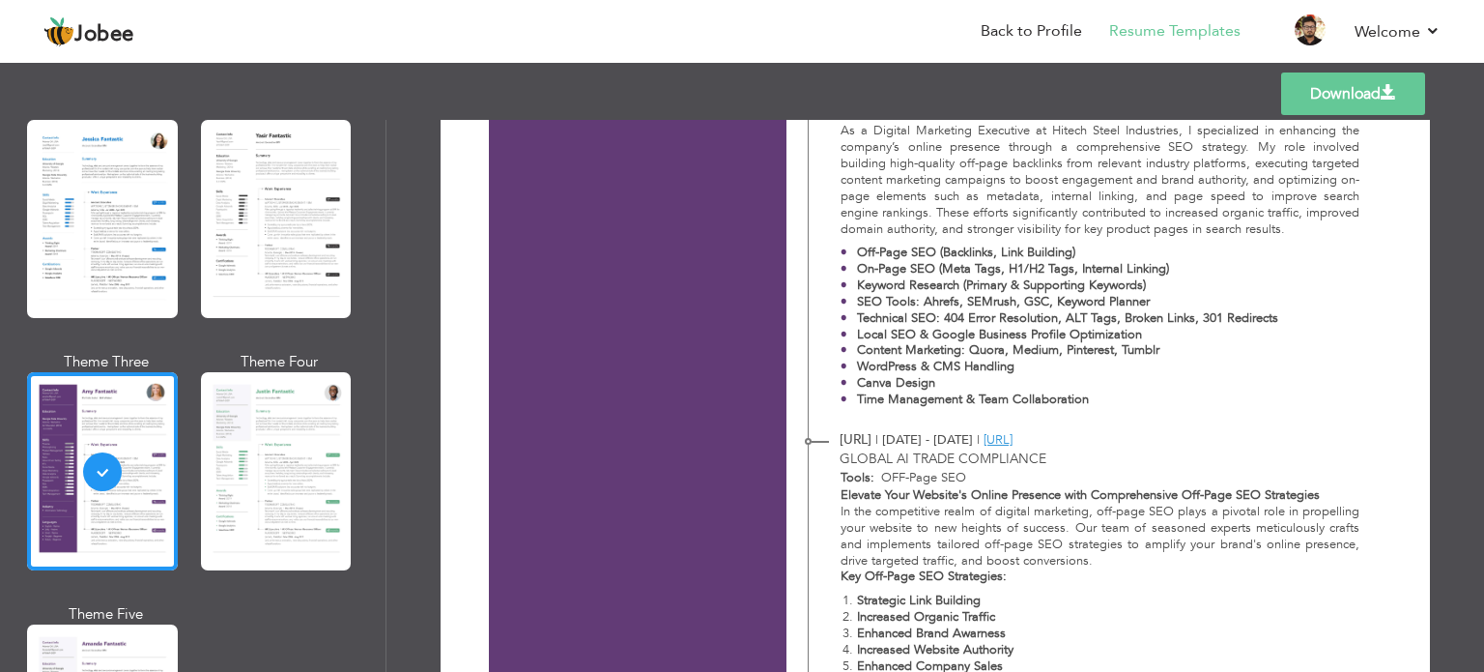
click at [865, 601] on strong "Strategic Link Building" at bounding box center [919, 599] width 124 height 17
drag, startPoint x: 865, startPoint y: 601, endPoint x: 994, endPoint y: 641, distance: 135.4
click at [994, 641] on ol "Strategic Link Building Increased Organic Traffic Enhanced Brand Awarness Incre…" at bounding box center [1101, 632] width 520 height 81
click at [995, 640] on strong "Enhanced Brand Awarness" at bounding box center [931, 632] width 149 height 17
drag, startPoint x: 995, startPoint y: 640, endPoint x: 915, endPoint y: 618, distance: 83.0
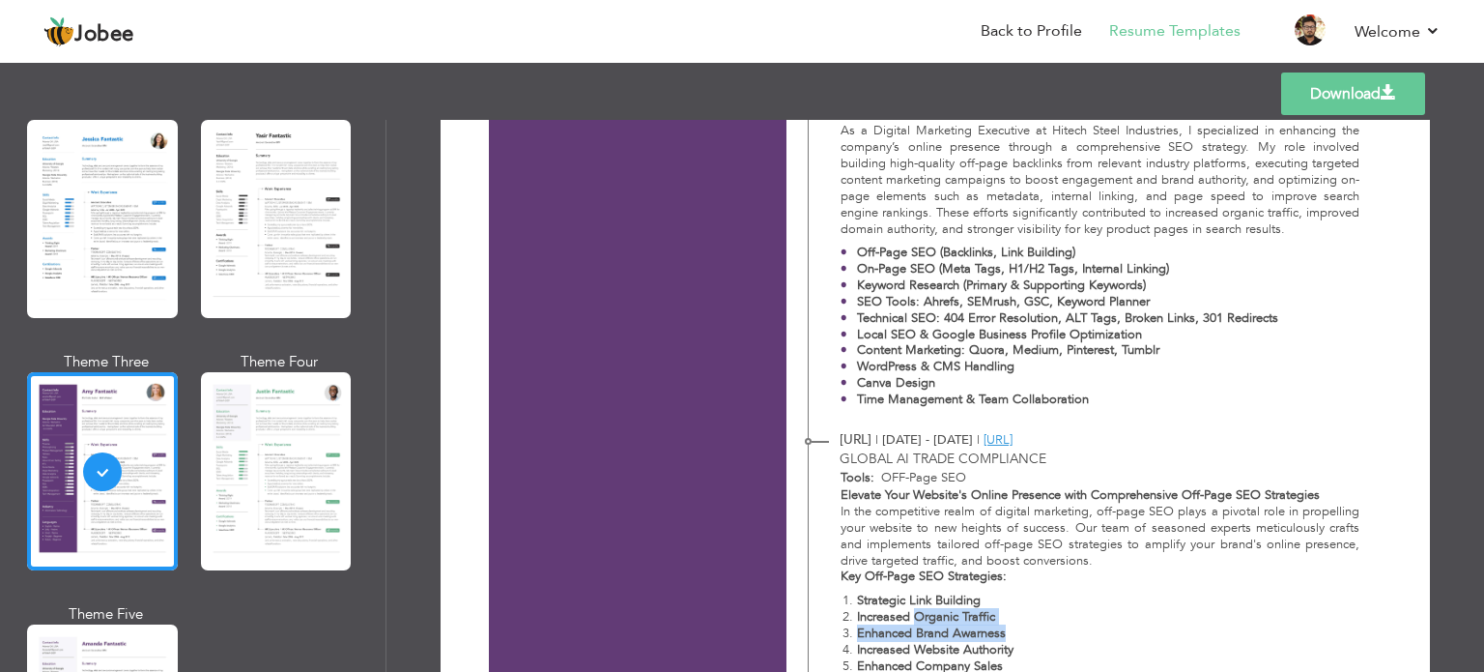
click at [915, 618] on ol "Strategic Link Building Increased Organic Traffic Enhanced Brand Awarness Incre…" at bounding box center [1101, 632] width 520 height 81
click at [970, 618] on strong "Increased Organic Traffic" at bounding box center [926, 616] width 138 height 17
drag, startPoint x: 970, startPoint y: 618, endPoint x: 812, endPoint y: 620, distance: 158.5
click at [812, 620] on div "Elevate Your Website's Online Presence with Comprehensive Off-Page SEO Strategi…" at bounding box center [1089, 584] width 561 height 195
click at [961, 616] on strong "Increased Organic Traffic" at bounding box center [926, 616] width 138 height 17
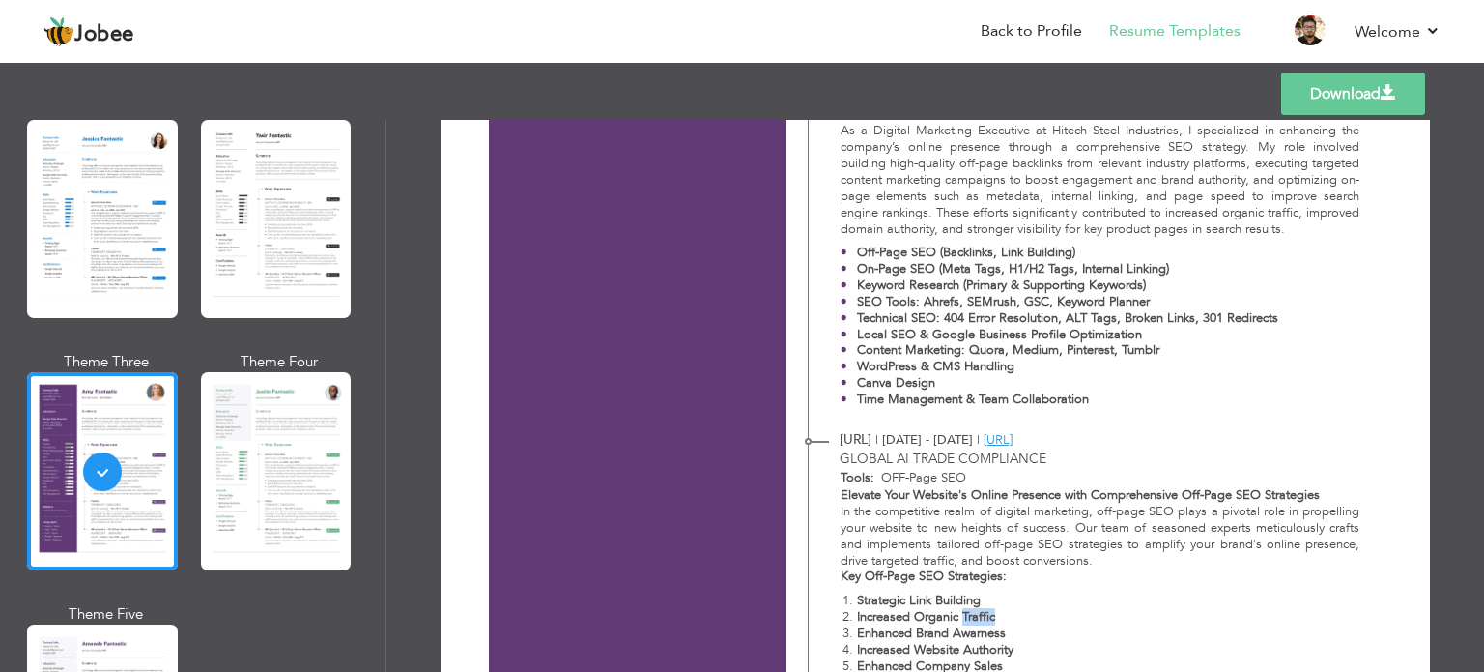
click at [961, 617] on strong "Increased Organic Traffic" at bounding box center [926, 616] width 138 height 17
click at [1055, 624] on li "Increased Organic Traffic" at bounding box center [1108, 617] width 503 height 16
click at [1055, 623] on li "Increased Organic Traffic" at bounding box center [1108, 617] width 503 height 16
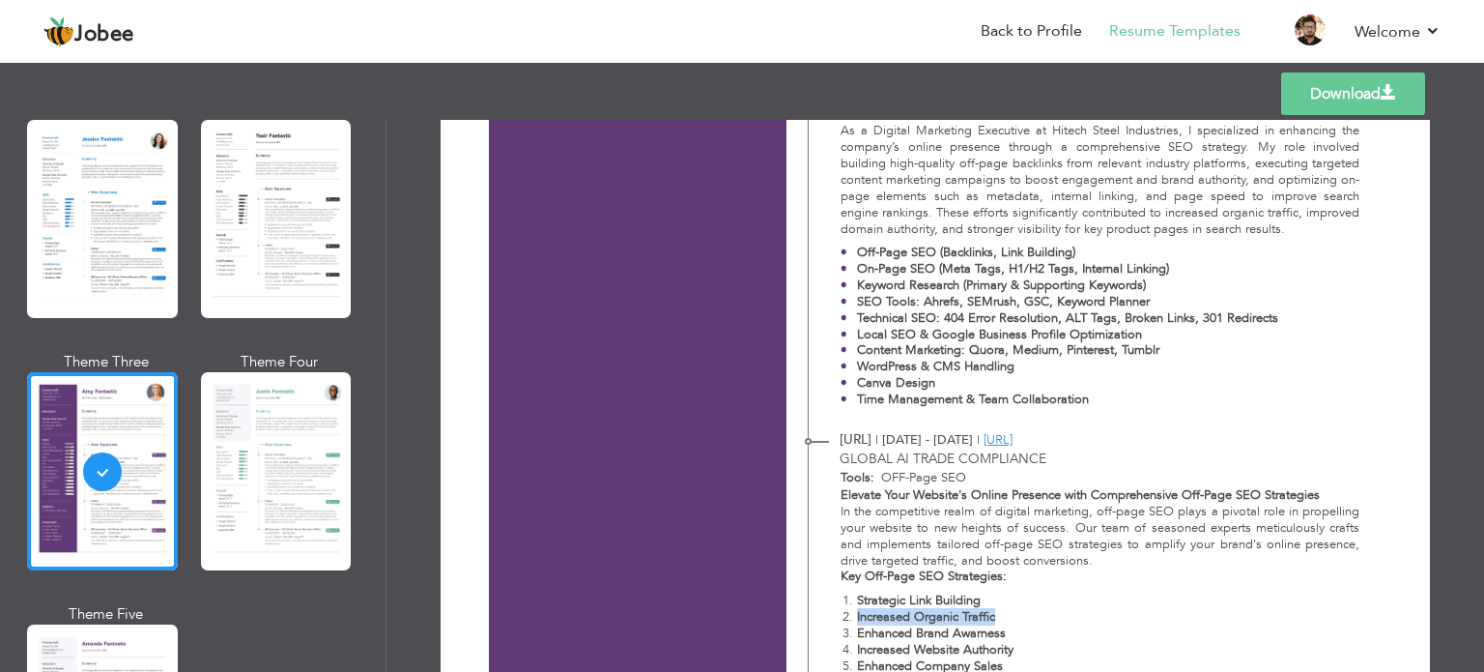
click at [1055, 623] on li "Increased Organic Traffic" at bounding box center [1108, 617] width 503 height 16
drag, startPoint x: 1330, startPoint y: 84, endPoint x: 1301, endPoint y: 113, distance: 41.0
click at [1330, 84] on link "Download" at bounding box center [1353, 93] width 144 height 43
click at [997, 364] on strong "WordPress & CMS Handling" at bounding box center [936, 366] width 158 height 17
drag, startPoint x: 997, startPoint y: 364, endPoint x: 875, endPoint y: 367, distance: 122.8
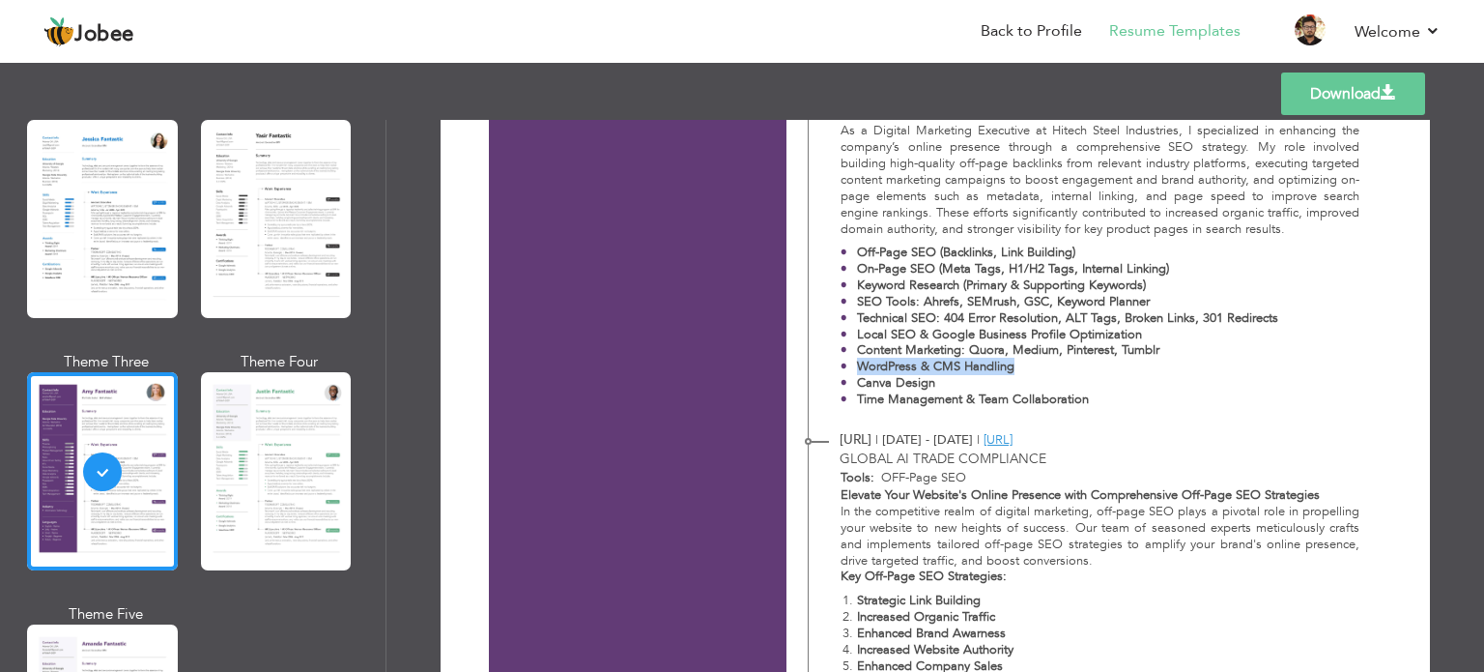
click at [875, 367] on strong "WordPress & CMS Handling" at bounding box center [936, 366] width 158 height 17
click at [871, 366] on strong "WordPress & CMS Handling" at bounding box center [936, 366] width 158 height 17
drag, startPoint x: 871, startPoint y: 366, endPoint x: 1028, endPoint y: 370, distance: 157.6
click at [1028, 370] on p "WordPress & CMS Handling" at bounding box center [1067, 367] width 421 height 16
click at [1030, 370] on p "WordPress & CMS Handling" at bounding box center [1067, 367] width 421 height 16
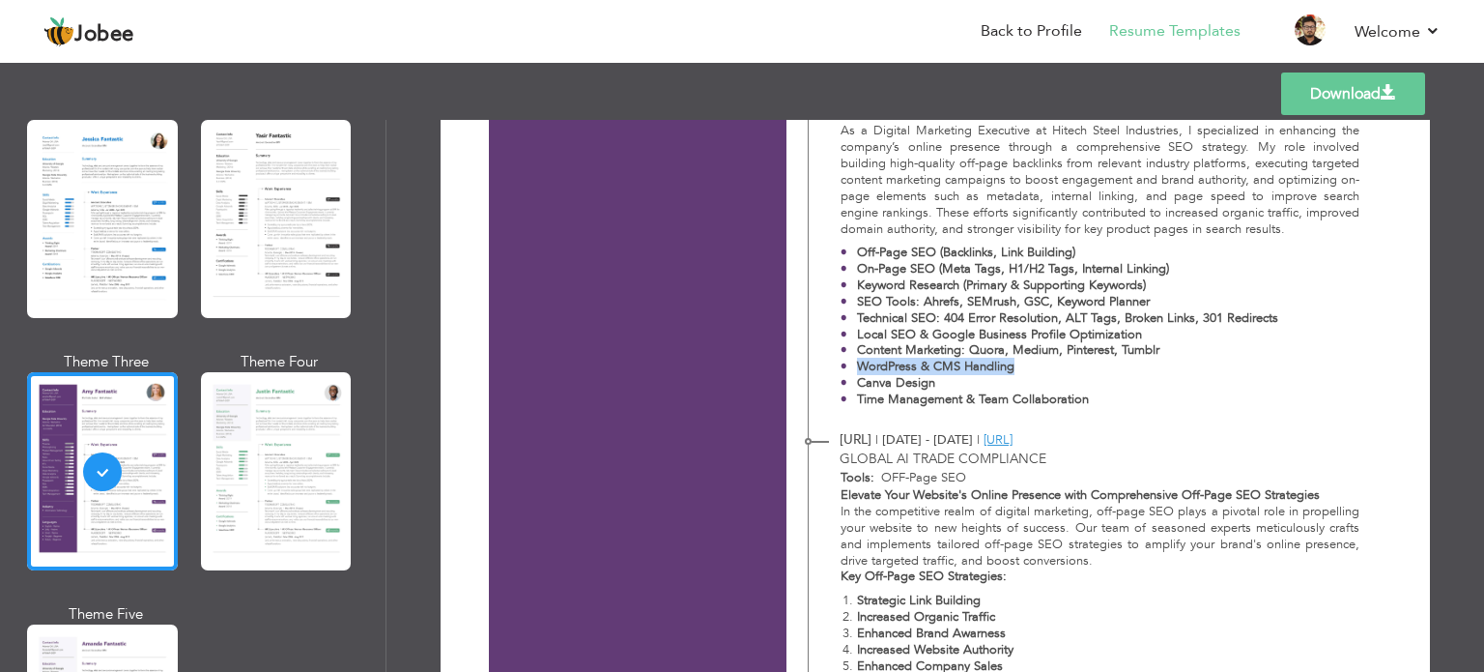
drag, startPoint x: 1038, startPoint y: 367, endPoint x: 856, endPoint y: 368, distance: 181.7
click at [857, 368] on p "WordPress & CMS Handling" at bounding box center [1067, 367] width 421 height 16
click at [901, 392] on strong "Time Management & Team Collaboration" at bounding box center [973, 398] width 232 height 17
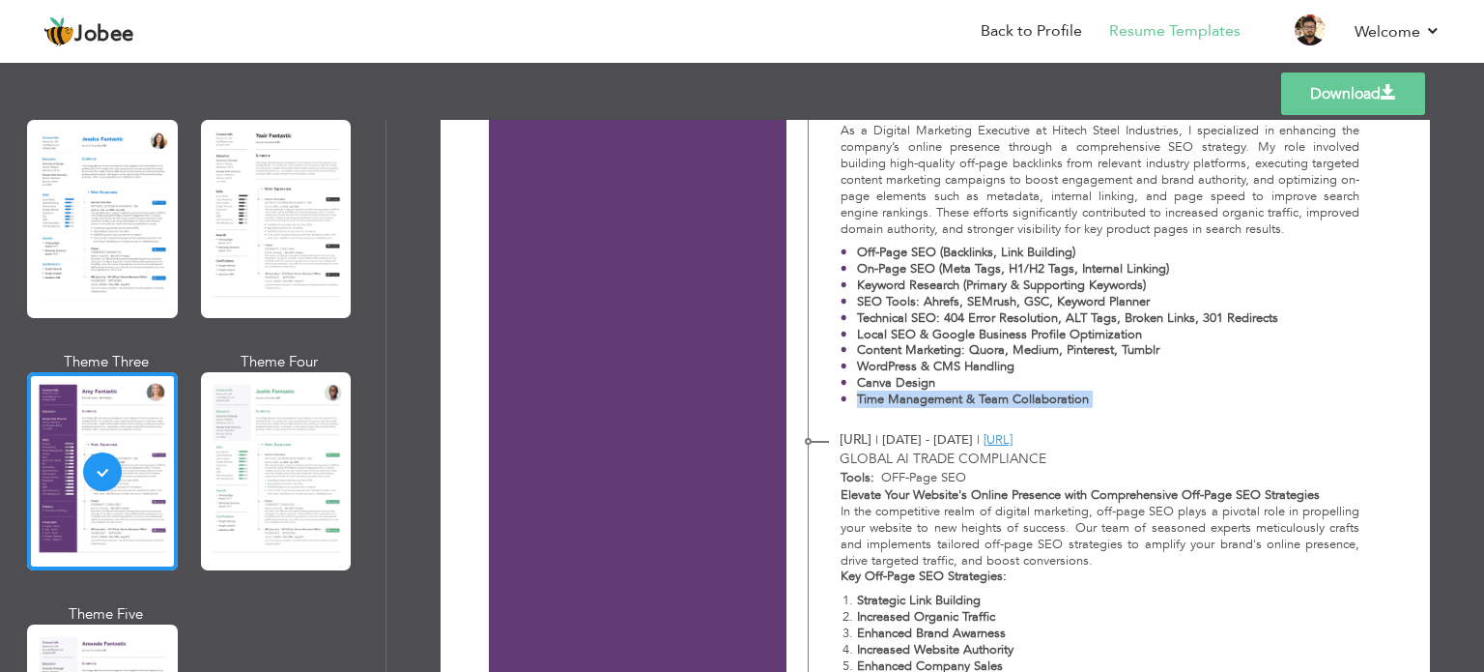
drag, startPoint x: 1130, startPoint y: 389, endPoint x: 1115, endPoint y: 392, distance: 14.8
click at [1131, 389] on p "Canva Design" at bounding box center [1067, 383] width 421 height 16
drag, startPoint x: 1106, startPoint y: 393, endPoint x: 810, endPoint y: 399, distance: 295.8
click at [810, 399] on div "As a Digital Marketing Executive at Hitech Steel Industries, I specialized in e…" at bounding box center [1089, 269] width 561 height 293
click at [1051, 409] on div "As a Digital Marketing Executive at Hitech Steel Industries, I specialized in e…" at bounding box center [1089, 269] width 561 height 293
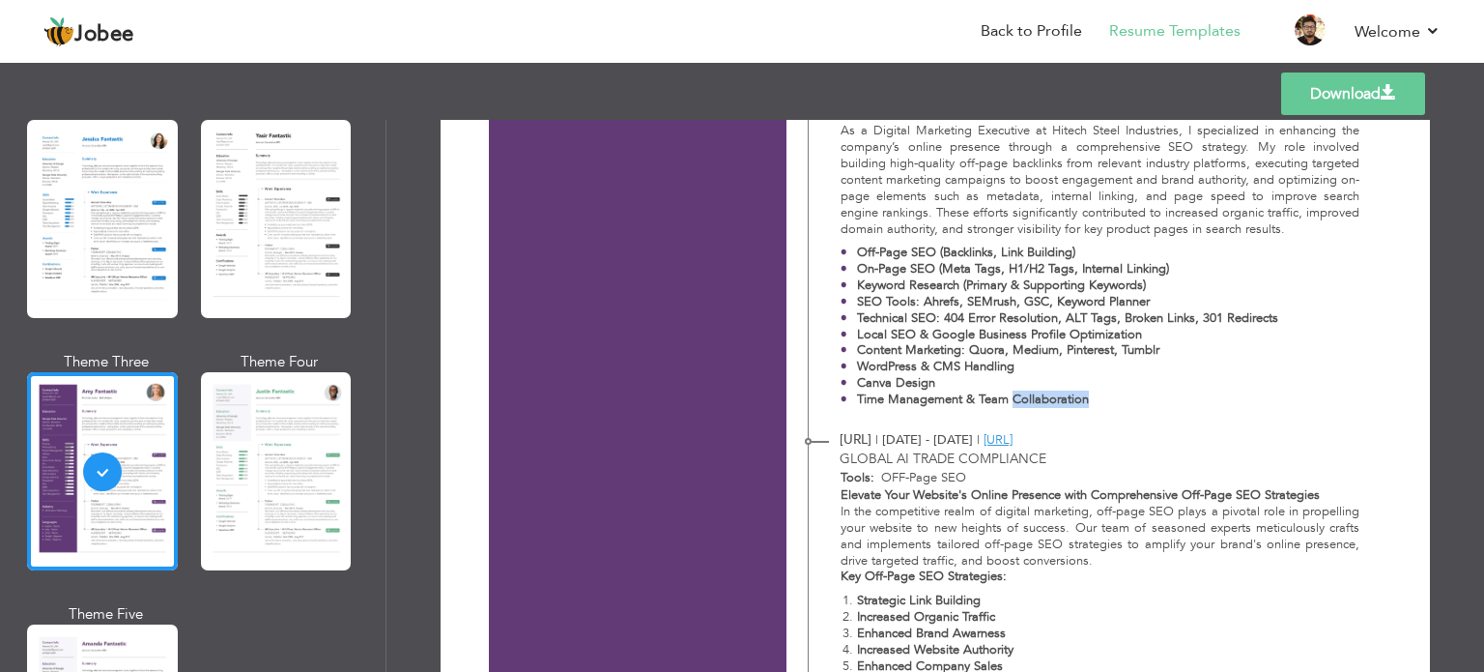
click at [1051, 409] on div "As a Digital Marketing Executive at Hitech Steel Industries, I specialized in e…" at bounding box center [1089, 269] width 561 height 293
click at [1039, 409] on div at bounding box center [1039, 409] width 0 height 0
click at [1034, 401] on strong "Time Management & Team Collaboration" at bounding box center [973, 398] width 232 height 17
drag, startPoint x: 1034, startPoint y: 401, endPoint x: 811, endPoint y: 402, distance: 223.2
click at [811, 402] on div "As a Digital Marketing Executive at Hitech Steel Industries, I specialized in e…" at bounding box center [1089, 269] width 561 height 293
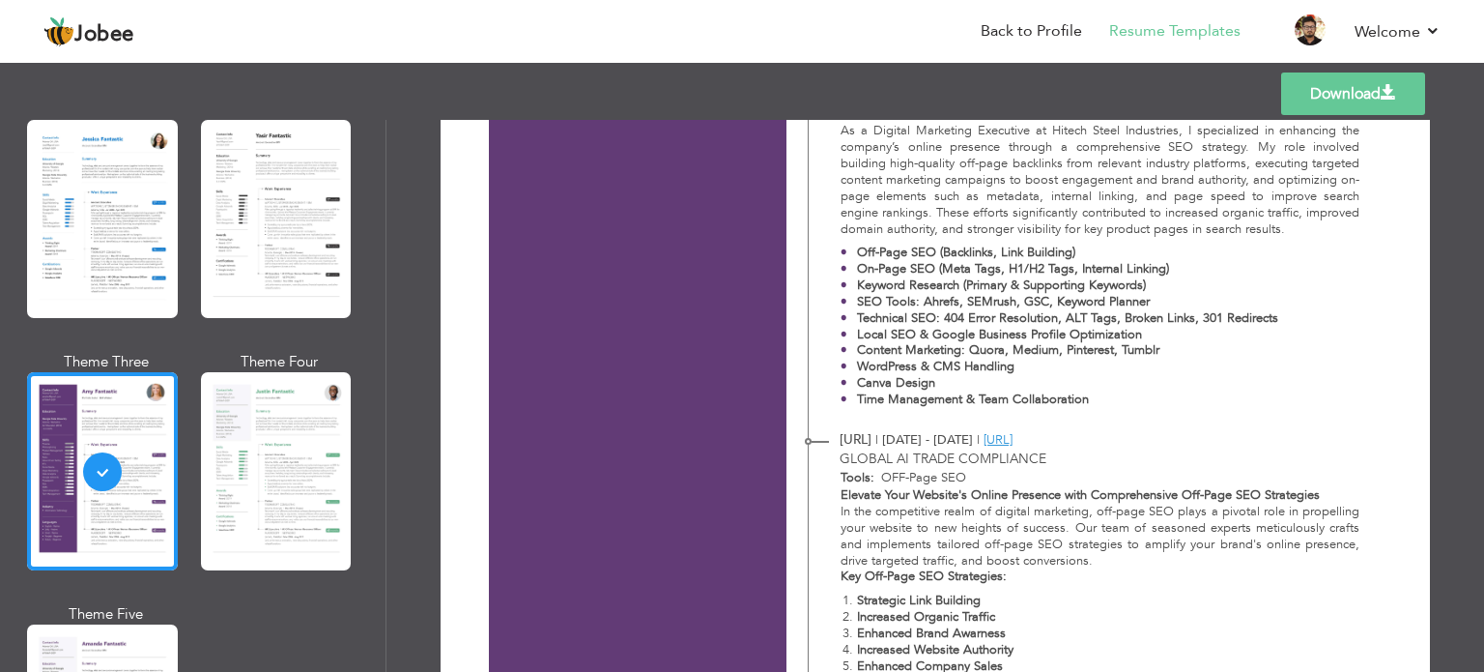
click at [841, 501] on strong "Elevate Your Website's Online Presence with Comprehensive Off-Page SEO Strategi…" at bounding box center [1080, 494] width 479 height 17
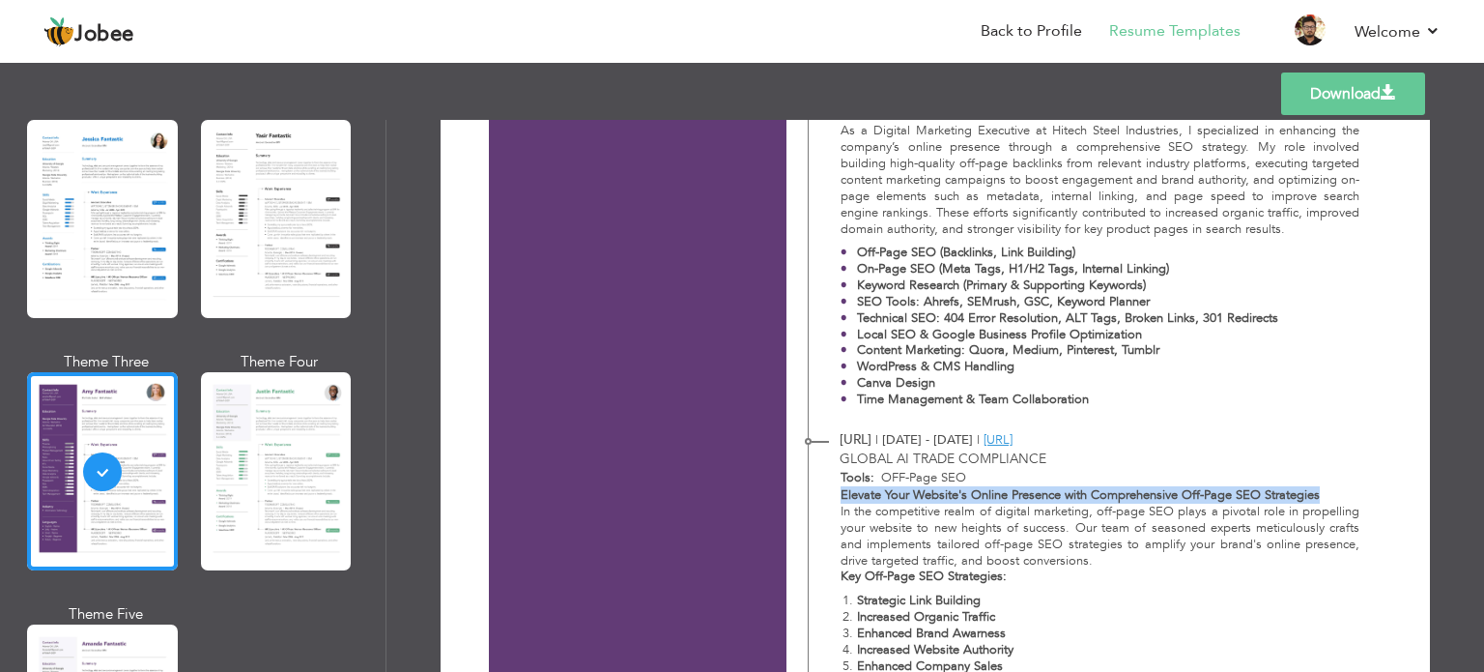
drag, startPoint x: 839, startPoint y: 501, endPoint x: 1311, endPoint y: 498, distance: 472.6
click at [1311, 498] on strong "Elevate Your Website's Online Presence with Comprehensive Off-Page SEO Strategi…" at bounding box center [1080, 494] width 479 height 17
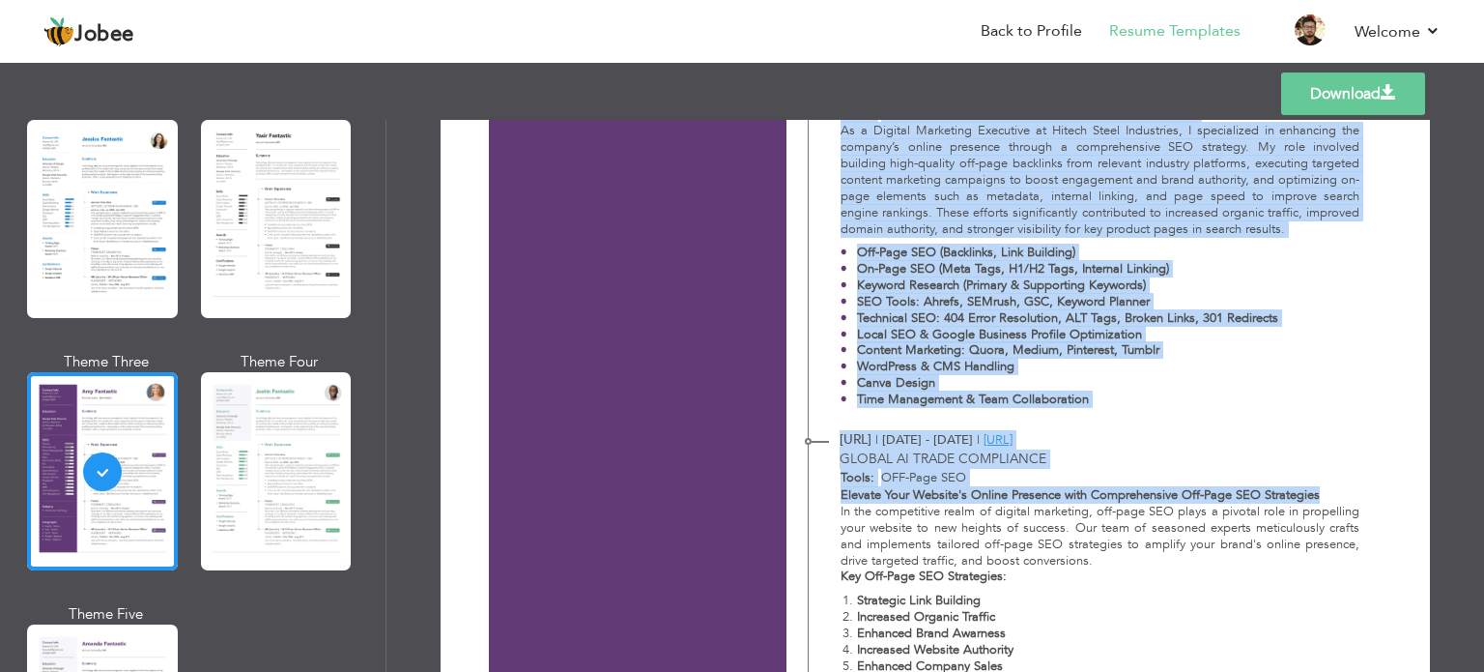
drag, startPoint x: 1311, startPoint y: 498, endPoint x: 785, endPoint y: 490, distance: 526.7
click at [787, 490] on div "Mustafa Aftab SEO Executive | Off-Page & On-Page SEO Specialist | Content Marke…" at bounding box center [1084, 78] width 595 height 1741
click at [847, 493] on strong "Elevate Your Website's Online Presence with Comprehensive Off-Page SEO Strategi…" at bounding box center [1080, 494] width 479 height 17
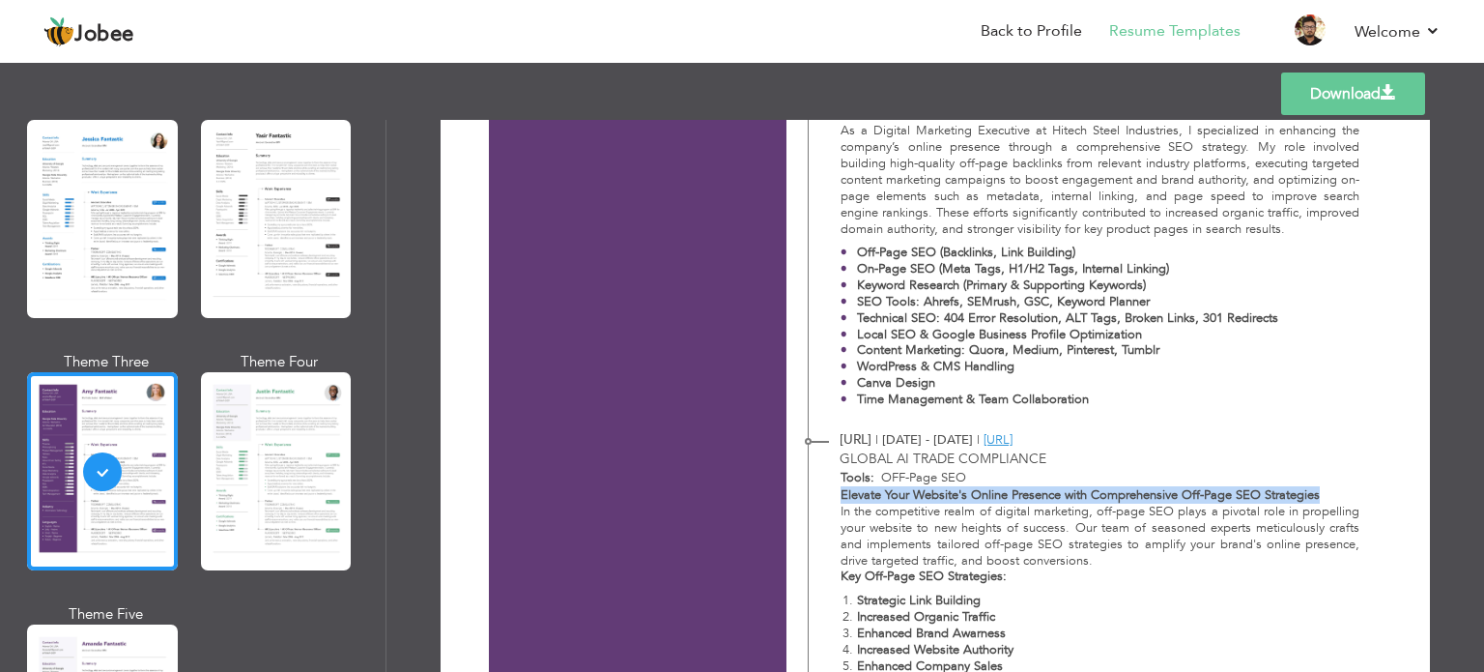
drag, startPoint x: 847, startPoint y: 492, endPoint x: 1288, endPoint y: 489, distance: 441.6
click at [1288, 489] on strong "Elevate Your Website's Online Presence with Comprehensive Off-Page SEO Strategi…" at bounding box center [1080, 494] width 479 height 17
click at [1287, 489] on strong "Elevate Your Website's Online Presence with Comprehensive Off-Page SEO Strategi…" at bounding box center [1080, 494] width 479 height 17
click at [1286, 490] on strong "Elevate Your Website's Online Presence with Comprehensive Off-Page SEO Strategi…" at bounding box center [1080, 494] width 479 height 17
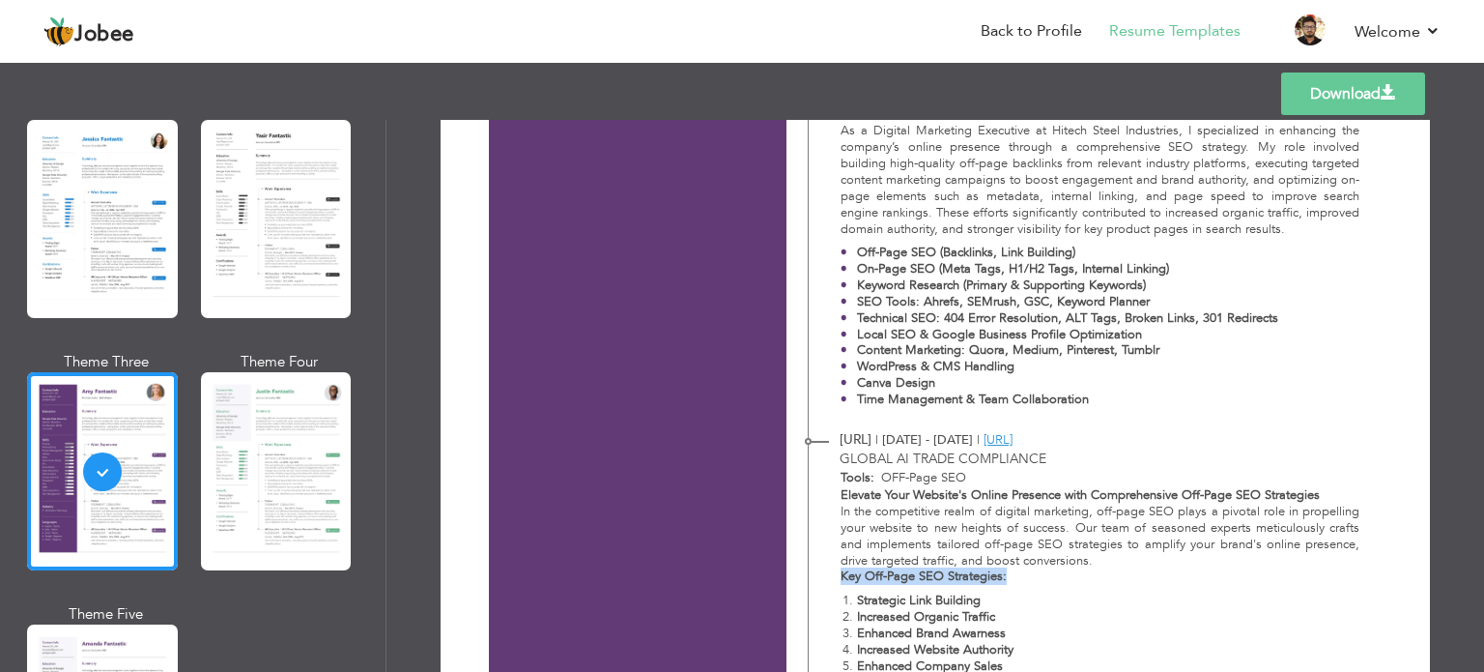
drag, startPoint x: 1032, startPoint y: 571, endPoint x: 814, endPoint y: 573, distance: 218.4
click at [814, 573] on div "Elevate Your Website's Online Presence with Comprehensive Off-Page SEO Strategi…" at bounding box center [1089, 584] width 561 height 195
click at [957, 571] on strong "Key Off-Page SEO Strategies:" at bounding box center [924, 575] width 166 height 17
click at [944, 601] on strong "Strategic Link Building" at bounding box center [919, 599] width 124 height 17
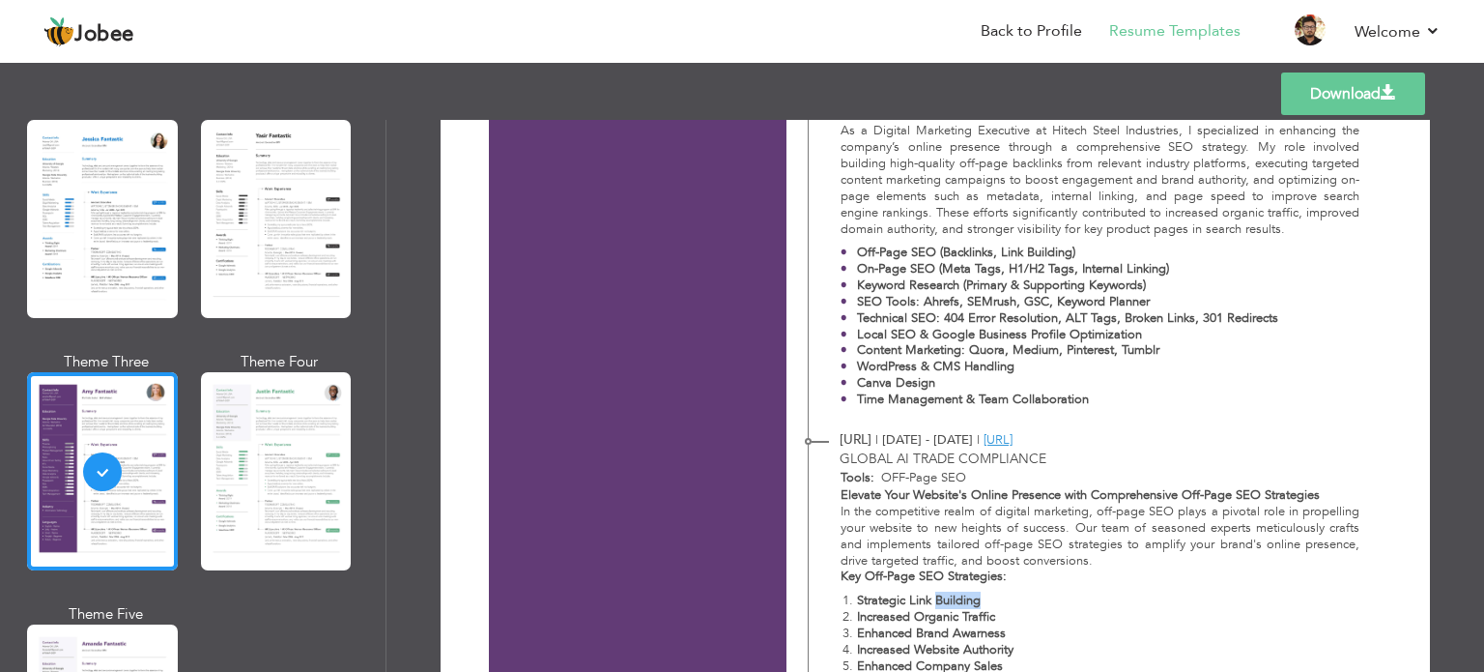
click at [944, 601] on strong "Strategic Link Building" at bounding box center [919, 599] width 124 height 17
click at [973, 618] on strong "Increased Organic Traffic" at bounding box center [926, 616] width 138 height 17
drag, startPoint x: 973, startPoint y: 618, endPoint x: 844, endPoint y: 615, distance: 129.6
click at [831, 614] on div "Elevate Your Website's Online Presence with Comprehensive Off-Page SEO Strategi…" at bounding box center [1089, 584] width 561 height 195
click at [908, 618] on strong "Increased Organic Traffic" at bounding box center [926, 616] width 138 height 17
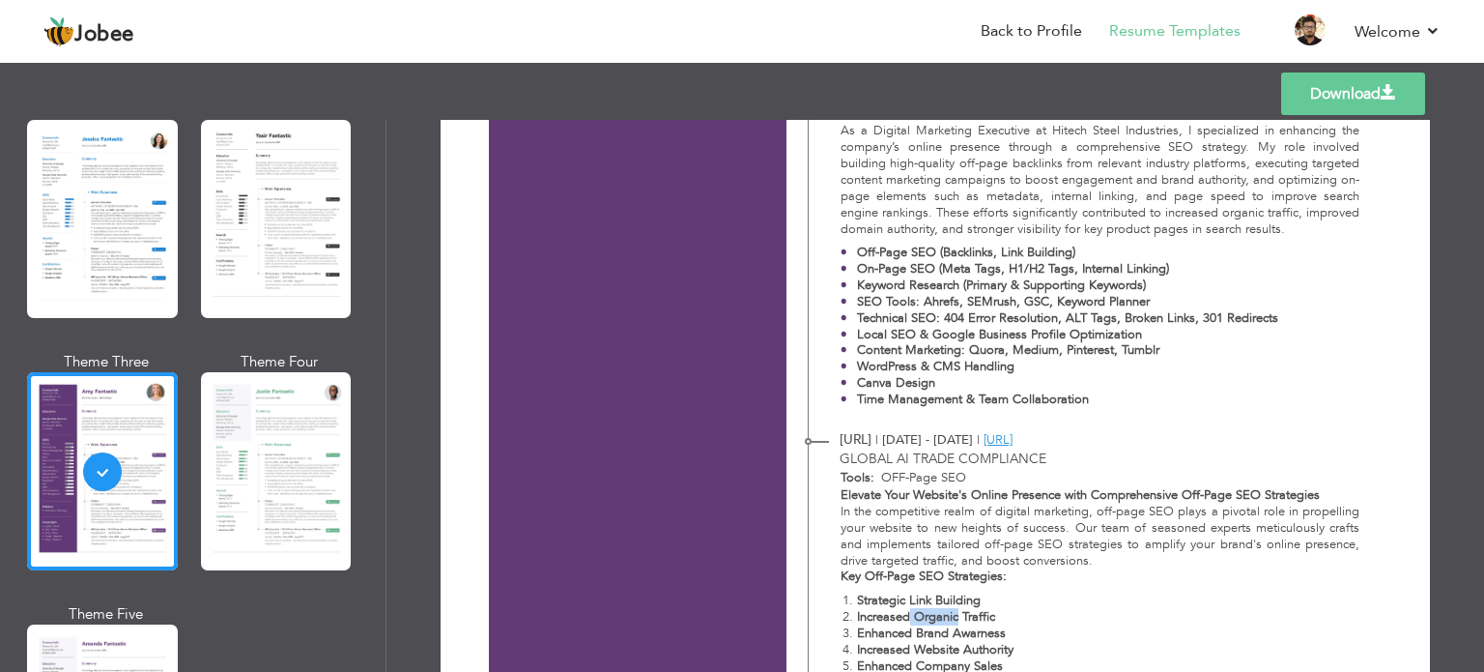
drag, startPoint x: 908, startPoint y: 618, endPoint x: 933, endPoint y: 620, distance: 24.2
click at [933, 620] on strong "Increased Organic Traffic" at bounding box center [926, 616] width 138 height 17
click at [959, 618] on strong "Increased Organic Traffic" at bounding box center [926, 616] width 138 height 17
click at [961, 618] on strong "Increased Organic Traffic" at bounding box center [926, 616] width 138 height 17
click at [962, 636] on strong "Enhanced Brand Awarness" at bounding box center [931, 632] width 149 height 17
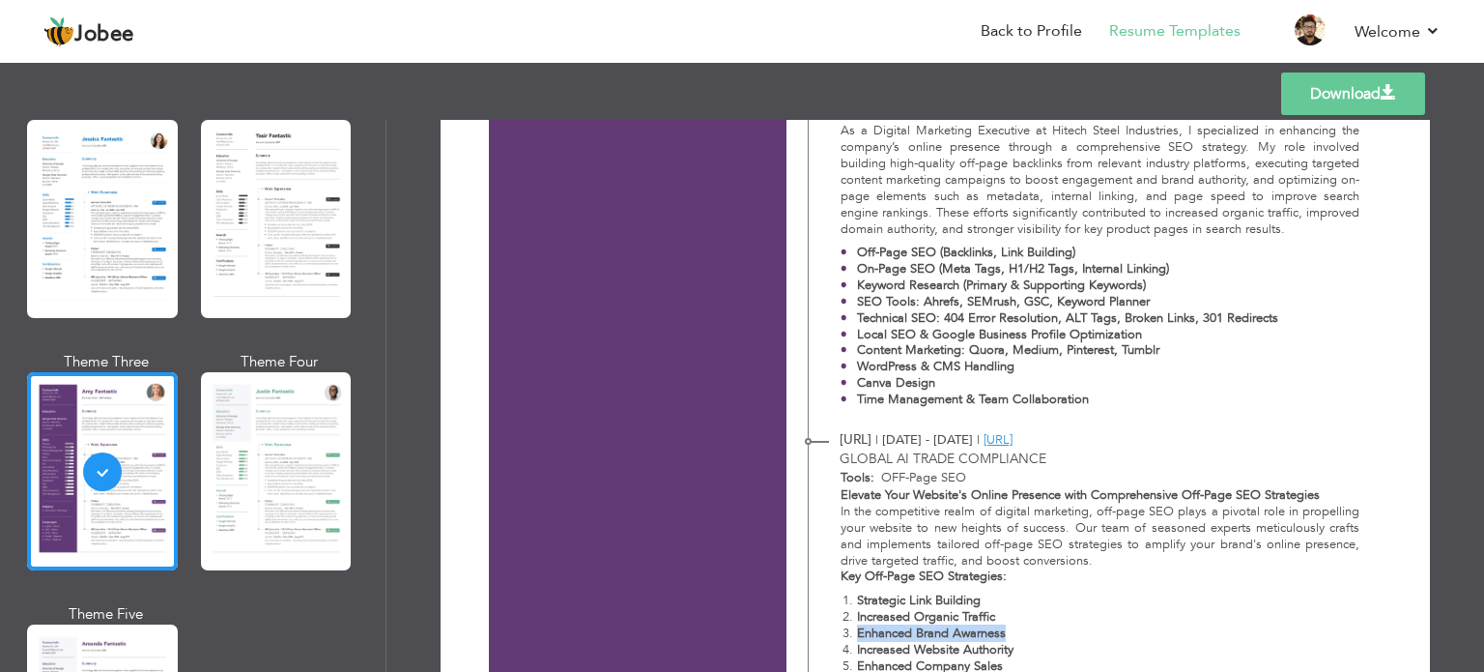
drag, startPoint x: 962, startPoint y: 636, endPoint x: 845, endPoint y: 635, distance: 117.9
click at [857, 635] on li "Enhanced Brand Awarness" at bounding box center [1108, 633] width 503 height 16
click at [860, 634] on strong "Enhanced Brand Awarness" at bounding box center [931, 632] width 149 height 17
drag, startPoint x: 853, startPoint y: 633, endPoint x: 1063, endPoint y: 626, distance: 209.8
click at [1063, 626] on li "Enhanced Brand Awarness" at bounding box center [1108, 633] width 503 height 16
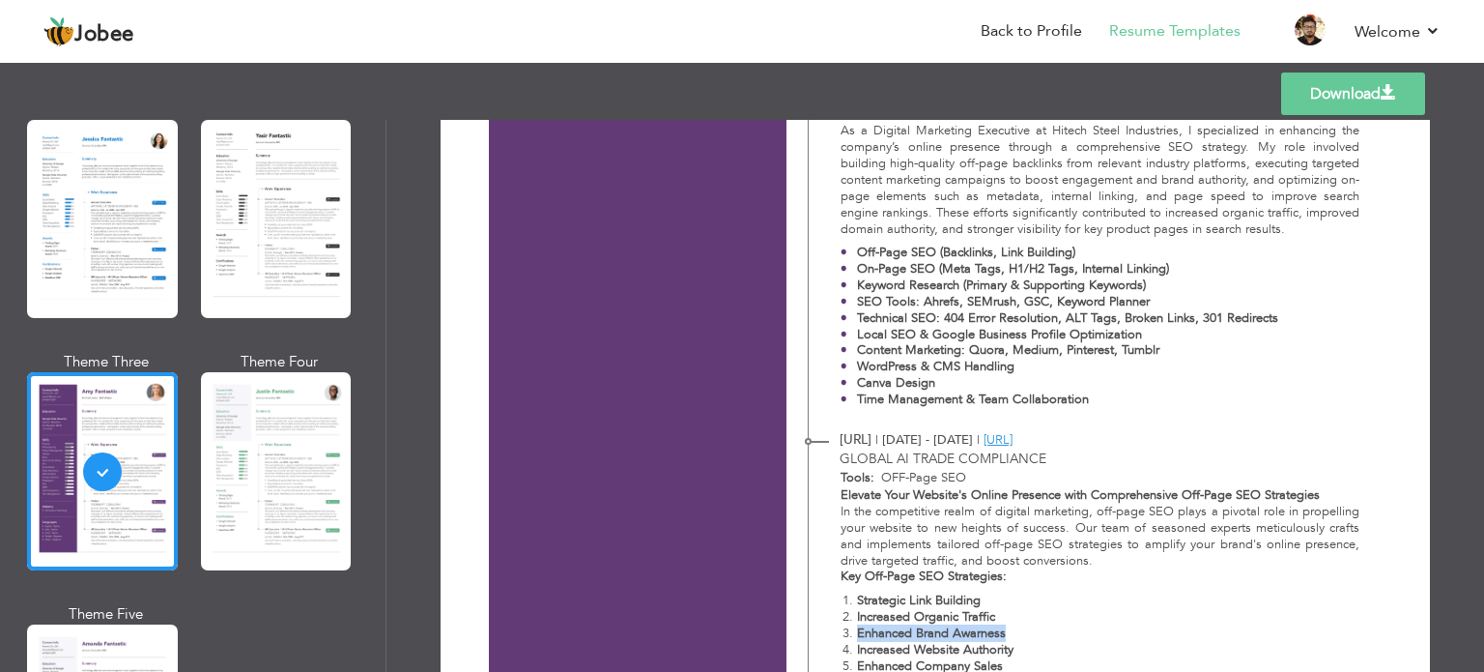
click at [1036, 633] on li "Enhanced Brand Awarness" at bounding box center [1108, 633] width 503 height 16
click at [944, 633] on strong "Enhanced Brand Awarness" at bounding box center [931, 632] width 149 height 17
click at [947, 633] on strong "Enhanced Brand Awarness" at bounding box center [931, 632] width 149 height 17
click at [952, 633] on strong "Enhanced Brand Awarness" at bounding box center [931, 632] width 149 height 17
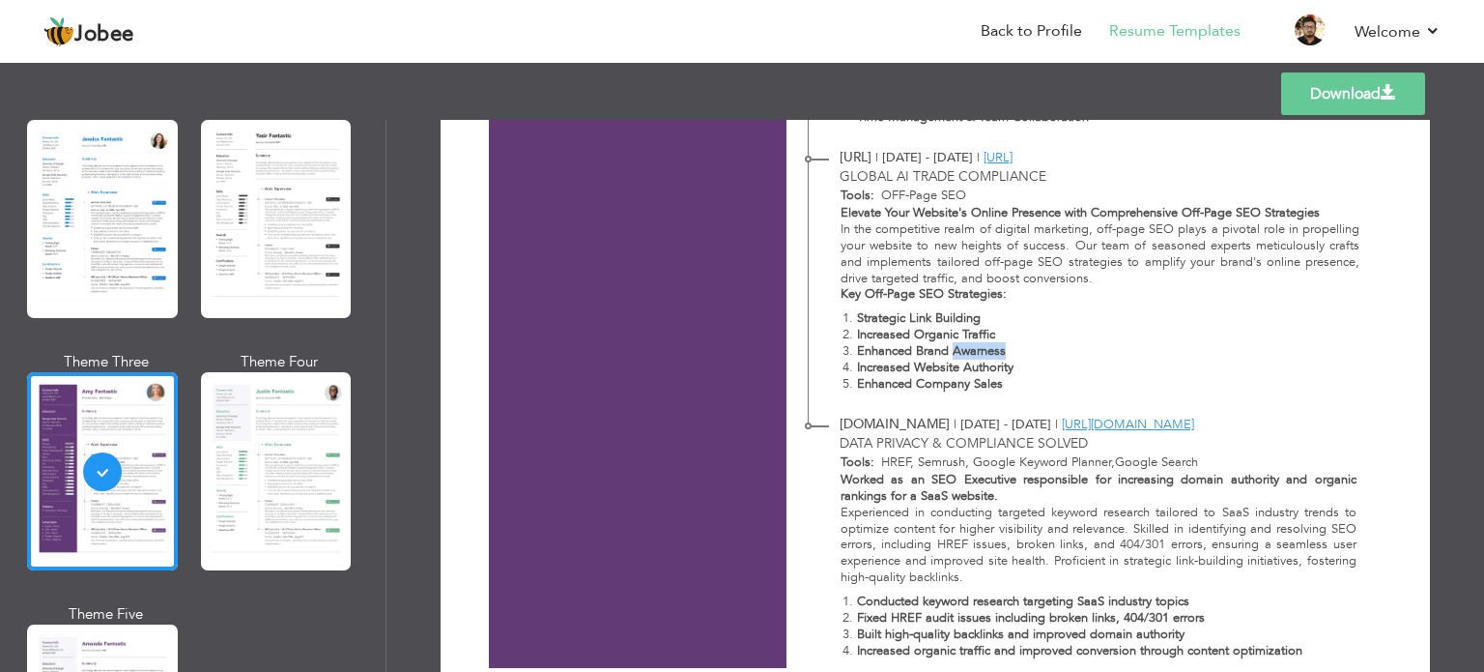
scroll to position [1256, 0]
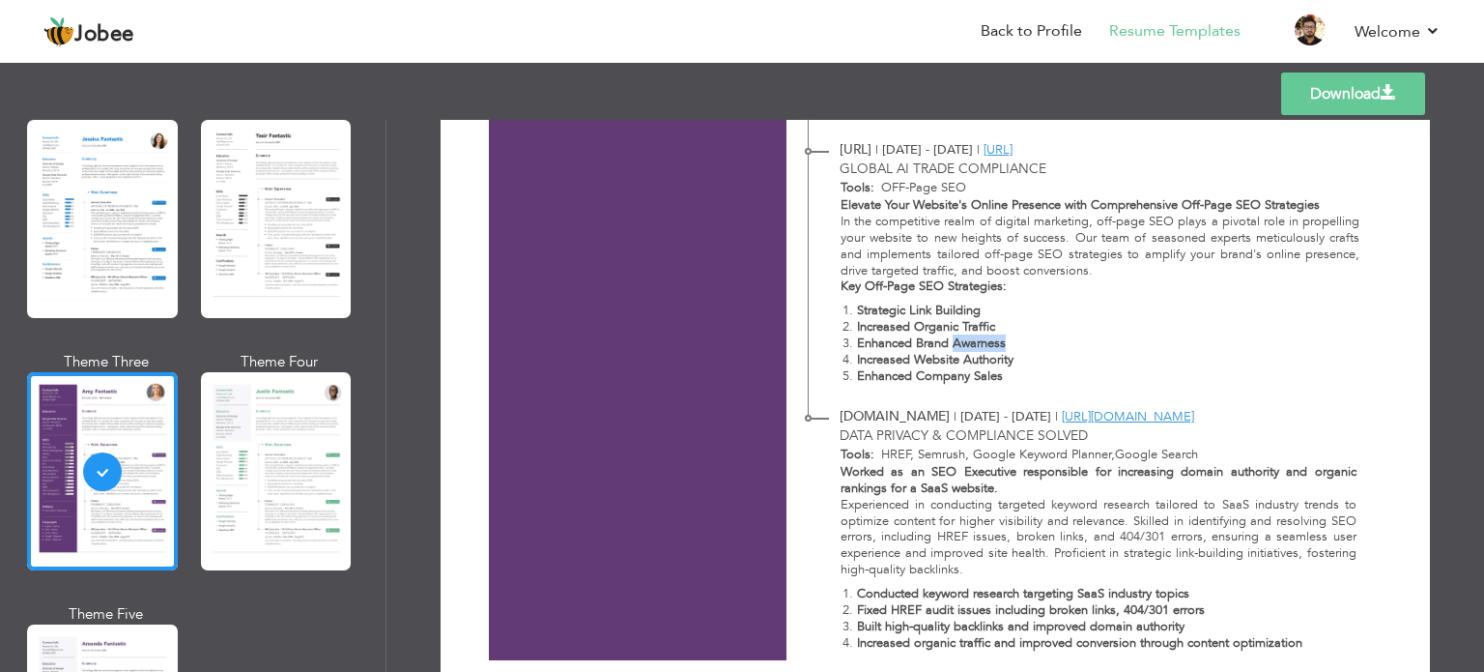
click at [976, 353] on strong "Increased Website Authority" at bounding box center [935, 359] width 157 height 17
click at [975, 355] on strong "Increased Website Authority" at bounding box center [935, 359] width 157 height 17
click at [1117, 370] on li "Enhanced Company Sales" at bounding box center [1108, 376] width 503 height 16
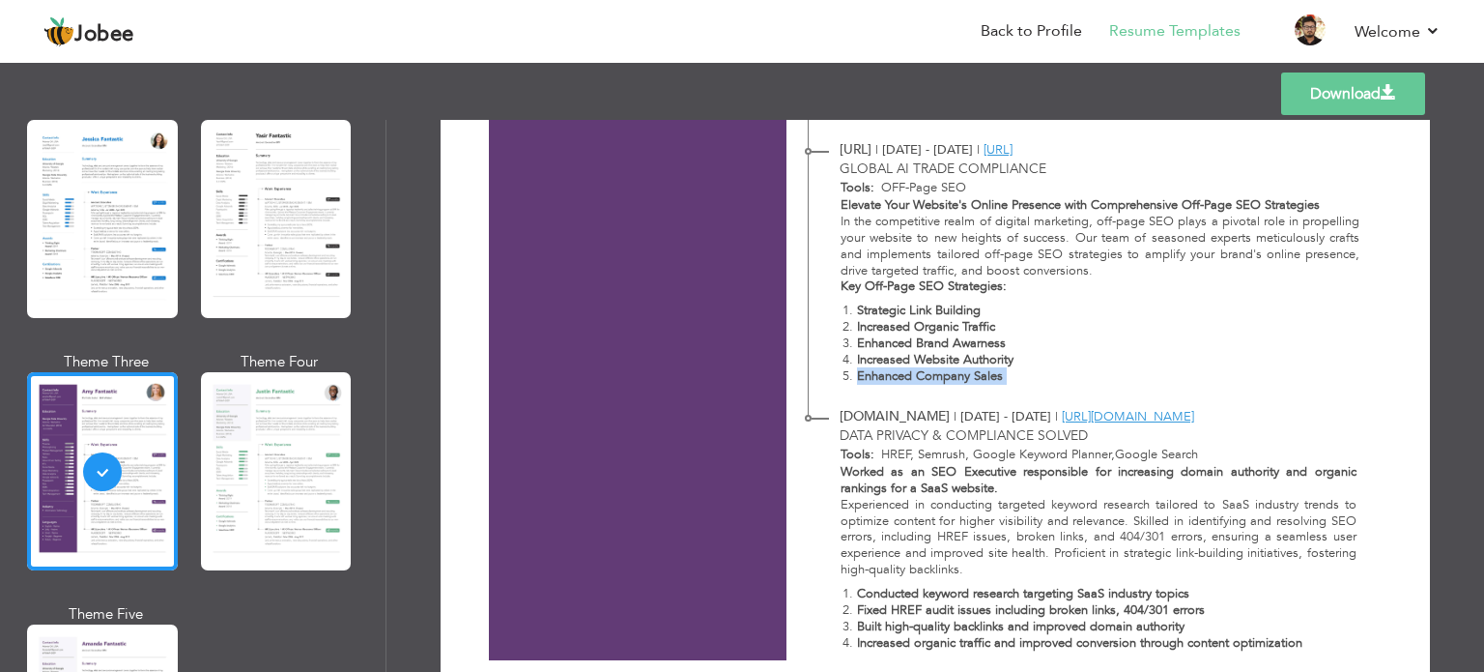
click at [1043, 364] on li "Increased Website Authority" at bounding box center [1108, 360] width 503 height 16
drag, startPoint x: 1022, startPoint y: 359, endPoint x: 962, endPoint y: 362, distance: 60.0
click at [962, 362] on li "Increased Website Authority" at bounding box center [1108, 360] width 503 height 16
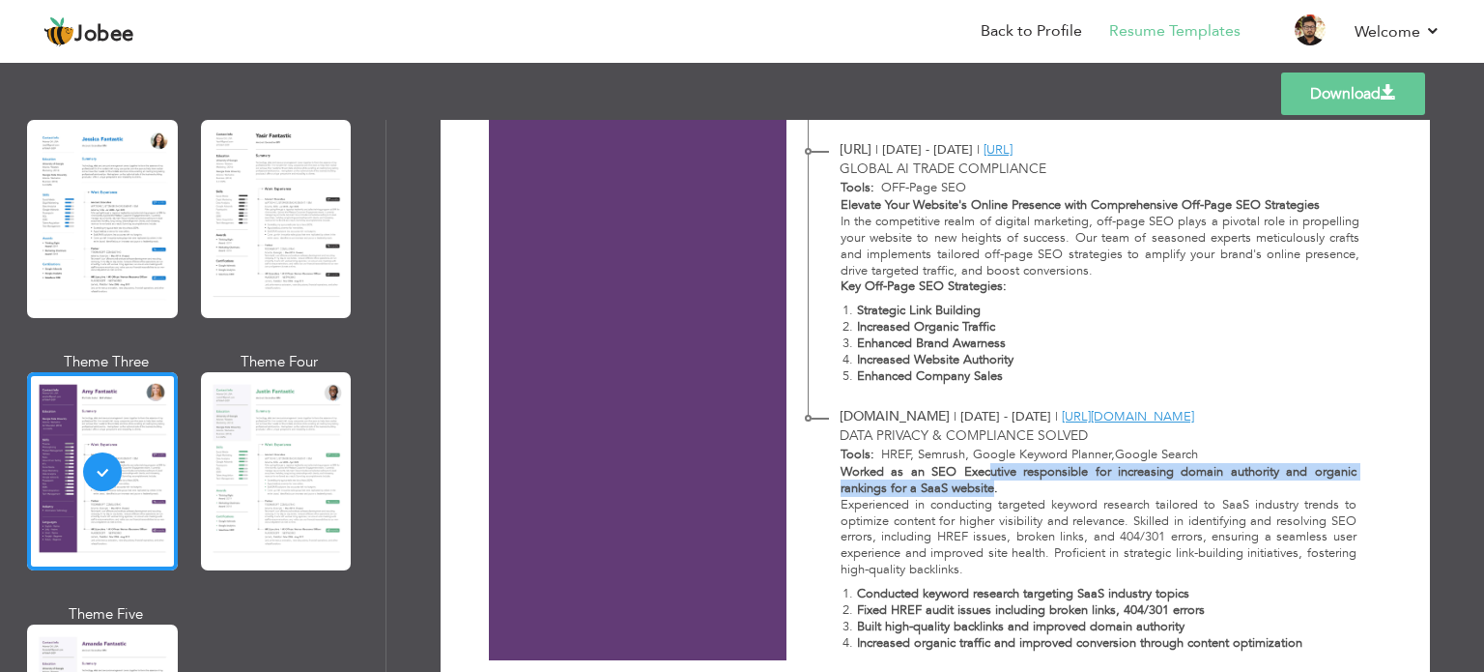
drag, startPoint x: 986, startPoint y: 492, endPoint x: 986, endPoint y: 467, distance: 25.1
click at [986, 467] on strong "Worked as an SEO Executive responsible for increasing domain authority and orga…" at bounding box center [1099, 480] width 516 height 34
drag, startPoint x: 996, startPoint y: 491, endPoint x: 991, endPoint y: 470, distance: 21.8
click at [991, 470] on p "Worked as an SEO Executive responsible for increasing domain authority and orga…" at bounding box center [1099, 480] width 516 height 33
click at [994, 472] on strong "Worked as an SEO Executive responsible for increasing domain authority and orga…" at bounding box center [1099, 480] width 516 height 34
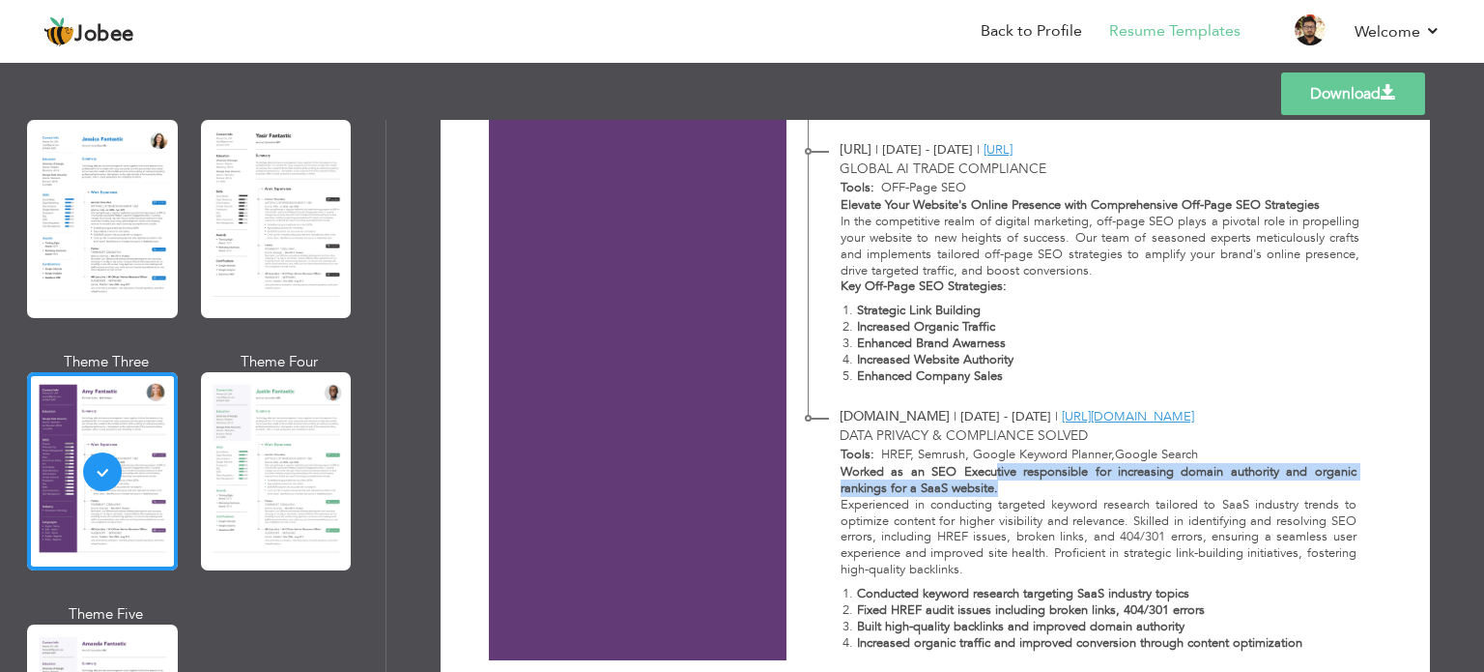
drag, startPoint x: 993, startPoint y: 472, endPoint x: 993, endPoint y: 492, distance: 20.3
click at [993, 492] on p "Worked as an SEO Executive responsible for increasing domain authority and orga…" at bounding box center [1099, 480] width 516 height 33
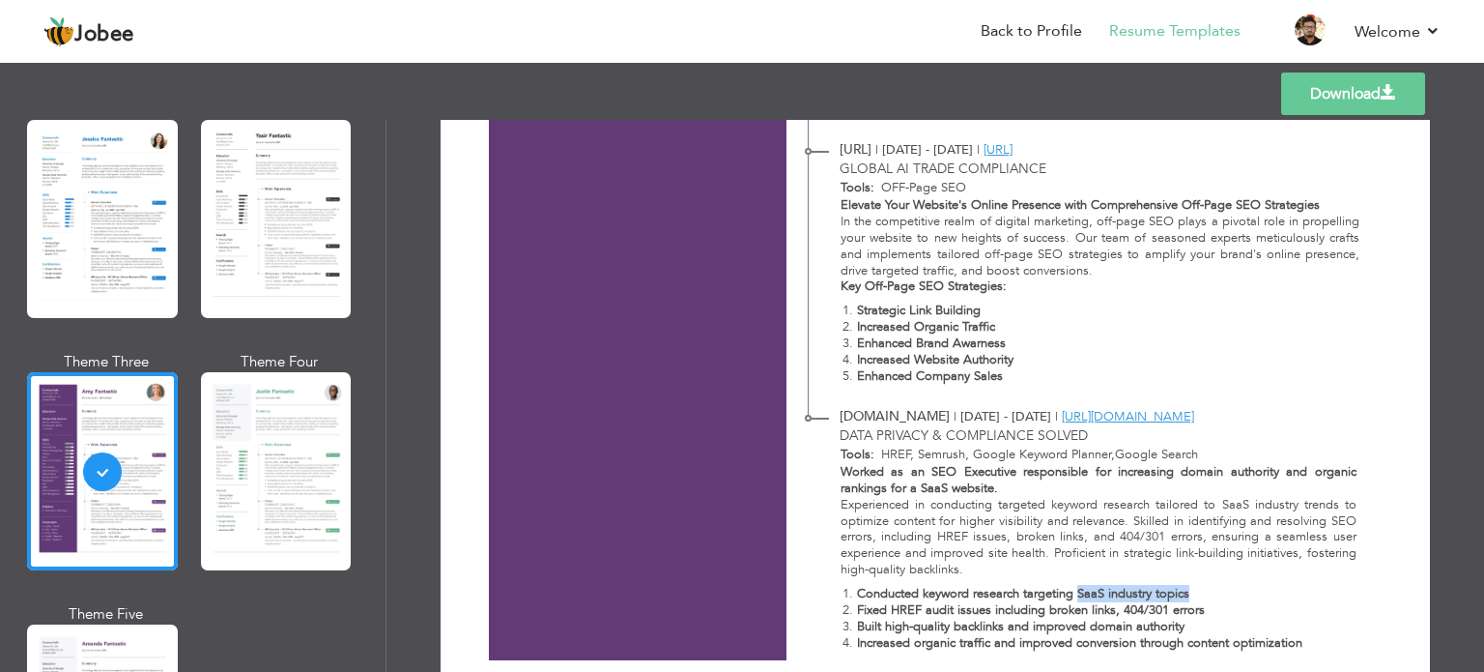
drag, startPoint x: 1074, startPoint y: 594, endPoint x: 1222, endPoint y: 593, distance: 148.8
click at [1222, 593] on p "Conducted keyword research targeting SaaS industry topics" at bounding box center [1107, 594] width 500 height 16
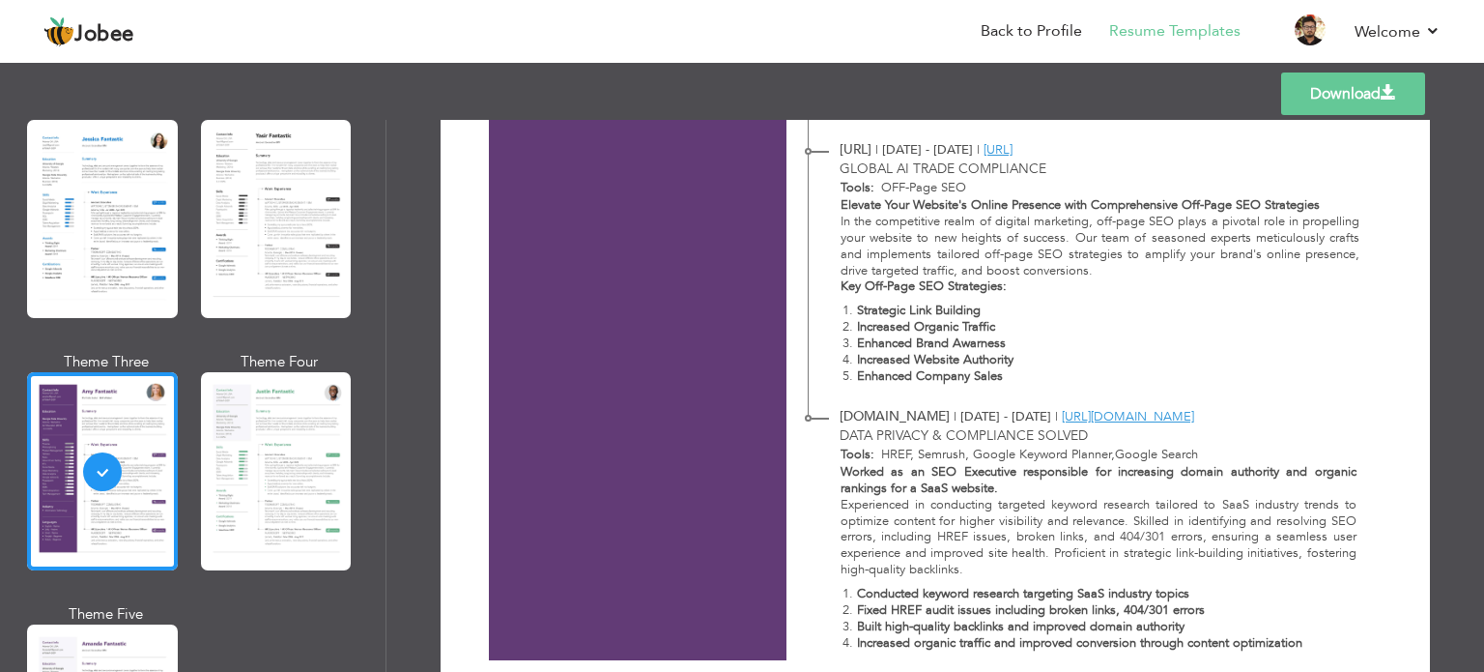
click at [1221, 610] on p "Fixed HREF audit issues including broken links, 404/301 errors" at bounding box center [1107, 610] width 500 height 16
click at [1215, 629] on p "Built high-quality backlinks and improved domain authority" at bounding box center [1107, 626] width 500 height 16
click at [1214, 629] on p "Built high-quality backlinks and improved domain authority" at bounding box center [1107, 626] width 500 height 16
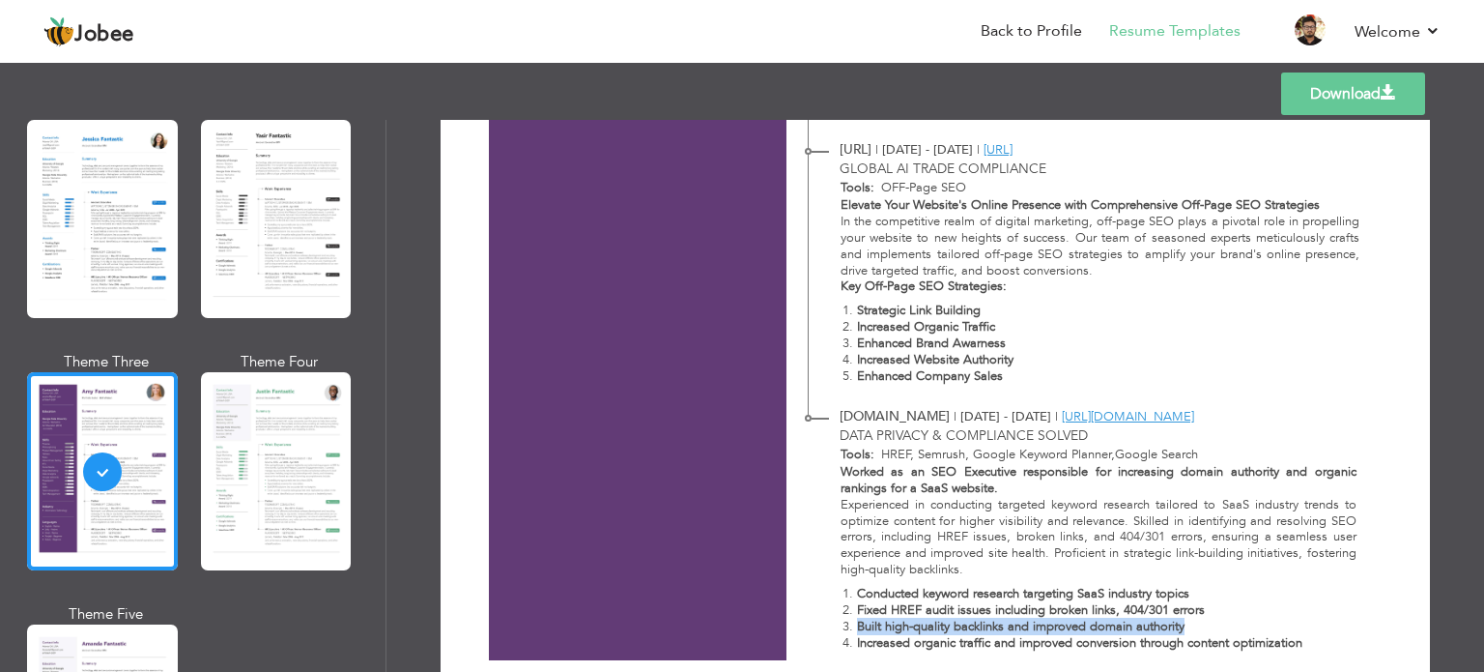
click at [1214, 629] on p "Built high-quality backlinks and improved domain authority" at bounding box center [1107, 626] width 500 height 16
click at [1210, 645] on strong "Increased organic traffic and improved conversion through content optimization" at bounding box center [1079, 642] width 445 height 17
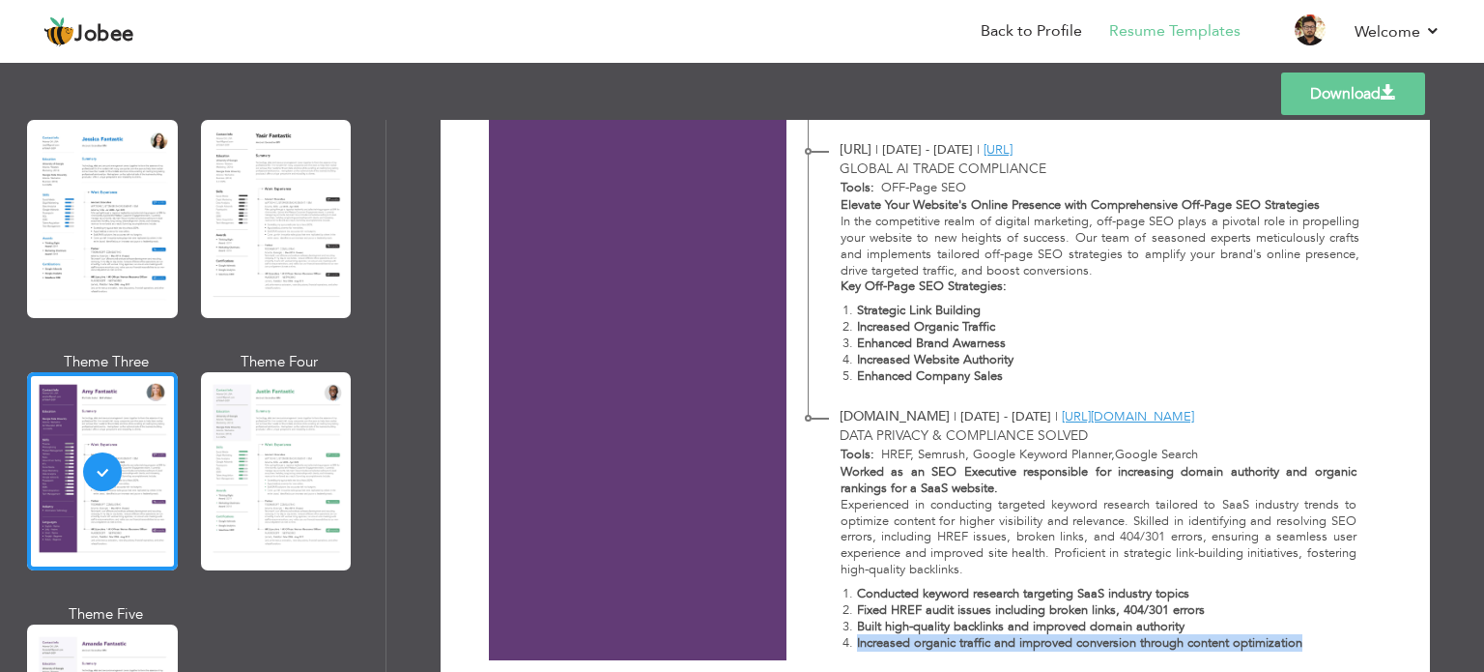
click at [1210, 645] on strong "Increased organic traffic and improved conversion through content optimization" at bounding box center [1079, 642] width 445 height 17
